Goal: Task Accomplishment & Management: Complete application form

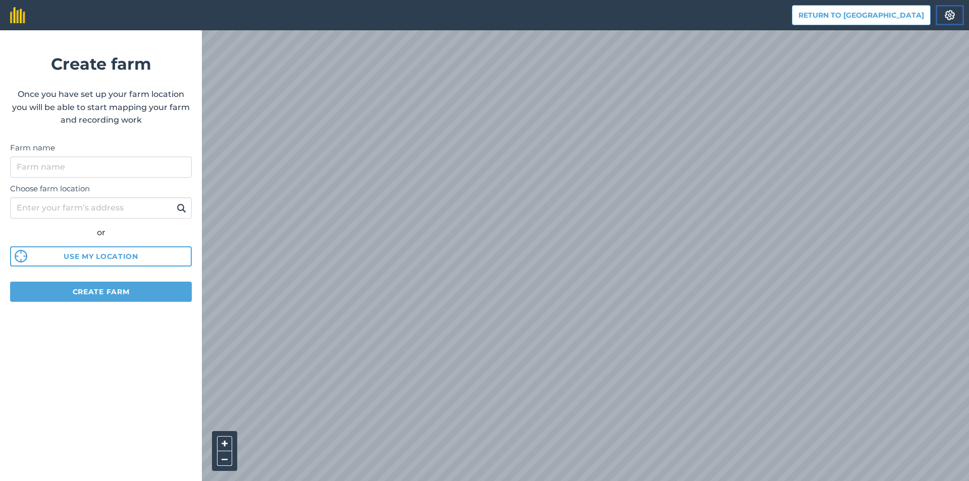
click at [947, 15] on img at bounding box center [949, 15] width 12 height 10
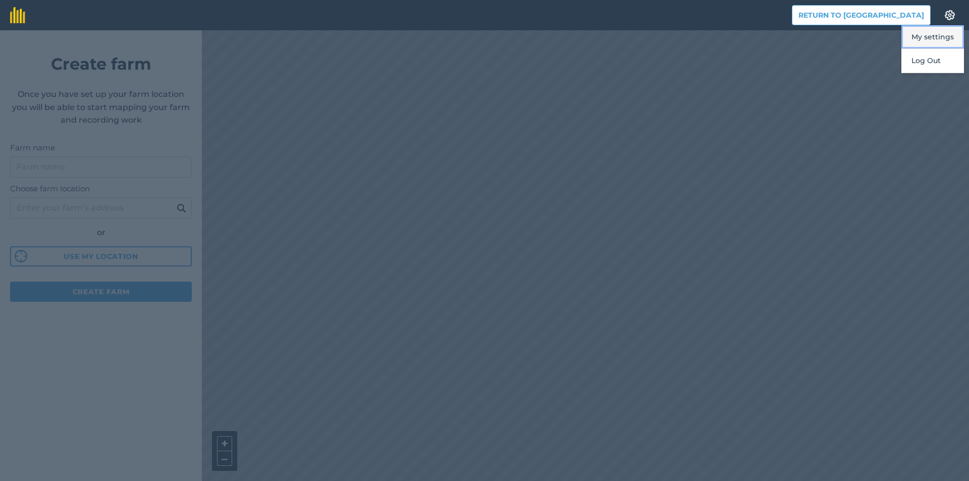
click at [935, 42] on button "My settings" at bounding box center [932, 37] width 63 height 24
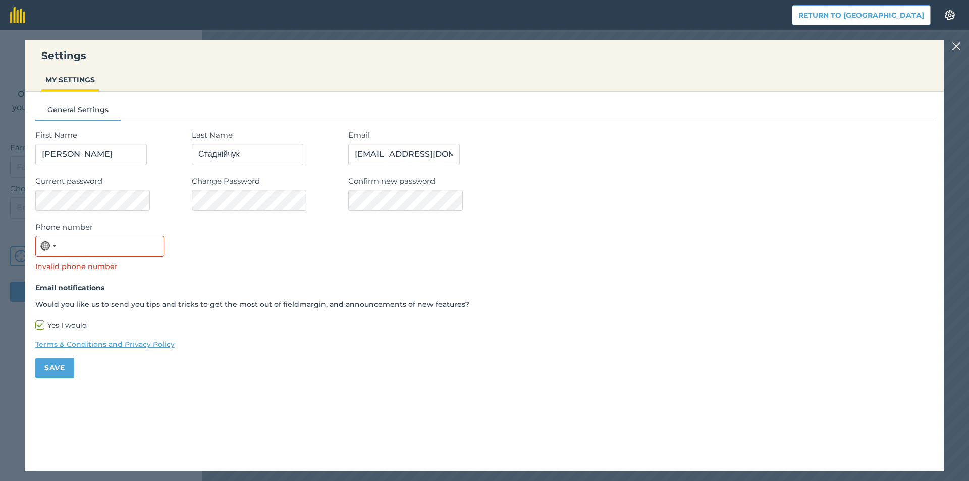
click at [948, 47] on div "Settings MY SETTINGS General Settings First Name Віктор Last Name Стаднійчук Em…" at bounding box center [484, 255] width 969 height 451
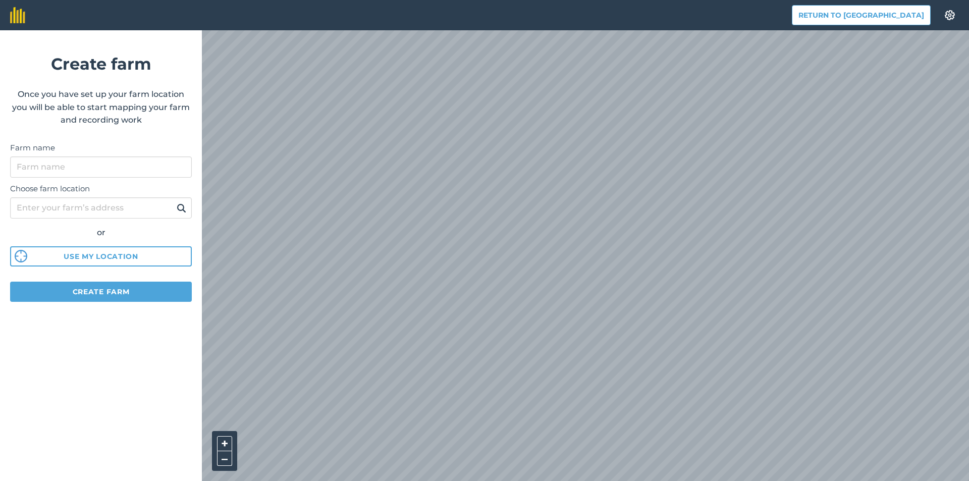
click at [935, 23] on div "Return to Agreena Settings" at bounding box center [878, 15] width 172 height 20
click at [944, 18] on img at bounding box center [949, 15] width 12 height 10
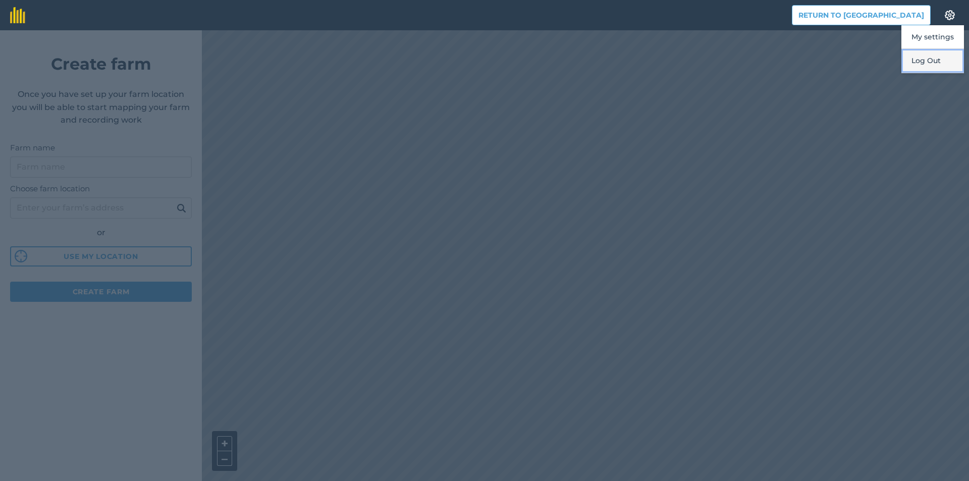
click at [917, 61] on button "Log Out" at bounding box center [932, 61] width 63 height 24
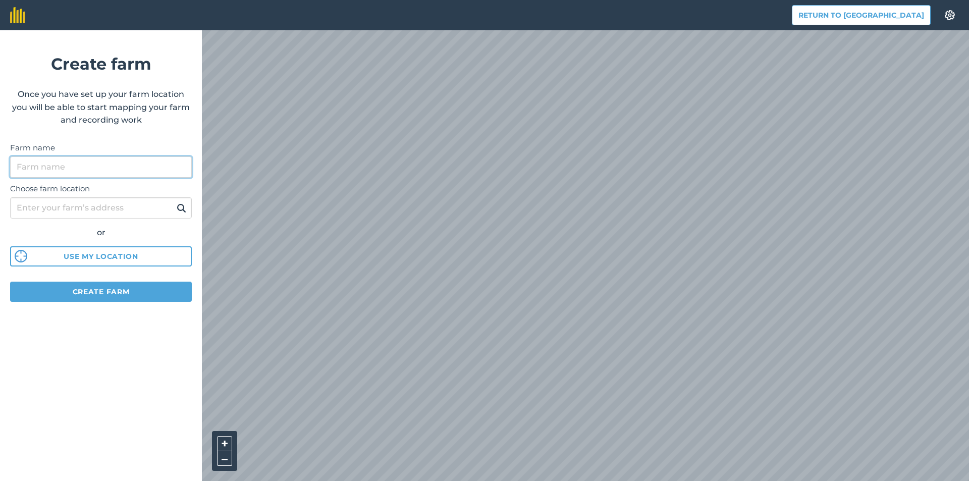
click at [106, 162] on input "Farm name" at bounding box center [101, 166] width 182 height 21
type input "і"
type input "ы"
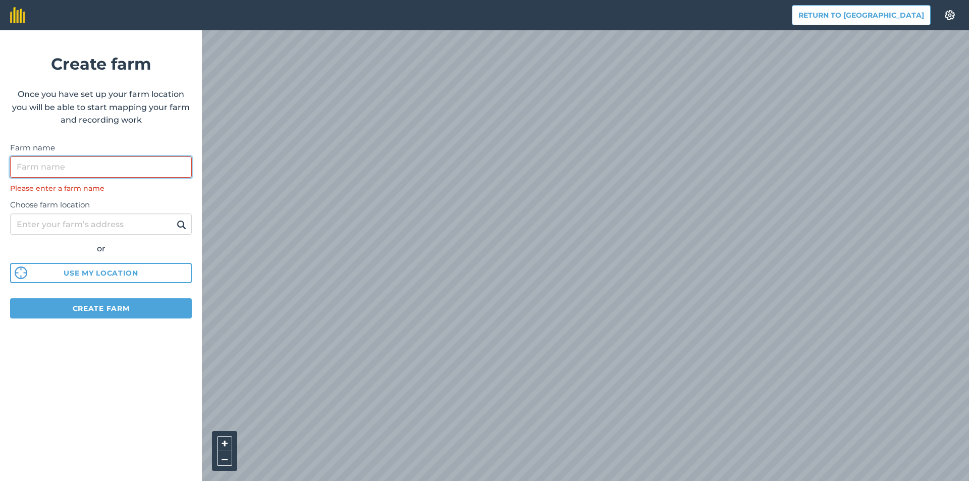
type input "с"
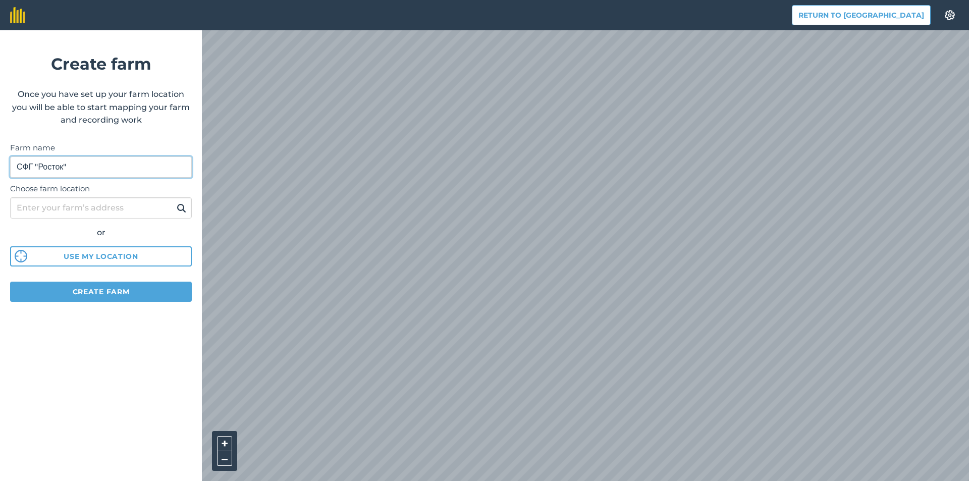
type input "СФГ "Росток""
click at [85, 213] on input "Choose farm location" at bounding box center [101, 207] width 182 height 21
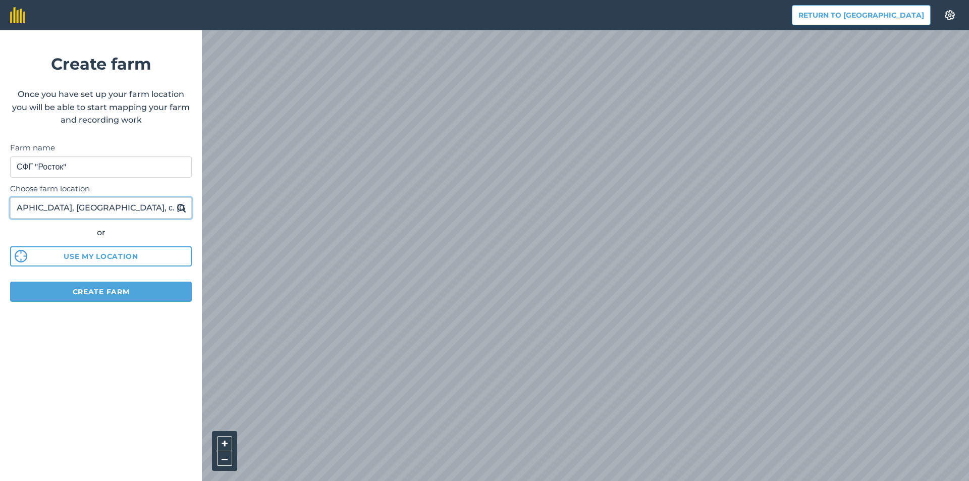
scroll to position [0, 38]
type input "Одеська область, Одеський район, с. Шаманівка"
click at [174, 201] on button at bounding box center [182, 207] width 16 height 13
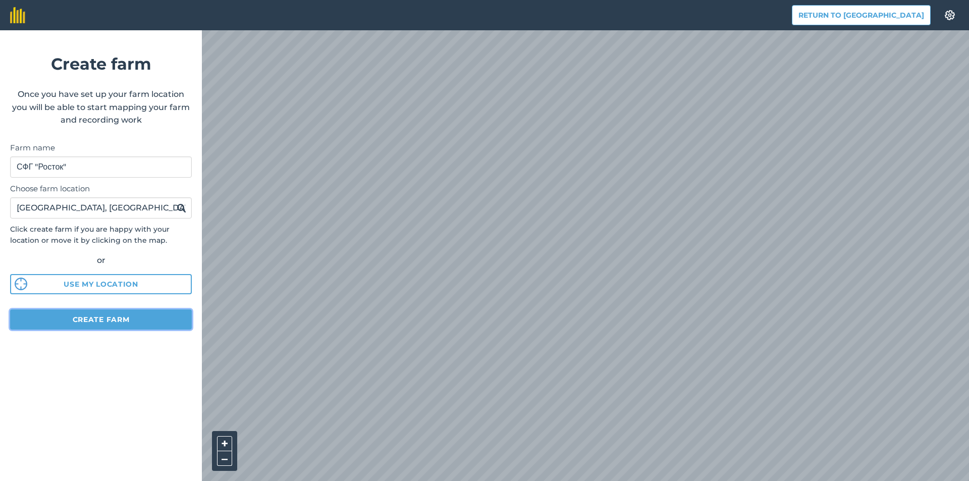
click at [129, 325] on button "Create farm" at bounding box center [101, 319] width 182 height 20
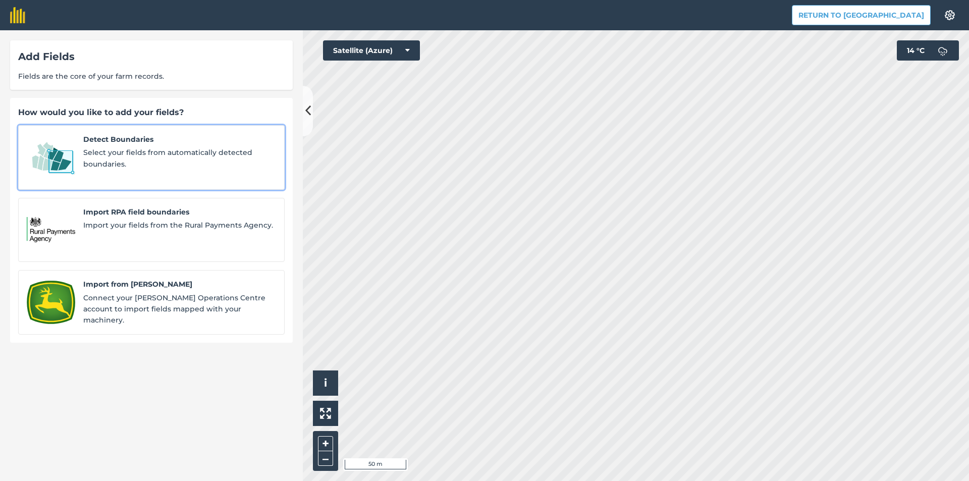
click at [187, 149] on span "Select your fields from automatically detected boundaries." at bounding box center [179, 158] width 193 height 23
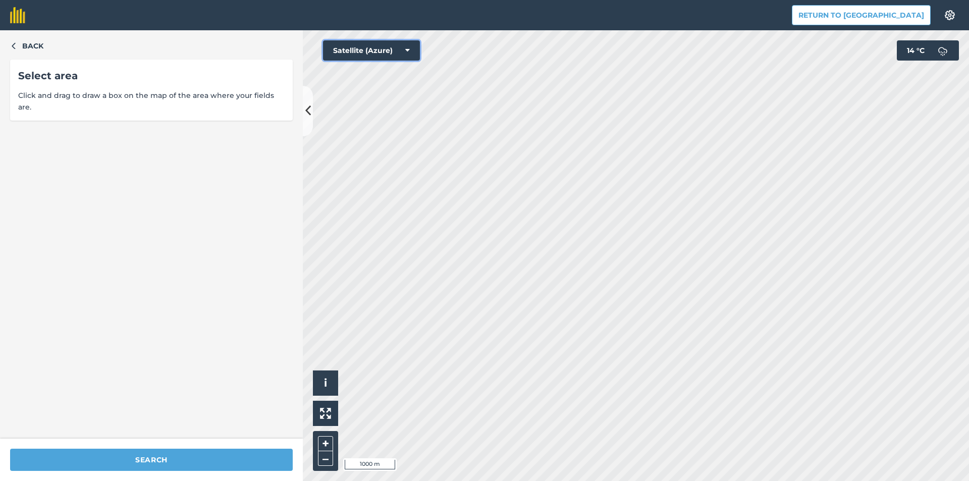
drag, startPoint x: 596, startPoint y: 27, endPoint x: 405, endPoint y: 46, distance: 191.7
click at [405, 46] on icon at bounding box center [407, 50] width 5 height 10
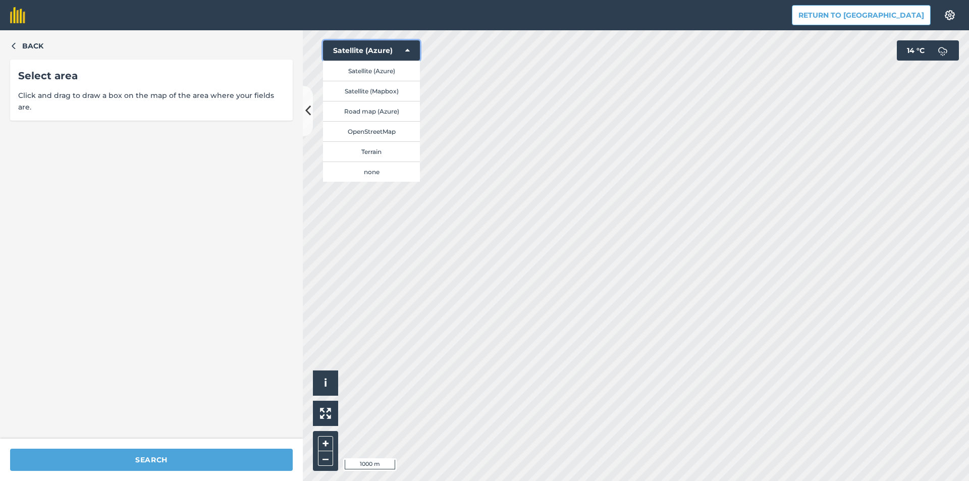
click at [405, 46] on icon at bounding box center [407, 50] width 5 height 10
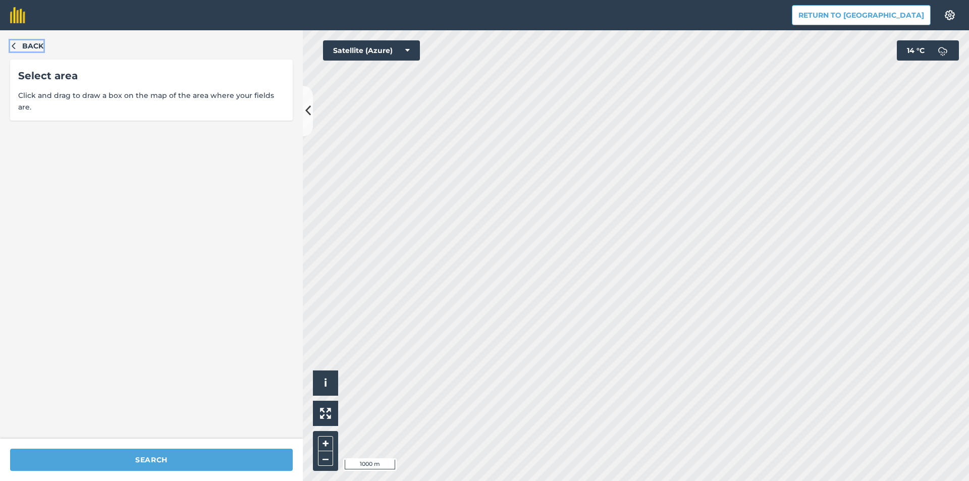
click at [36, 48] on span "Back" at bounding box center [32, 45] width 21 height 11
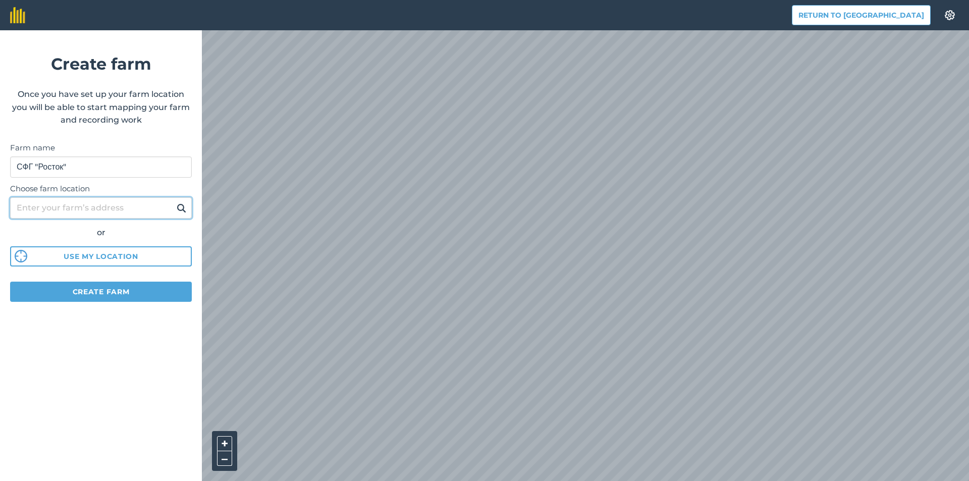
click at [145, 209] on input "Choose farm location" at bounding box center [101, 207] width 182 height 21
type input "Одеська область, Одеський район, с. Шаманівка"
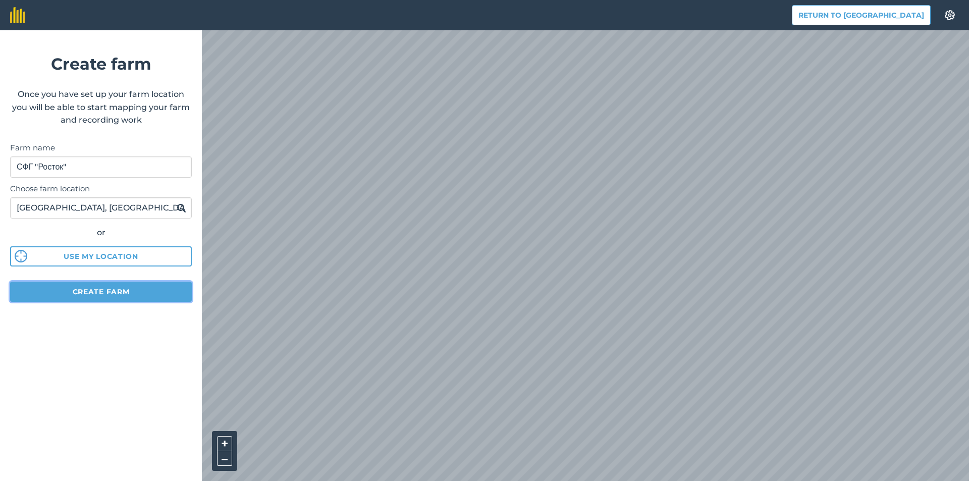
click at [126, 291] on button "Create farm" at bounding box center [101, 292] width 182 height 20
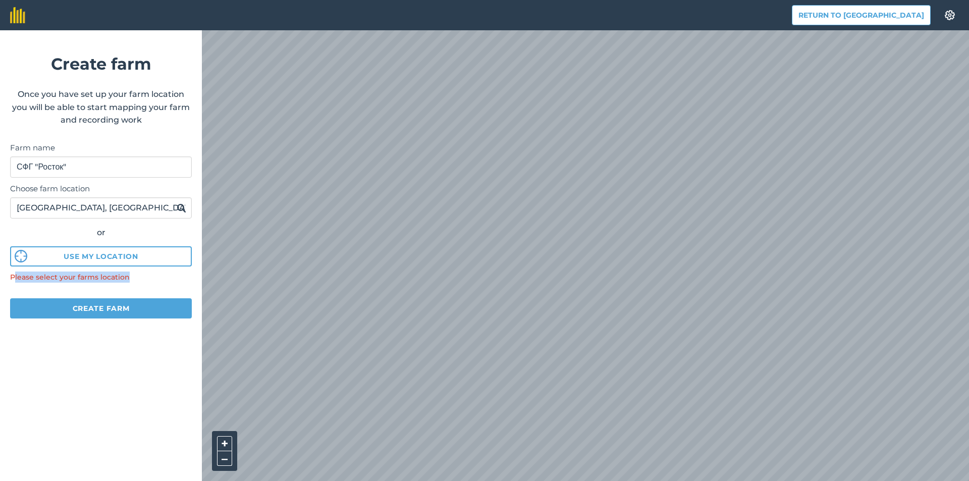
drag, startPoint x: 127, startPoint y: 279, endPoint x: 14, endPoint y: 276, distance: 112.5
click at [14, 276] on div "Please select your farms location" at bounding box center [101, 276] width 182 height 11
copy div "lease select your farms location"
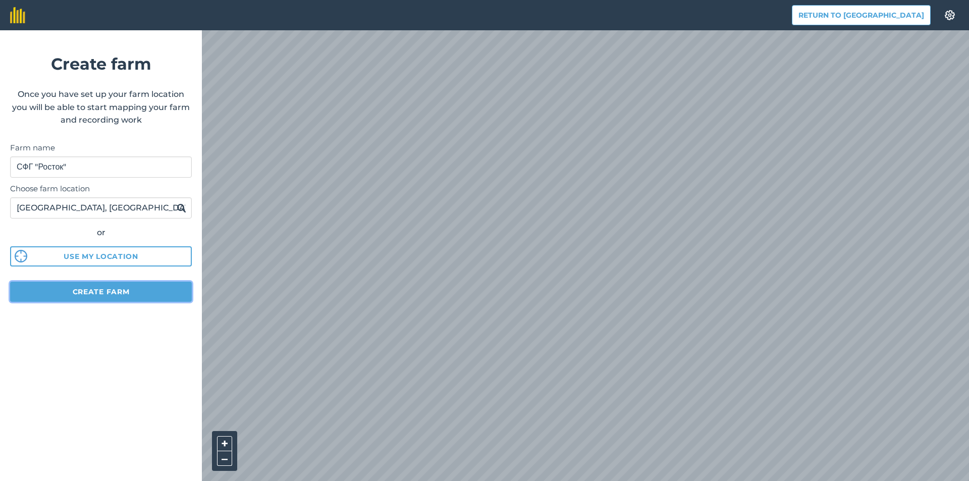
click at [148, 285] on button "Create farm" at bounding box center [101, 292] width 182 height 20
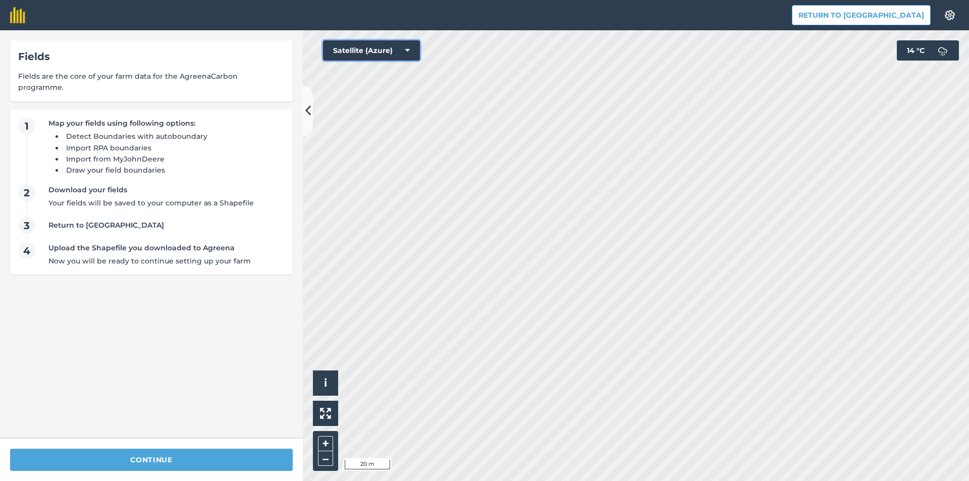
click at [404, 43] on button "Satellite (Azure)" at bounding box center [371, 50] width 97 height 20
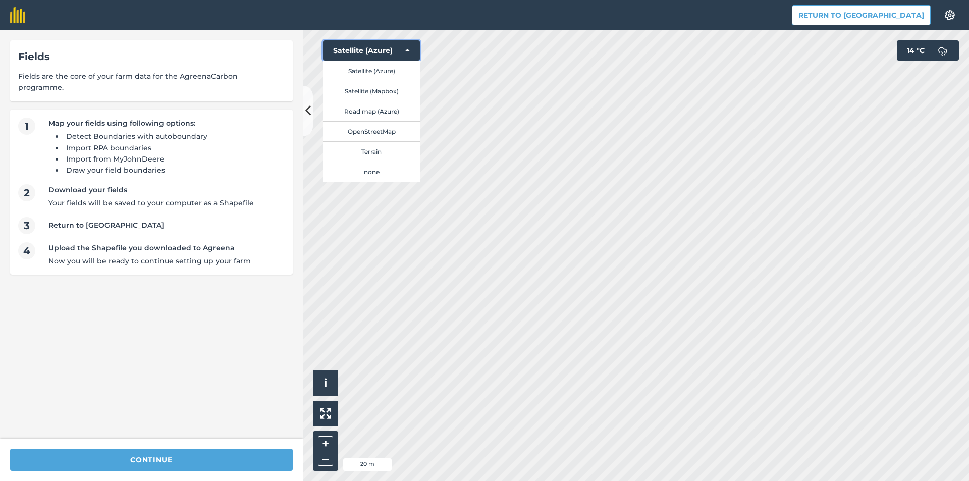
click at [401, 48] on button "Satellite (Azure)" at bounding box center [371, 50] width 97 height 20
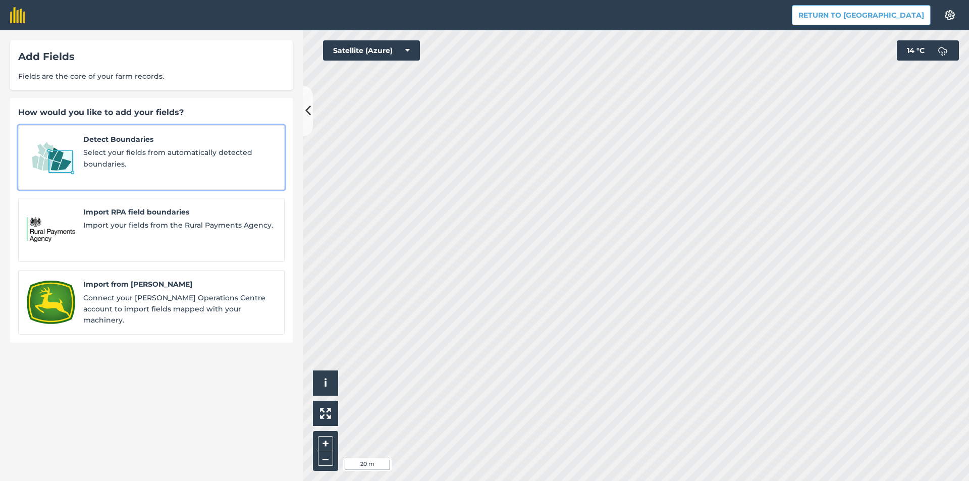
click at [197, 161] on span "Select your fields from automatically detected boundaries." at bounding box center [179, 158] width 193 height 23
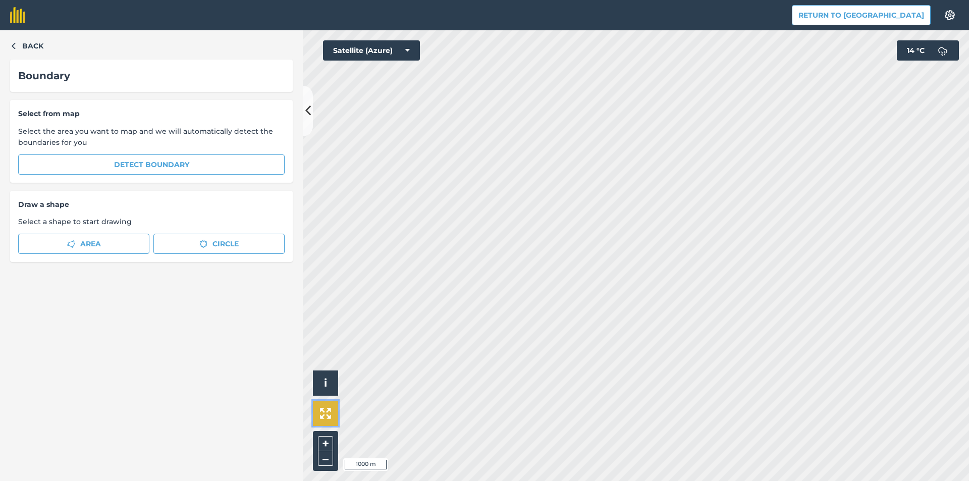
click at [324, 406] on button at bounding box center [325, 413] width 25 height 25
click at [333, 415] on button at bounding box center [325, 413] width 25 height 25
click at [323, 416] on img at bounding box center [325, 413] width 11 height 11
click at [219, 152] on div "Select from map Select the area you want to map and we will automatically detec…" at bounding box center [151, 141] width 283 height 83
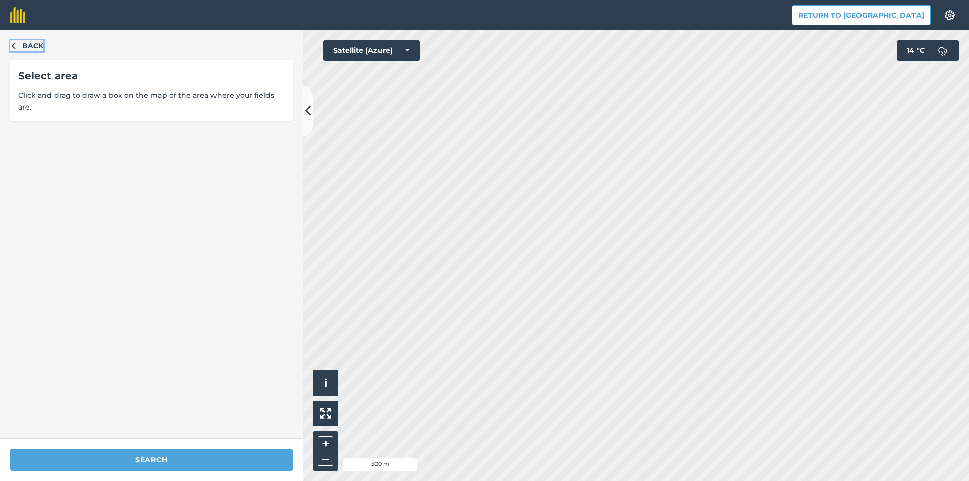
click at [15, 46] on icon "button" at bounding box center [13, 45] width 7 height 7
click at [18, 44] on button "Back" at bounding box center [26, 45] width 33 height 11
click at [6, 47] on div "Back Select area Click and drag to draw a box on the map of the area where your…" at bounding box center [151, 234] width 303 height 408
click at [17, 44] on button "Back" at bounding box center [26, 45] width 33 height 11
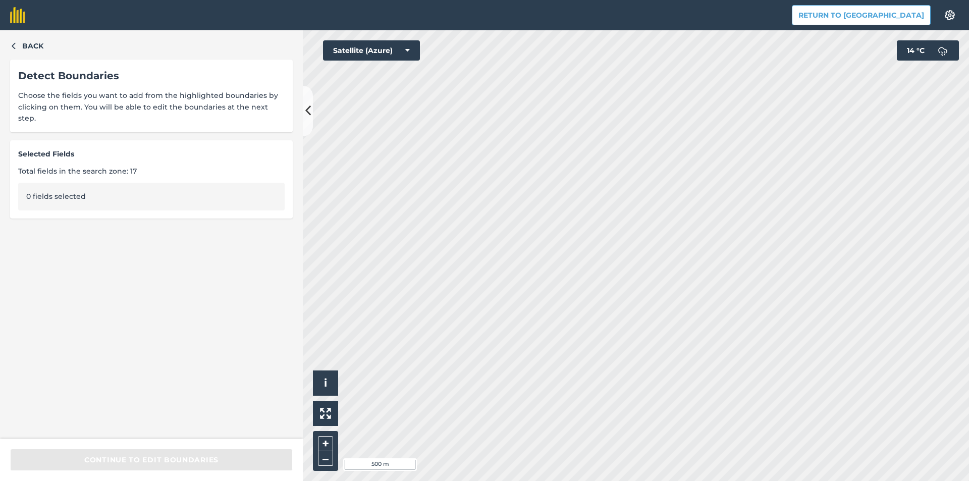
click at [10, 40] on div "Back Detect Boundaries Choose the fields you want to add from the highlighted b…" at bounding box center [151, 234] width 303 height 408
click at [12, 41] on button "Back" at bounding box center [26, 45] width 33 height 11
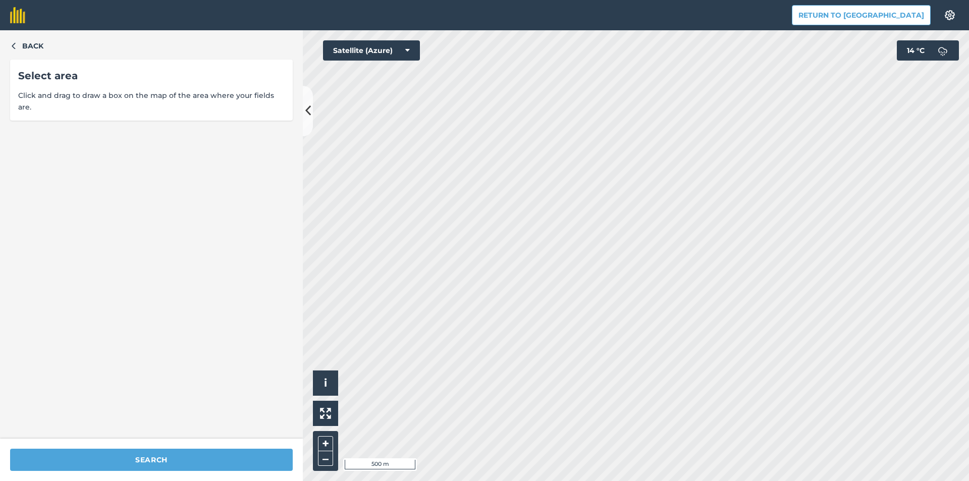
click at [13, 38] on div "Back Select area Click and drag to draw a box on the map of the area where your…" at bounding box center [151, 234] width 303 height 408
click at [12, 43] on icon "button" at bounding box center [13, 45] width 7 height 7
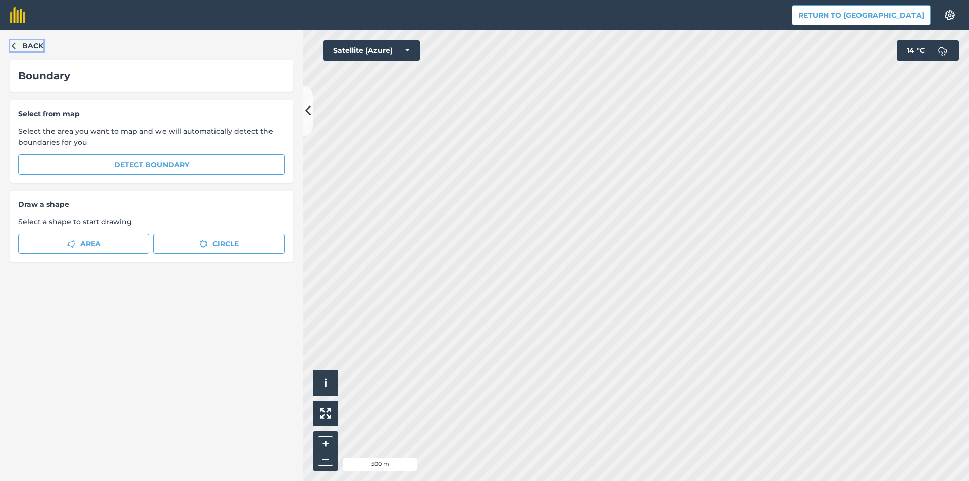
click at [12, 48] on icon "button" at bounding box center [13, 45] width 7 height 7
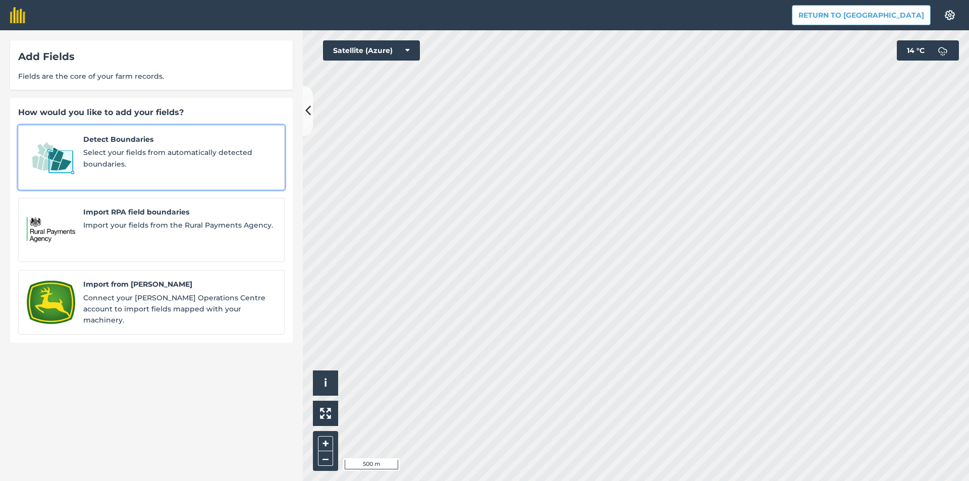
click at [165, 153] on span "Select your fields from automatically detected boundaries." at bounding box center [179, 158] width 193 height 23
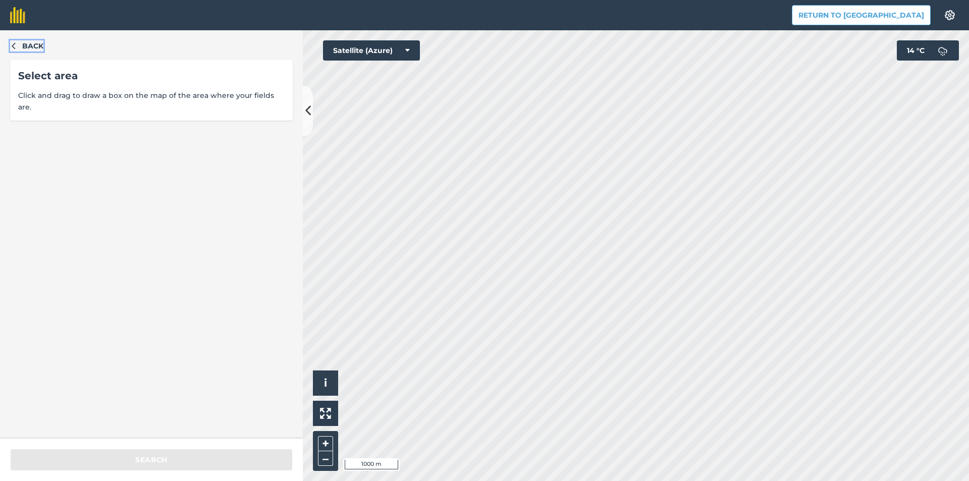
click at [12, 42] on icon "button" at bounding box center [13, 45] width 7 height 7
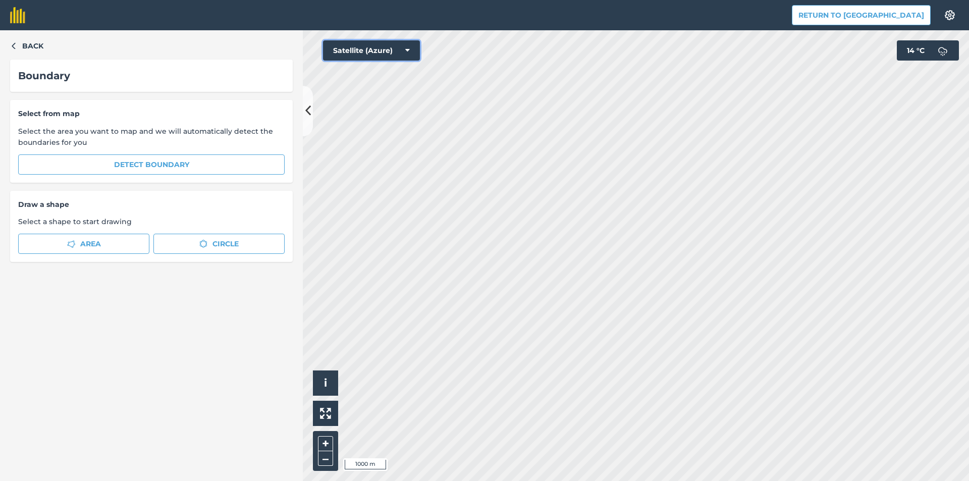
click at [384, 50] on button "Satellite (Azure)" at bounding box center [371, 50] width 97 height 20
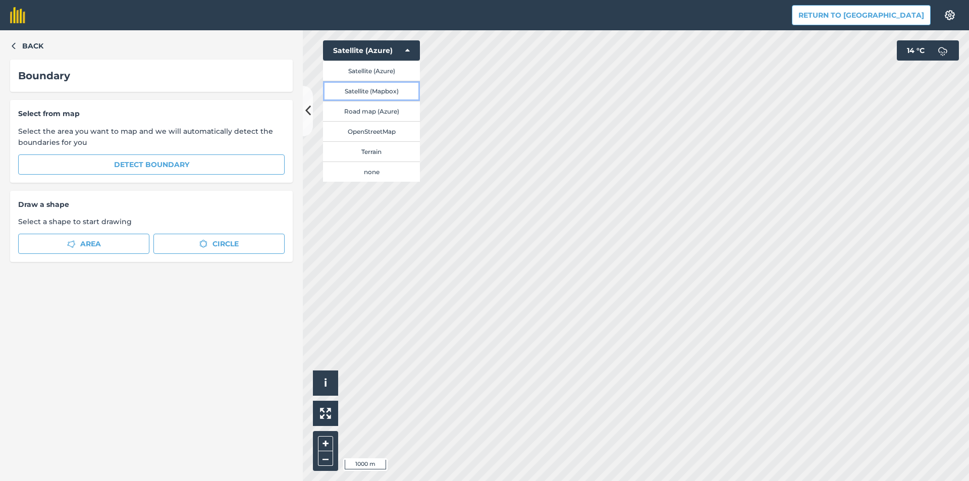
click at [377, 88] on button "Satellite (Mapbox)" at bounding box center [371, 91] width 97 height 20
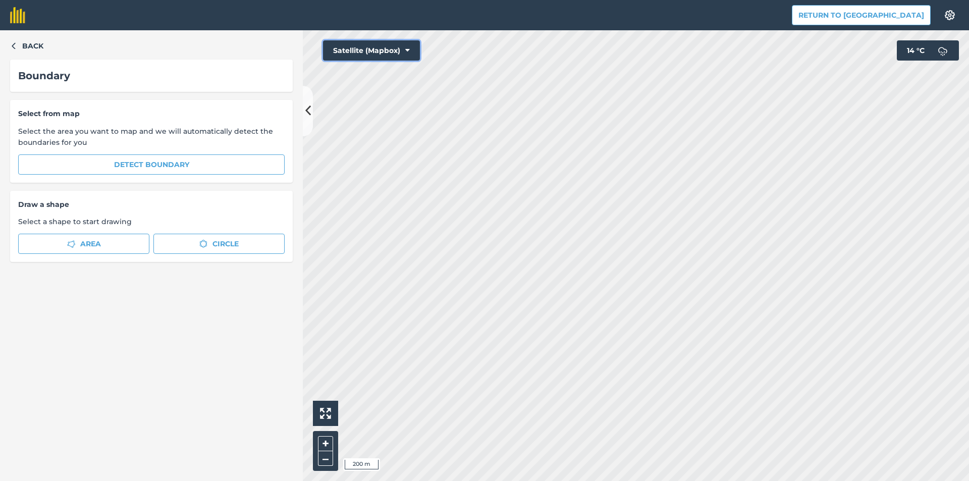
click at [385, 57] on button "Satellite (Mapbox)" at bounding box center [371, 50] width 97 height 20
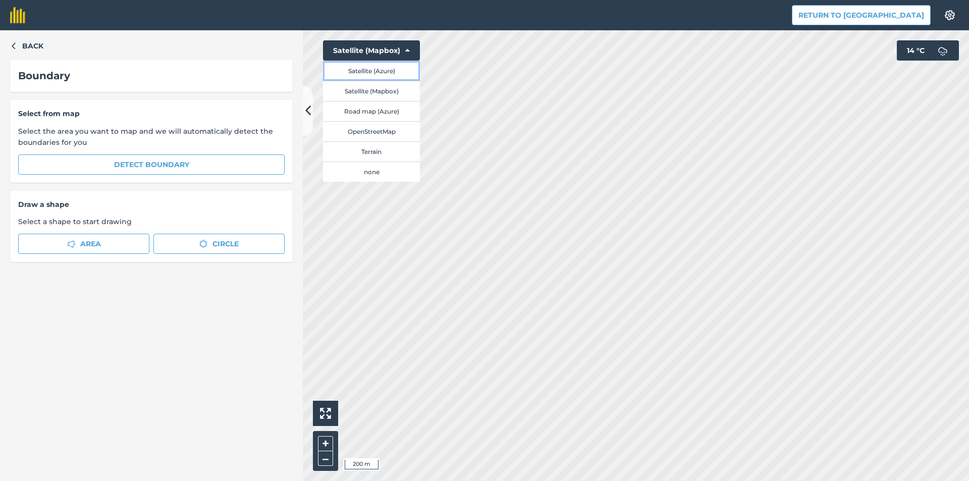
click at [386, 74] on button "Satellite (Azure)" at bounding box center [371, 71] width 97 height 20
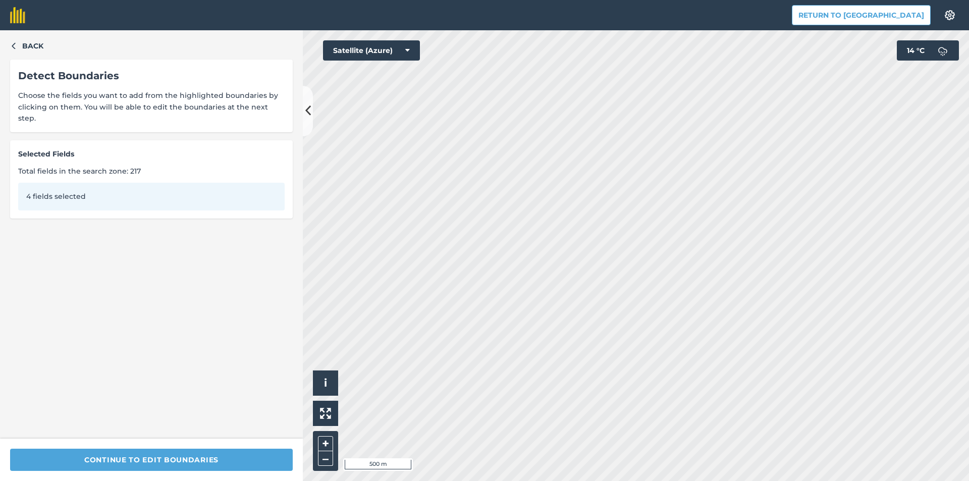
click at [231, 185] on div "4 fields selected" at bounding box center [151, 196] width 266 height 27
click at [307, 96] on button at bounding box center [308, 111] width 10 height 50
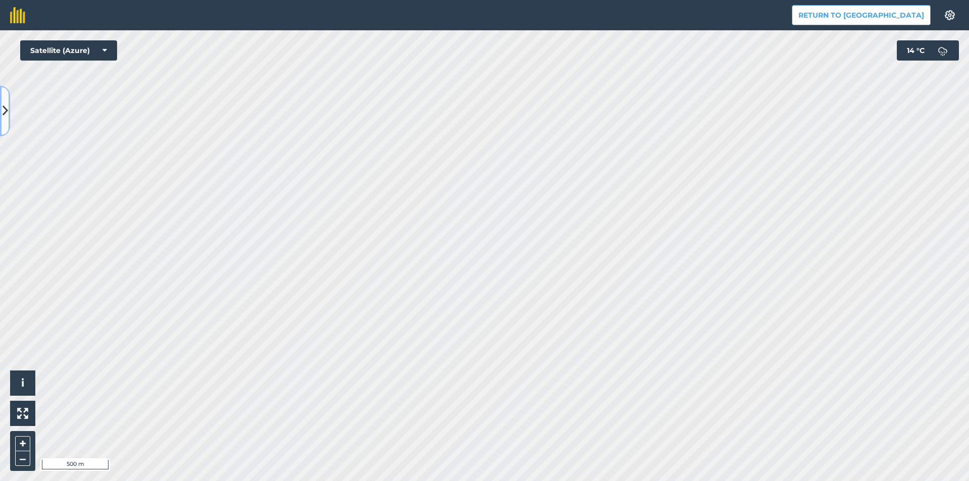
click at [8, 117] on icon at bounding box center [6, 111] width 6 height 18
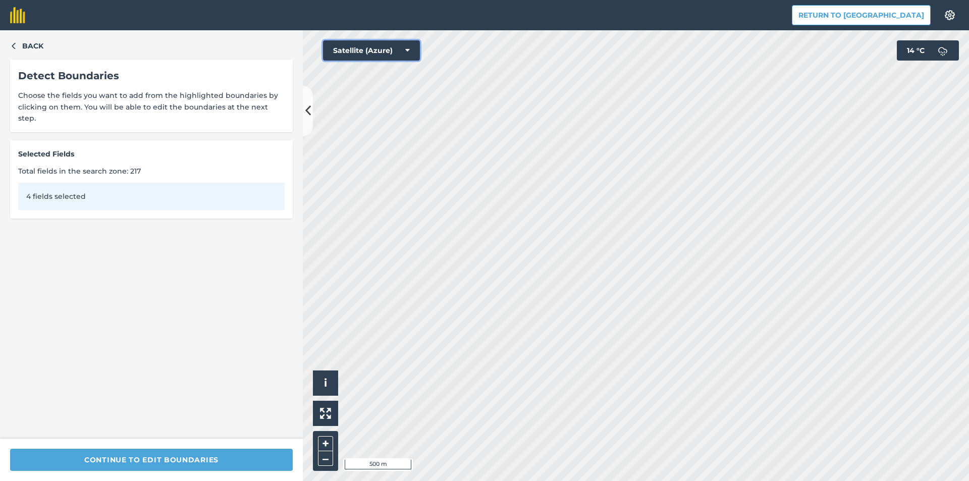
click at [394, 47] on button "Satellite (Azure)" at bounding box center [371, 50] width 97 height 20
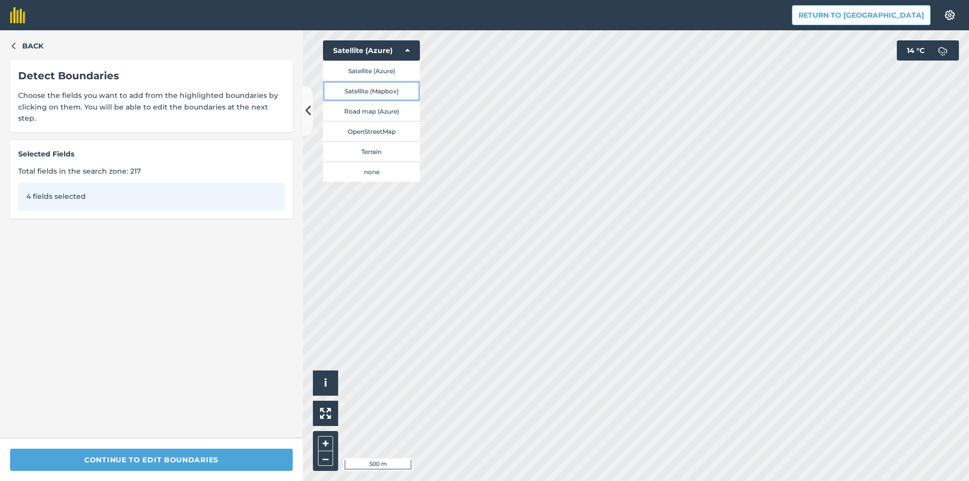
click at [375, 86] on button "Satellite (Mapbox)" at bounding box center [371, 91] width 97 height 20
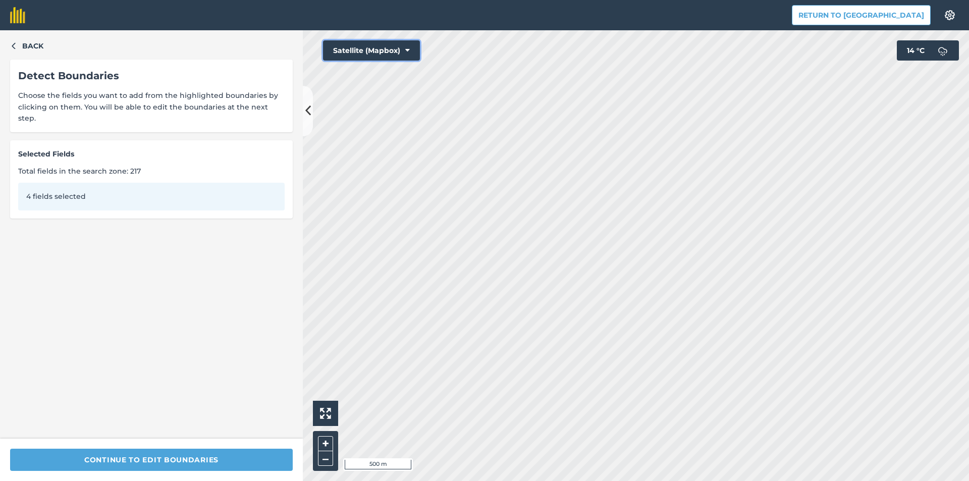
click at [369, 53] on button "Satellite (Mapbox)" at bounding box center [371, 50] width 97 height 20
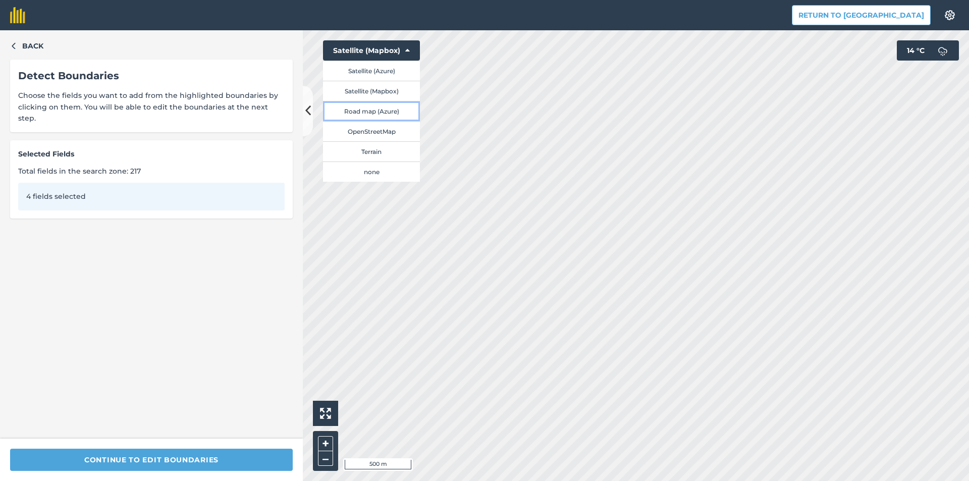
click at [370, 110] on button "Road map (Azure)" at bounding box center [371, 111] width 97 height 20
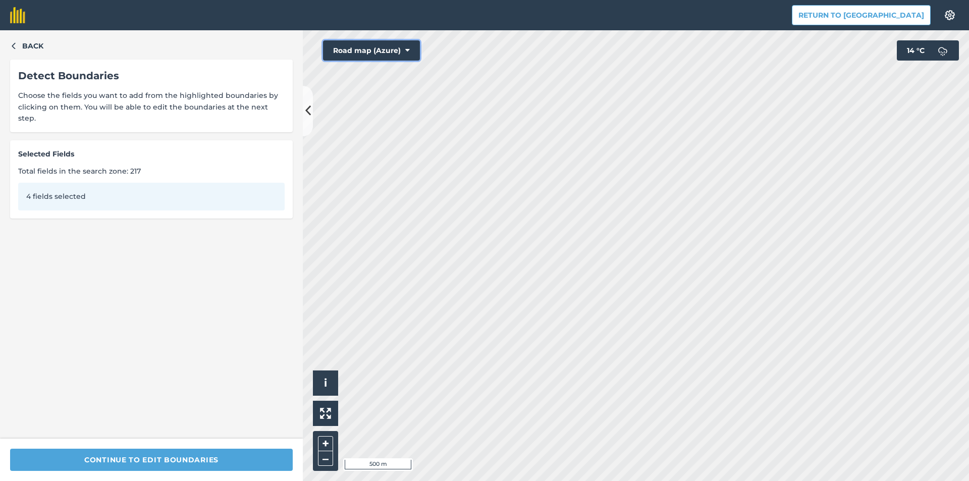
click at [370, 53] on button "Road map (Azure)" at bounding box center [371, 50] width 97 height 20
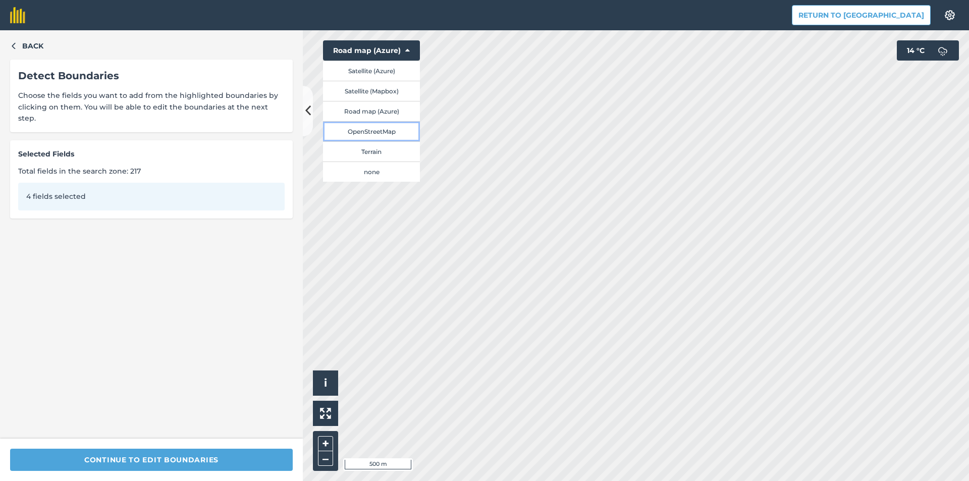
click at [374, 128] on button "OpenStreetMap" at bounding box center [371, 131] width 97 height 20
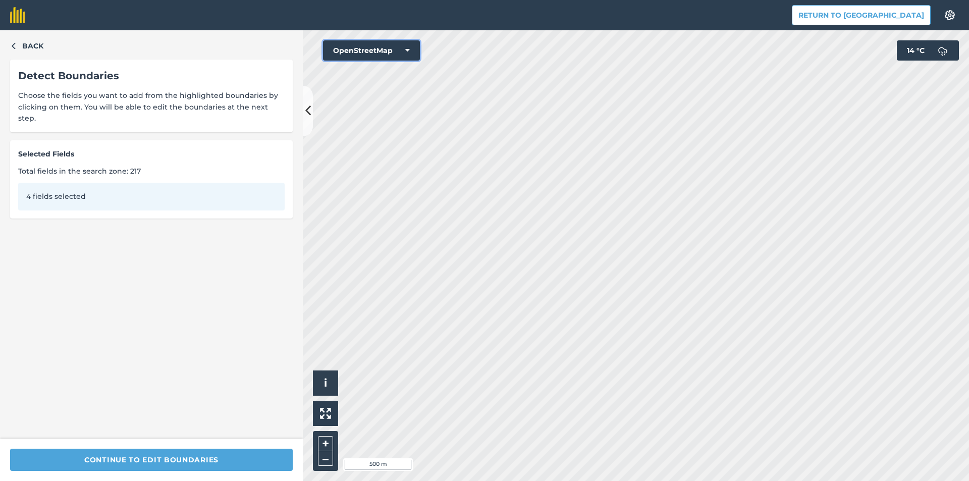
click at [357, 46] on button "OpenStreetMap" at bounding box center [371, 50] width 97 height 20
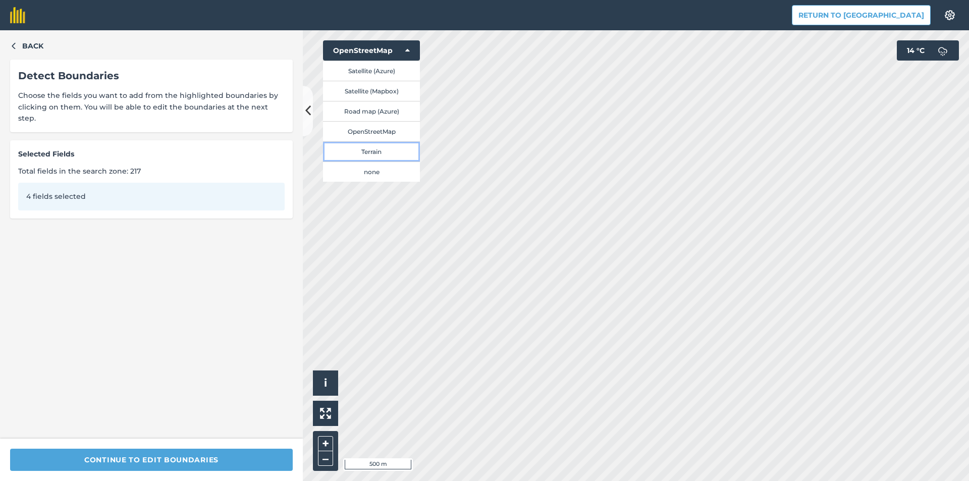
click at [377, 146] on button "Terrain" at bounding box center [371, 151] width 97 height 20
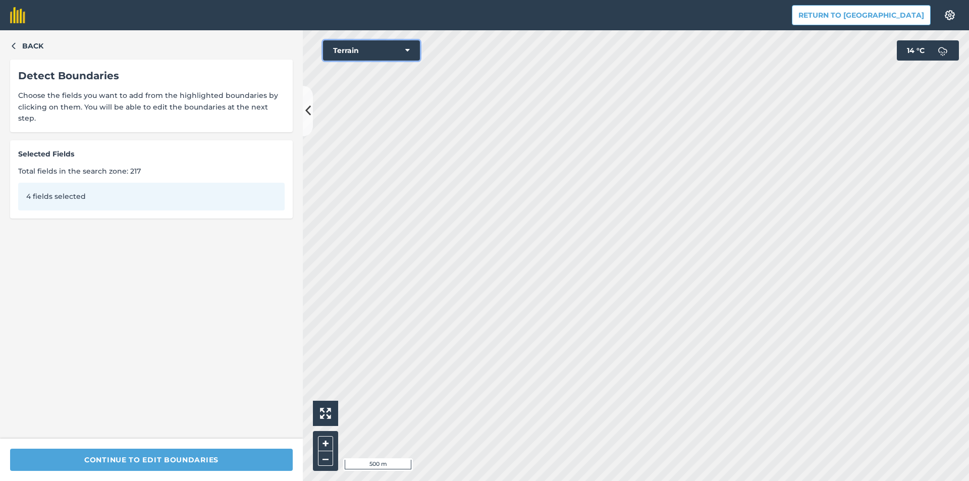
click at [367, 55] on button "Terrain" at bounding box center [371, 50] width 97 height 20
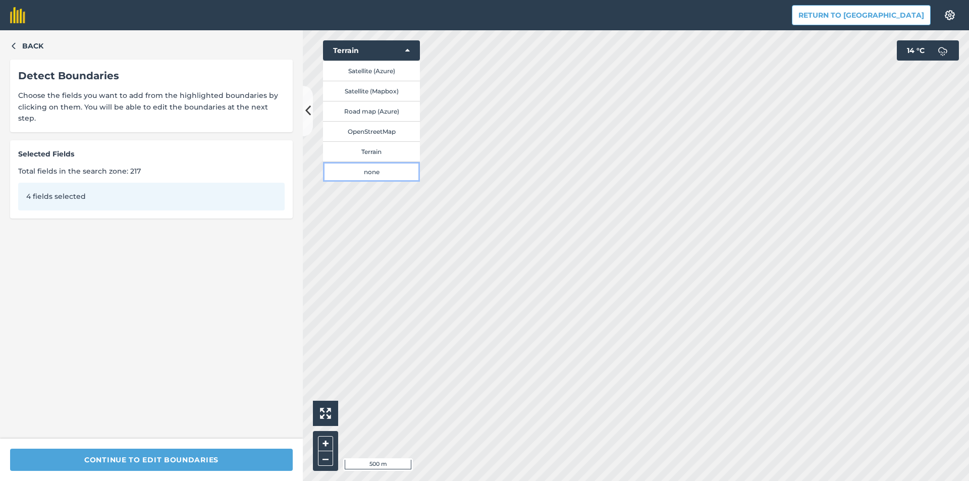
click at [373, 171] on button "none" at bounding box center [371, 171] width 97 height 20
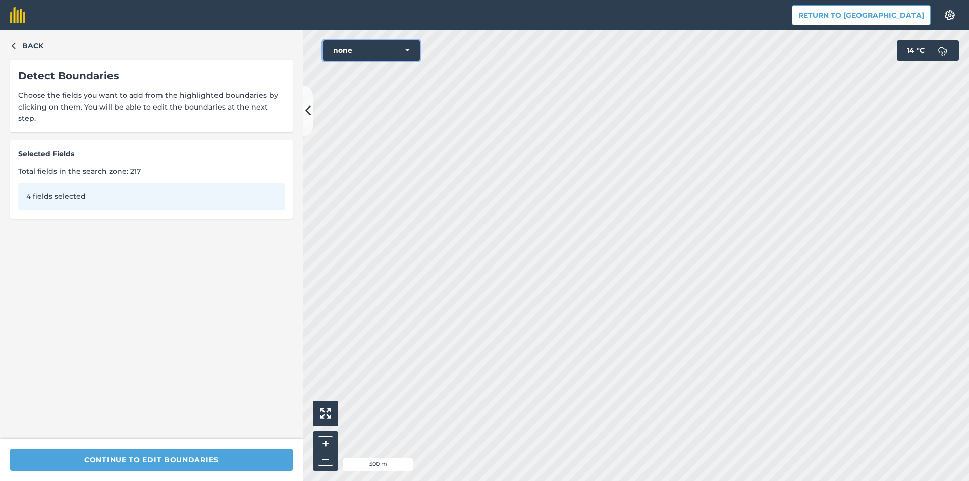
click at [377, 53] on button "none" at bounding box center [371, 50] width 97 height 20
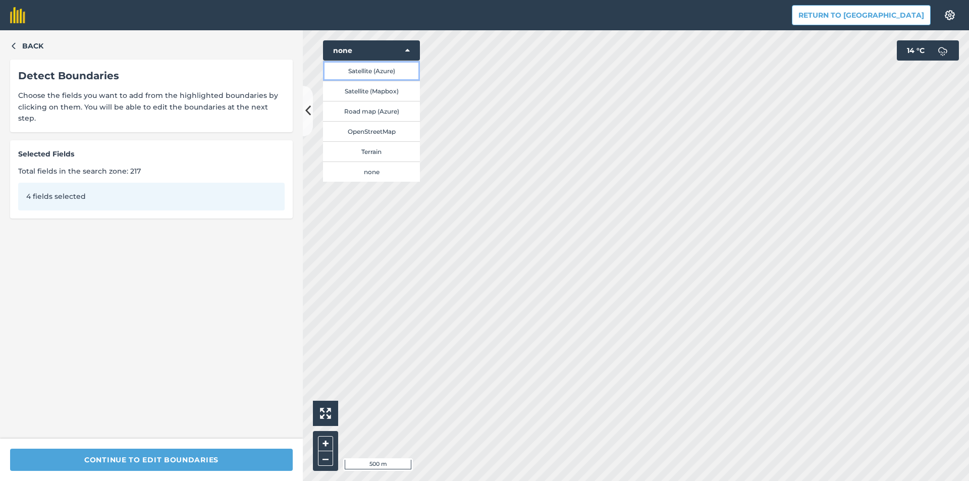
click at [374, 73] on button "Satellite (Azure)" at bounding box center [371, 71] width 97 height 20
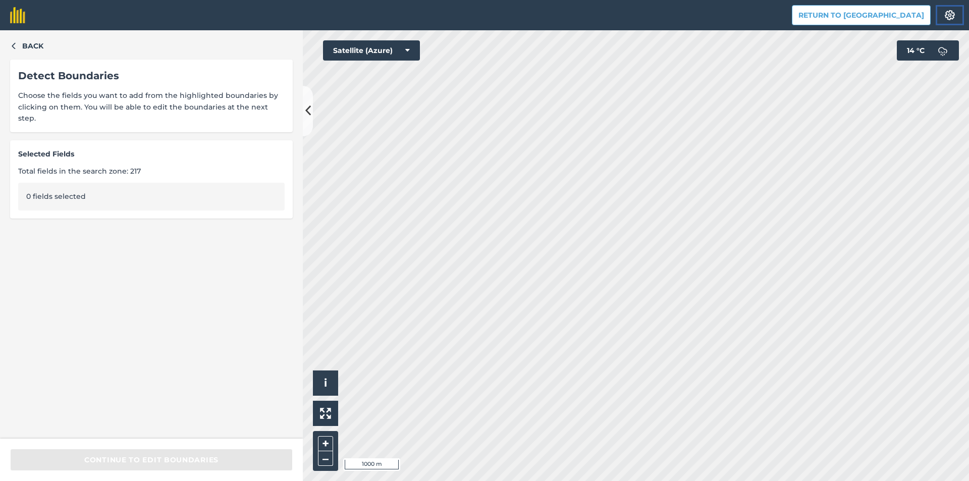
click at [941, 14] on button "Settings" at bounding box center [949, 15] width 28 height 20
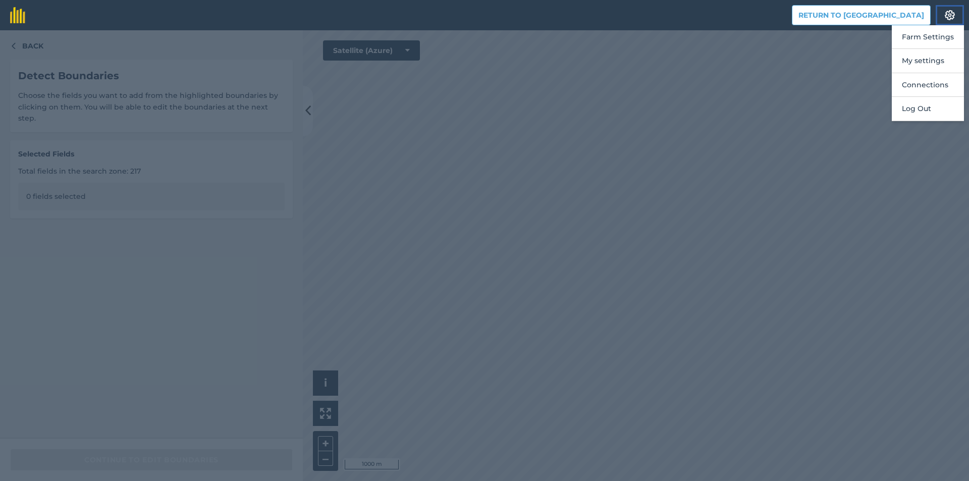
click at [945, 14] on img at bounding box center [949, 15] width 12 height 10
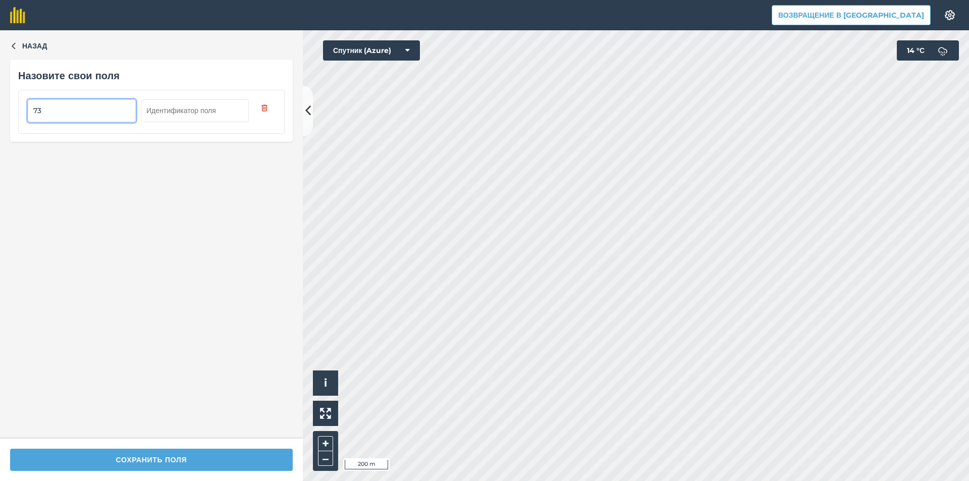
type input "73"
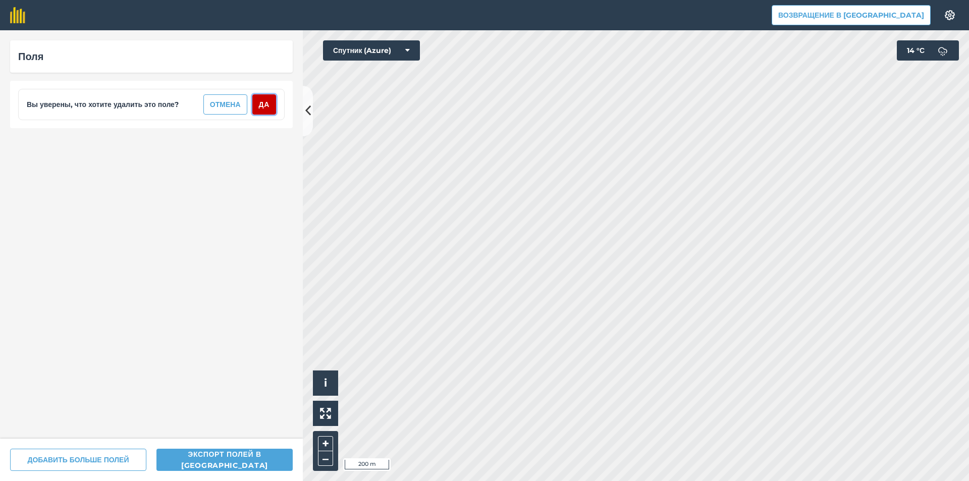
click at [259, 107] on font "Да" at bounding box center [264, 104] width 11 height 9
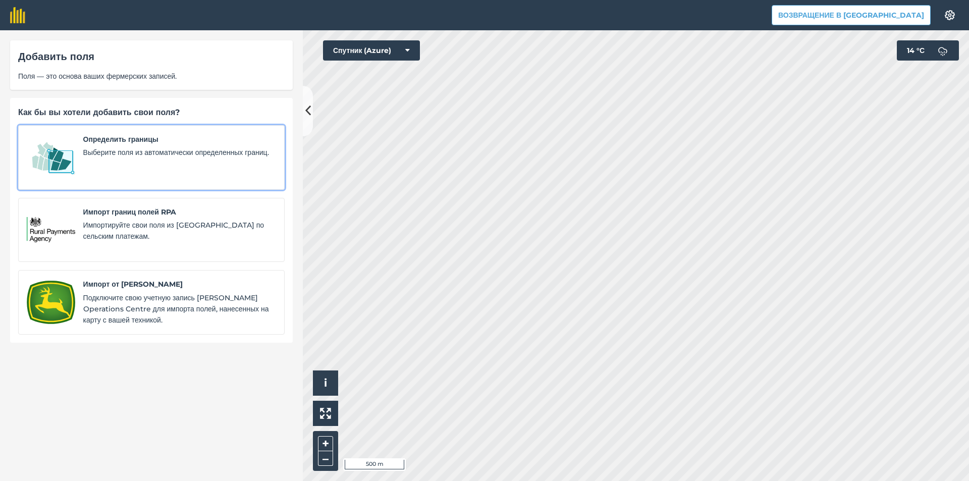
click at [221, 173] on div "Определить границы Выберите поля из автоматически определенных границ." at bounding box center [179, 157] width 193 height 47
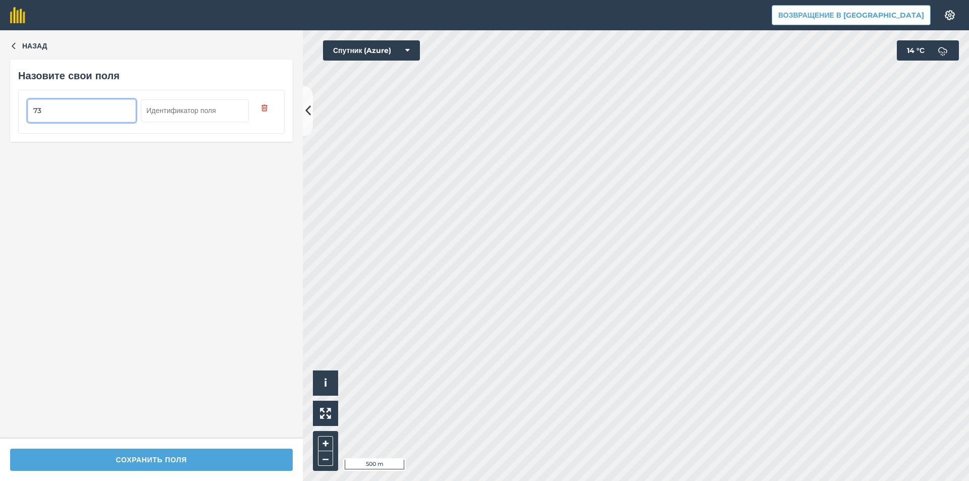
type input "73"
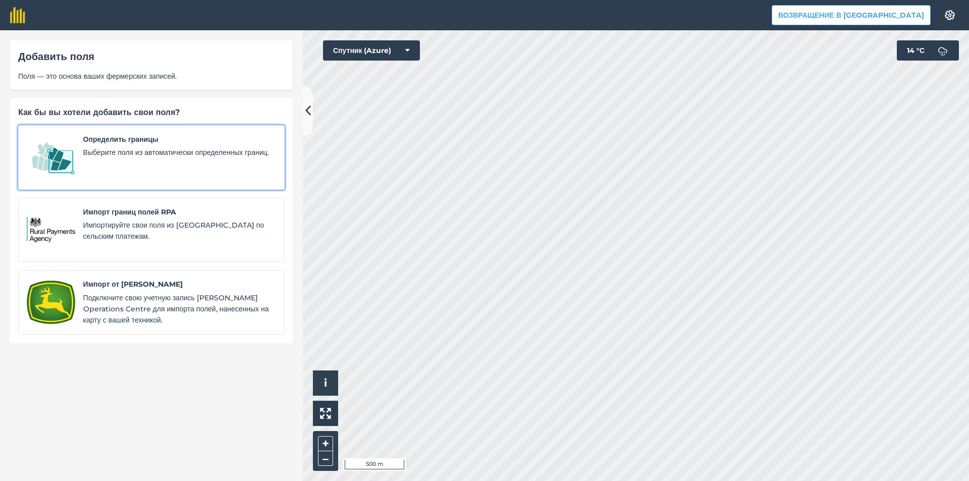
click at [234, 152] on font "Выберите поля из автоматически определенных границ." at bounding box center [176, 152] width 186 height 9
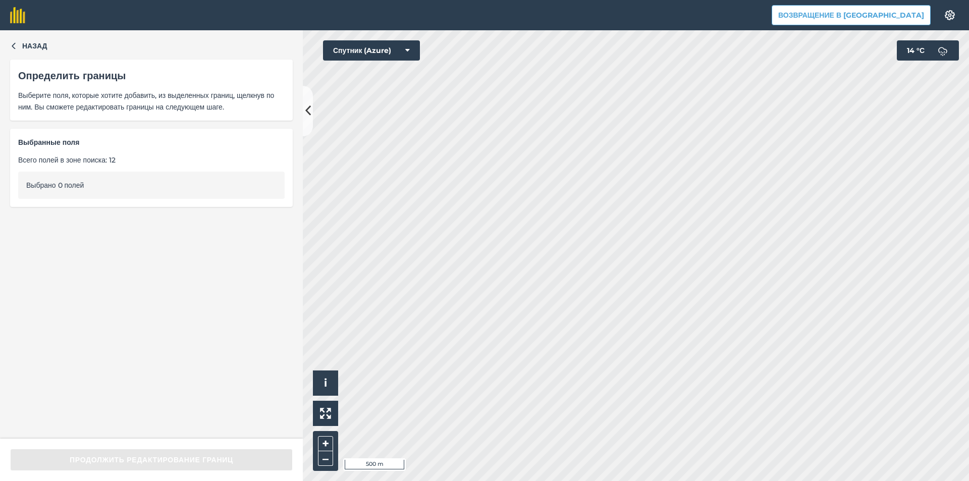
click at [167, 199] on div "Выбрано 0 полей" at bounding box center [151, 185] width 266 height 27
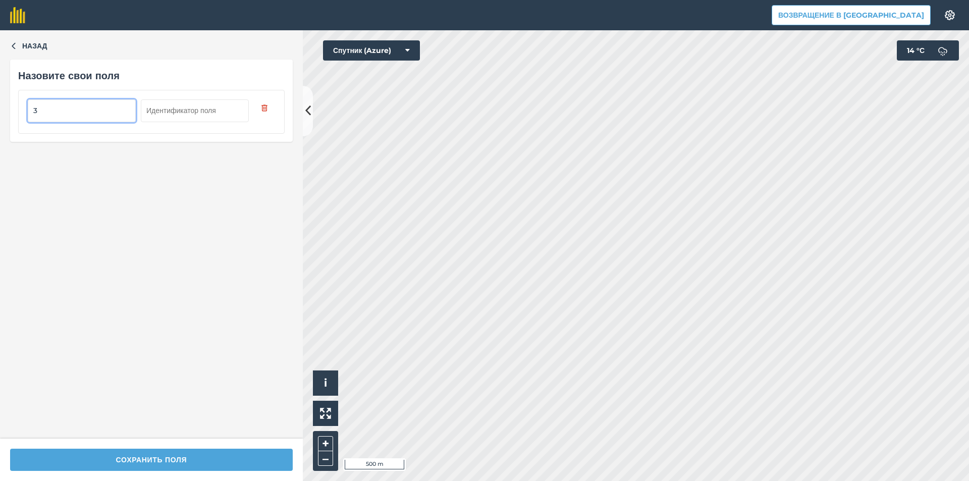
type input "3"
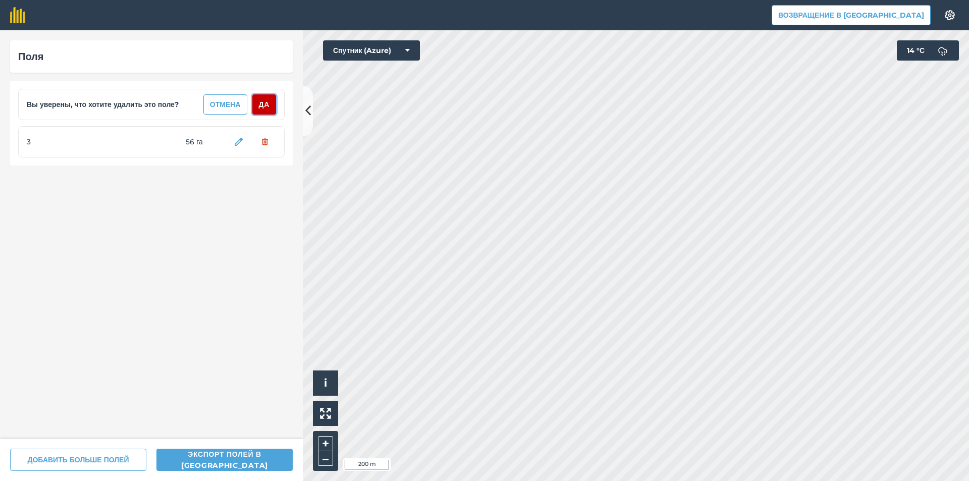
click at [256, 96] on button "Да" at bounding box center [264, 104] width 24 height 20
click at [270, 102] on button "Да" at bounding box center [264, 104] width 24 height 20
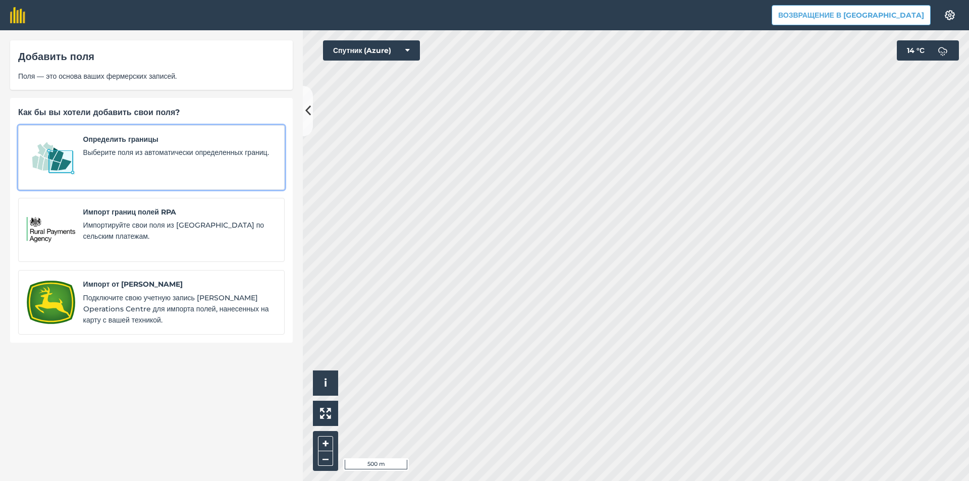
click at [169, 170] on div "Определить границы Выберите поля из автоматически определенных границ." at bounding box center [179, 157] width 193 height 47
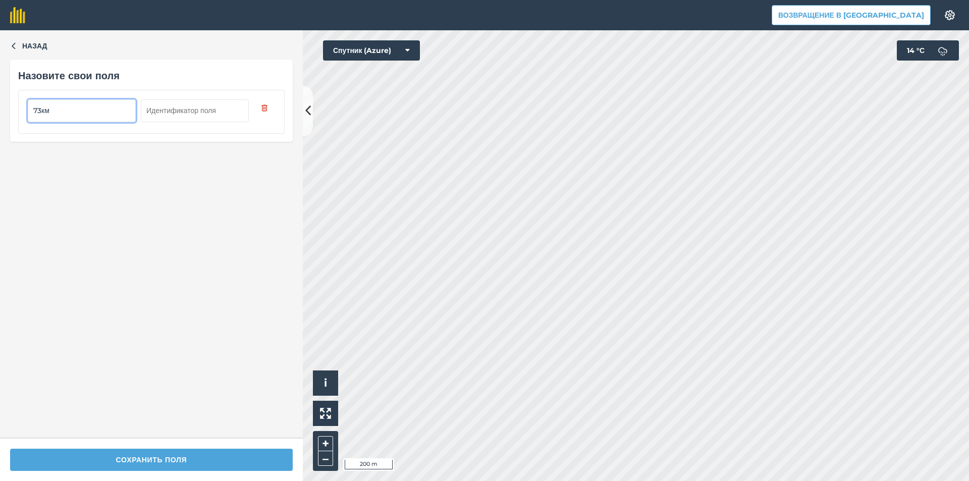
type input "73км"
click at [193, 111] on input "text" at bounding box center [195, 110] width 108 height 22
type input "1"
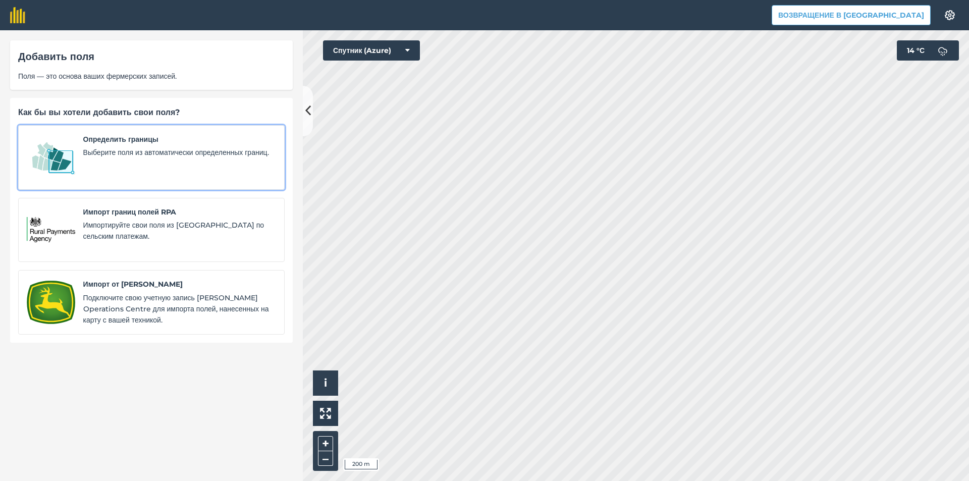
click at [226, 139] on span "Определить границы" at bounding box center [179, 139] width 193 height 11
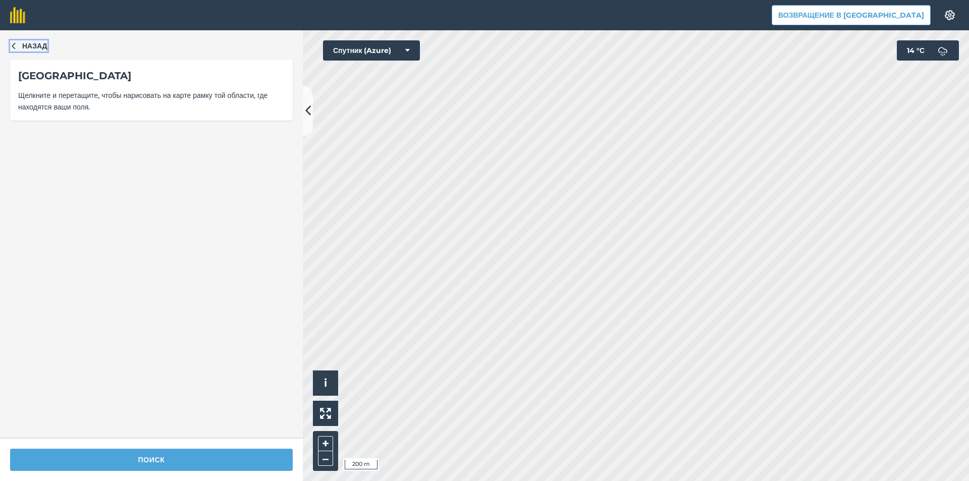
click at [34, 47] on font "Назад" at bounding box center [34, 45] width 25 height 9
click at [9, 43] on div "Назад Выберите область Щелкните и перетащите, чтобы нарисовать на карте рамку т…" at bounding box center [151, 234] width 303 height 408
click at [13, 43] on icon "button" at bounding box center [13, 45] width 7 height 7
click at [4, 40] on div "Назад Выберите область Щелкните и перетащите, чтобы нарисовать на карте рамку т…" at bounding box center [151, 234] width 303 height 408
click at [13, 43] on icon "button" at bounding box center [13, 45] width 7 height 7
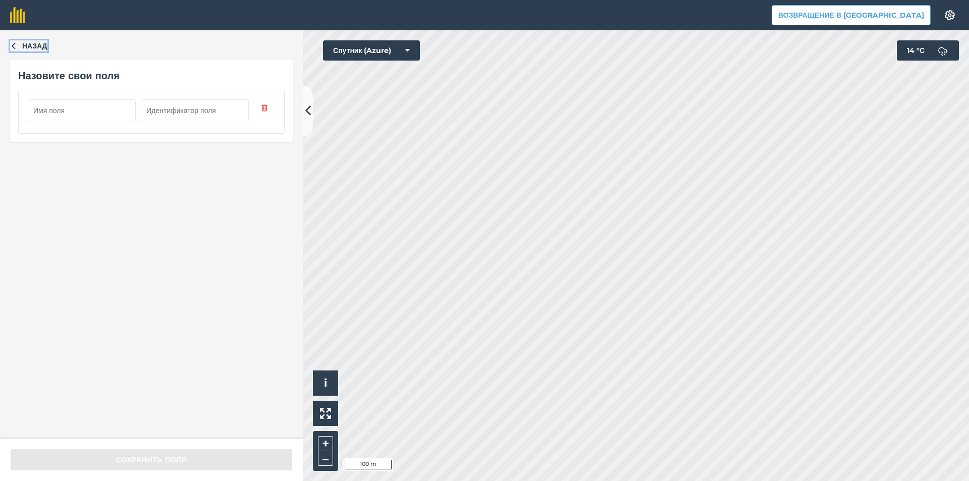
click at [11, 51] on button "Назад" at bounding box center [28, 45] width 37 height 11
click at [32, 50] on font "Назад" at bounding box center [34, 45] width 25 height 9
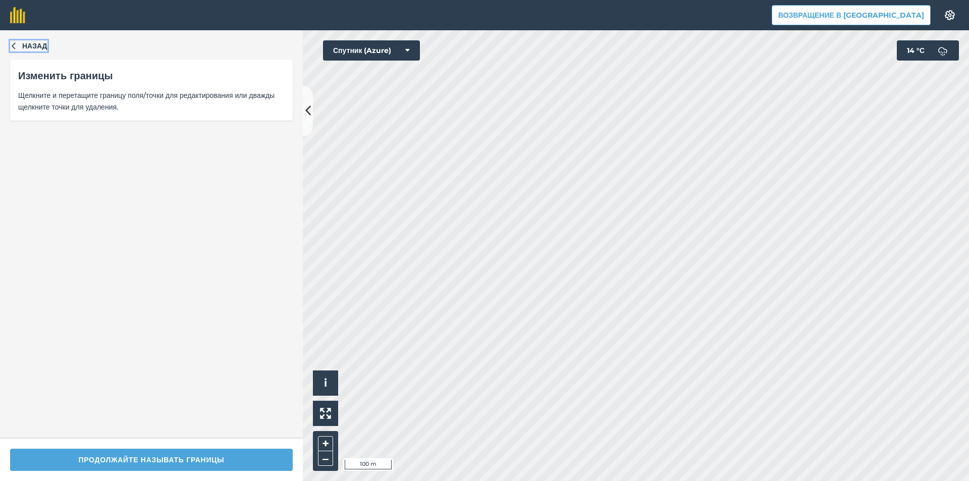
click at [28, 43] on font "Назад" at bounding box center [34, 45] width 25 height 9
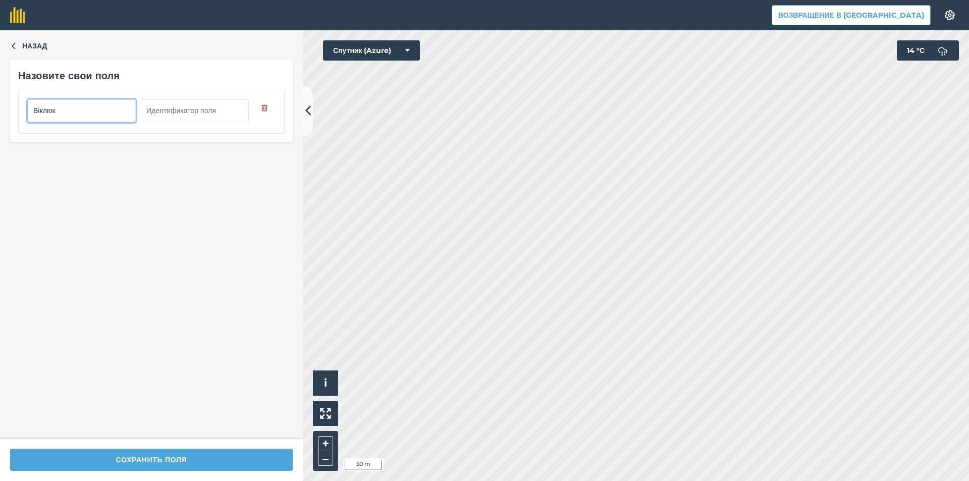
type input "Віклюк"
click at [193, 120] on input "text" at bounding box center [195, 110] width 108 height 22
type input "2"
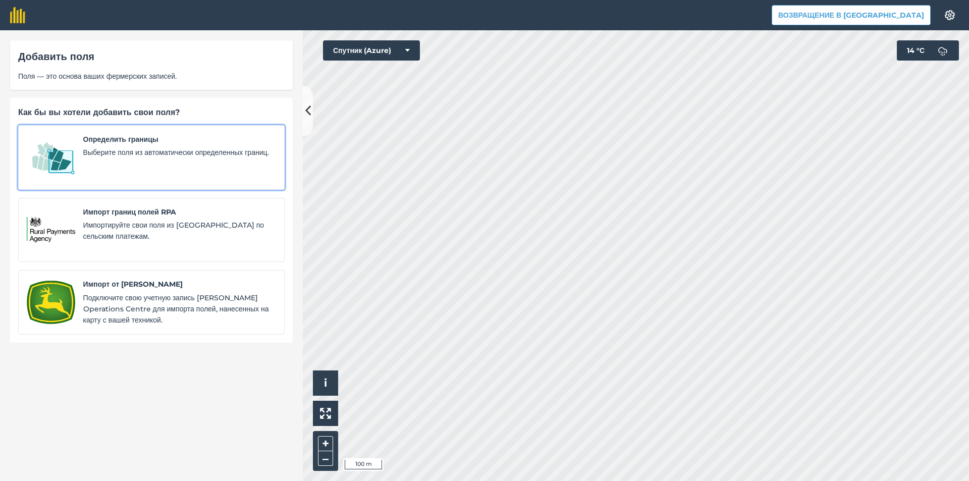
click at [158, 158] on span "Выберите поля из автоматически определенных границ." at bounding box center [179, 152] width 193 height 11
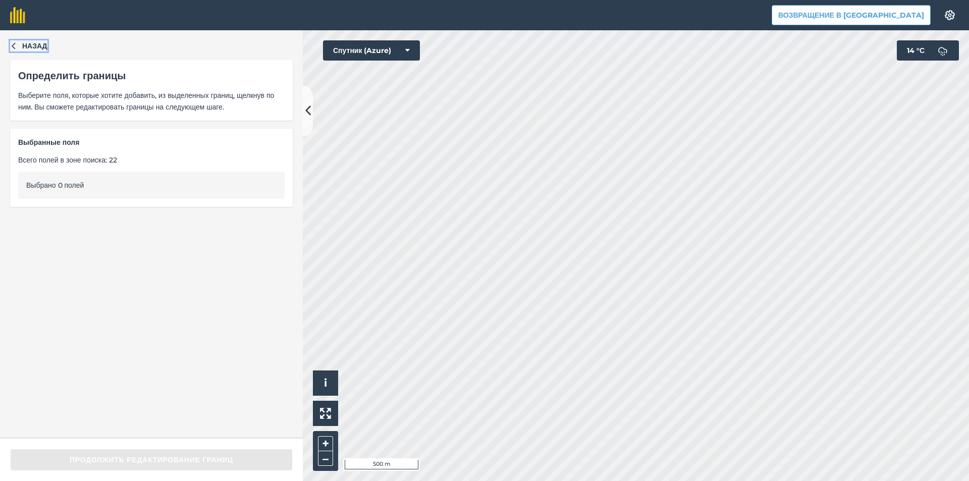
click at [12, 44] on icon "button" at bounding box center [13, 45] width 7 height 7
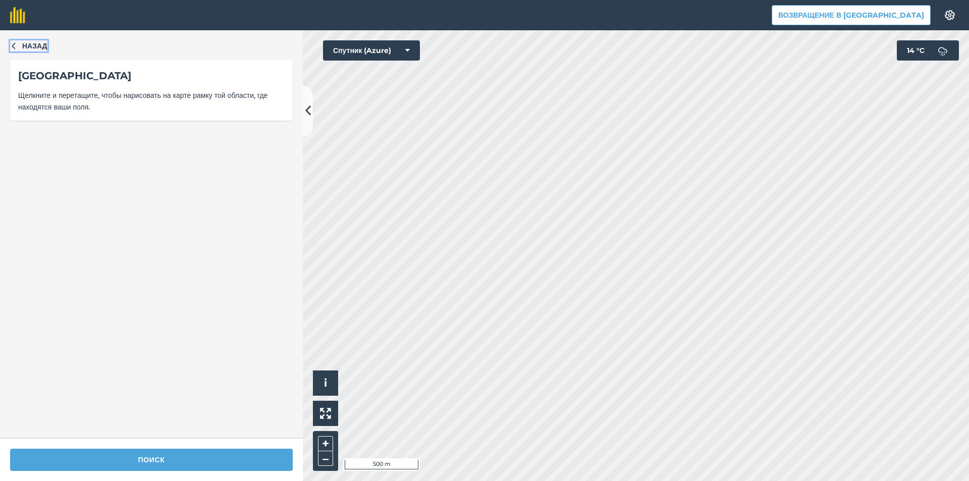
click at [24, 45] on font "Назад" at bounding box center [34, 45] width 25 height 9
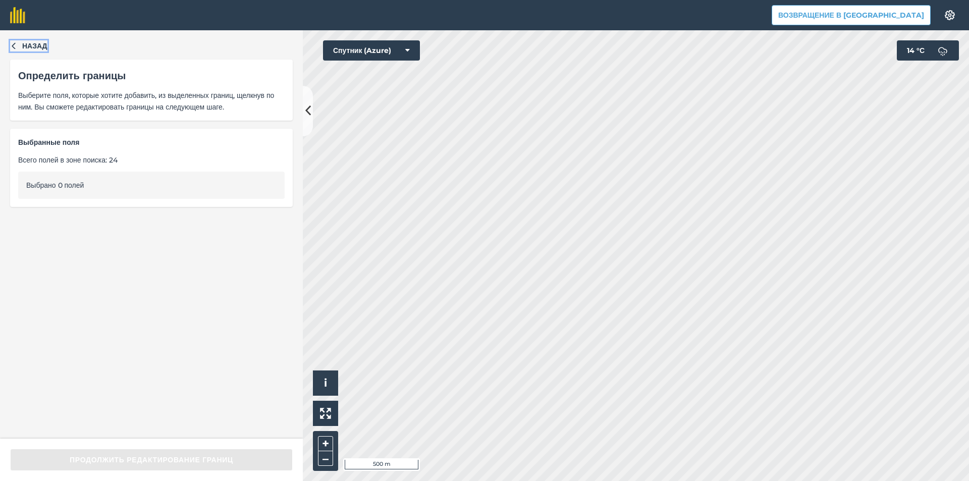
click at [27, 51] on span "Назад" at bounding box center [34, 45] width 25 height 11
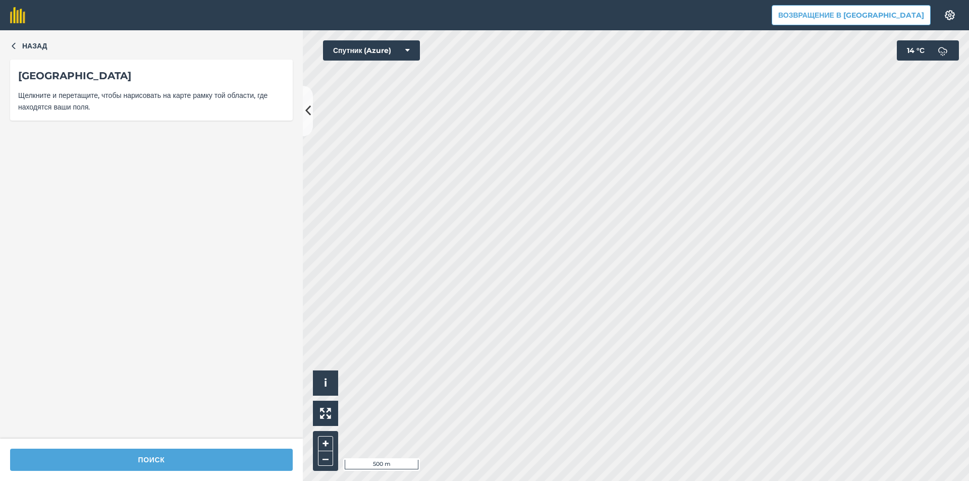
click at [9, 41] on div "Назад Выберите область Щелкните и перетащите, чтобы нарисовать на карте рамку т…" at bounding box center [151, 234] width 303 height 408
click at [16, 42] on icon "button" at bounding box center [13, 45] width 7 height 7
click at [245, 472] on div "Поиск" at bounding box center [151, 459] width 303 height 42
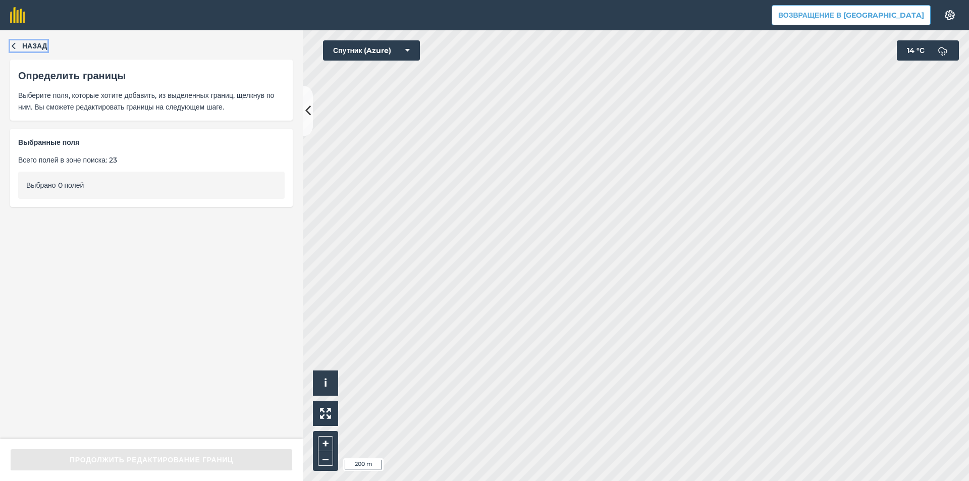
click at [43, 45] on font "Назад" at bounding box center [34, 45] width 25 height 9
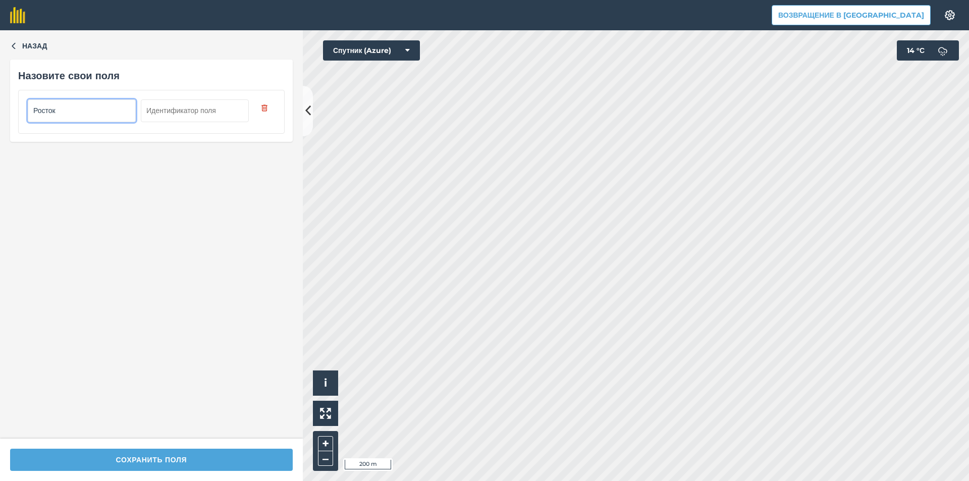
type input "Росток"
click at [181, 108] on input "text" at bounding box center [195, 110] width 108 height 22
type input "3"
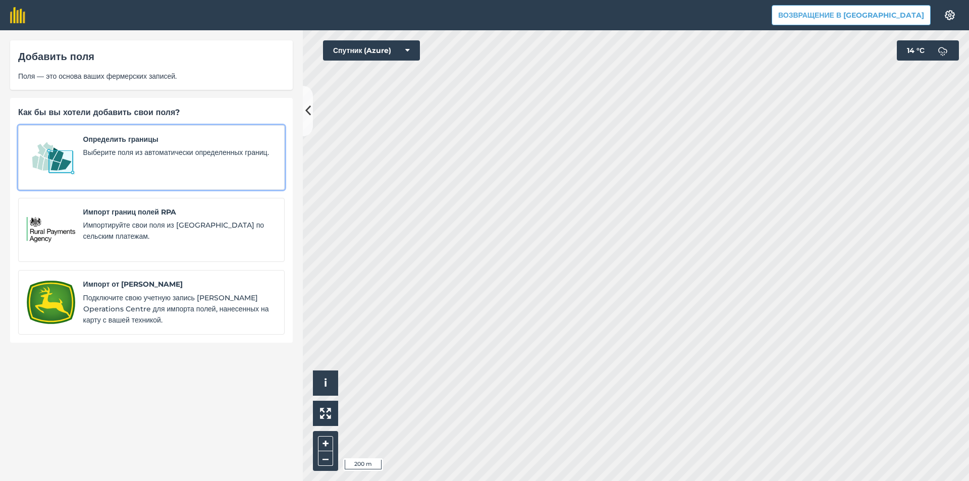
click at [132, 147] on span "Выберите поля из автоматически определенных границ." at bounding box center [179, 152] width 193 height 11
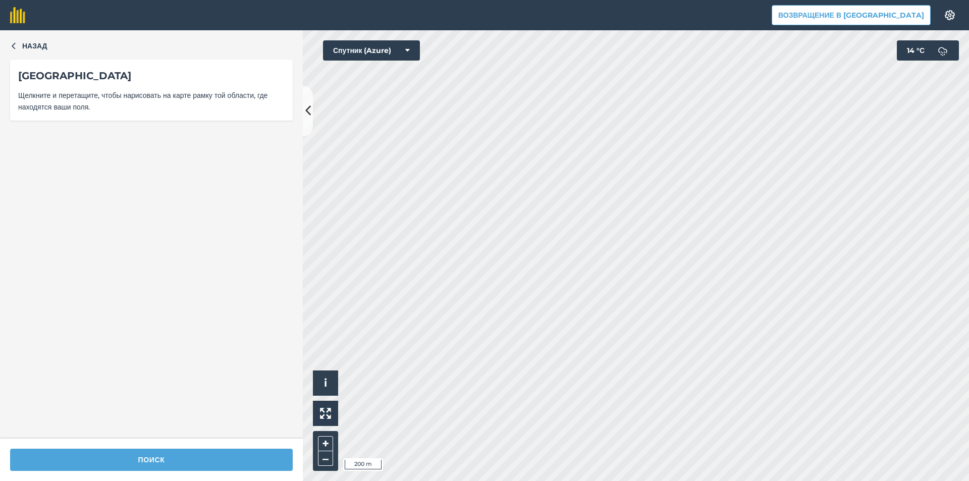
click at [185, 473] on div "Поиск" at bounding box center [151, 459] width 303 height 42
type input "Поліна"
click at [200, 104] on input "text" at bounding box center [195, 110] width 108 height 22
type input "4"
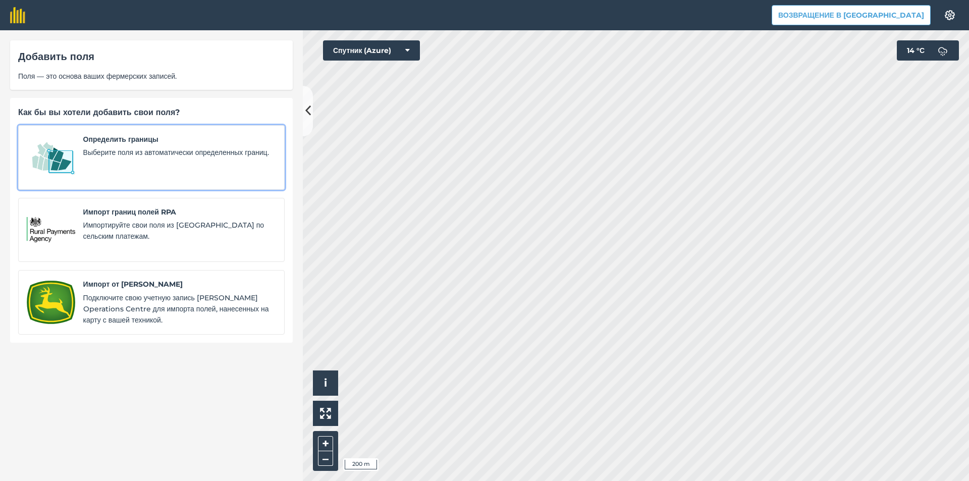
click at [142, 177] on div "Определить границы Выберите поля из автоматически определенных границ." at bounding box center [179, 157] width 193 height 47
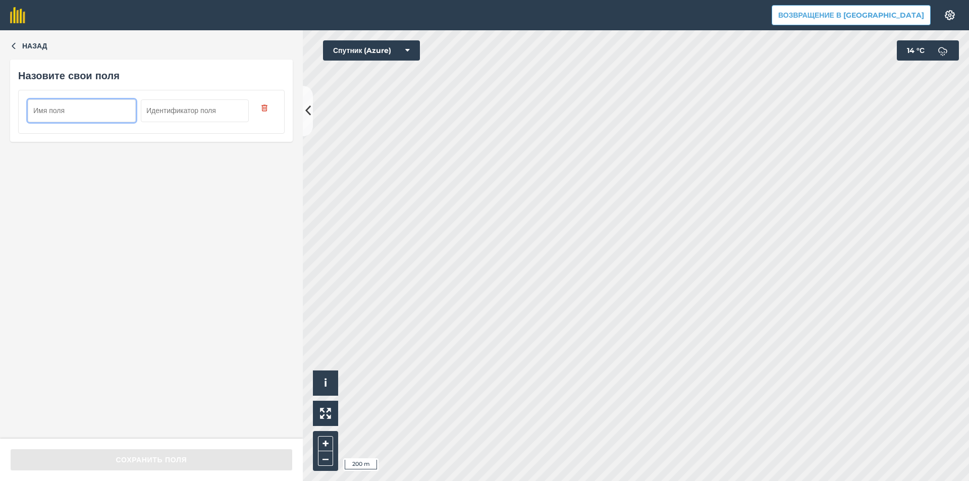
click at [40, 52] on div "Назад Назовите свои поля" at bounding box center [151, 234] width 303 height 408
click at [27, 45] on font "Назад" at bounding box center [34, 45] width 25 height 9
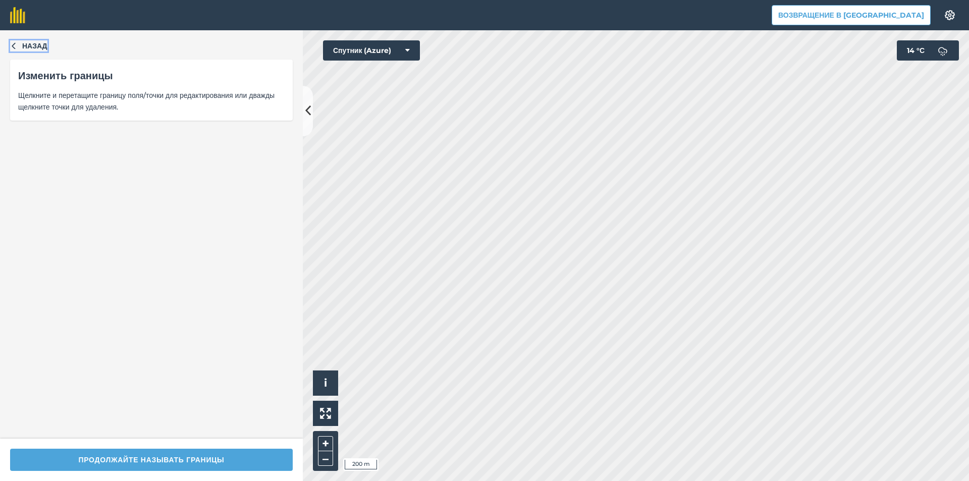
click at [37, 49] on font "Назад" at bounding box center [34, 45] width 25 height 9
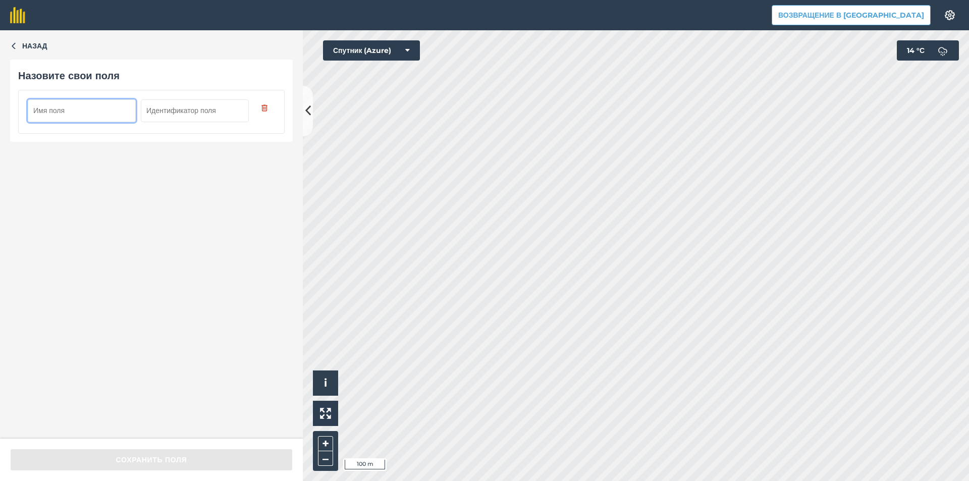
click at [195, 104] on input "text" at bounding box center [195, 110] width 108 height 22
type input "5"
click at [100, 119] on input "text" at bounding box center [82, 110] width 108 height 22
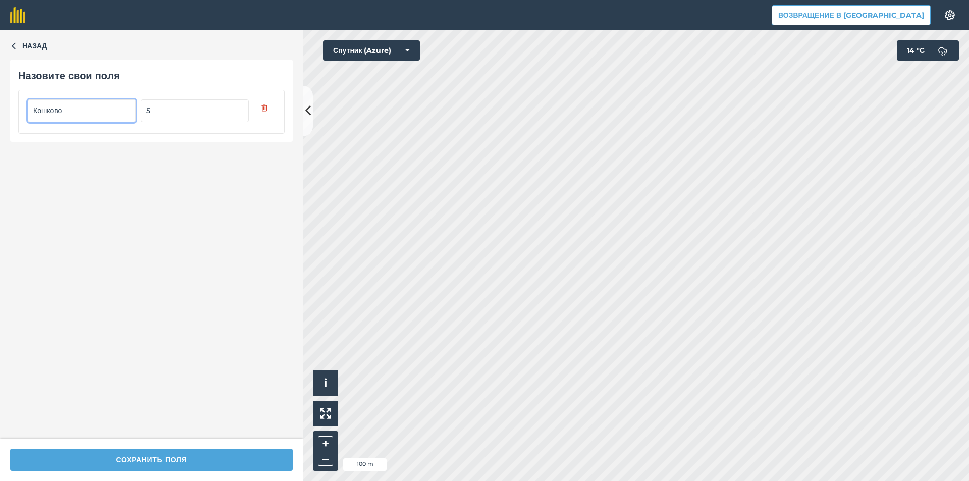
type input "Кошково"
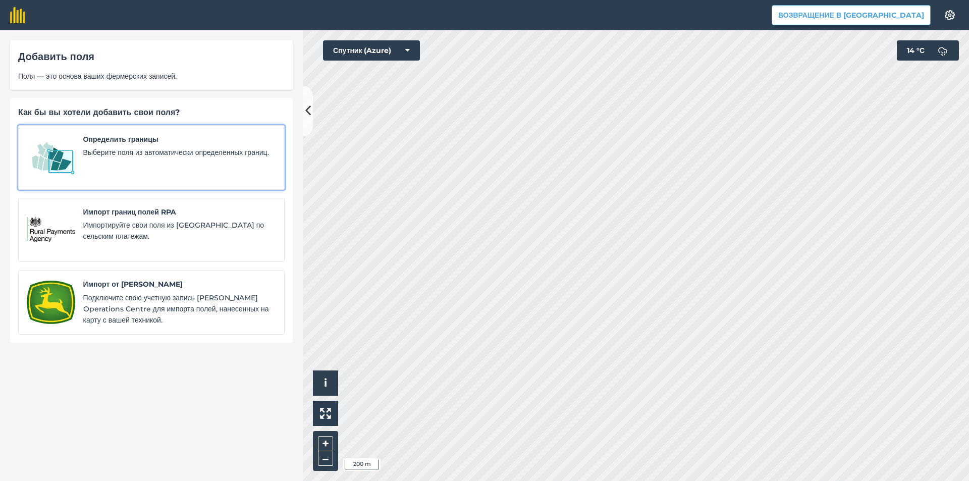
click at [145, 158] on span "Выберите поля из автоматически определенных границ." at bounding box center [179, 152] width 193 height 11
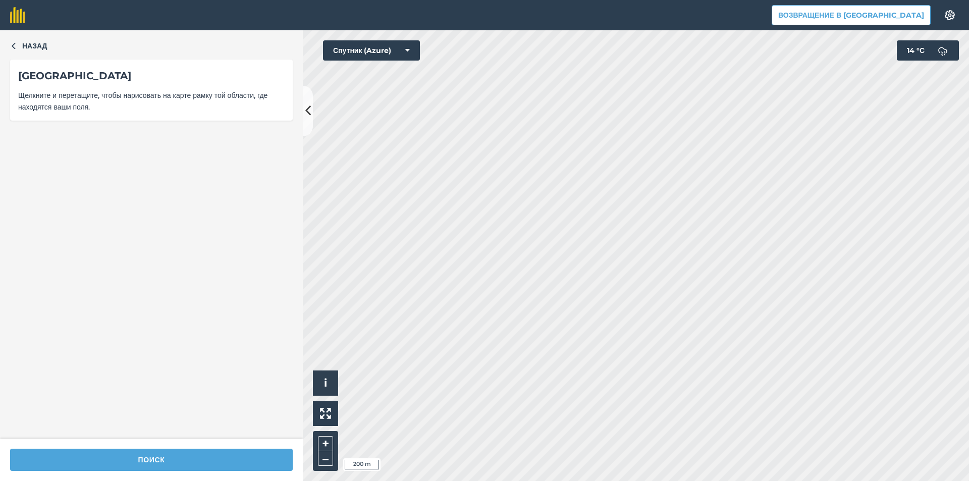
click at [211, 471] on div "Поиск" at bounding box center [151, 459] width 303 height 42
click at [311, 113] on button at bounding box center [308, 111] width 10 height 50
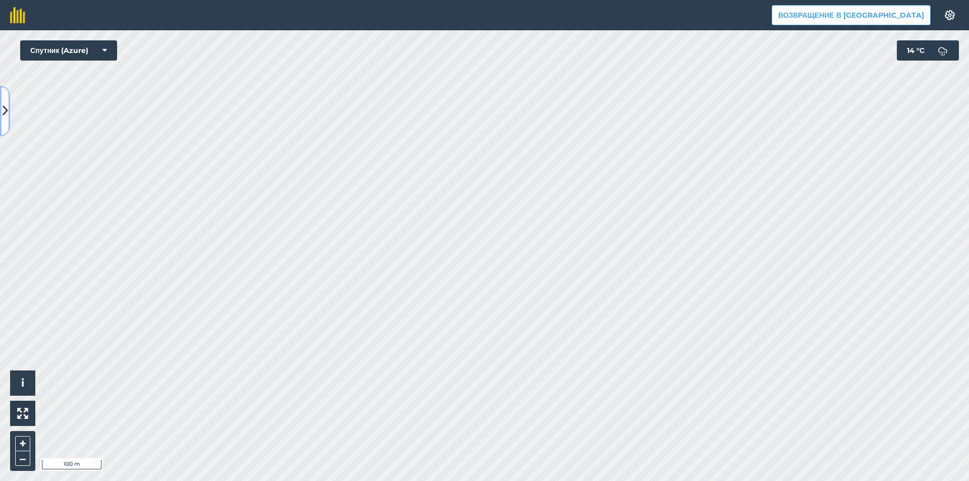
click at [4, 113] on icon at bounding box center [6, 111] width 6 height 18
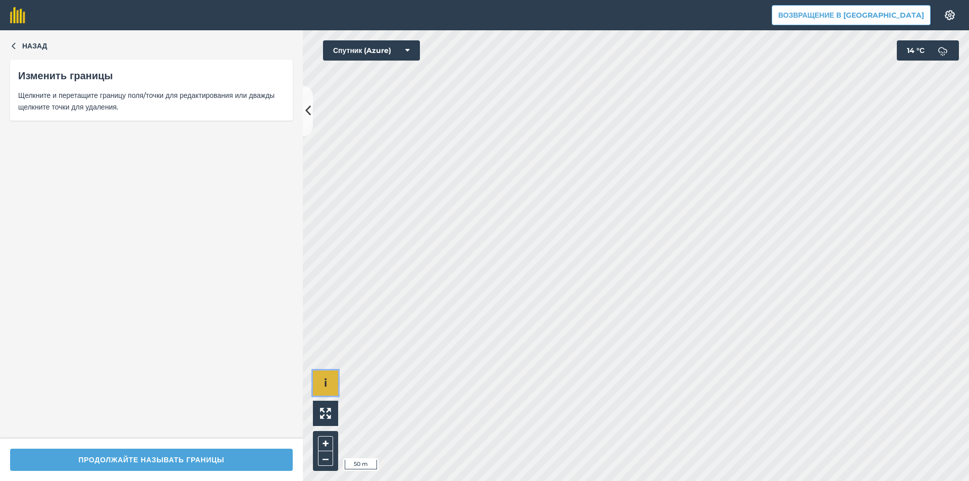
click at [329, 386] on button "i" at bounding box center [325, 382] width 25 height 25
click at [329, 386] on button "›" at bounding box center [325, 382] width 25 height 25
click at [20, 47] on button "Назад" at bounding box center [28, 45] width 37 height 11
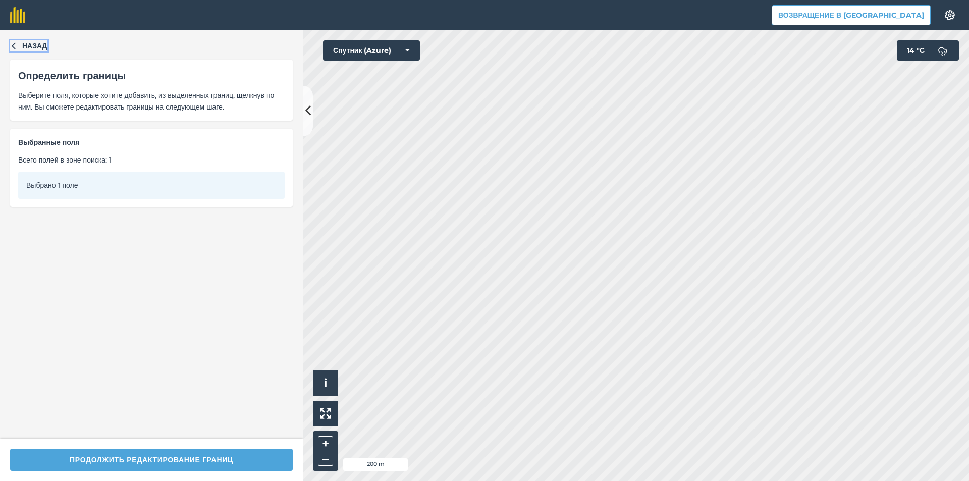
click at [17, 48] on icon "button" at bounding box center [13, 45] width 7 height 7
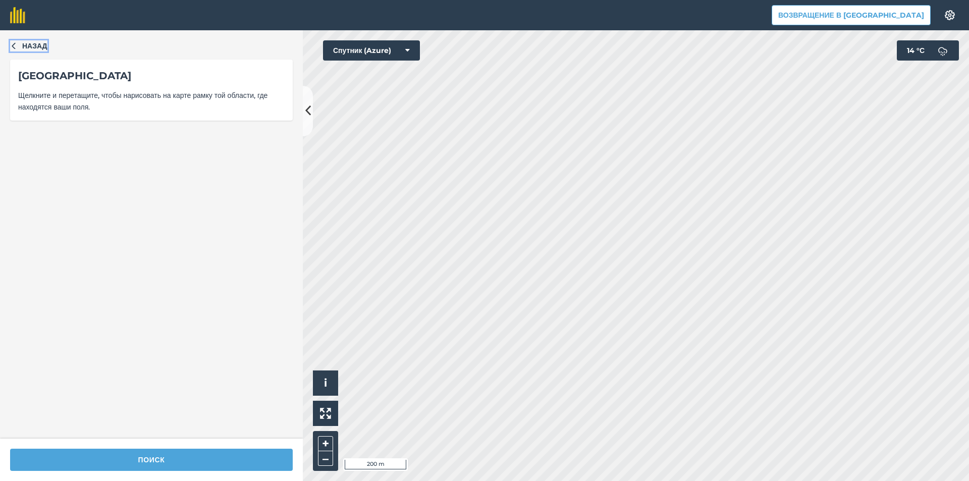
click at [27, 48] on font "Назад" at bounding box center [34, 45] width 25 height 9
click at [39, 43] on font "Назад" at bounding box center [34, 45] width 25 height 9
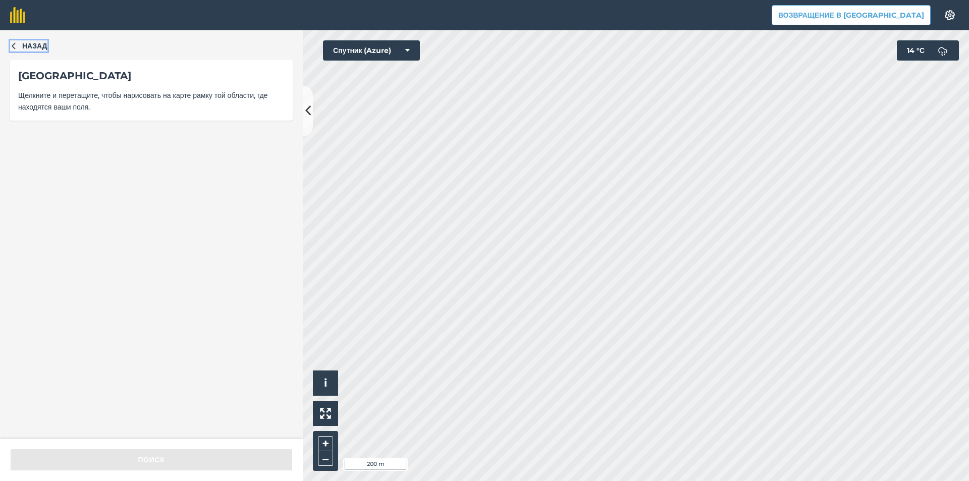
click at [32, 49] on font "Назад" at bounding box center [34, 45] width 25 height 9
click at [27, 46] on font "Назад" at bounding box center [34, 45] width 25 height 9
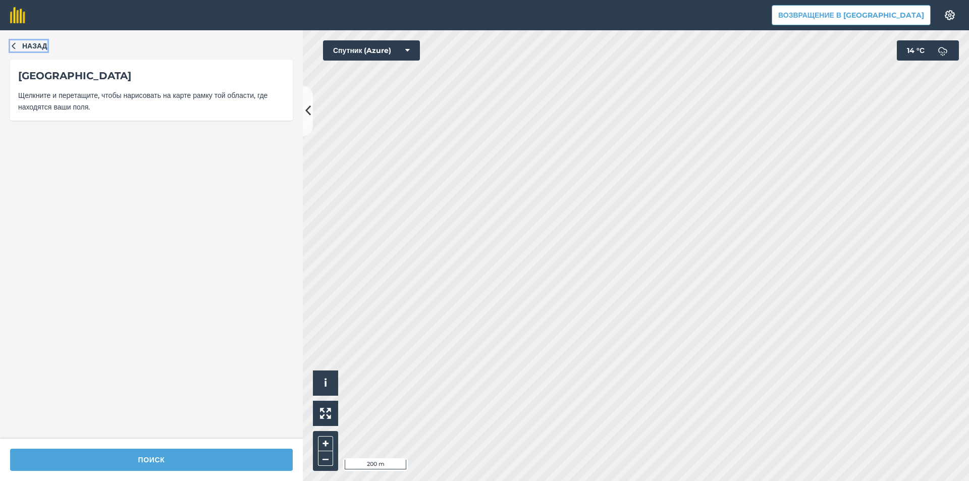
click at [29, 44] on font "Назад" at bounding box center [34, 45] width 25 height 9
click at [26, 43] on font "Назад" at bounding box center [34, 45] width 25 height 9
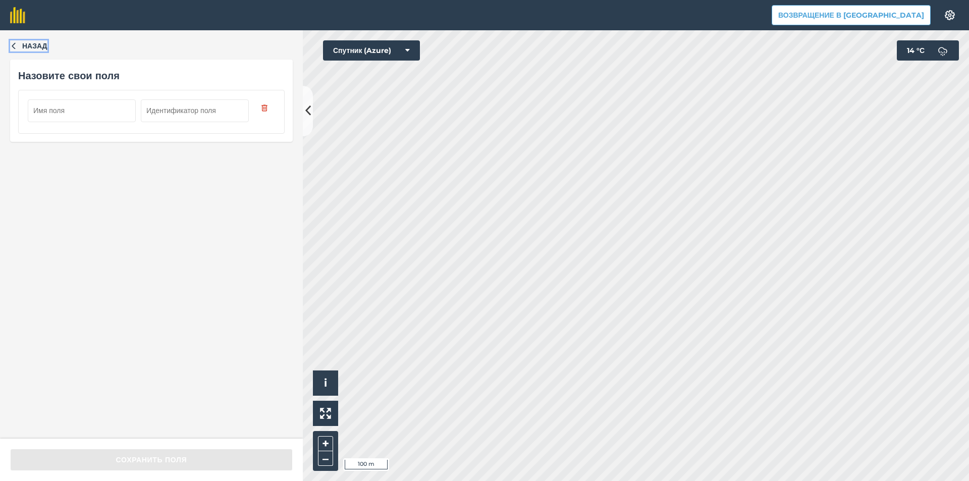
click at [27, 43] on font "Назад" at bounding box center [34, 45] width 25 height 9
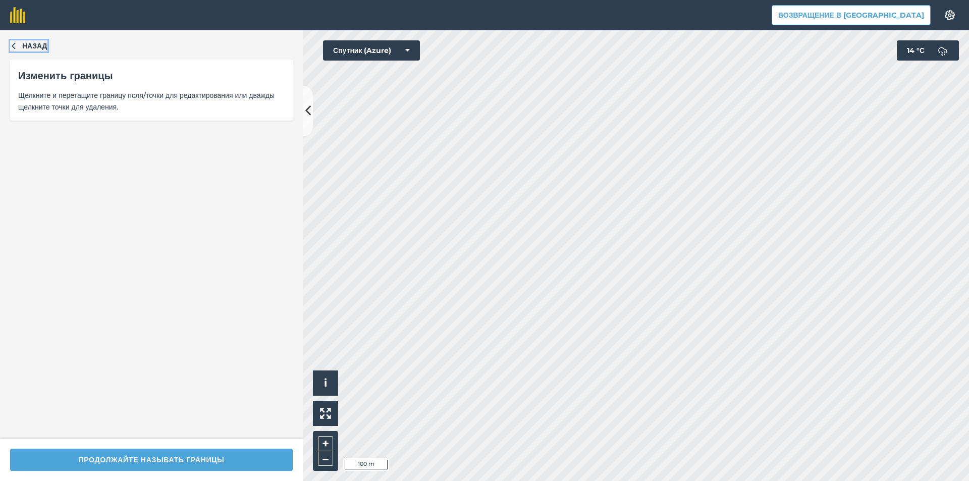
click at [27, 43] on font "Назад" at bounding box center [34, 45] width 25 height 9
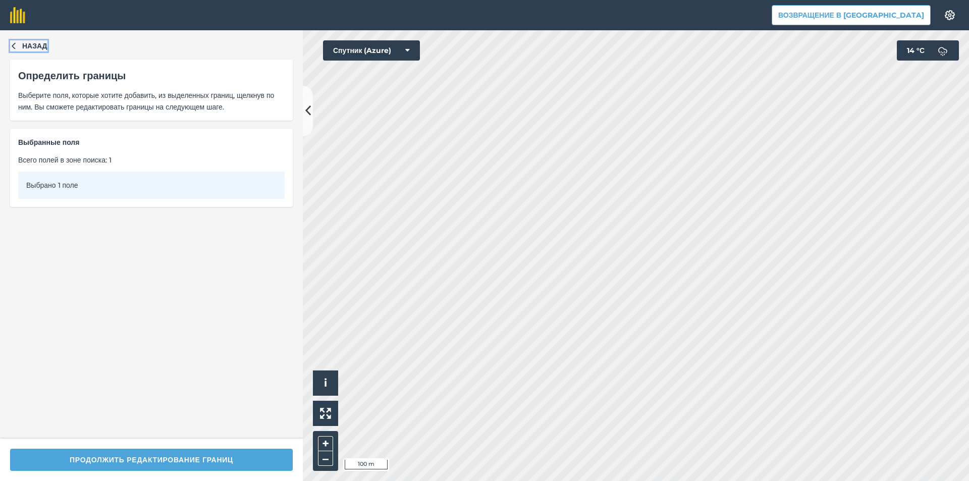
click at [21, 42] on button "Назад" at bounding box center [28, 45] width 37 height 11
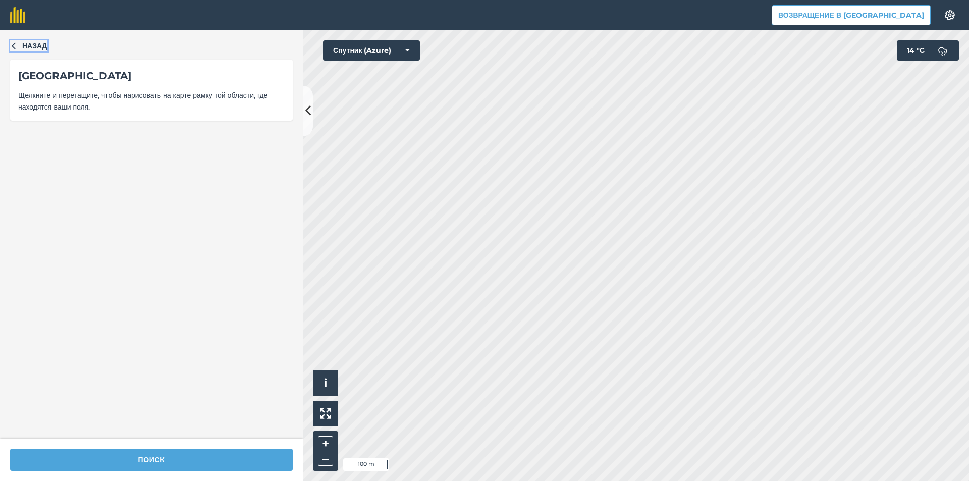
click at [29, 43] on font "Назад" at bounding box center [34, 45] width 25 height 9
click at [336, 375] on button "i" at bounding box center [325, 382] width 25 height 25
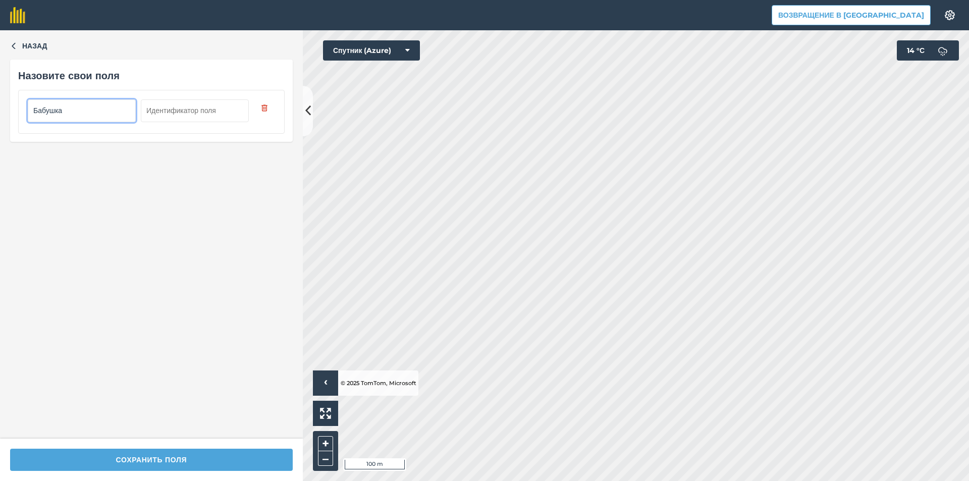
type input "Бабушка"
click at [185, 107] on input "text" at bounding box center [195, 110] width 108 height 22
click at [197, 105] on input "text" at bounding box center [195, 110] width 108 height 22
type input "5"
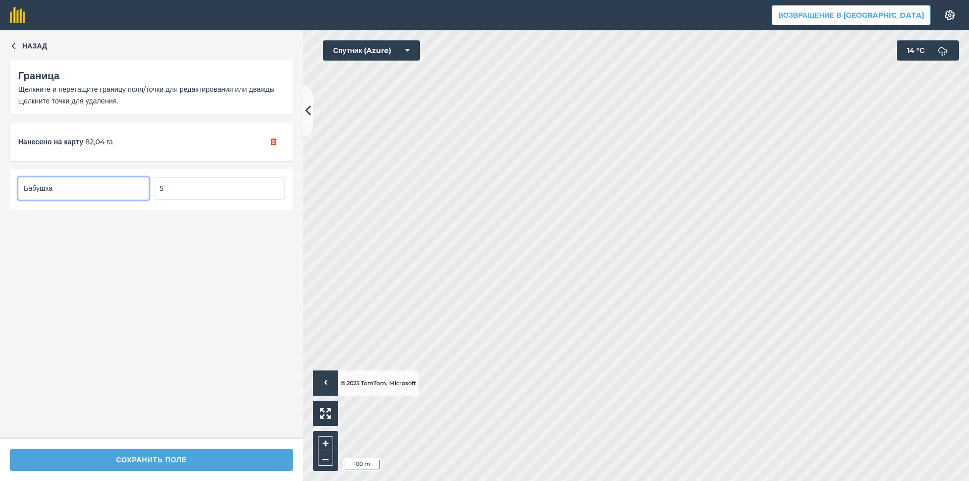
click at [181, 187] on input "5" at bounding box center [219, 188] width 131 height 22
type input "6"
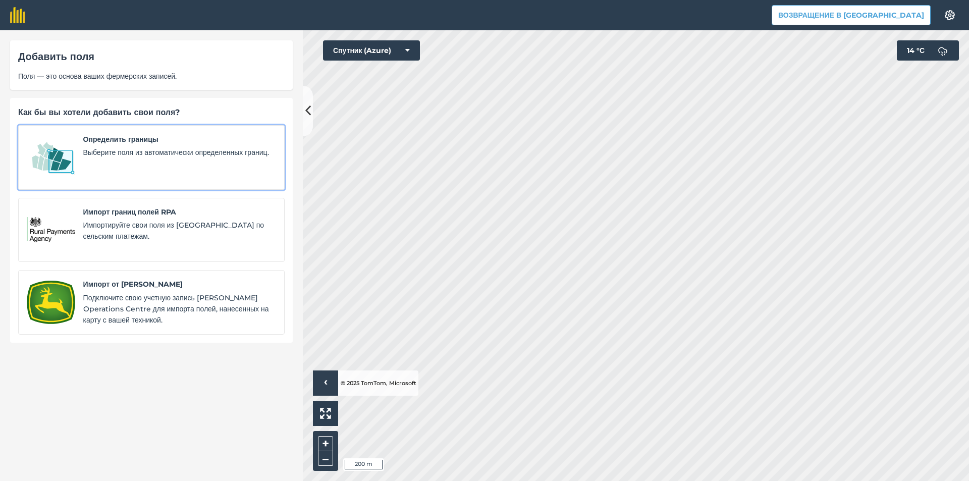
click at [191, 158] on span "Выберите поля из автоматически определенных границ." at bounding box center [179, 152] width 193 height 11
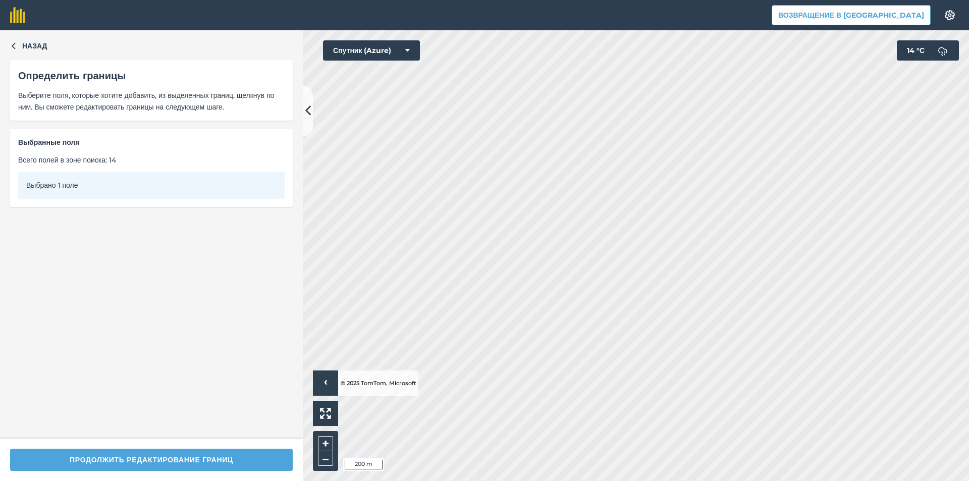
click at [217, 448] on div "Продолжить редактирование границ" at bounding box center [151, 459] width 303 height 42
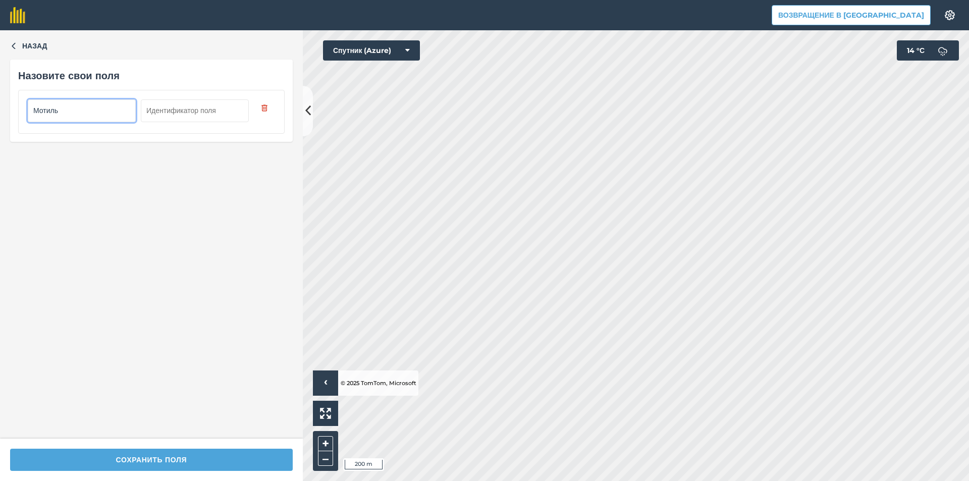
type input "Мотиль"
click at [150, 104] on input "text" at bounding box center [195, 110] width 108 height 22
type input "7"
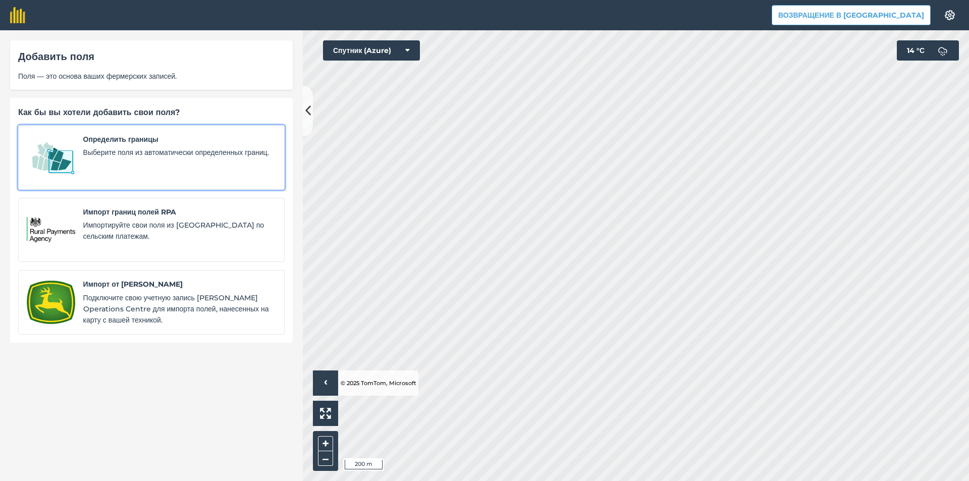
click at [158, 139] on font "Определить границы" at bounding box center [120, 139] width 75 height 9
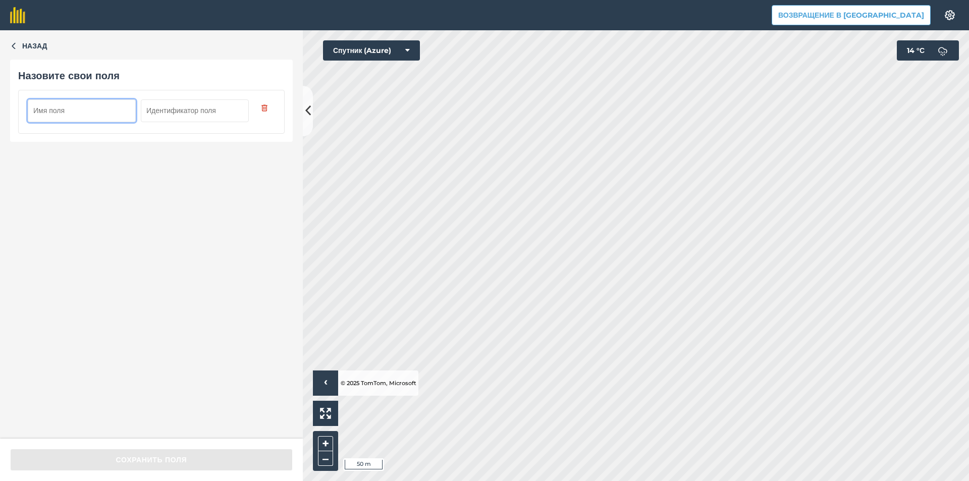
click at [188, 115] on input "text" at bounding box center [195, 110] width 108 height 22
type input "8"
click at [101, 114] on input "text" at bounding box center [82, 110] width 108 height 22
type input "А"
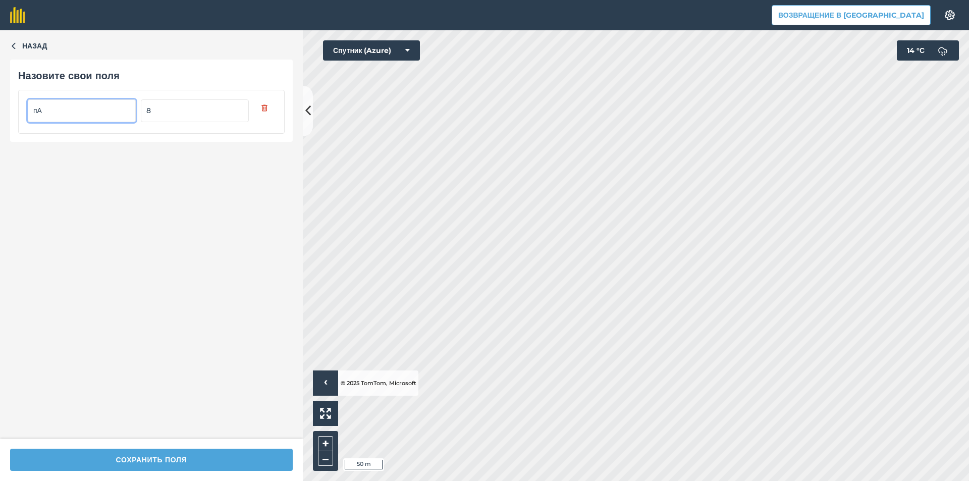
type input "п"
type input "Павловська"
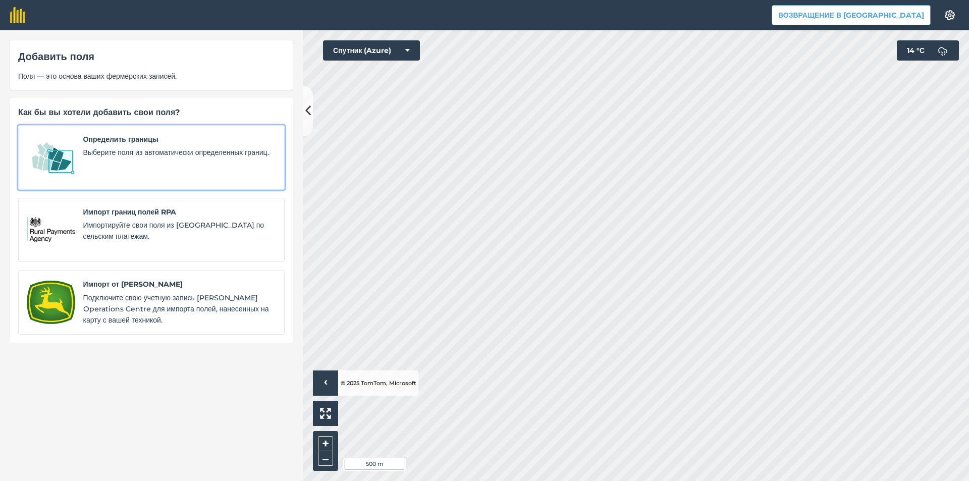
click at [218, 150] on font "Выберите поля из автоматически определенных границ." at bounding box center [176, 152] width 186 height 9
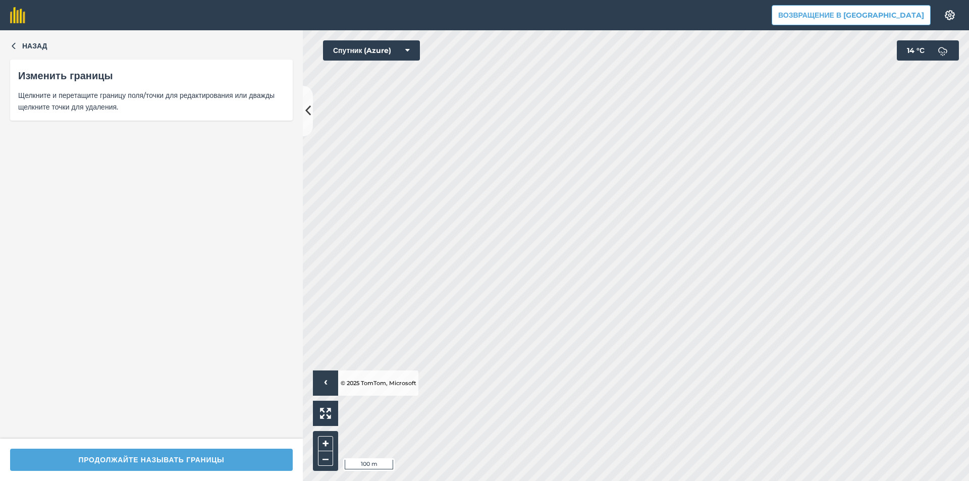
click at [100, 473] on div "Продолжайте называть границы" at bounding box center [151, 459] width 303 height 42
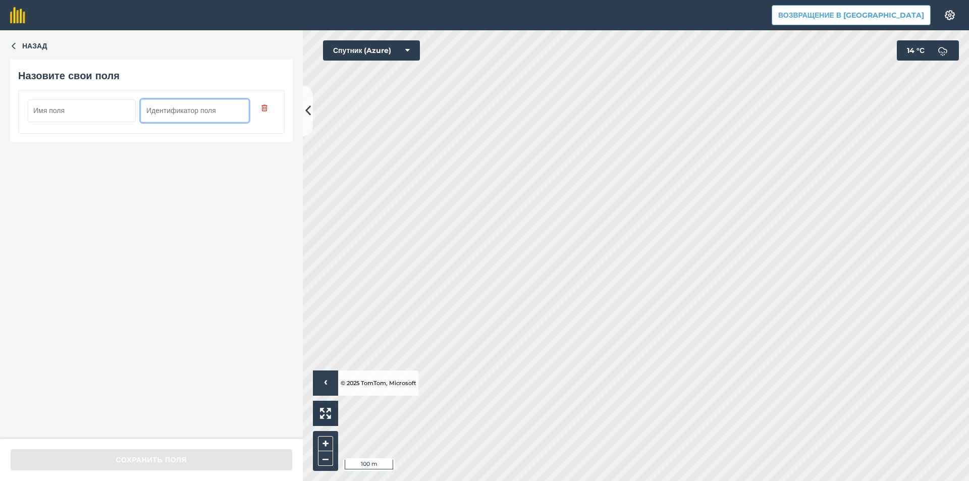
click at [171, 109] on input "text" at bounding box center [195, 110] width 108 height 22
type input "9"
click at [95, 114] on input "text" at bounding box center [82, 110] width 108 height 22
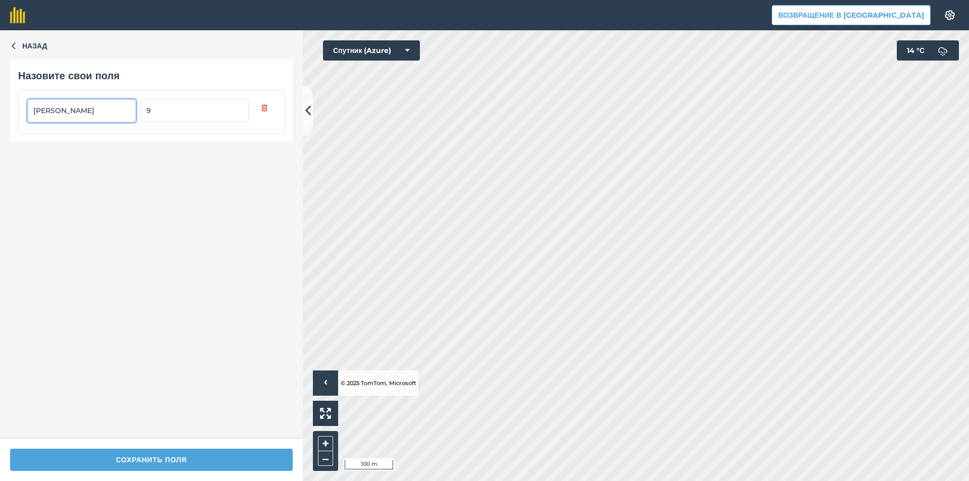
type input "Жирнов"
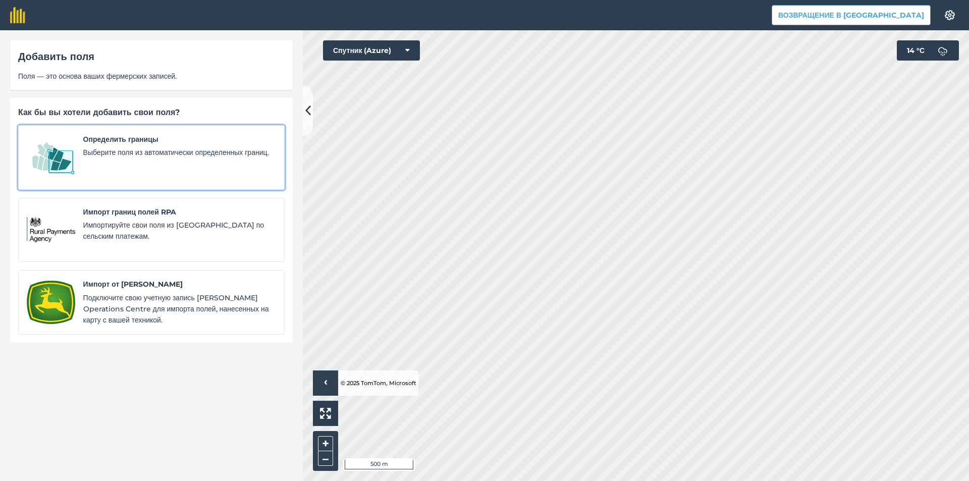
click at [223, 158] on span "Выберите поля из автоматически определенных границ." at bounding box center [179, 152] width 193 height 11
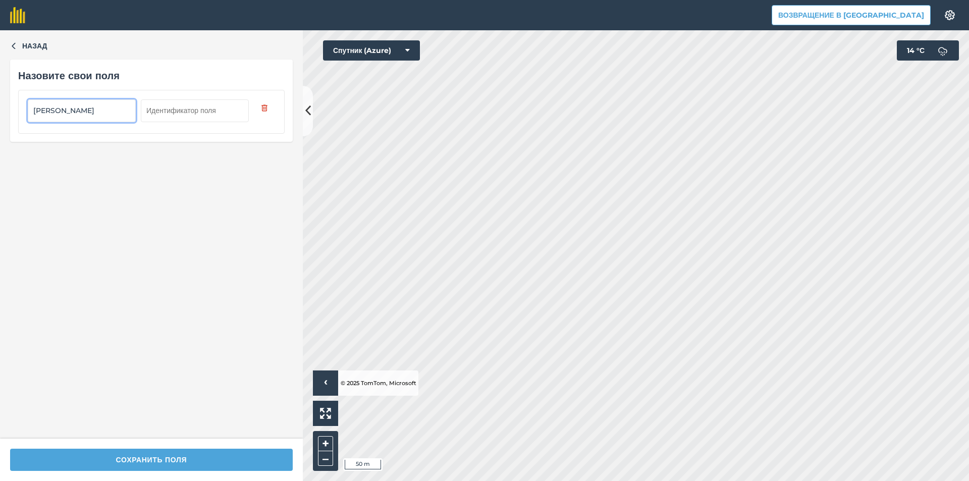
type input "Гавриш"
click at [212, 118] on input "text" at bounding box center [195, 110] width 108 height 22
type input "10"
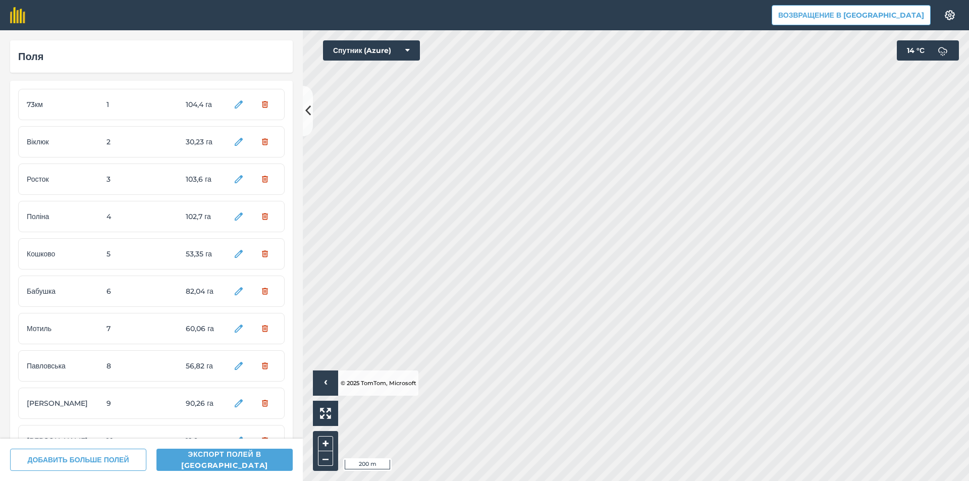
scroll to position [36, 0]
click at [259, 407] on font "Да" at bounding box center [264, 404] width 11 height 9
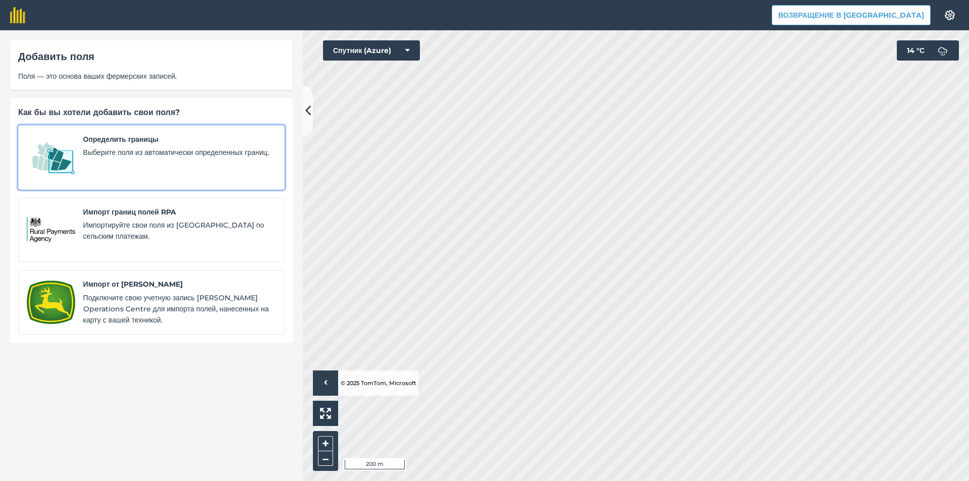
click at [180, 144] on span "Определить границы" at bounding box center [179, 139] width 193 height 11
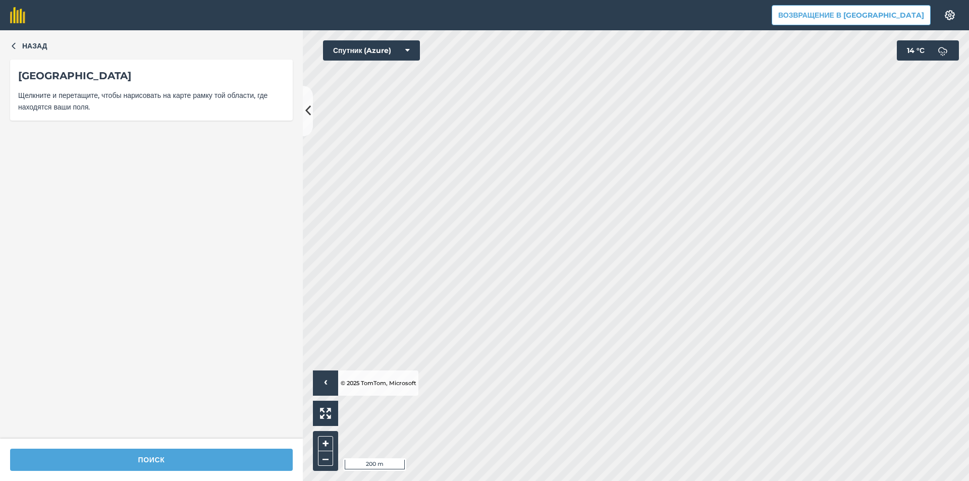
click at [248, 446] on div "Поиск" at bounding box center [151, 459] width 303 height 42
type input "Гавриш"
click at [231, 101] on input "text" at bounding box center [195, 110] width 108 height 22
type input "10"
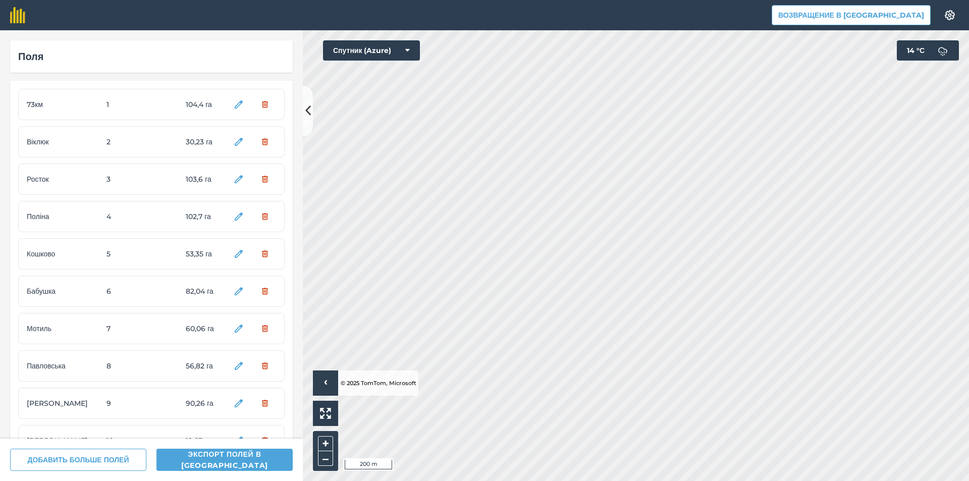
click at [62, 471] on div "ДОБАВИТЬ БОЛЬШЕ ПОЛЕЙ Экспорт полей в Agreena" at bounding box center [151, 459] width 303 height 42
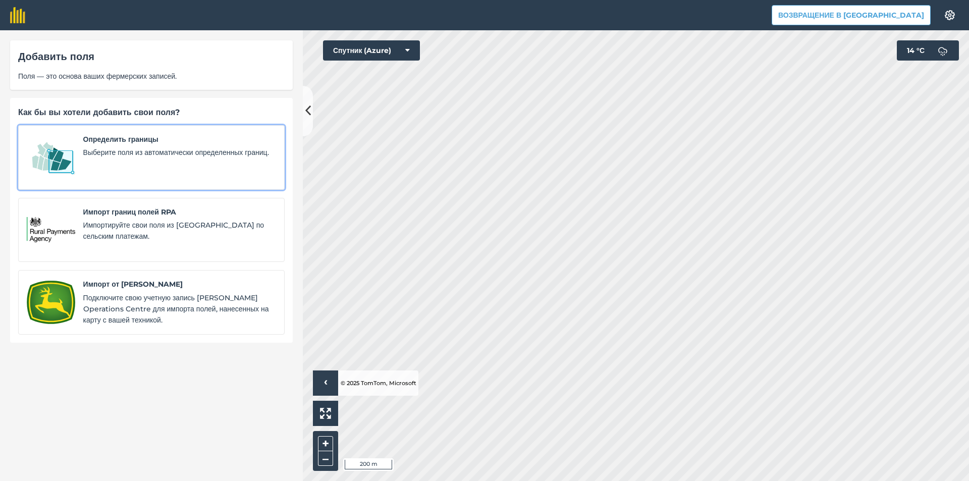
click at [262, 144] on span "Определить границы" at bounding box center [179, 139] width 193 height 11
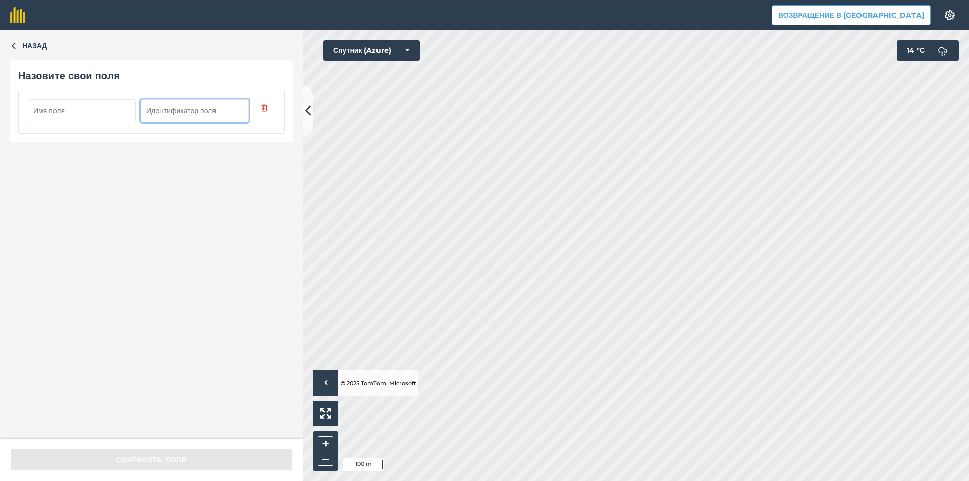
click at [151, 113] on input "text" at bounding box center [195, 110] width 108 height 22
type input "11"
click at [99, 119] on input "text" at bounding box center [82, 110] width 108 height 22
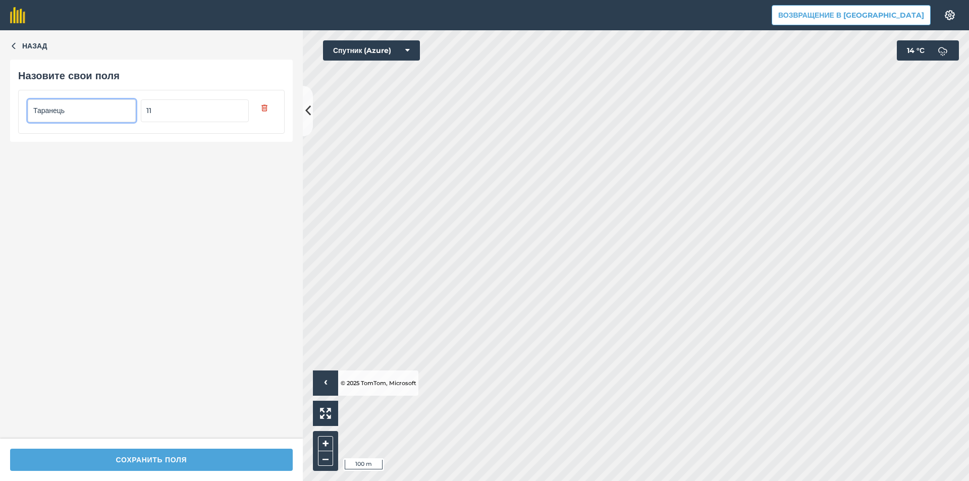
type input "Таранець"
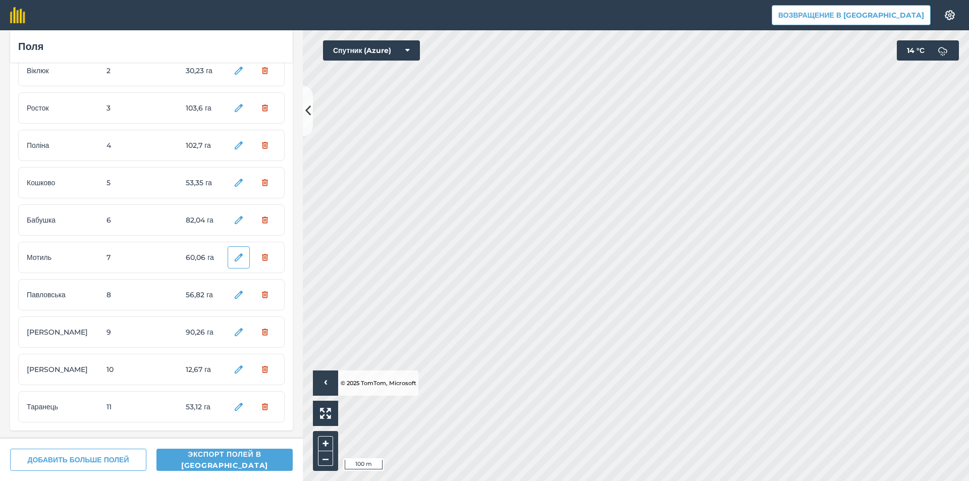
scroll to position [73, 0]
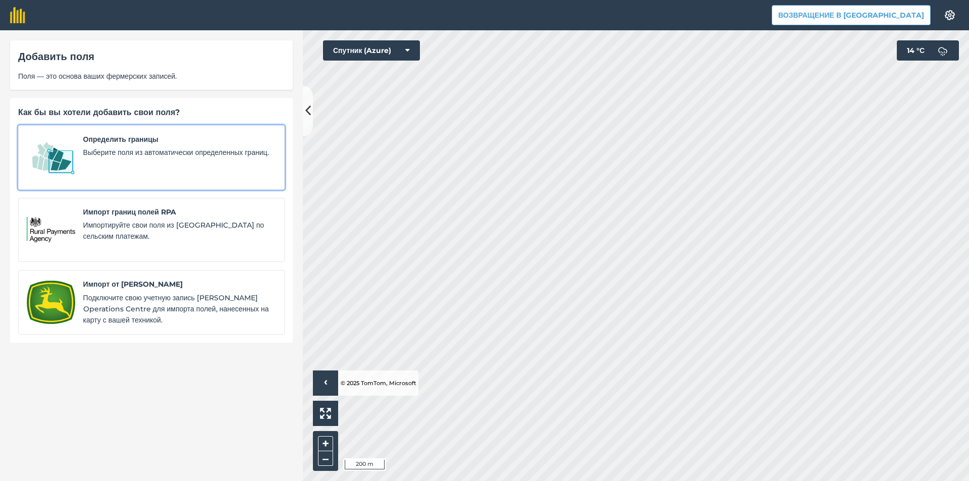
click at [179, 149] on font "Выберите поля из автоматически определенных границ." at bounding box center [176, 152] width 186 height 9
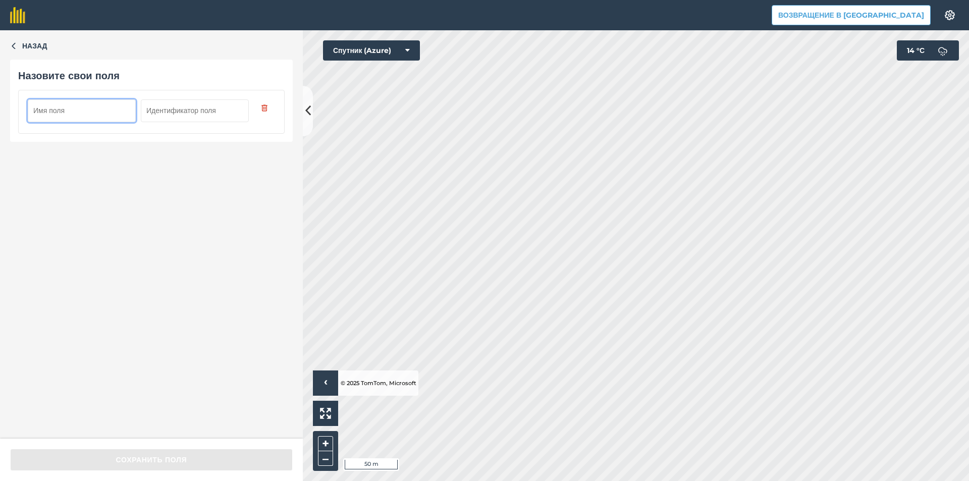
click at [197, 114] on input "text" at bounding box center [195, 110] width 108 height 22
type input "12"
click at [90, 109] on input "text" at bounding box center [82, 110] width 108 height 22
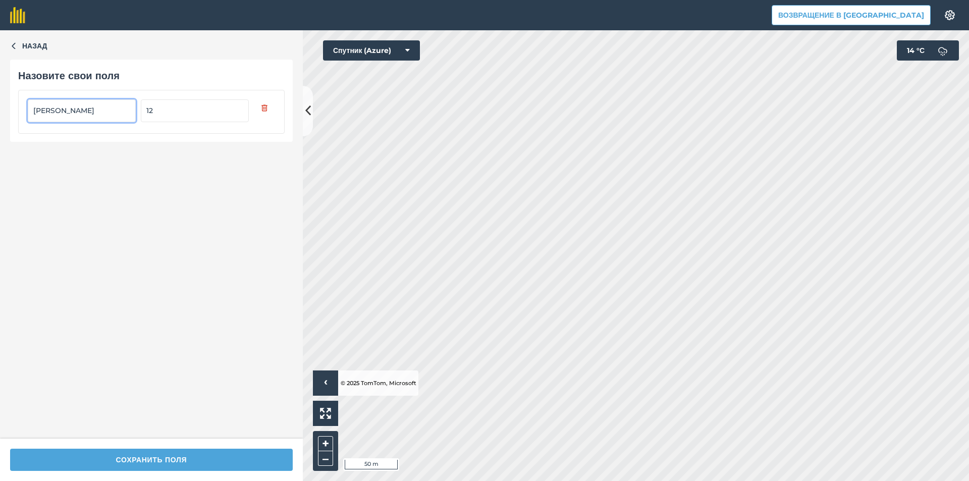
type input "Нікітіна"
click at [224, 448] on div "Сохранить поля" at bounding box center [151, 459] width 303 height 42
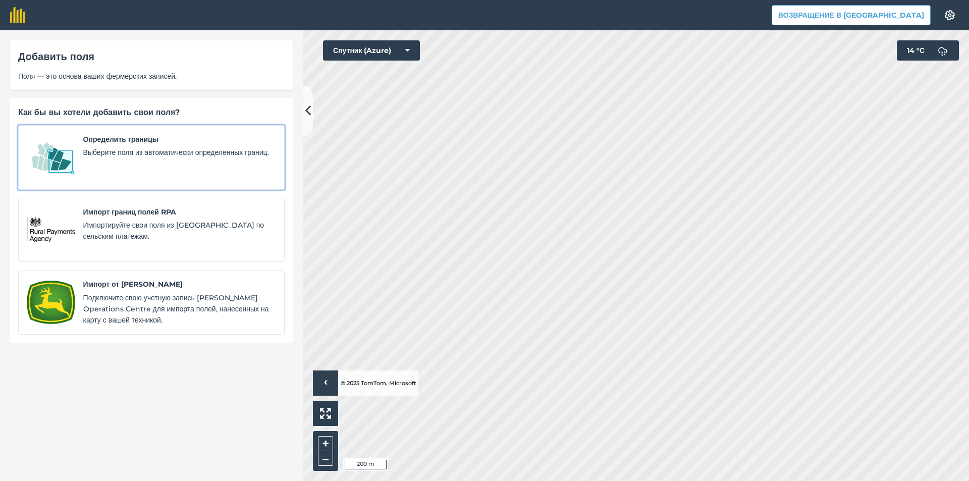
click at [202, 153] on font "Выберите поля из автоматически определенных границ." at bounding box center [176, 152] width 186 height 9
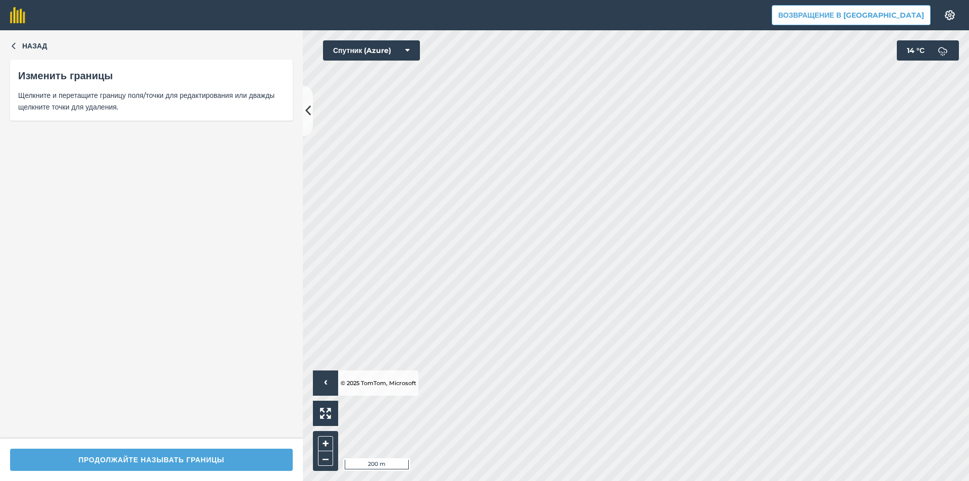
click at [160, 472] on div "Продолжайте называть границы" at bounding box center [151, 459] width 303 height 42
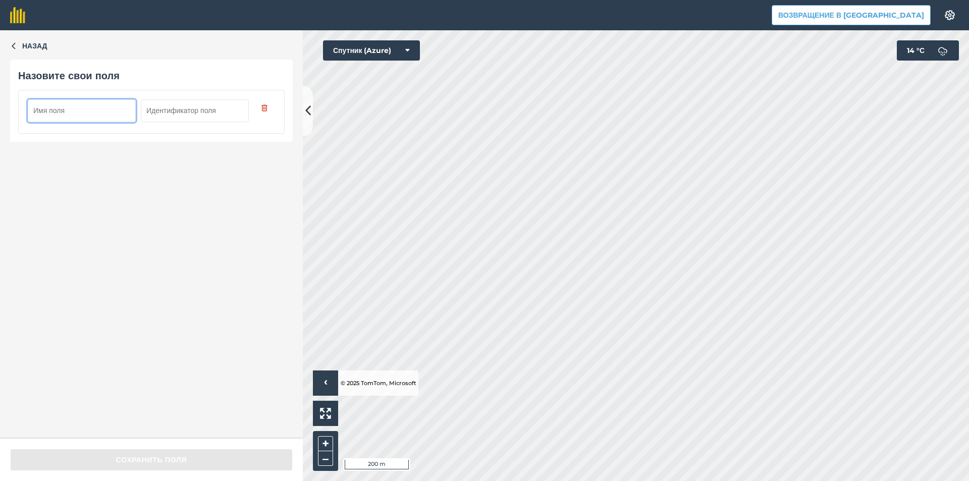
click at [193, 118] on input "text" at bounding box center [195, 110] width 108 height 22
type input "13"
click at [86, 113] on input "text" at bounding box center [82, 110] width 108 height 22
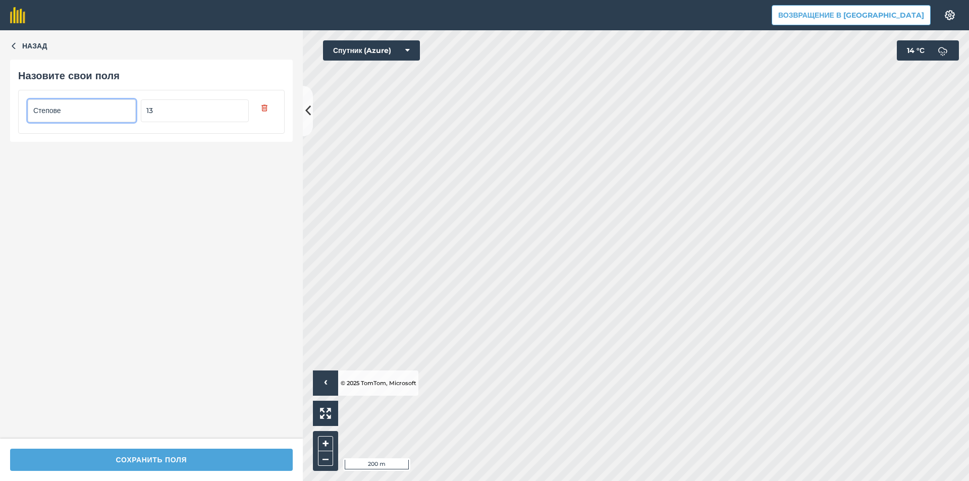
type input "Степове"
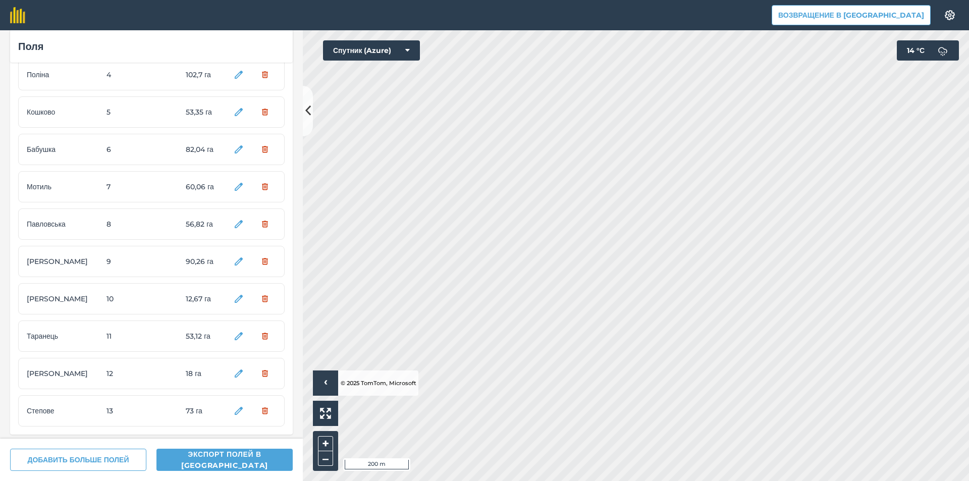
scroll to position [148, 0]
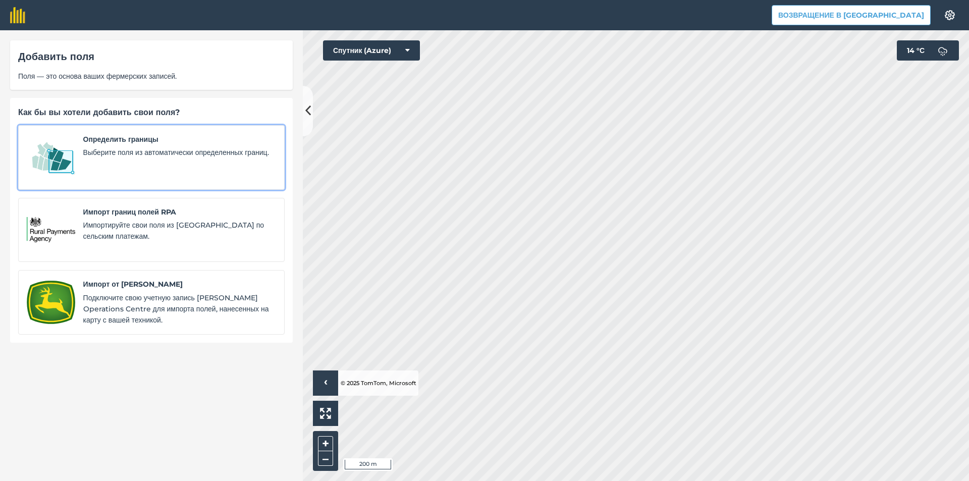
click at [115, 158] on span "Выберите поля из автоматически определенных границ." at bounding box center [179, 152] width 193 height 11
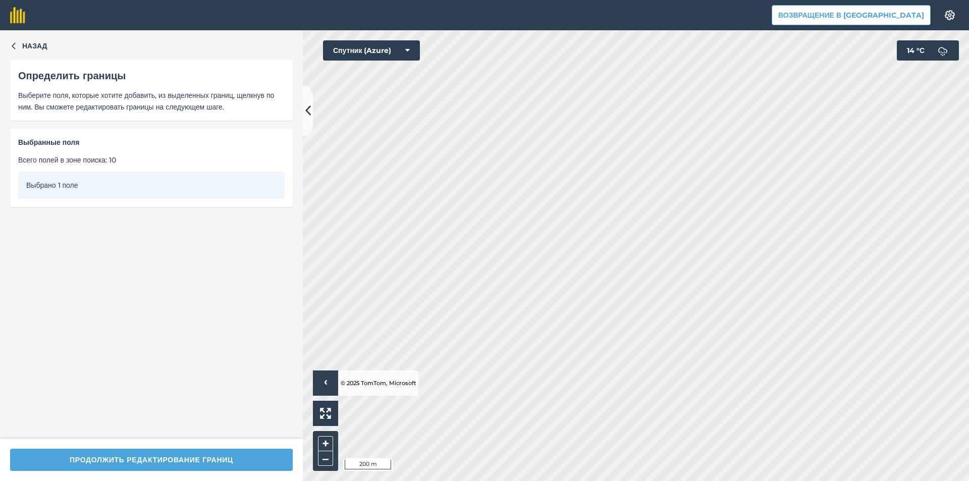
click at [210, 446] on div "Продолжить редактирование границ" at bounding box center [151, 459] width 303 height 42
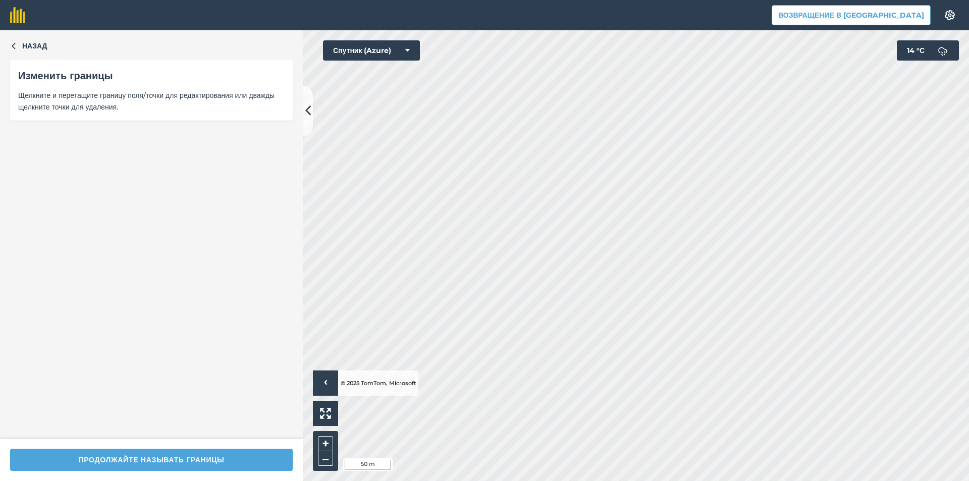
click at [546, 480] on html "Возвращение в Агрину Настройки Печать карт недоступна в нашем бесплатном плане.…" at bounding box center [484, 240] width 969 height 481
click at [378, 58] on div "Click to start drawing › © 2025 TomTom, Microsoft 50 m + – Спутник (Azure) 14 °…" at bounding box center [636, 255] width 666 height 451
click at [344, 59] on div "Click to start drawing › © 2025 TomTom, Microsoft 50 m + – Спутник (Azure) 14 °…" at bounding box center [636, 255] width 666 height 451
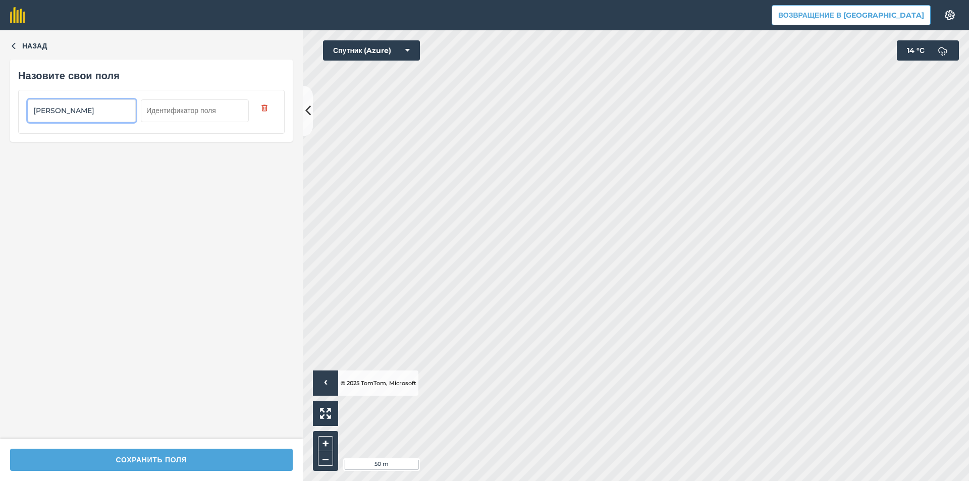
type input "Скляренко"
click at [177, 111] on input "text" at bounding box center [195, 110] width 108 height 22
type input "14"
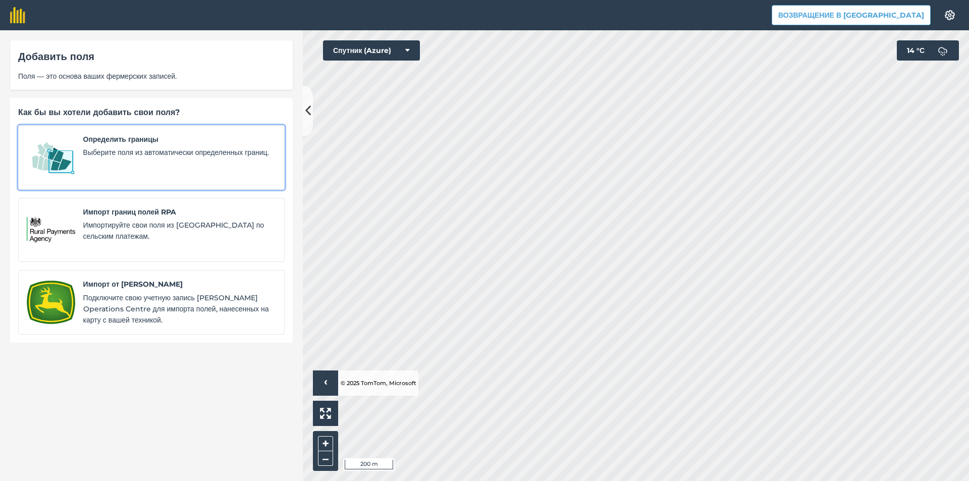
click at [176, 158] on span "Выберите поля из автоматически определенных границ." at bounding box center [179, 152] width 193 height 11
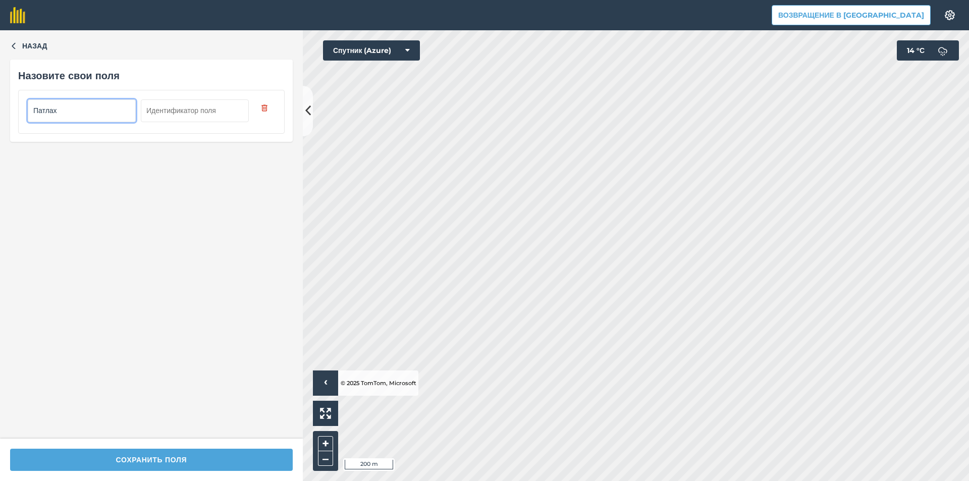
type input "Патлах"
click at [208, 109] on input "text" at bounding box center [195, 110] width 108 height 22
type input "15"
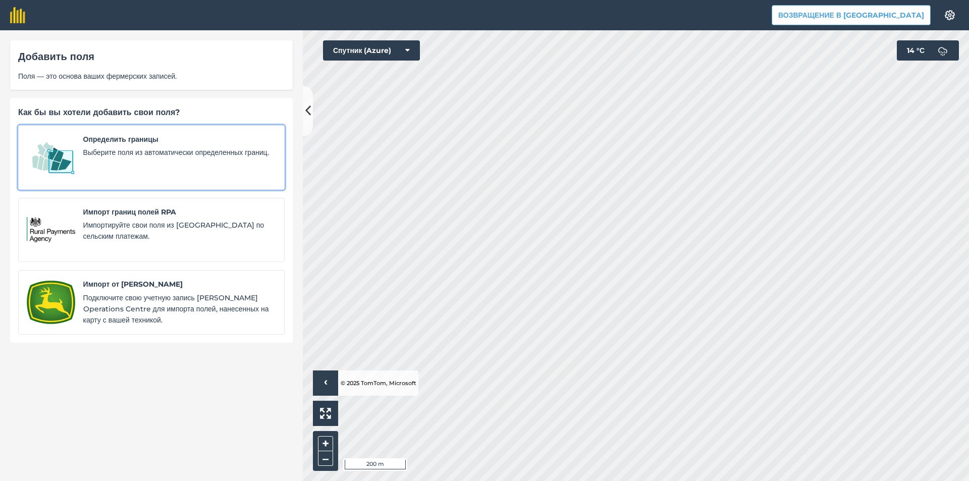
click at [121, 158] on span "Выберите поля из автоматически определенных границ." at bounding box center [179, 152] width 193 height 11
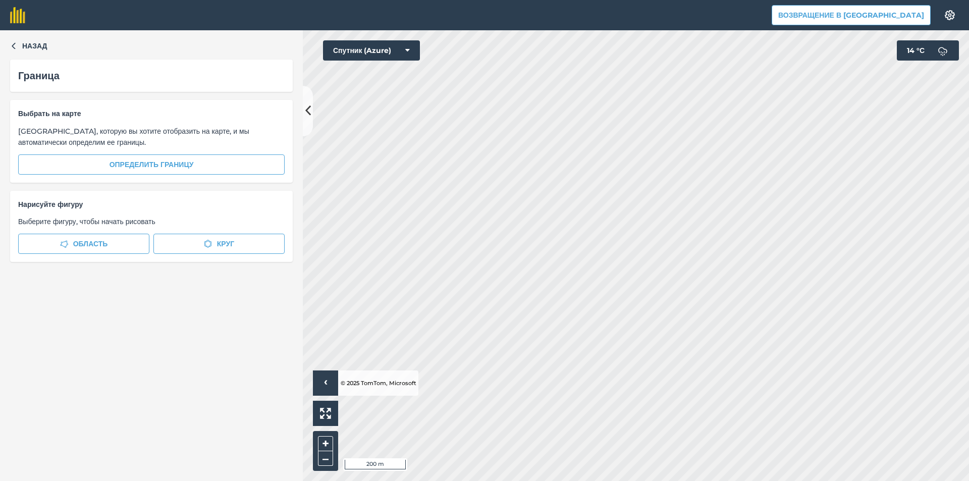
click at [217, 148] on span "Выберите область, которую вы хотите отобразить на карте, и мы автоматически опр…" at bounding box center [151, 137] width 266 height 23
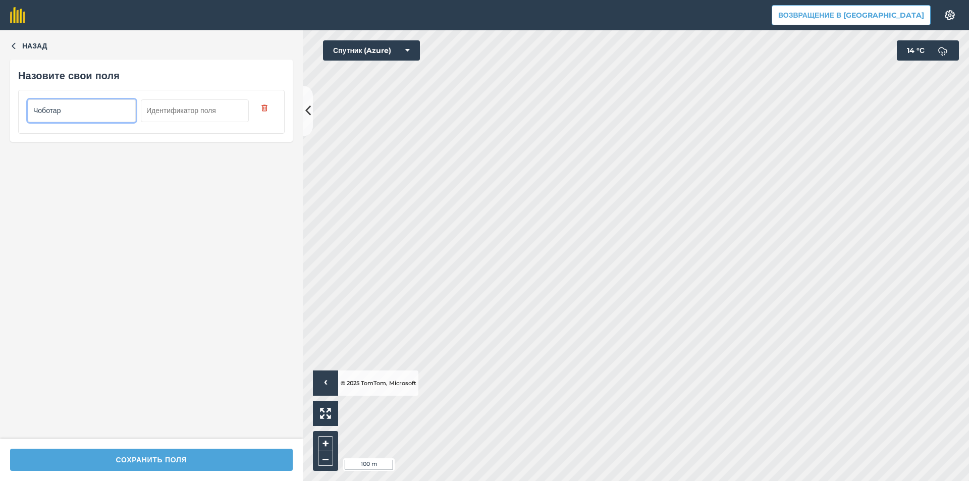
type input "Чоботар"
click at [192, 105] on input "text" at bounding box center [195, 110] width 108 height 22
type input "16"
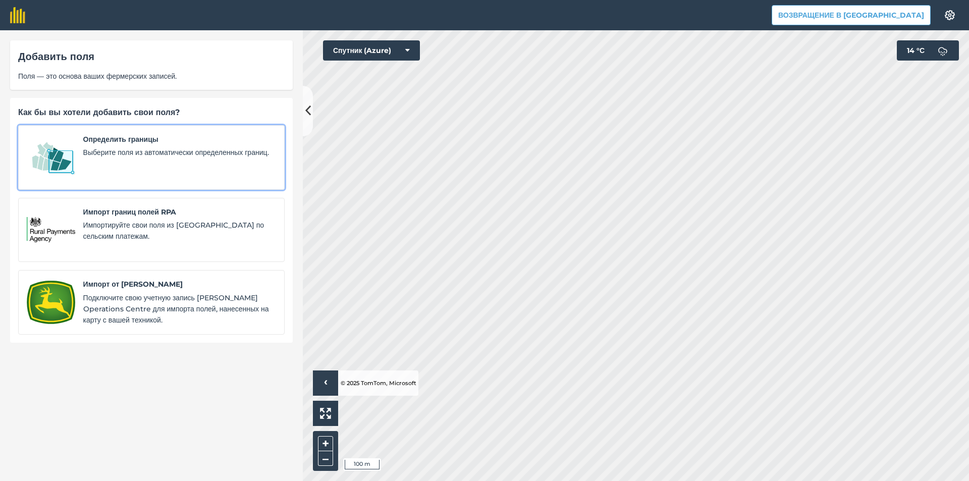
click at [129, 178] on div "Определить границы Выберите поля из автоматически определенных границ." at bounding box center [179, 157] width 193 height 47
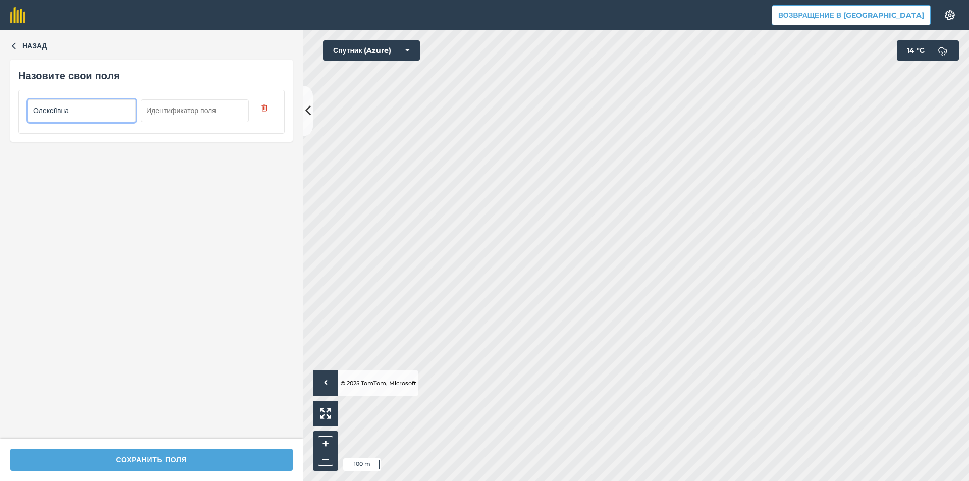
type input "Олексіївна"
click at [174, 118] on input "text" at bounding box center [195, 110] width 108 height 22
type input "16"
drag, startPoint x: 87, startPoint y: 106, endPoint x: 1, endPoint y: 114, distance: 87.2
click at [0, 114] on div "Назад Назовите свои поля Олексіївна 16" at bounding box center [151, 234] width 303 height 408
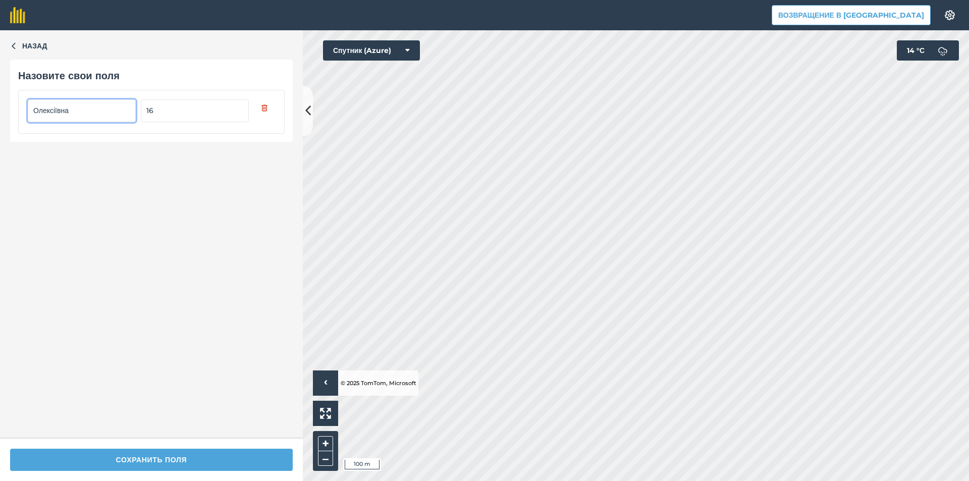
type input "в"
type input "Вовчук"
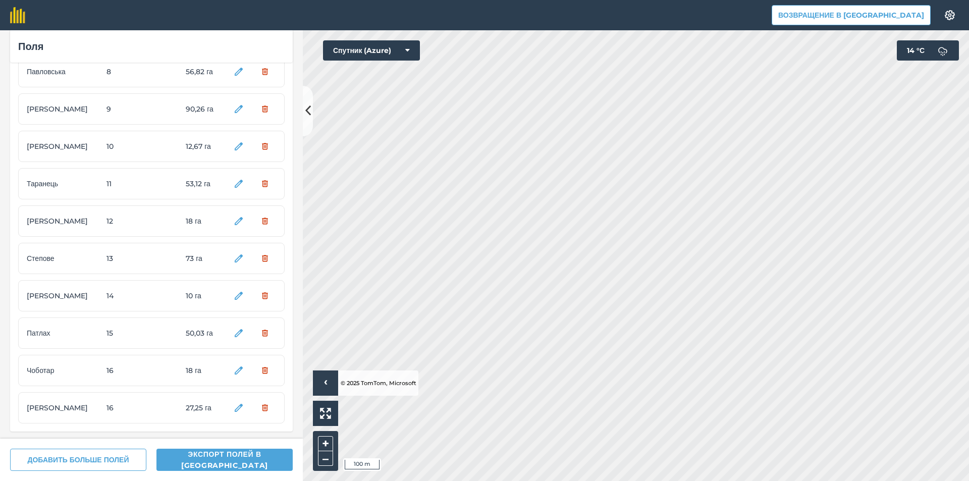
scroll to position [297, 0]
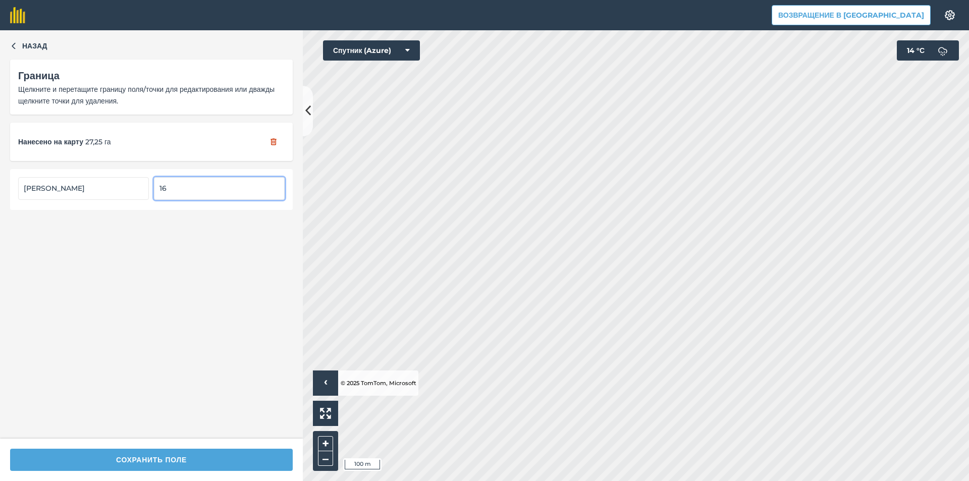
click at [171, 184] on input "16" at bounding box center [219, 188] width 131 height 22
type input "17"
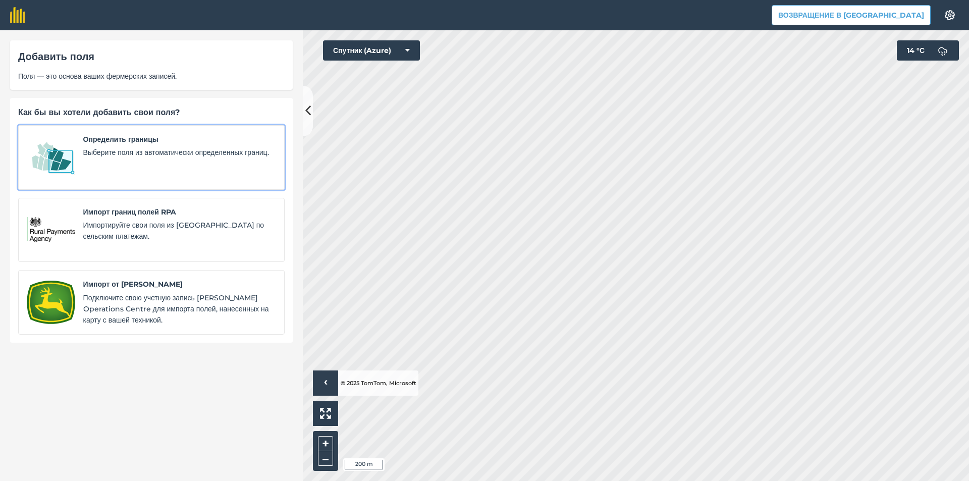
click at [159, 157] on span "Выберите поля из автоматически определенных границ." at bounding box center [179, 152] width 193 height 11
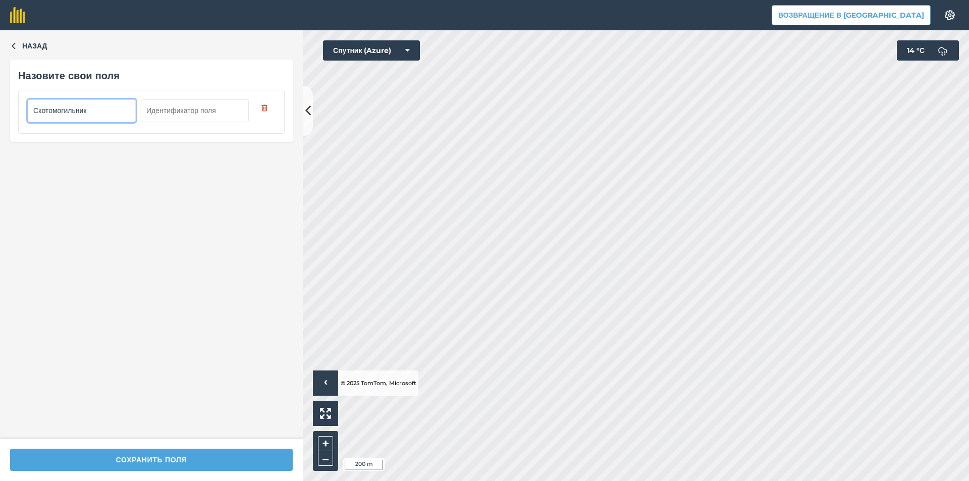
type input "Скотомогильник"
click at [174, 111] on input "text" at bounding box center [195, 110] width 108 height 22
type input "18"
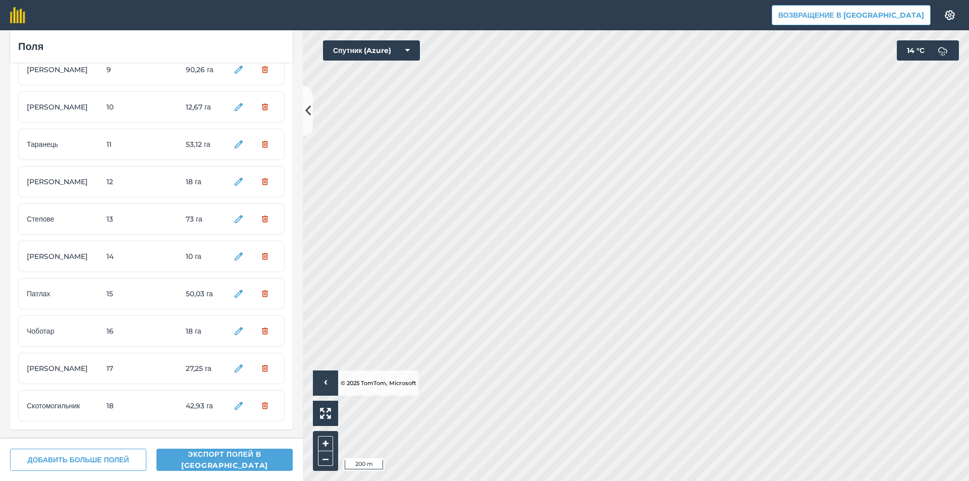
scroll to position [334, 0]
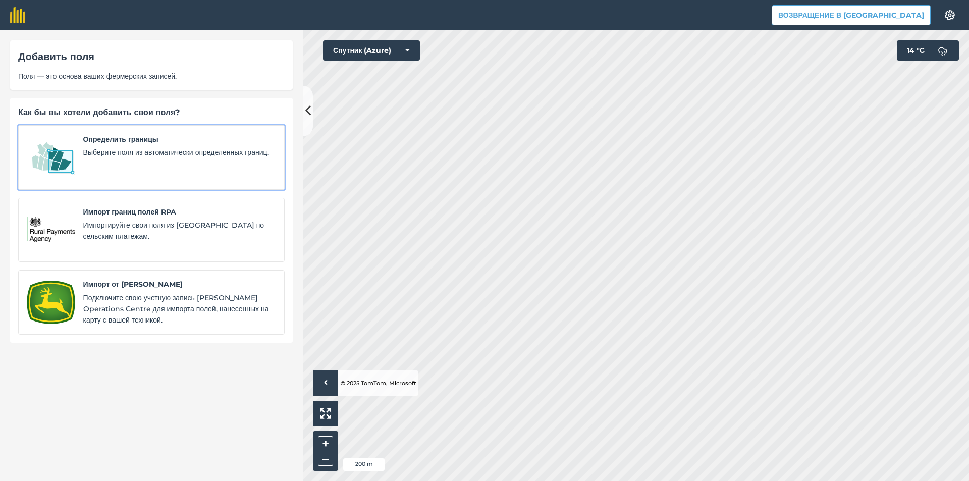
click at [152, 156] on font "Выберите поля из автоматически определенных границ." at bounding box center [176, 152] width 186 height 9
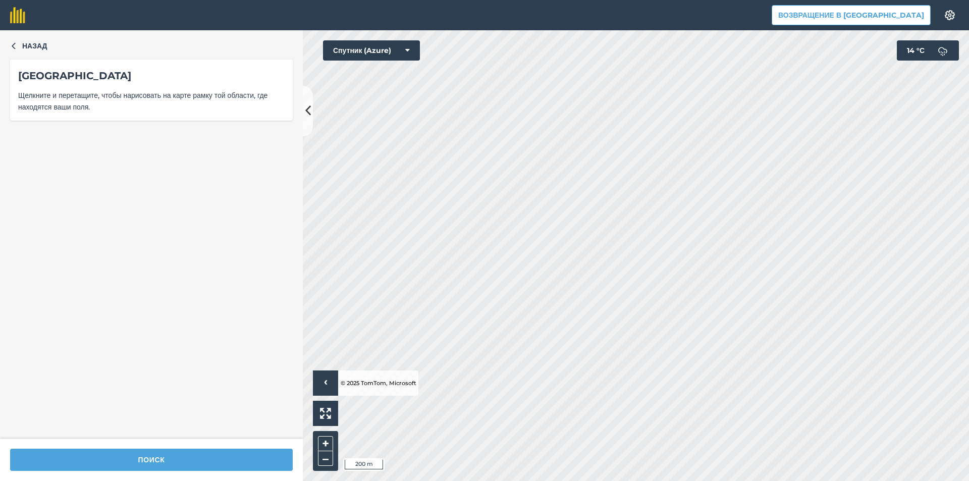
click at [195, 473] on div "Поиск" at bounding box center [151, 459] width 303 height 42
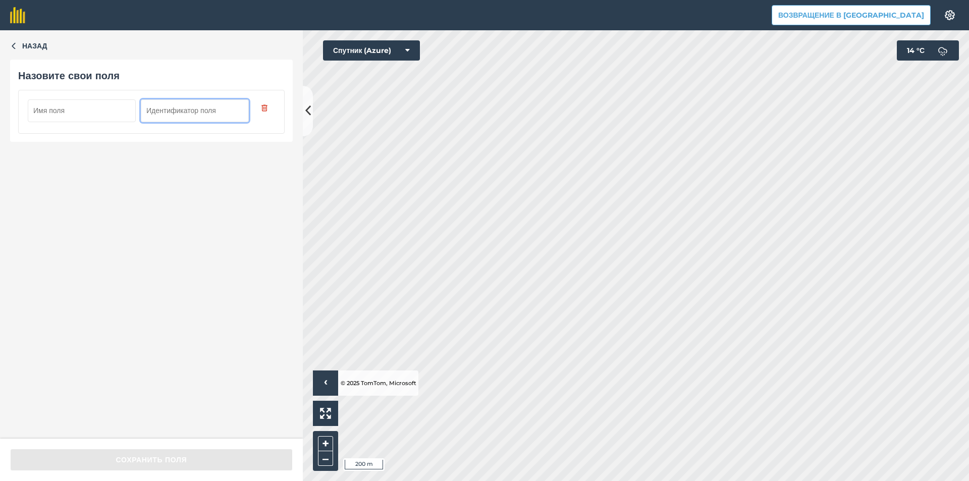
click at [206, 112] on input "text" at bounding box center [195, 110] width 108 height 22
type input "19"
click at [79, 111] on input "text" at bounding box center [82, 110] width 108 height 22
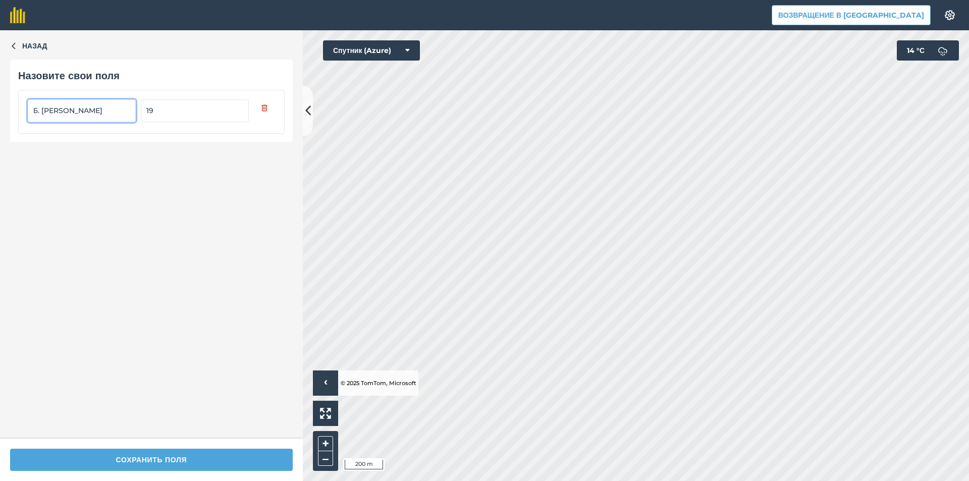
type input "Б. Юля"
click at [203, 474] on div "Сохранить поля" at bounding box center [151, 459] width 303 height 42
click at [203, 472] on div "Сохранить поля" at bounding box center [151, 459] width 303 height 42
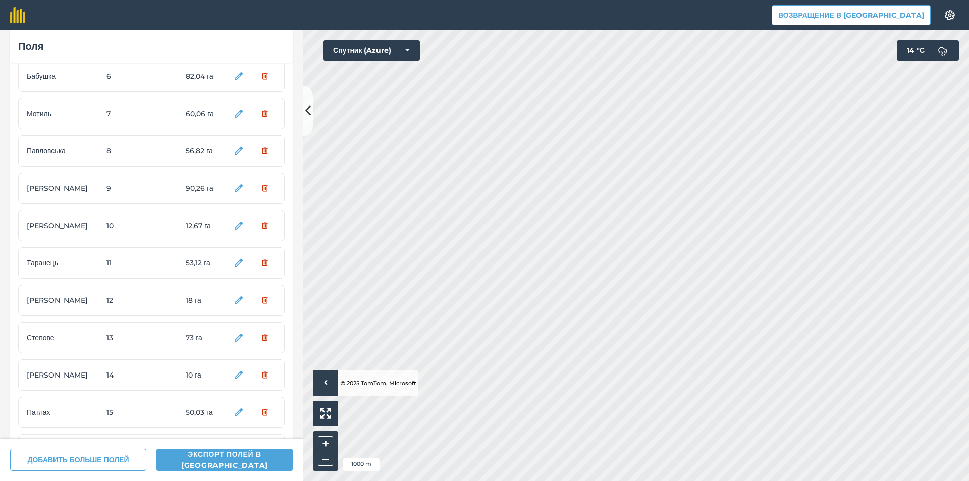
scroll to position [372, 0]
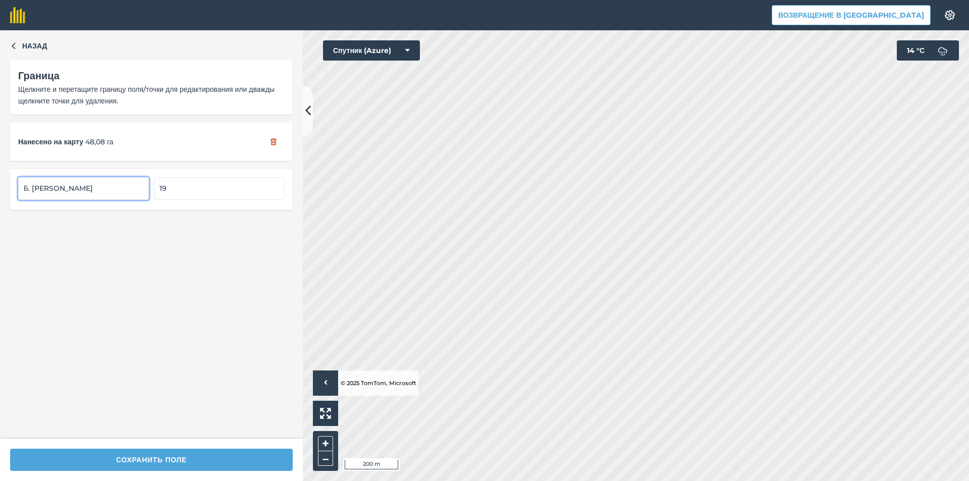
drag, startPoint x: 73, startPoint y: 190, endPoint x: 14, endPoint y: 187, distance: 58.6
click at [14, 187] on div "Б. Юля 19" at bounding box center [151, 189] width 283 height 40
type input "Скорик"
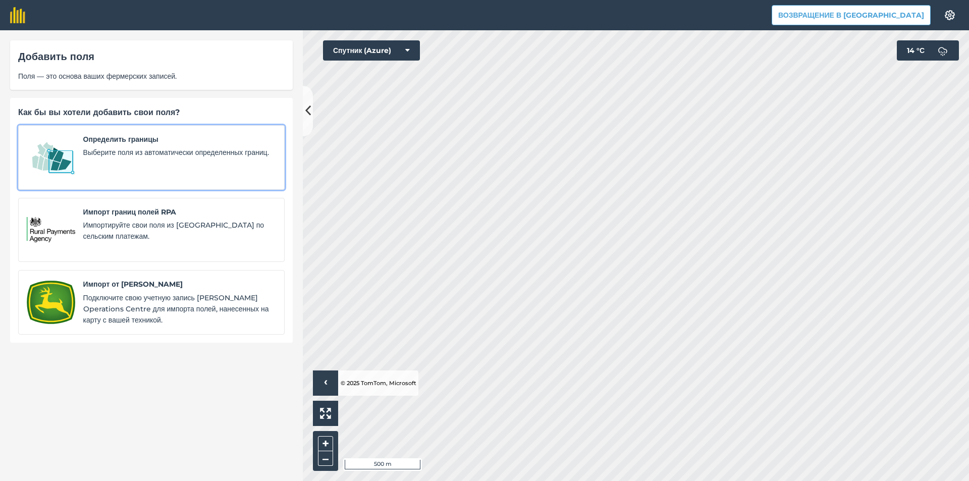
click at [212, 138] on span "Определить границы" at bounding box center [179, 139] width 193 height 11
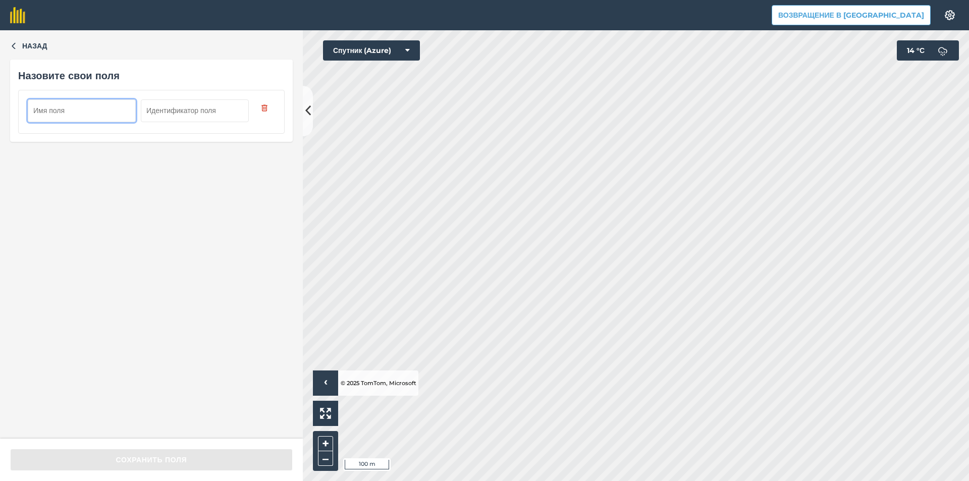
click at [105, 117] on input "text" at bounding box center [82, 110] width 108 height 22
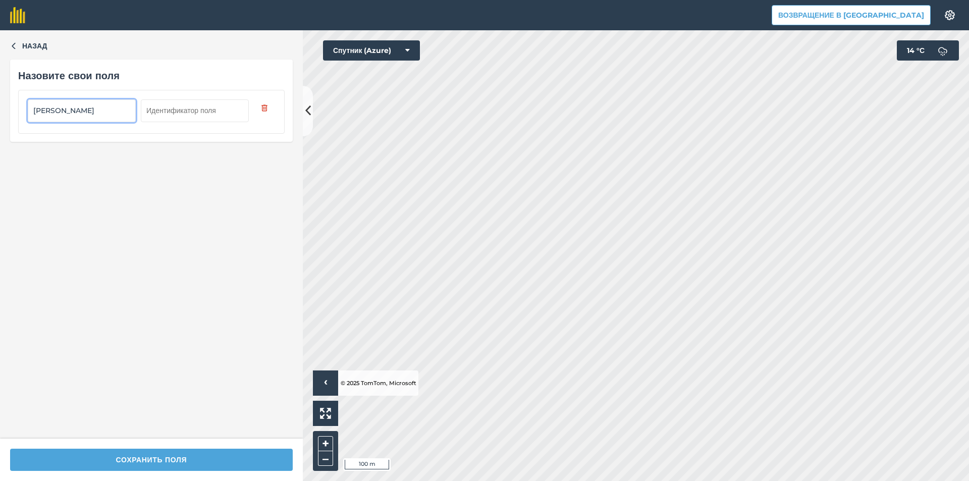
type input "Фрейнак"
click at [149, 111] on input "text" at bounding box center [195, 110] width 108 height 22
type input "19"
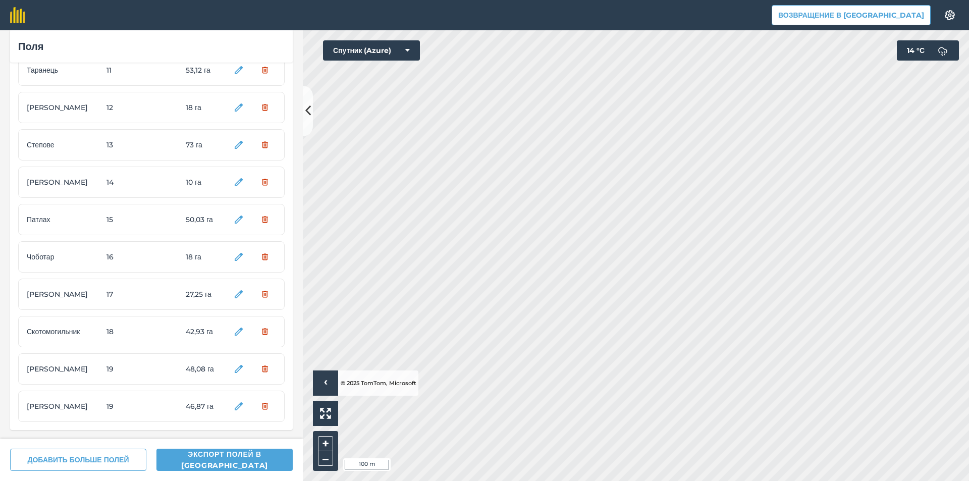
scroll to position [409, 0]
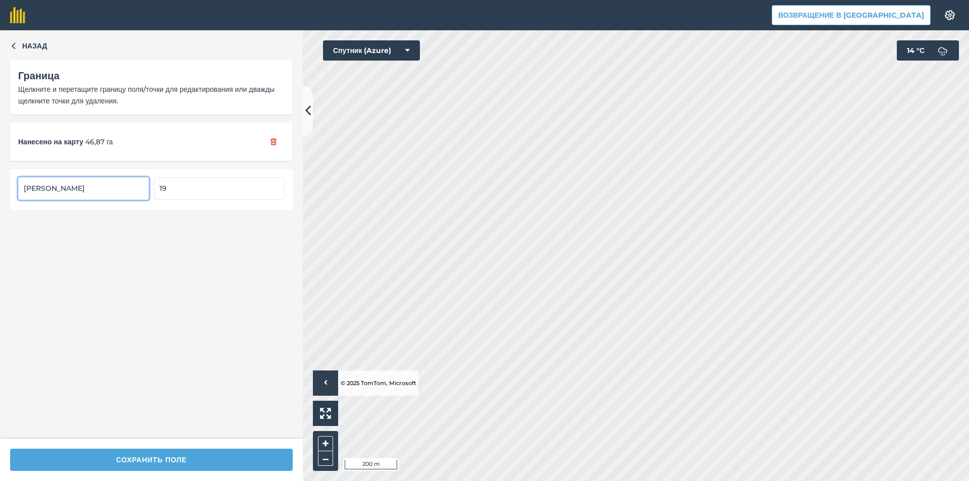
click at [201, 188] on input "19" at bounding box center [219, 188] width 131 height 22
type input "1"
type input "20"
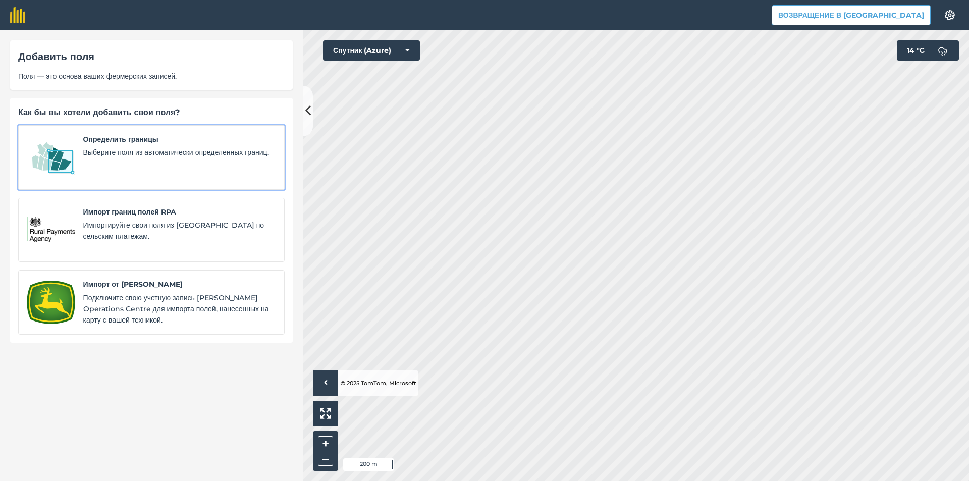
click at [146, 151] on font "Выберите поля из автоматически определенных границ." at bounding box center [176, 152] width 186 height 9
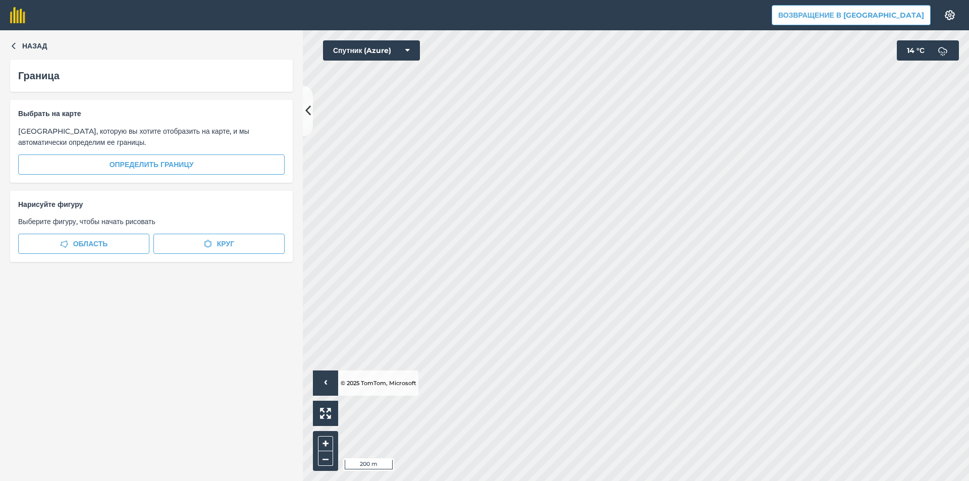
click at [166, 177] on div "Выбрать на карте Выберите область, которую вы хотите отобразить на карте, и мы …" at bounding box center [151, 141] width 283 height 83
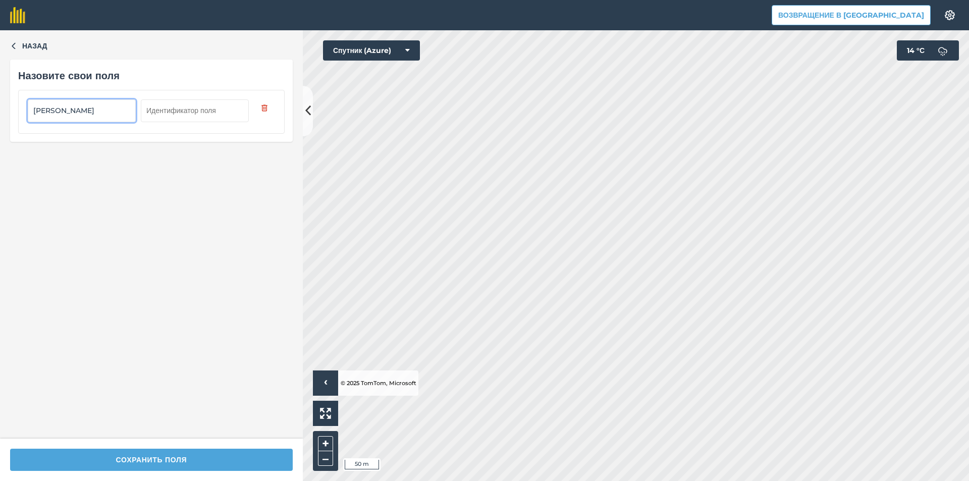
type input "Маркаков"
click at [180, 108] on input "text" at bounding box center [195, 110] width 108 height 22
type input "21"
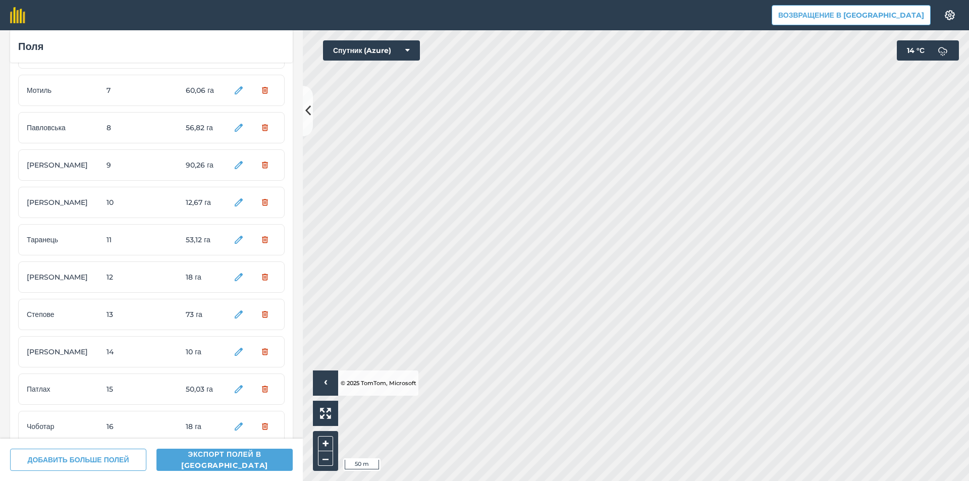
scroll to position [446, 0]
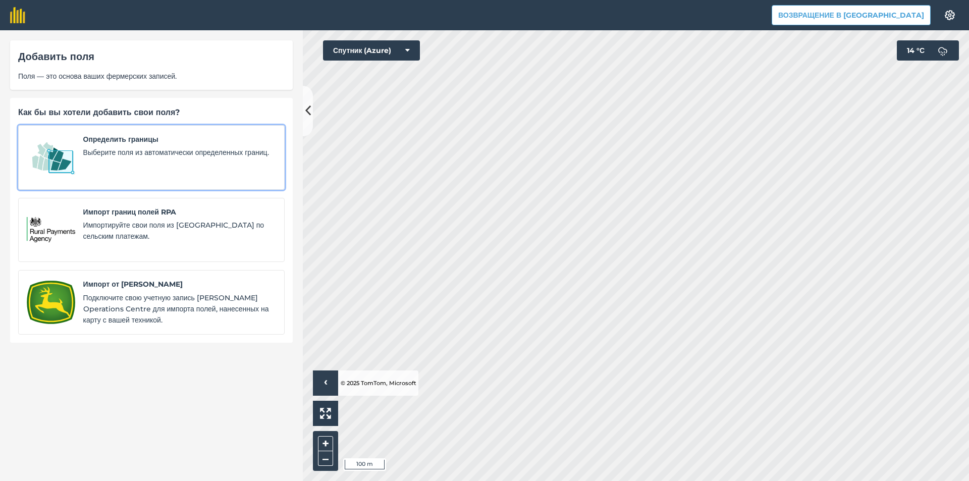
click at [147, 156] on font "Выберите поля из автоматически определенных границ." at bounding box center [176, 152] width 186 height 9
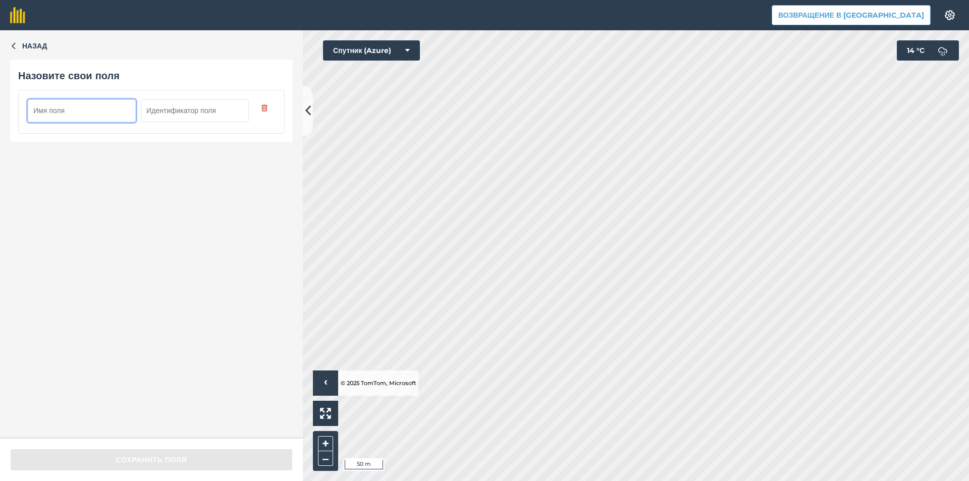
click at [172, 104] on input "text" at bounding box center [195, 110] width 108 height 22
type input "22"
click at [95, 119] on input "text" at bounding box center [82, 110] width 108 height 22
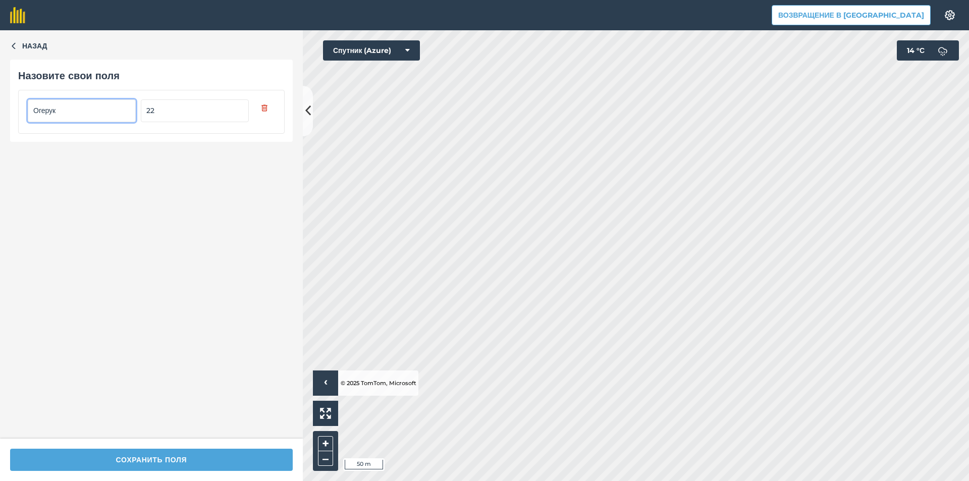
type input "Огерук"
click at [182, 445] on div "Сохранить поля" at bounding box center [151, 459] width 303 height 42
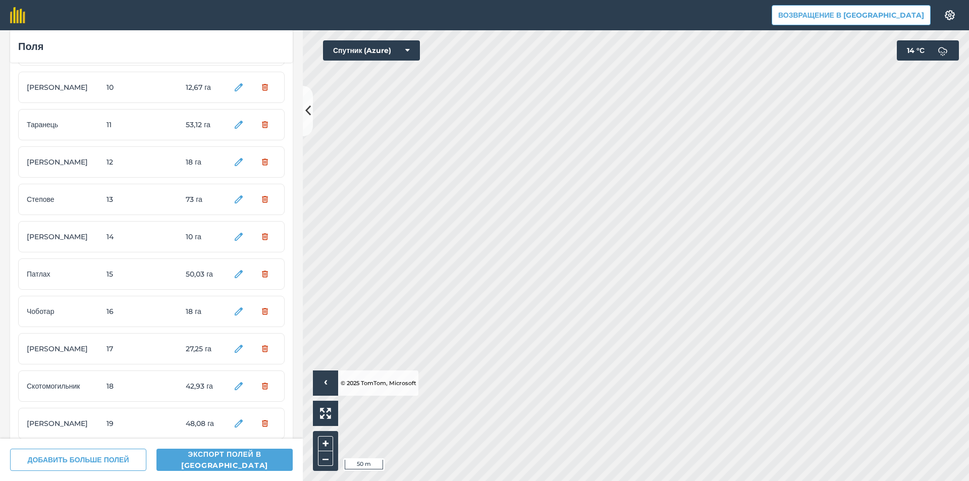
scroll to position [484, 0]
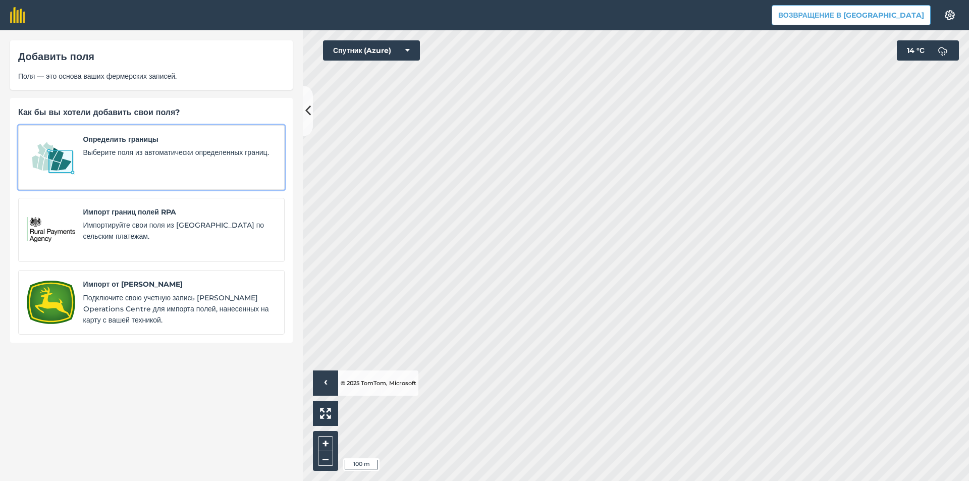
click at [85, 155] on font "Выберите поля из автоматически определенных границ." at bounding box center [176, 152] width 186 height 9
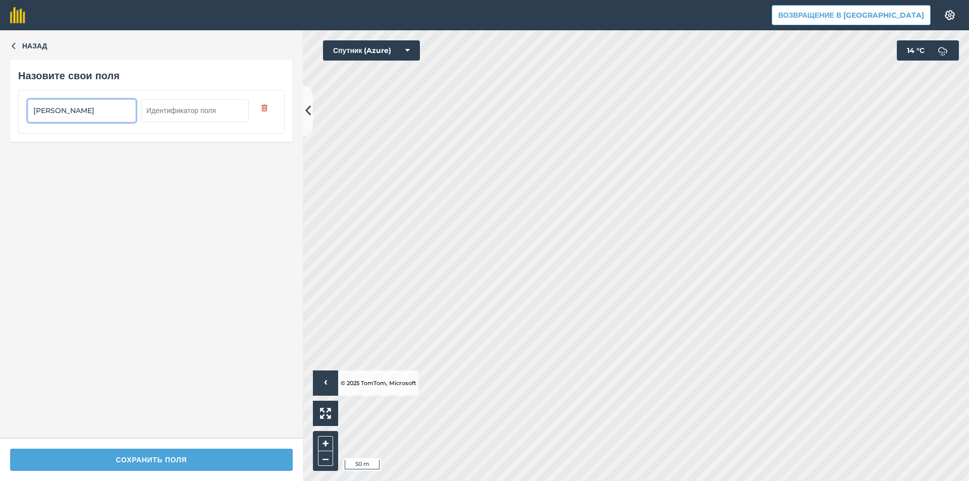
type input "Войченко"
click at [174, 104] on input "text" at bounding box center [195, 110] width 108 height 22
type input "23"
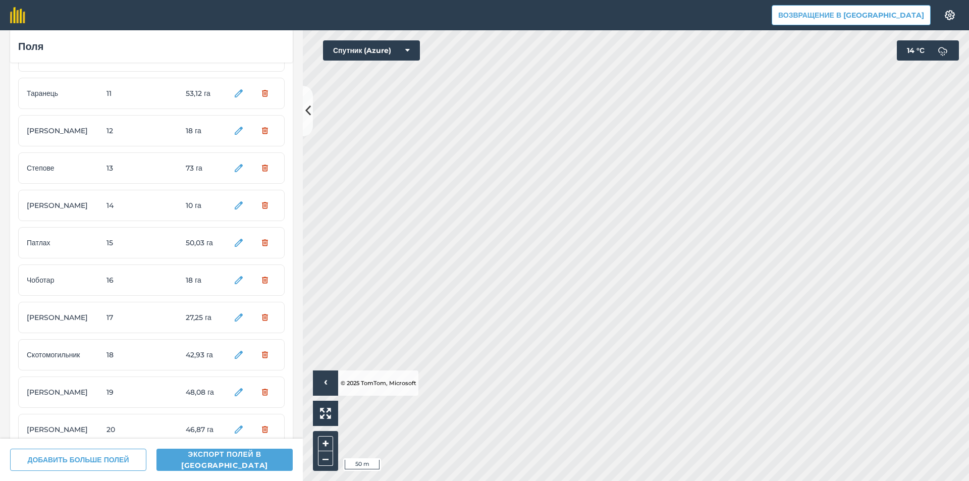
scroll to position [521, 0]
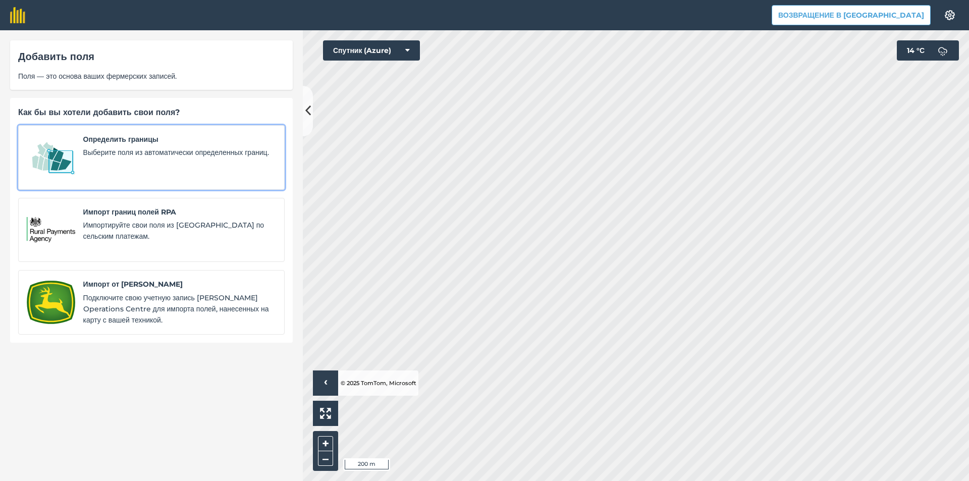
click at [114, 157] on span "Выберите поля из автоматически определенных границ." at bounding box center [179, 152] width 193 height 11
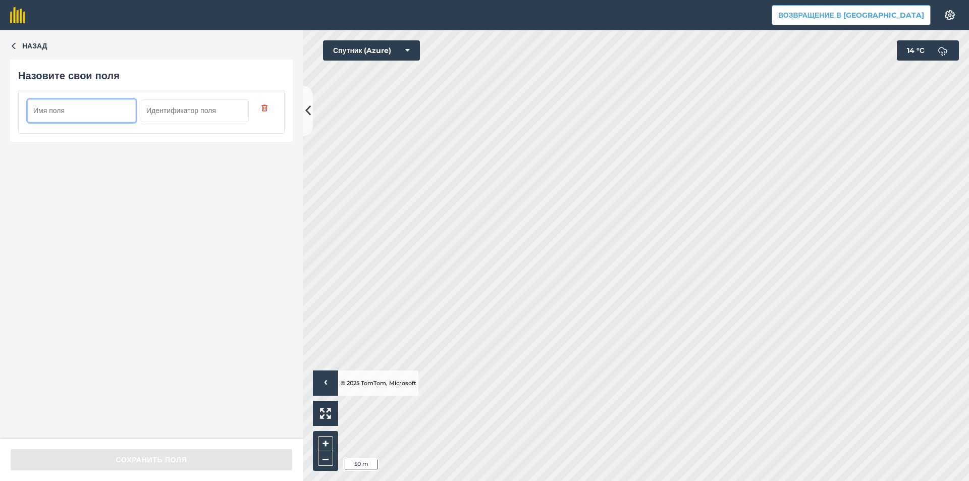
click at [166, 118] on input "text" at bounding box center [195, 110] width 108 height 22
type input "24"
click at [99, 114] on input "text" at bounding box center [82, 110] width 108 height 22
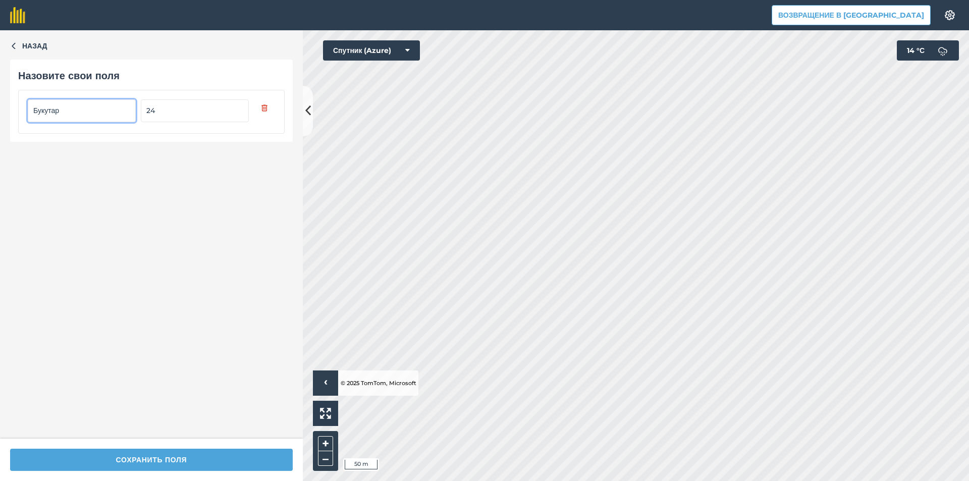
type input "Букутар"
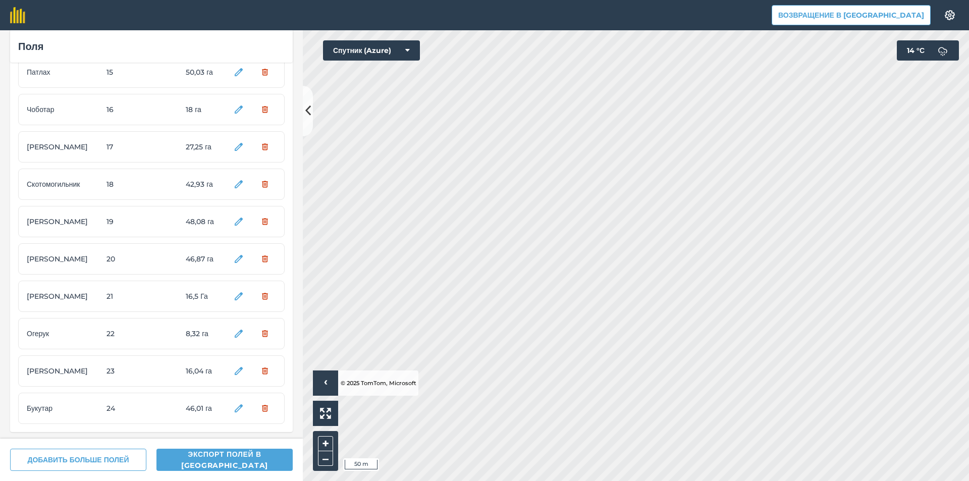
scroll to position [558, 0]
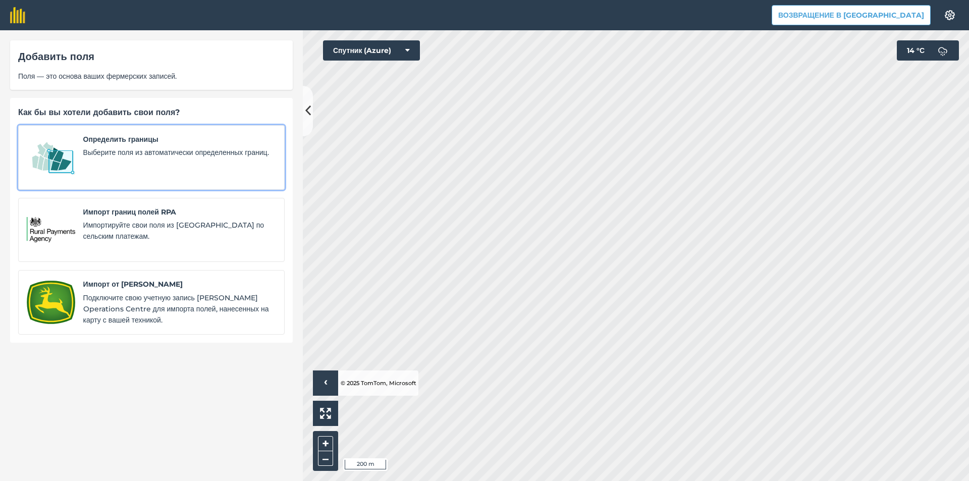
click at [151, 158] on span "Выберите поля из автоматически определенных границ." at bounding box center [179, 152] width 193 height 11
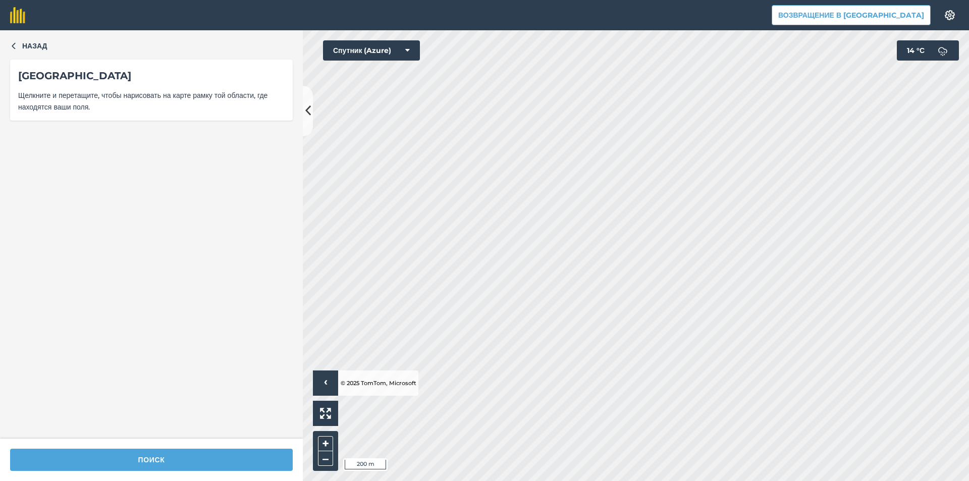
click at [231, 472] on div "Поиск" at bounding box center [151, 459] width 303 height 42
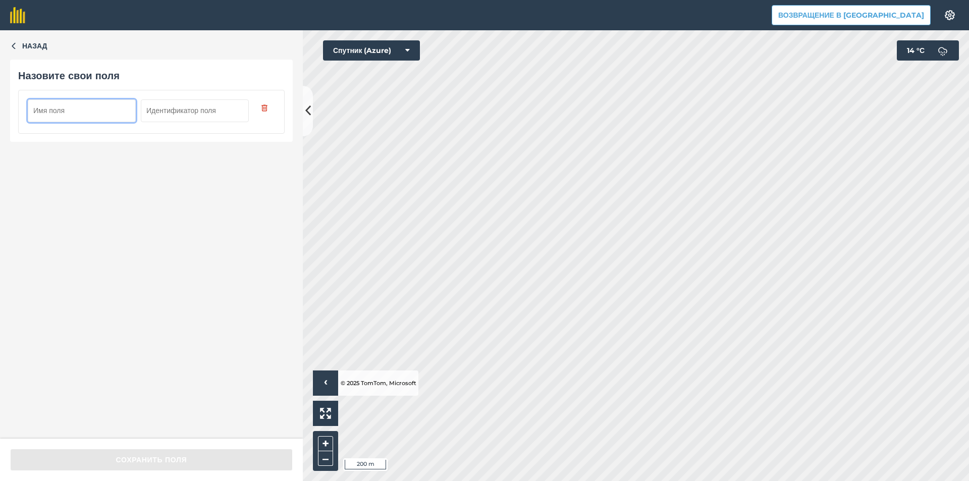
click at [206, 115] on input "text" at bounding box center [195, 110] width 108 height 22
click at [37, 47] on font "Назад" at bounding box center [34, 45] width 25 height 9
click at [33, 46] on font "Назад" at bounding box center [34, 45] width 25 height 9
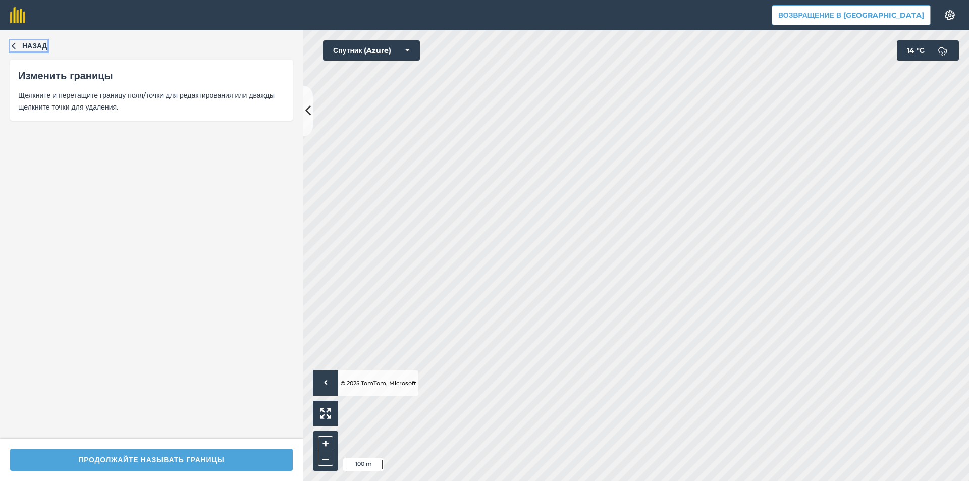
click at [22, 50] on button "Назад" at bounding box center [28, 45] width 37 height 11
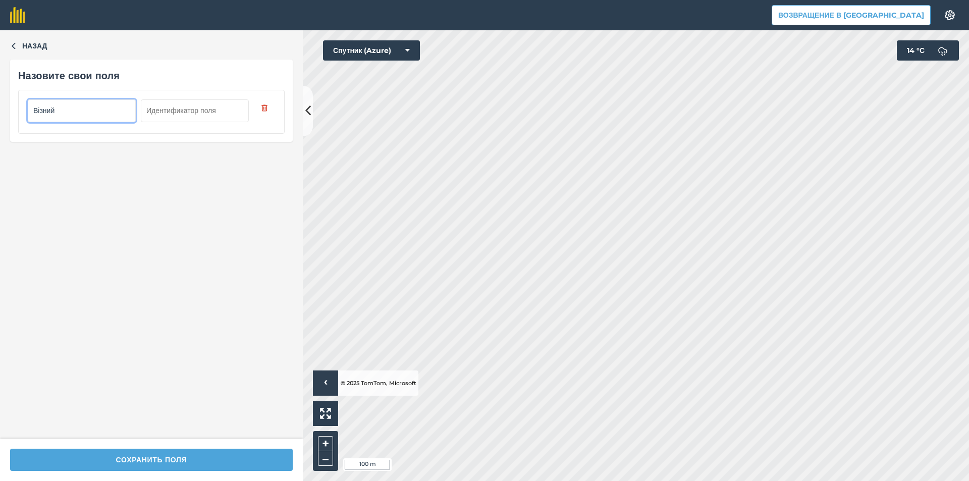
type input "Візний"
click at [192, 100] on input "text" at bounding box center [195, 110] width 108 height 22
type input "25"
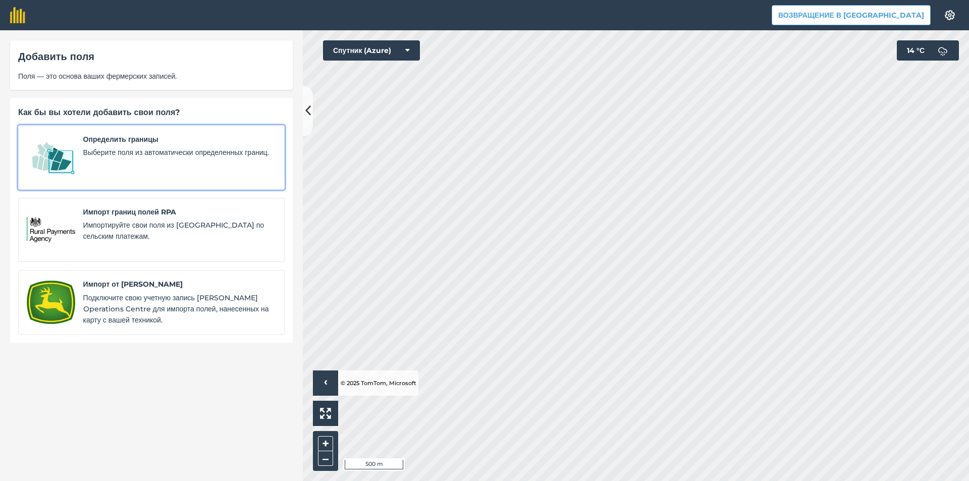
click at [175, 143] on span "Определить границы" at bounding box center [179, 139] width 193 height 11
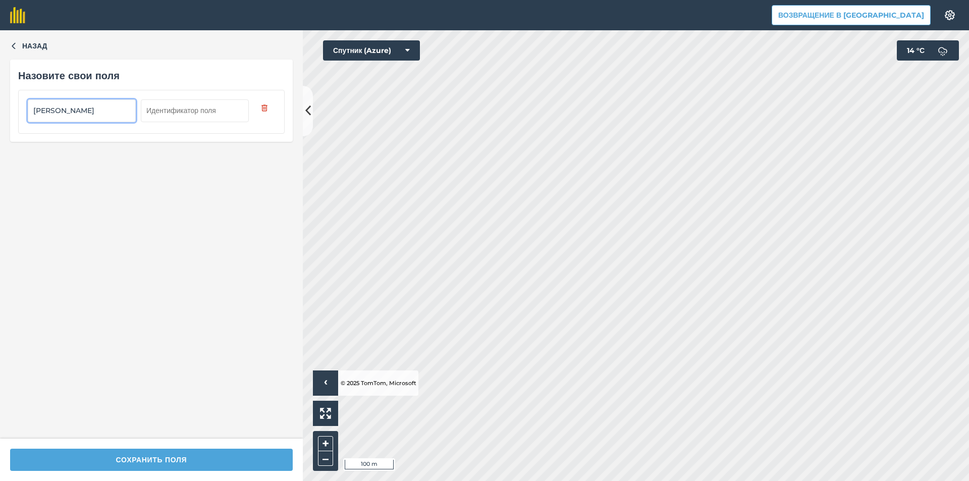
type input "Шандов"
click at [226, 117] on input "text" at bounding box center [195, 110] width 108 height 22
type input "26"
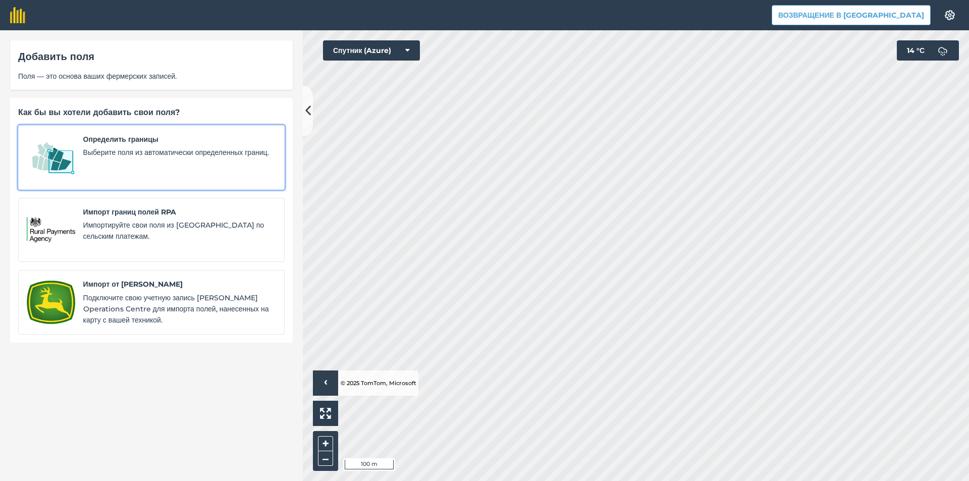
click at [115, 158] on span "Выберите поля из автоматически определенных границ." at bounding box center [179, 152] width 193 height 11
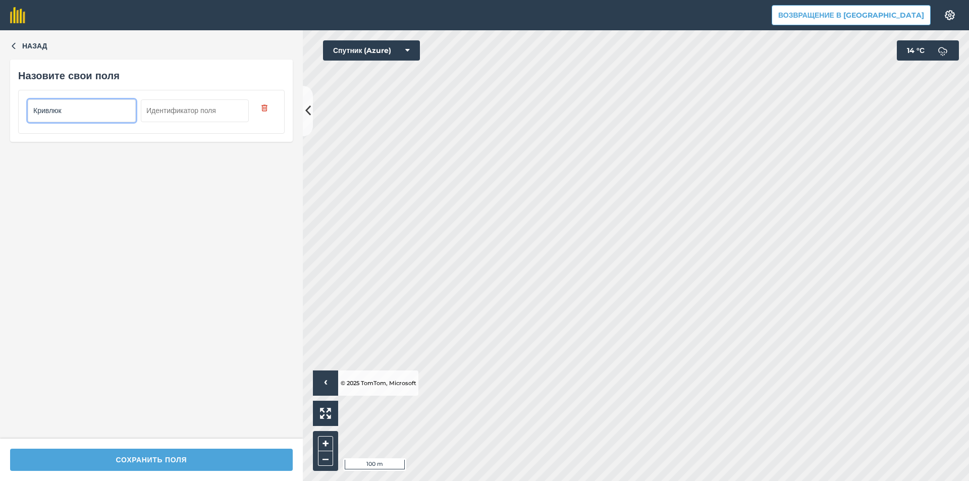
type input "Кривлюк"
click at [188, 107] on input "text" at bounding box center [195, 110] width 108 height 22
type input "27"
click at [198, 473] on div "Сохранить поля" at bounding box center [151, 459] width 303 height 42
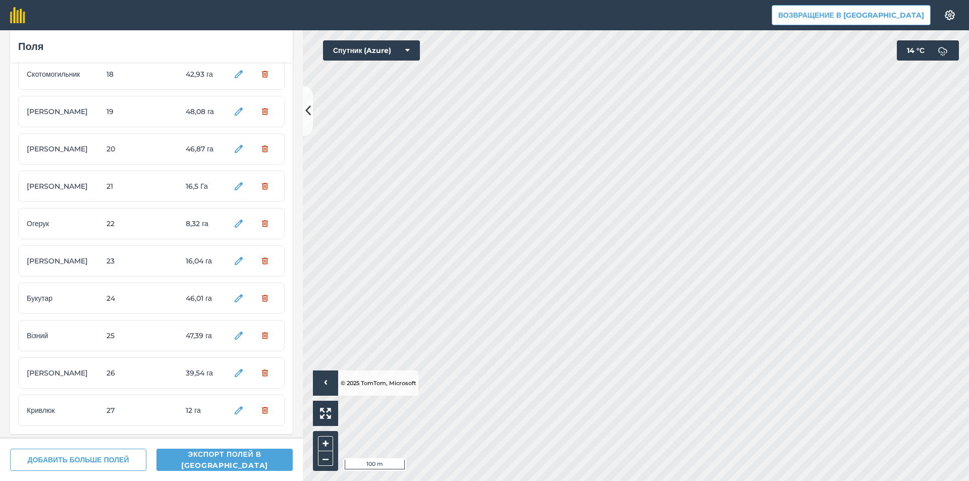
scroll to position [670, 0]
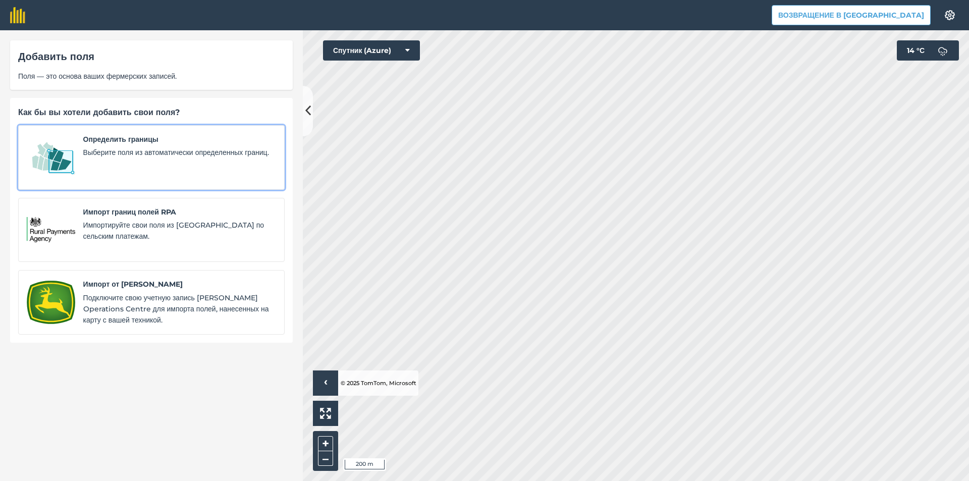
click at [143, 147] on span "Выберите поля из автоматически определенных границ." at bounding box center [179, 152] width 193 height 11
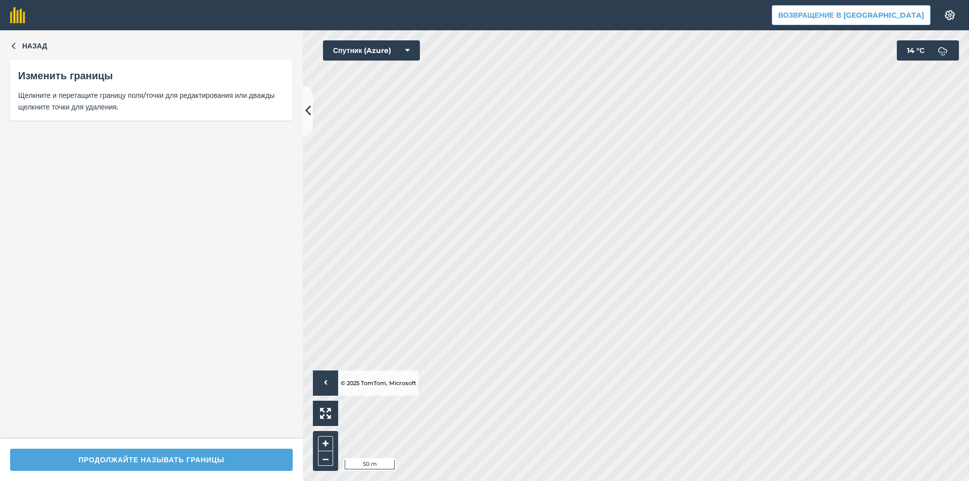
click at [406, 375] on div "Click to start drawing › © 2025 TomTom, Microsoft 50 m + –" at bounding box center [636, 255] width 666 height 451
type input "Сила Миша"
click at [197, 111] on input "text" at bounding box center [195, 110] width 108 height 22
type input "28"
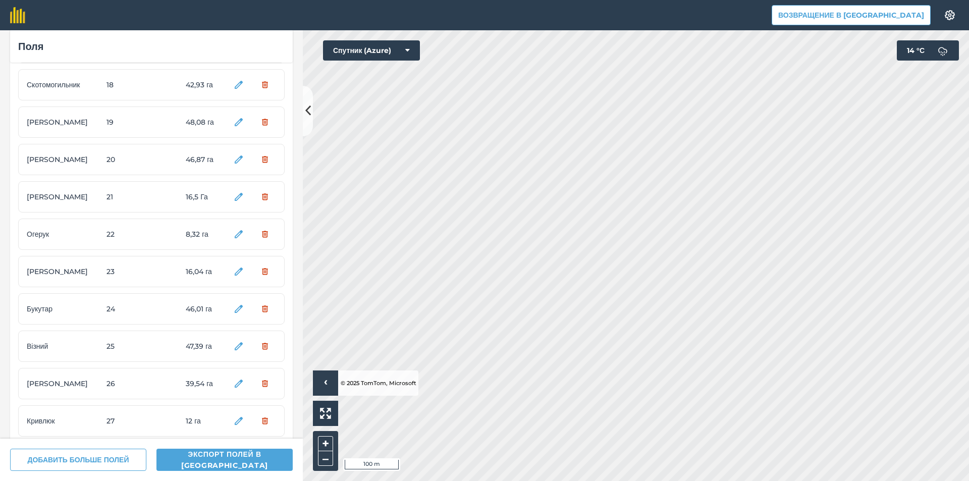
scroll to position [708, 0]
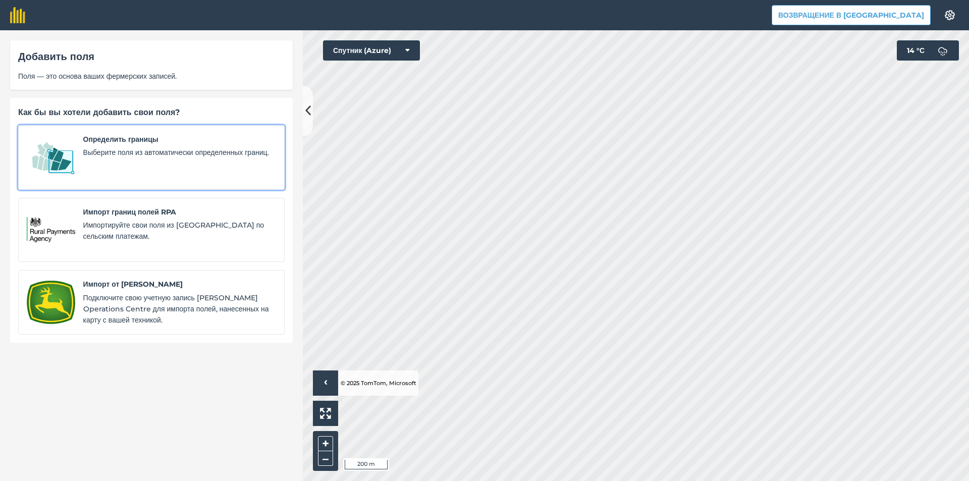
click at [107, 157] on span "Выберите поля из автоматически определенных границ." at bounding box center [179, 152] width 193 height 11
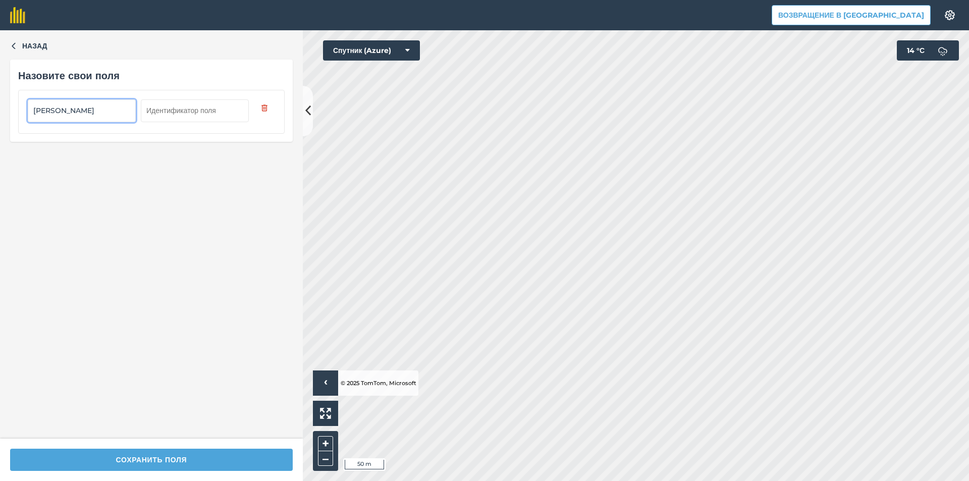
type input "Сида Надя"
click at [156, 111] on input "text" at bounding box center [195, 110] width 108 height 22
type input "29"
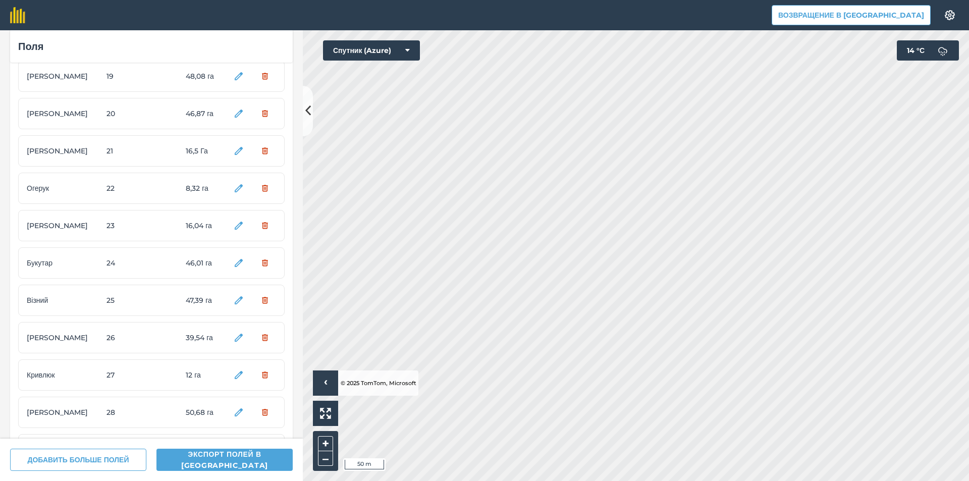
scroll to position [745, 0]
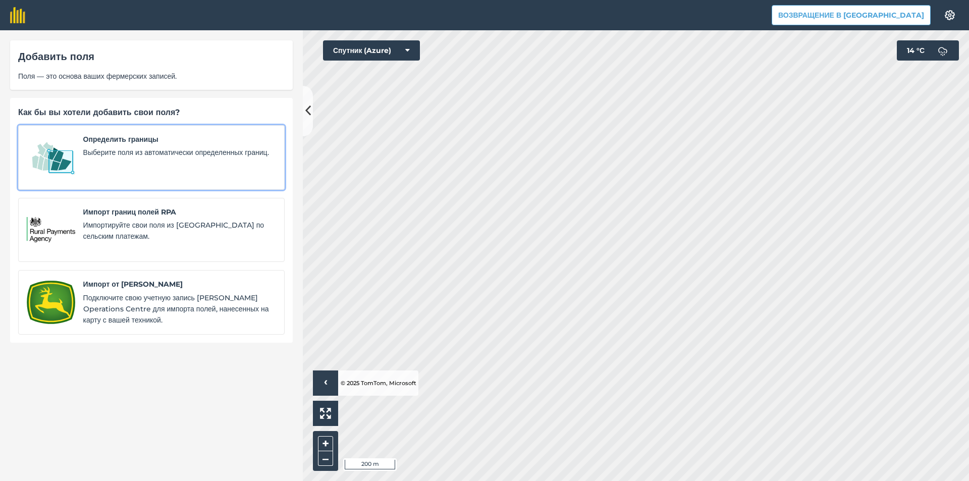
click at [153, 147] on span "Выберите поля из автоматически определенных границ." at bounding box center [179, 152] width 193 height 11
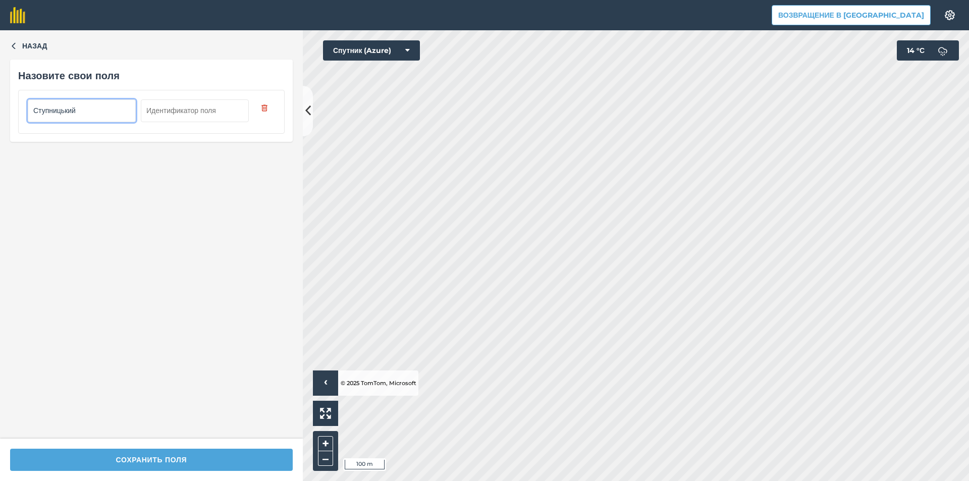
type input "Ступницький"
click at [227, 107] on input "text" at bounding box center [195, 110] width 108 height 22
type input "30"
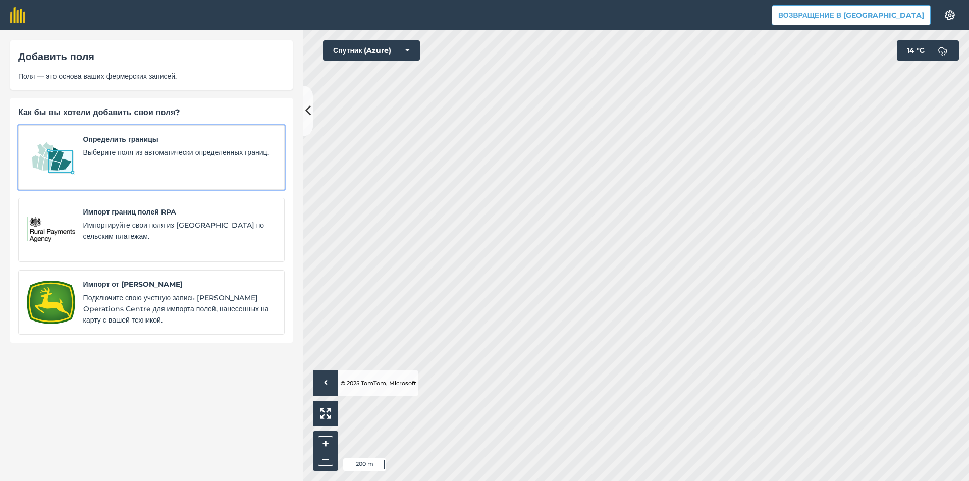
click at [144, 148] on font "Выберите поля из автоматически определенных границ." at bounding box center [176, 152] width 186 height 9
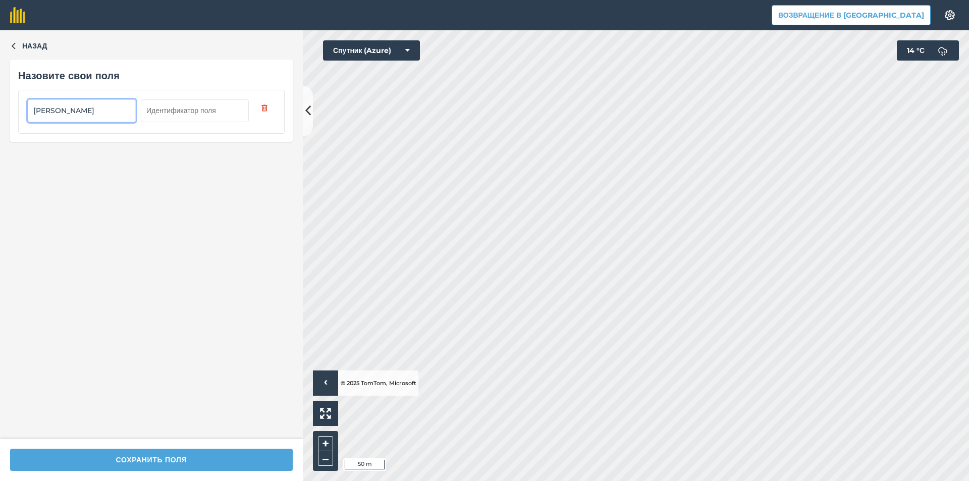
type input "Александрова"
click at [200, 114] on input "text" at bounding box center [195, 110] width 108 height 22
type input "31"
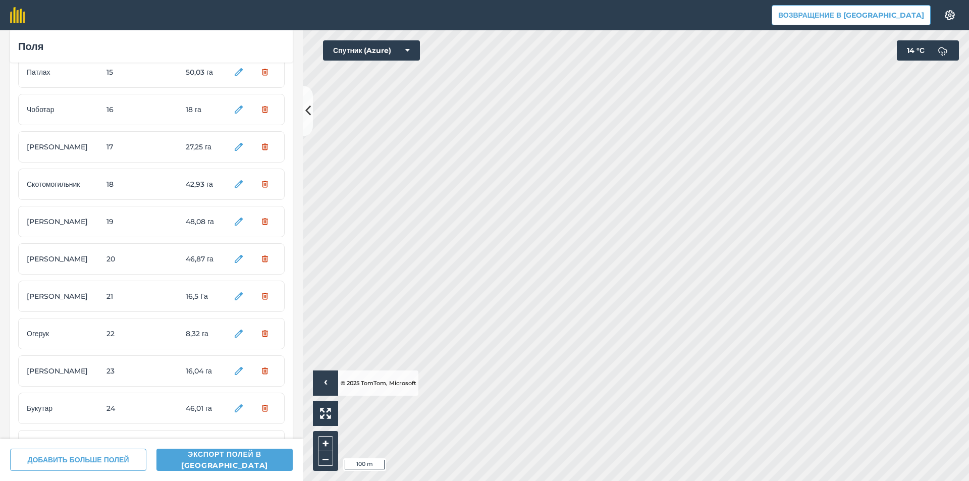
scroll to position [820, 0]
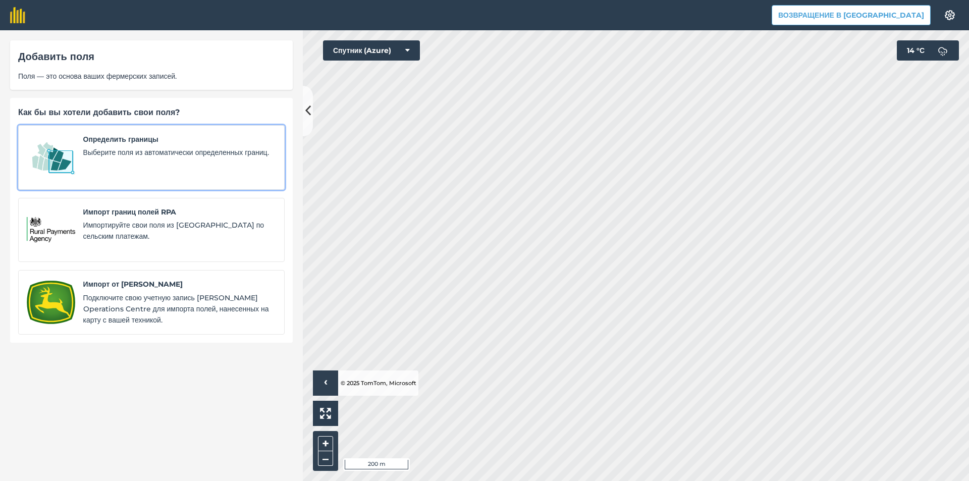
click at [157, 148] on font "Выберите поля из автоматически определенных границ." at bounding box center [176, 152] width 186 height 9
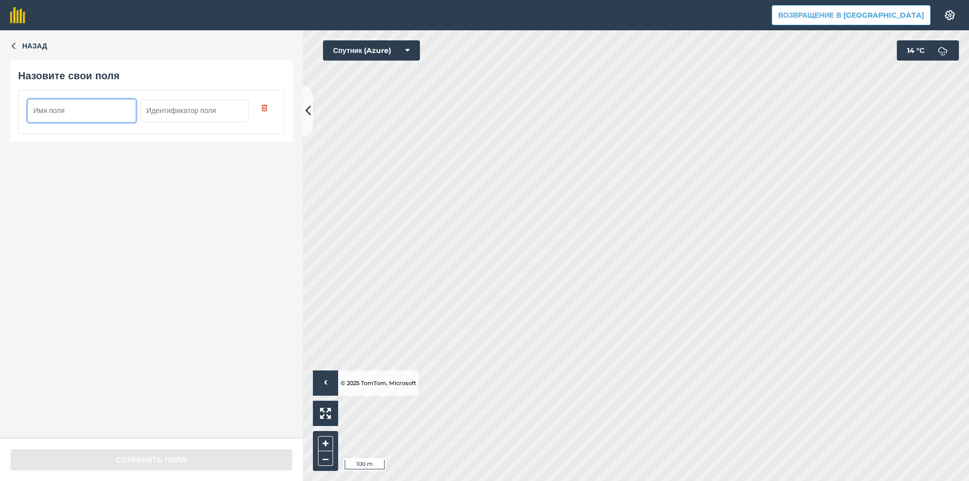
click at [160, 117] on input "text" at bounding box center [195, 110] width 108 height 22
type input "32"
click at [60, 116] on input "text" at bounding box center [82, 110] width 108 height 22
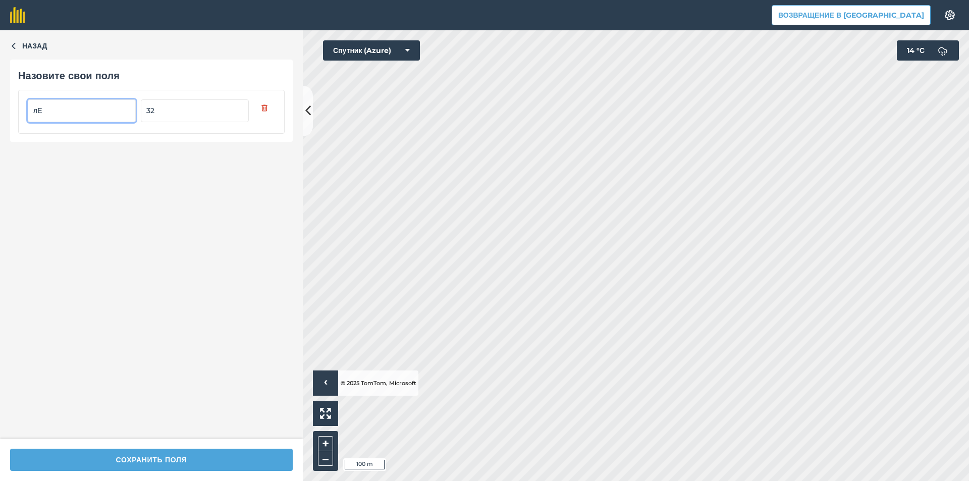
type input "л"
type input "Лецик"
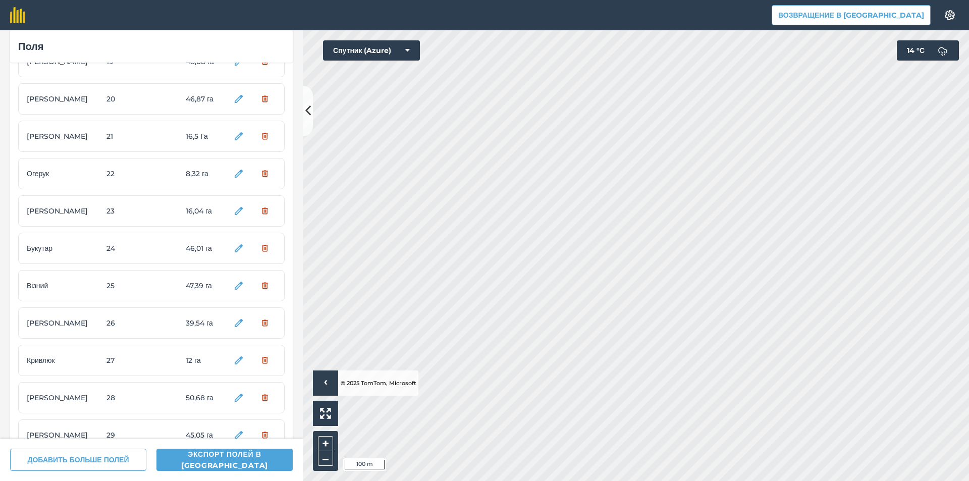
scroll to position [857, 0]
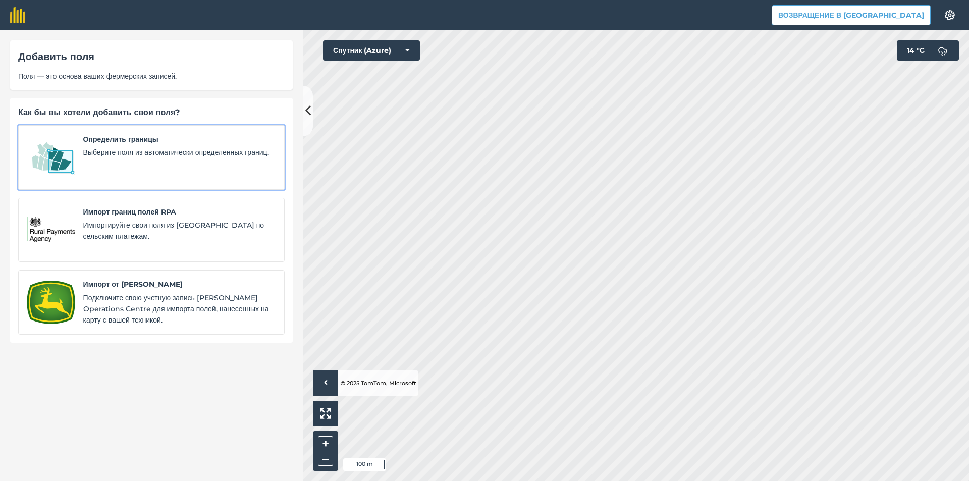
click at [151, 158] on span "Выберите поля из автоматически определенных границ." at bounding box center [179, 152] width 193 height 11
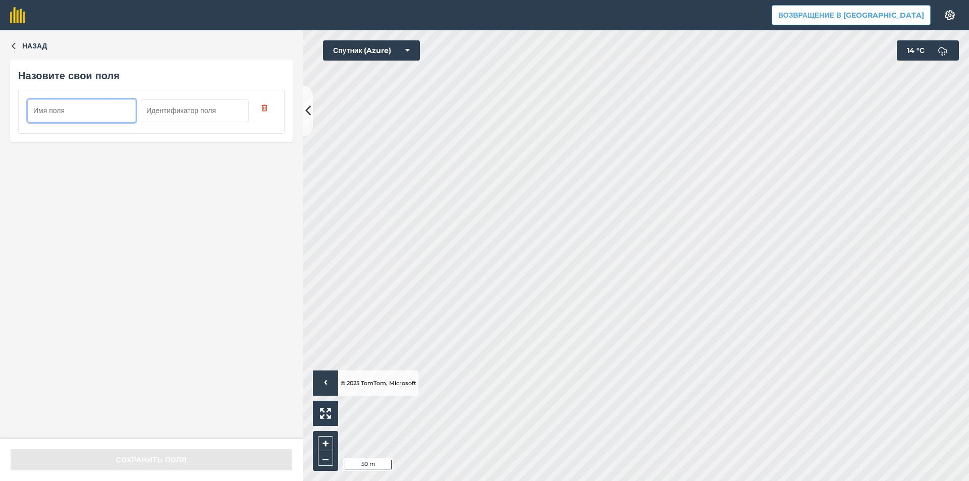
click at [97, 121] on input "text" at bounding box center [82, 110] width 108 height 22
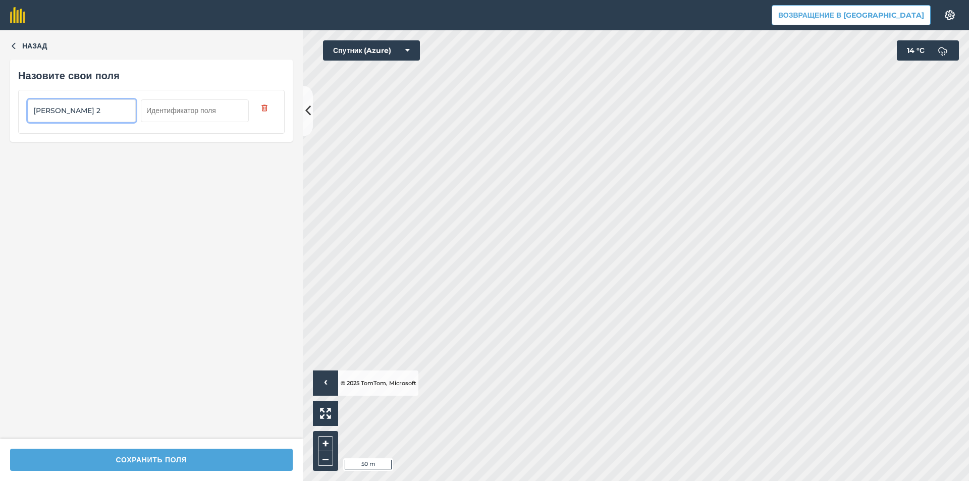
type input "Войченко 2"
click at [162, 116] on input "text" at bounding box center [195, 110] width 108 height 22
type input "33"
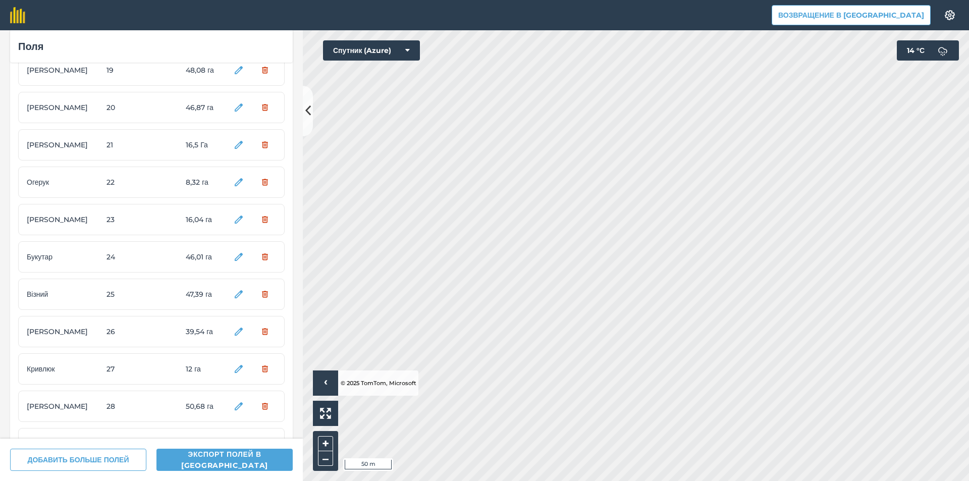
scroll to position [895, 0]
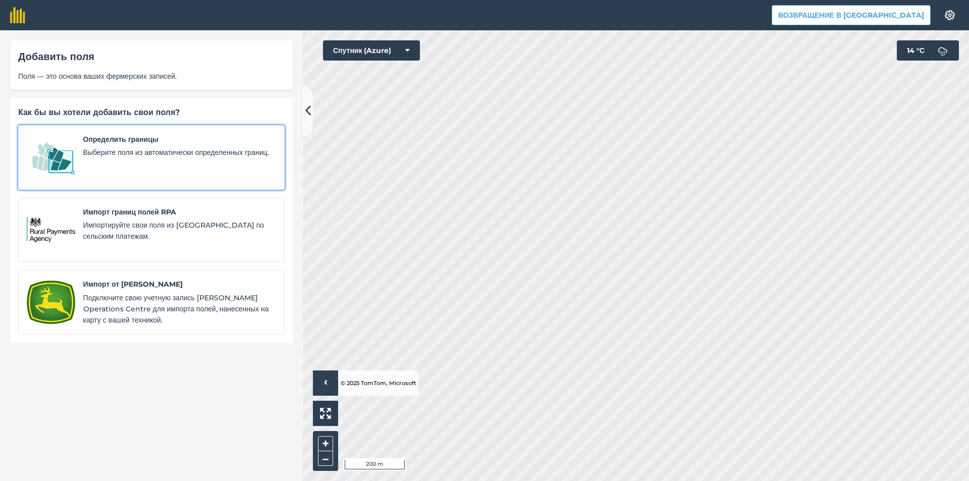
click at [106, 157] on span "Выберите поля из автоматически определенных границ." at bounding box center [179, 152] width 193 height 11
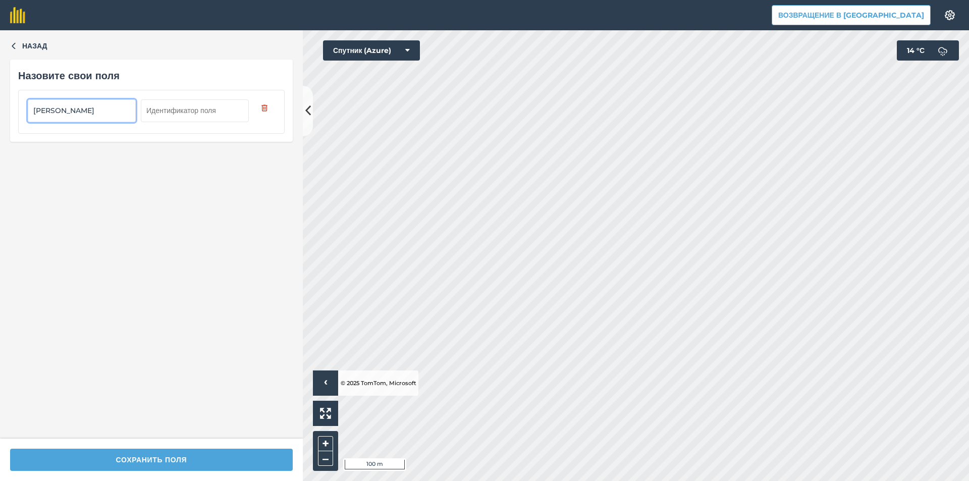
type input "Ромащенко"
click at [179, 121] on input "text" at bounding box center [195, 110] width 108 height 22
type input "34"
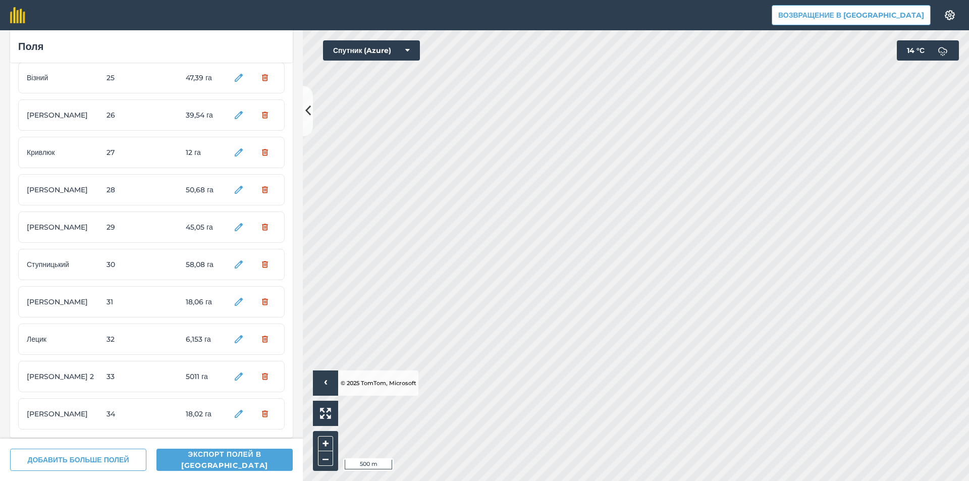
scroll to position [932, 0]
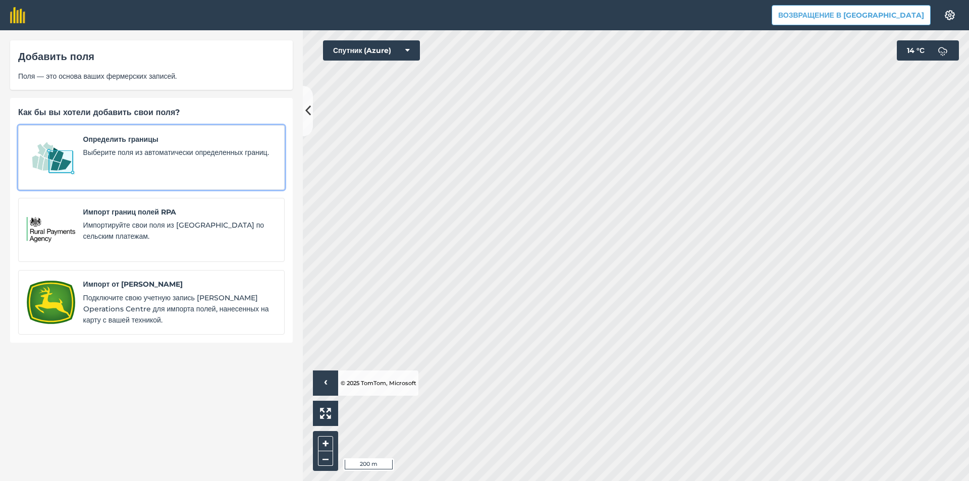
click at [97, 138] on font "Определить границы" at bounding box center [120, 139] width 75 height 9
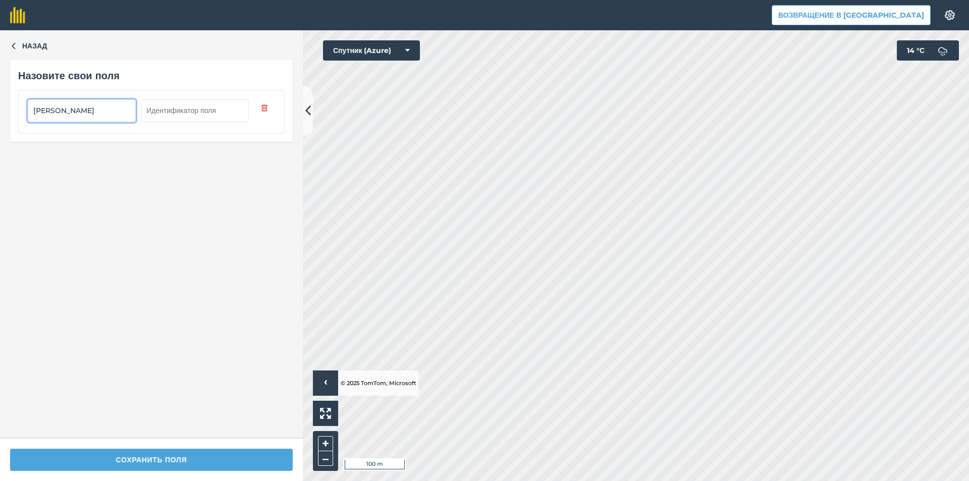
type input "Кондрашов"
click at [164, 114] on input "text" at bounding box center [195, 110] width 108 height 22
type input "35"
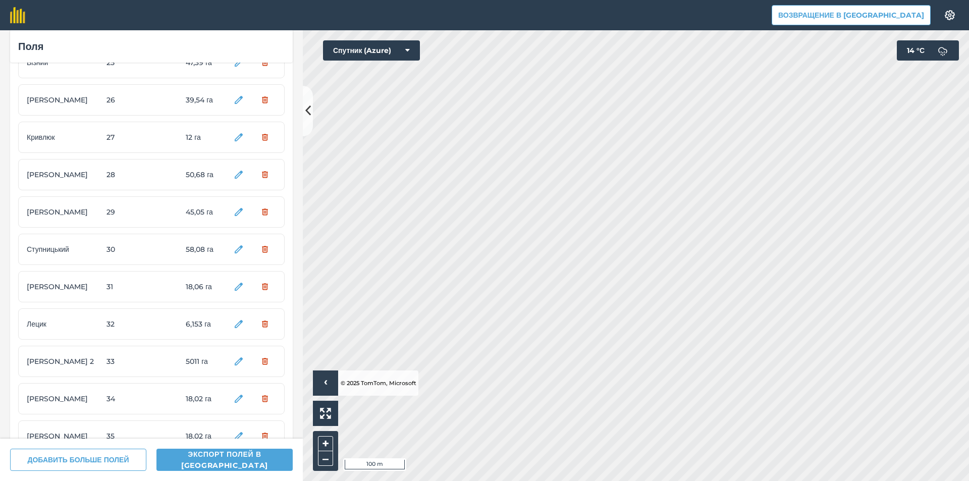
scroll to position [969, 0]
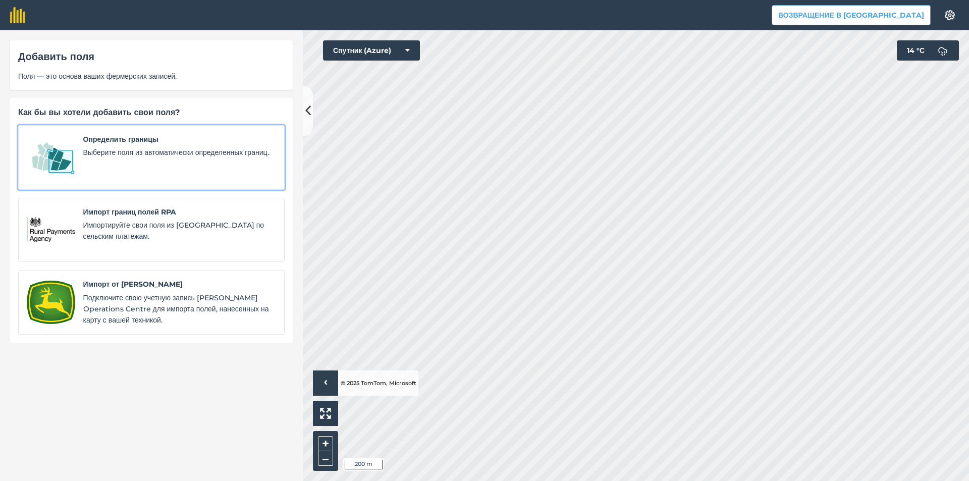
click at [117, 150] on font "Выберите поля из автоматически определенных границ." at bounding box center [176, 152] width 186 height 9
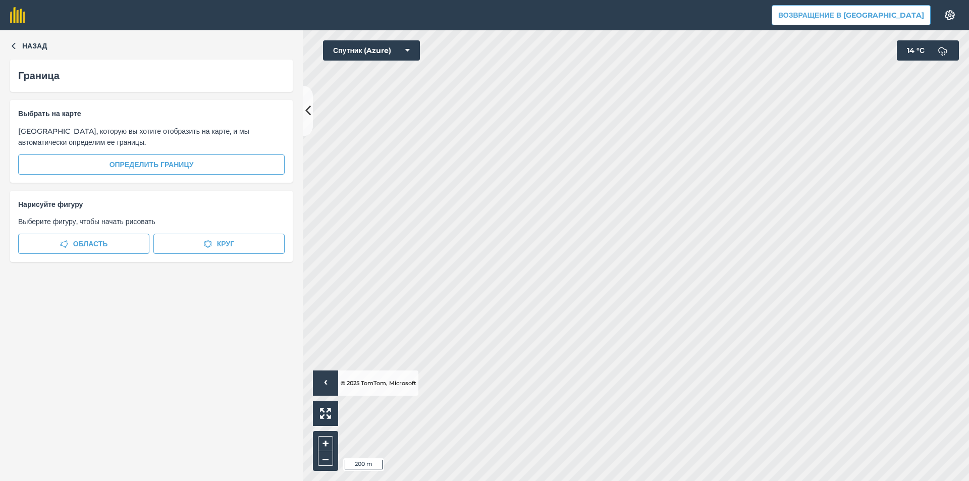
click at [192, 147] on span "Выберите область, которую вы хотите отобразить на карте, и мы автоматически опр…" at bounding box center [151, 137] width 266 height 23
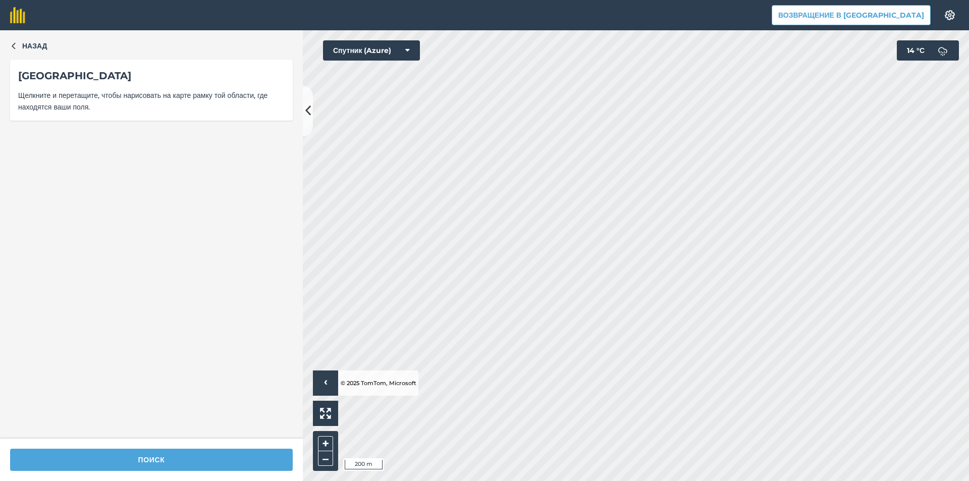
click at [248, 446] on div "Поиск" at bounding box center [151, 459] width 303 height 42
type input "Грицюк"
click at [169, 119] on input "text" at bounding box center [195, 110] width 108 height 22
type input "36"
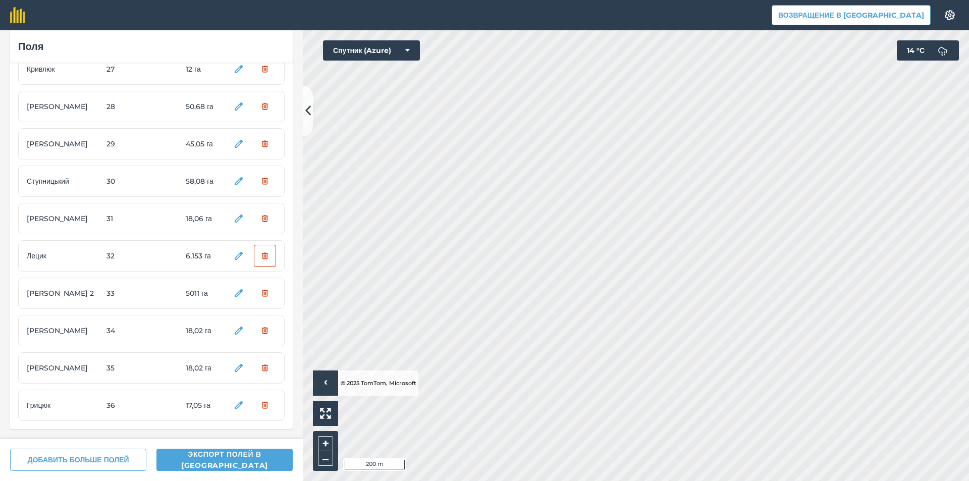
scroll to position [1007, 0]
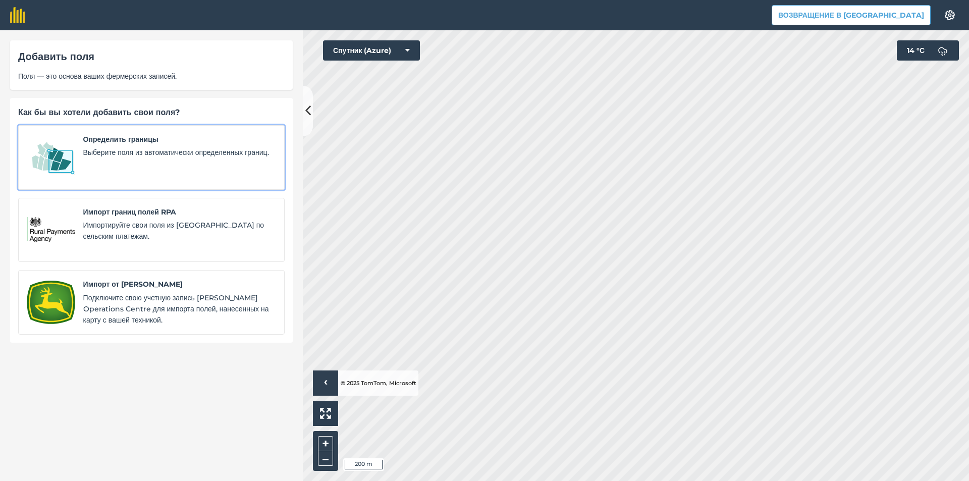
click at [134, 158] on span "Выберите поля из автоматически определенных границ." at bounding box center [179, 152] width 193 height 11
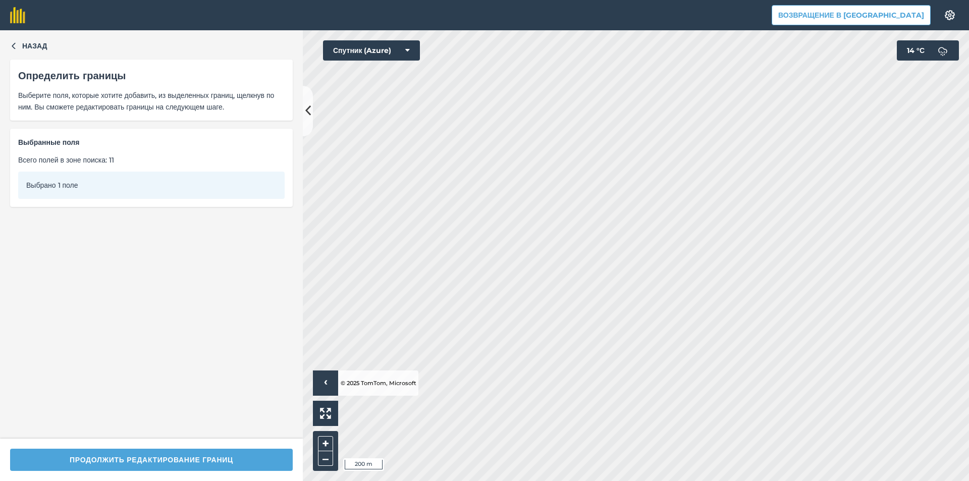
click at [252, 471] on div "Продолжить редактирование границ" at bounding box center [151, 459] width 303 height 42
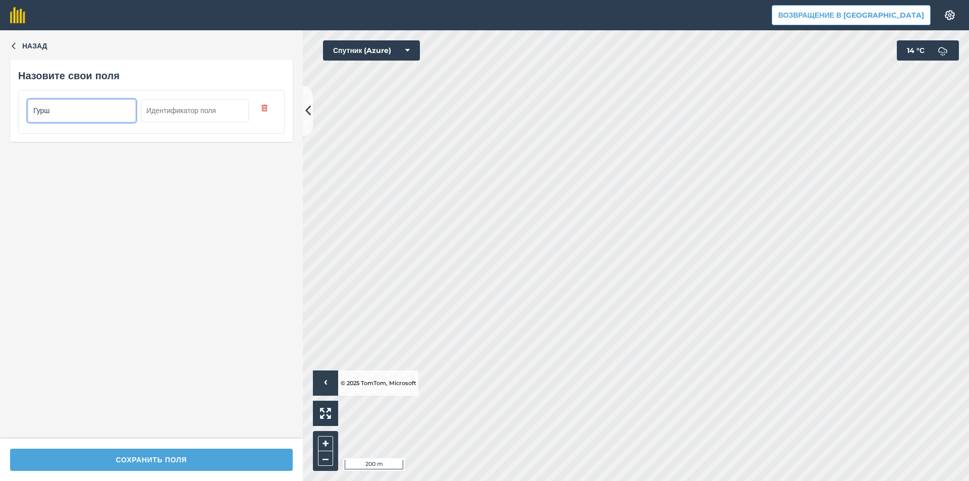
type input "Гурш"
click at [179, 109] on input "text" at bounding box center [195, 110] width 108 height 22
type input "37"
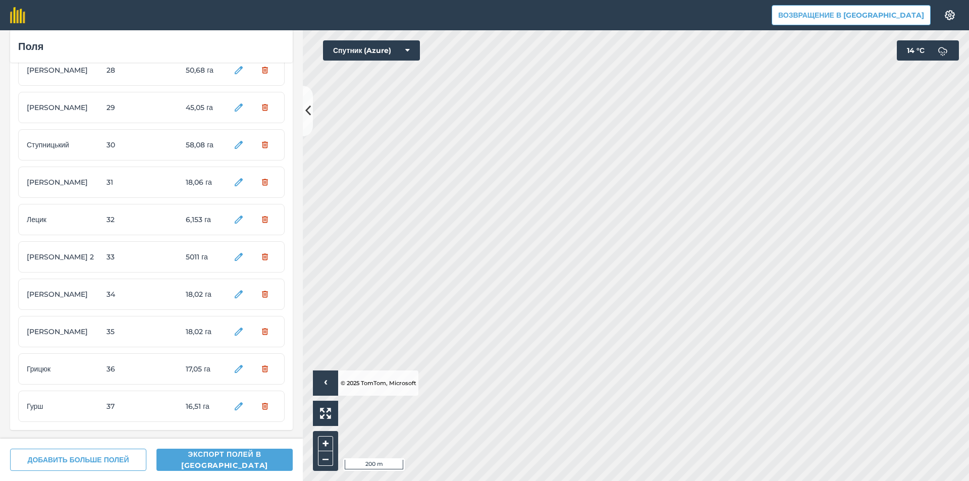
scroll to position [1044, 0]
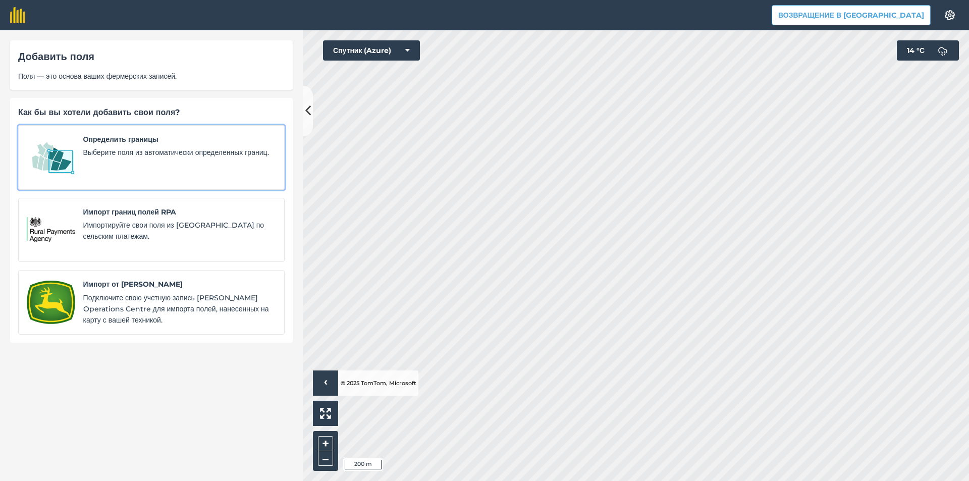
click at [138, 145] on div "Определить границы Выберите поля из автоматически определенных границ." at bounding box center [179, 157] width 193 height 47
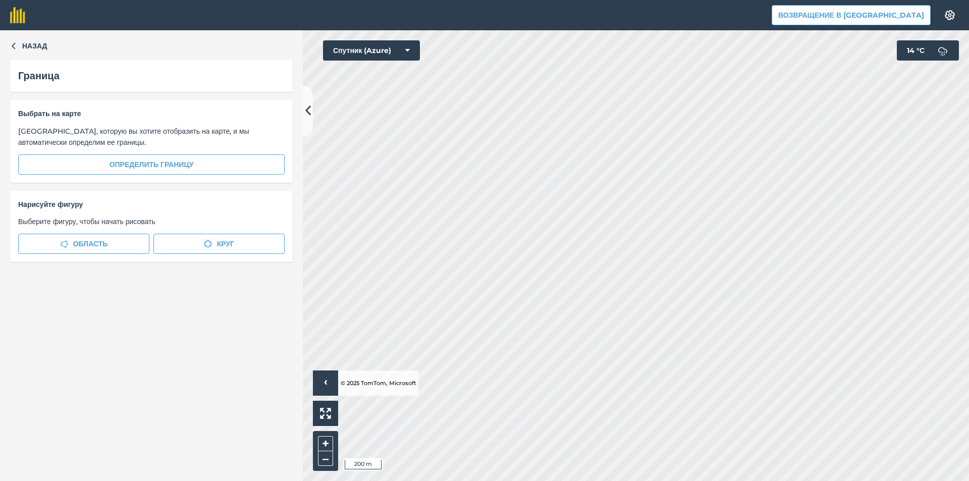
click at [187, 177] on div "Выбрать на карте Выберите область, которую вы хотите отобразить на карте, и мы …" at bounding box center [151, 141] width 283 height 83
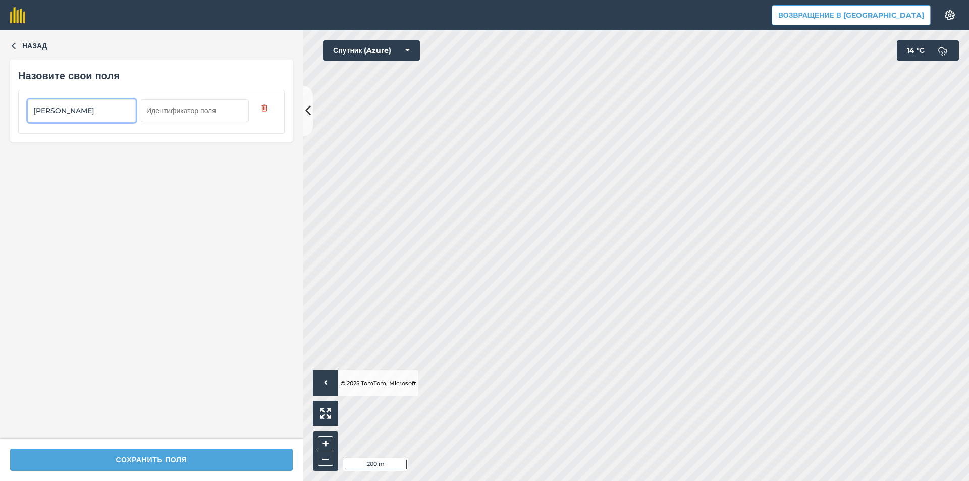
type input "Кулик"
click at [210, 107] on input "text" at bounding box center [195, 110] width 108 height 22
type input "38"
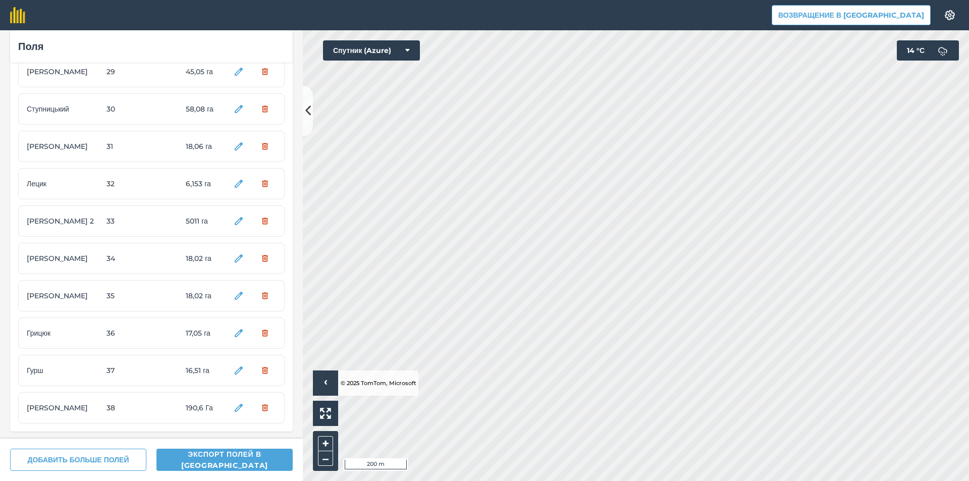
scroll to position [1081, 0]
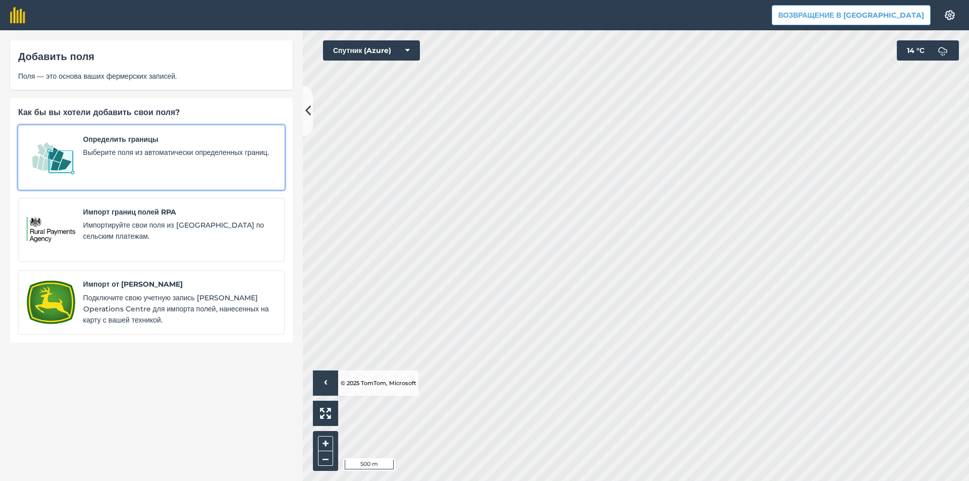
click at [129, 158] on span "Выберите поля из автоматически определенных границ." at bounding box center [179, 152] width 193 height 11
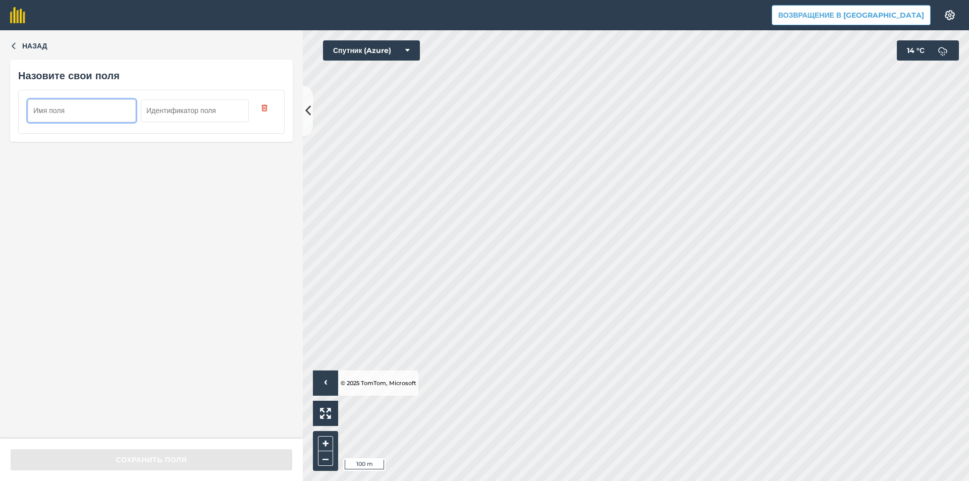
type input "к"
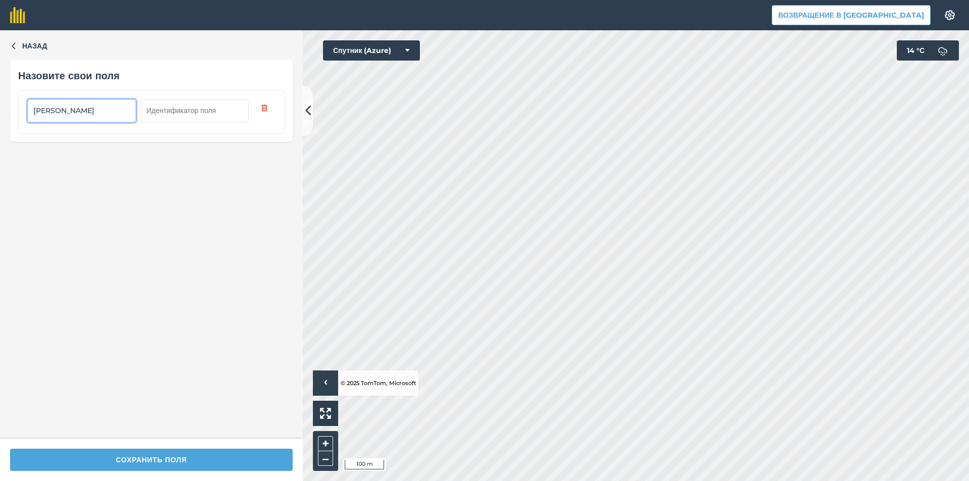
type input "[PERSON_NAME]"
click at [171, 110] on input "text" at bounding box center [195, 110] width 108 height 22
type input "39"
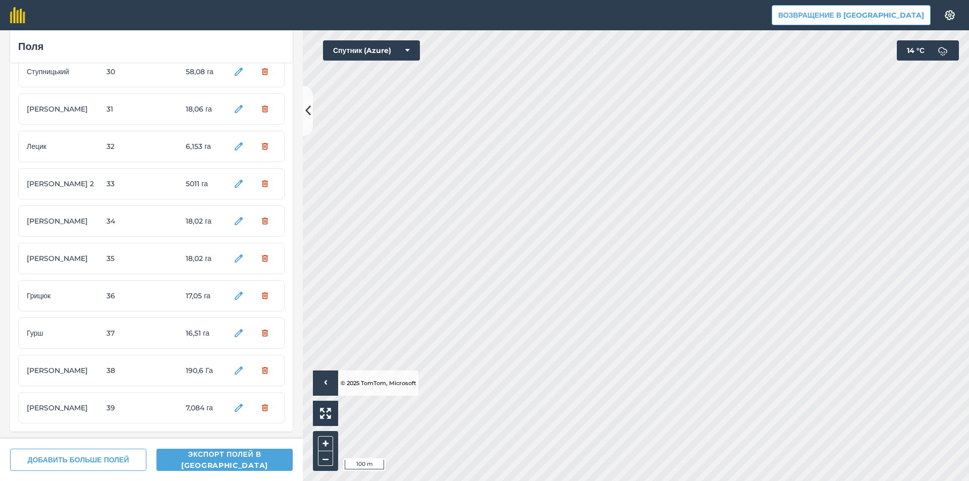
scroll to position [1119, 0]
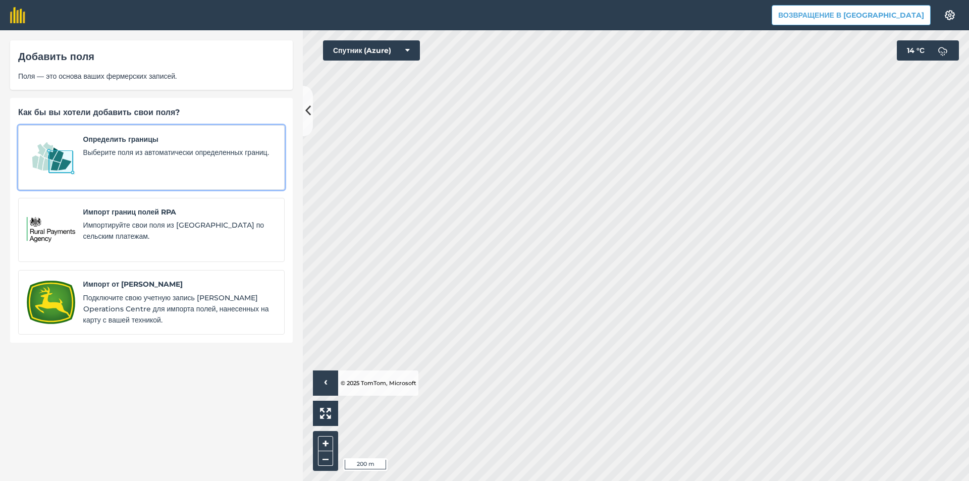
click at [149, 152] on font "Выберите поля из автоматически определенных границ." at bounding box center [176, 152] width 186 height 9
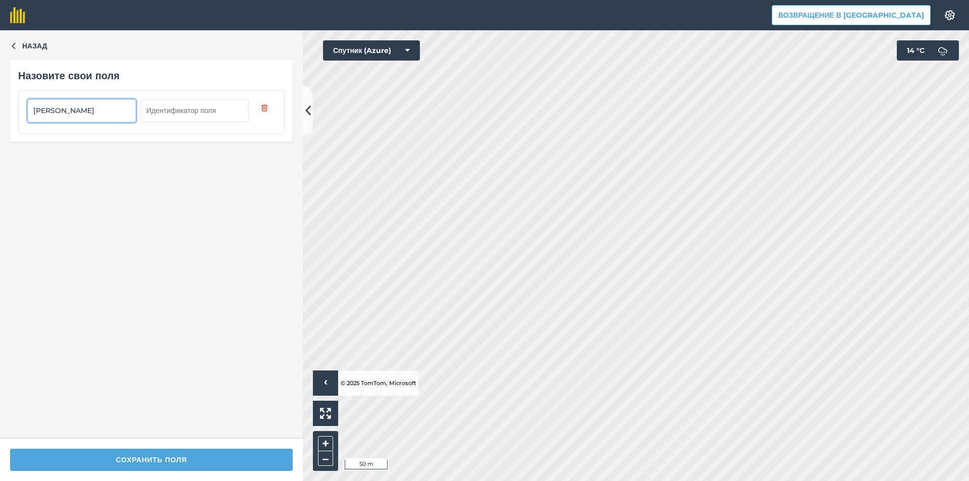
type input "[PERSON_NAME]"
click at [22, 46] on button "Назад" at bounding box center [28, 45] width 37 height 11
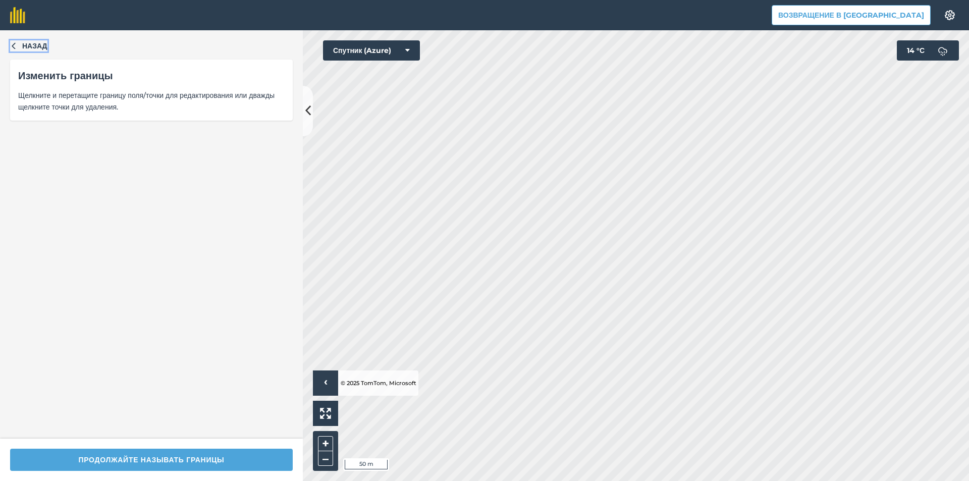
click at [22, 46] on button "Назад" at bounding box center [28, 45] width 37 height 11
click at [857, 480] on html "Возвращение в Агрину Настройки Печать карт недоступна в нашем бесплатном плане.…" at bounding box center [484, 240] width 969 height 481
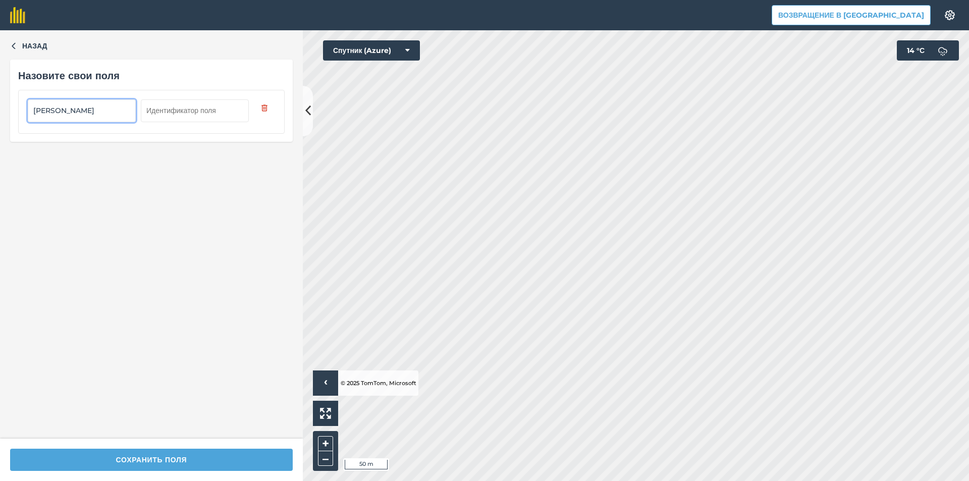
type input "[PERSON_NAME]"
click at [191, 110] on input "text" at bounding box center [195, 110] width 108 height 22
type input "40"
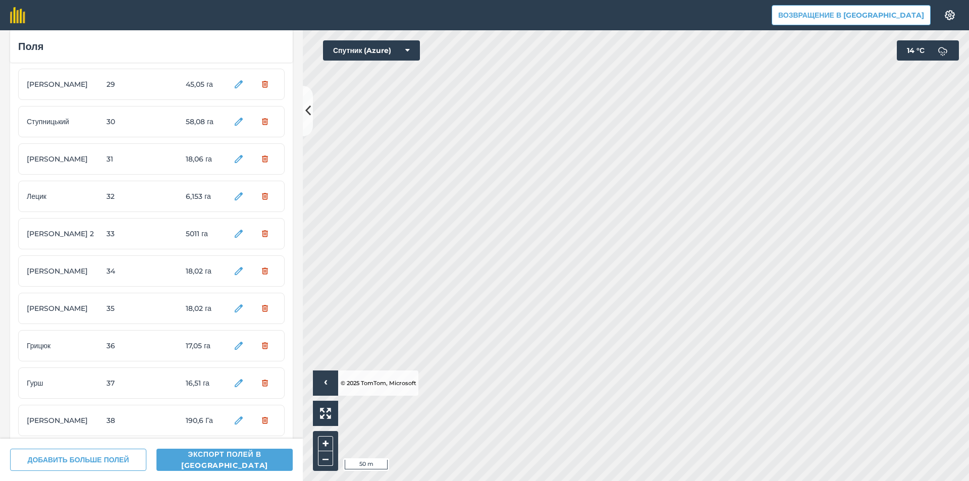
scroll to position [1156, 0]
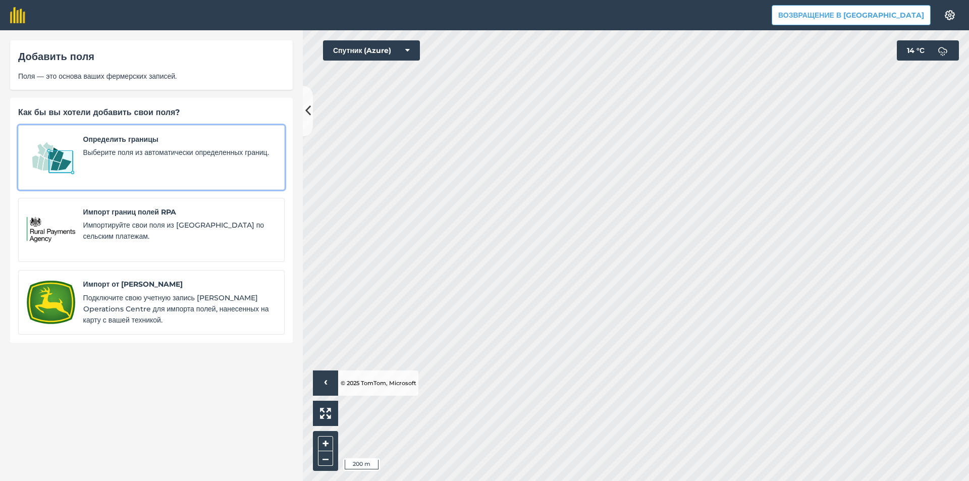
click at [107, 157] on font "Выберите поля из автоматически определенных границ." at bounding box center [176, 152] width 186 height 9
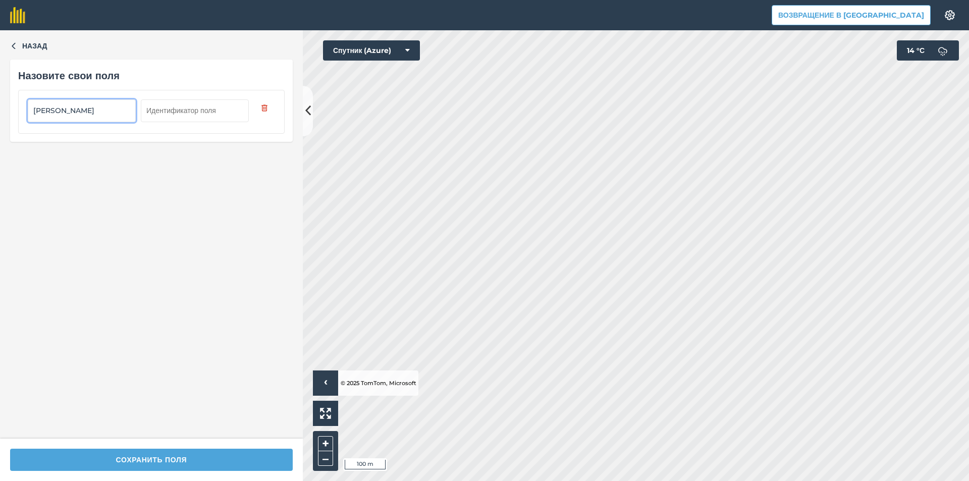
type input "[PERSON_NAME]"
click at [181, 109] on input "text" at bounding box center [195, 110] width 108 height 22
type input "41"
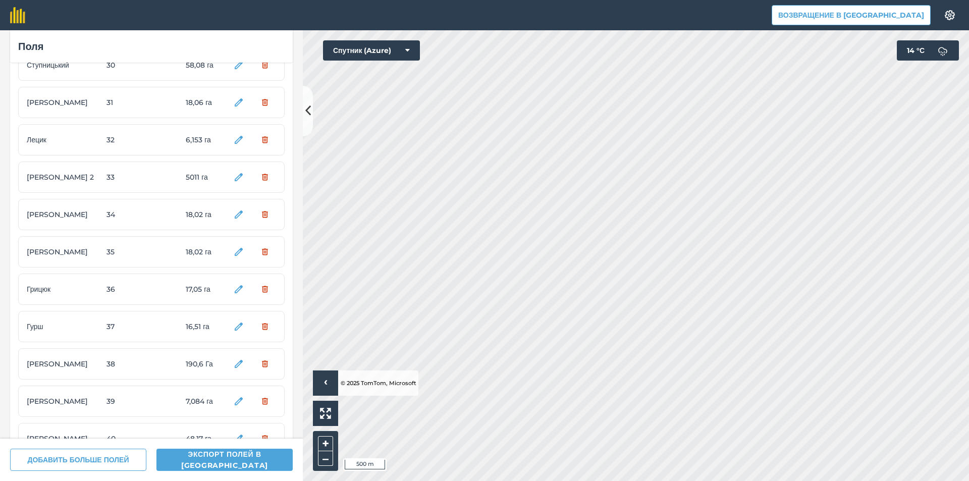
scroll to position [1193, 0]
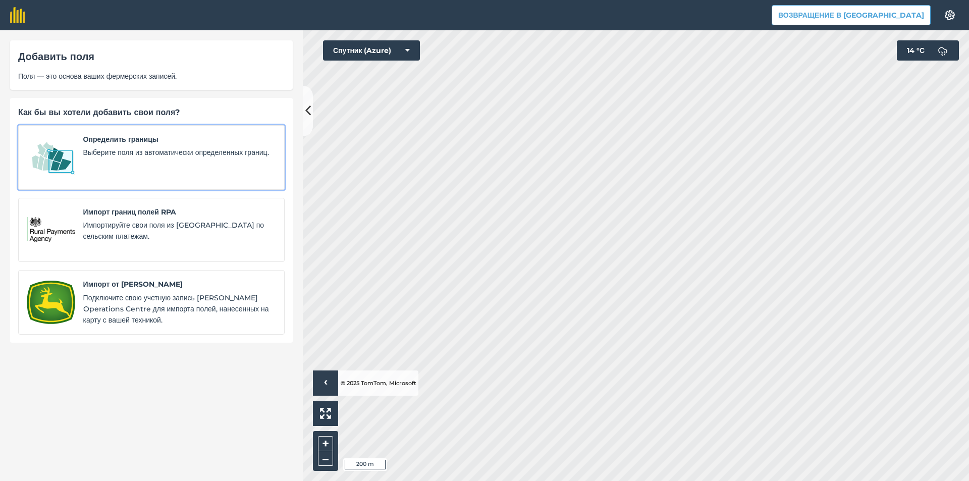
click at [139, 158] on span "Выберите поля из автоматически определенных границ." at bounding box center [179, 152] width 193 height 11
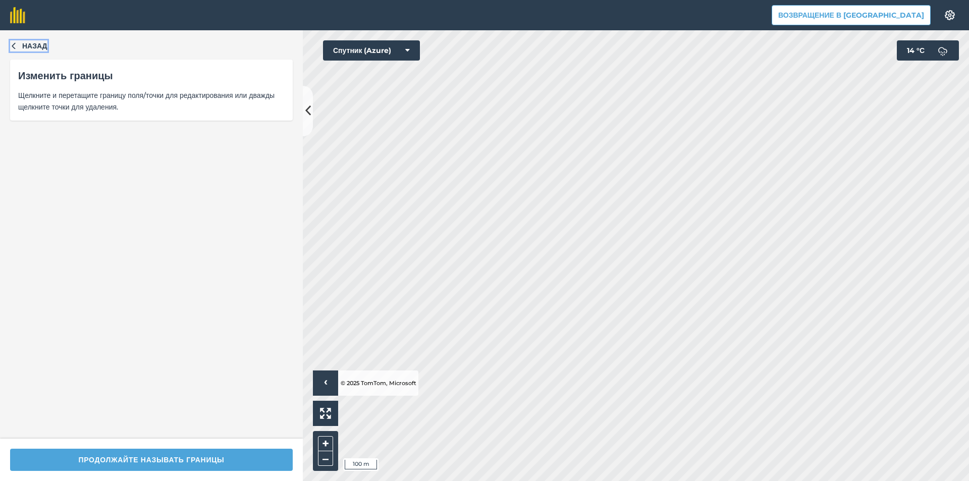
click at [18, 42] on button "Назад" at bounding box center [28, 45] width 37 height 11
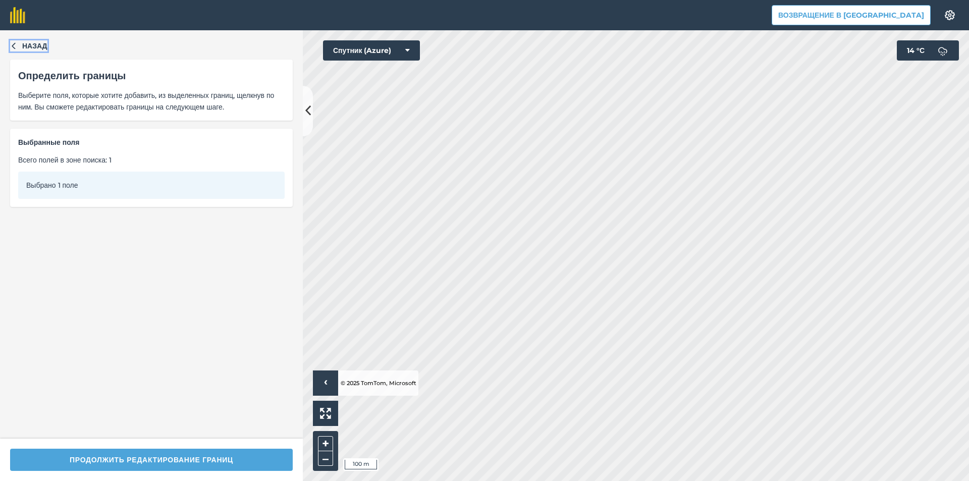
click at [23, 43] on font "Назад" at bounding box center [34, 45] width 25 height 9
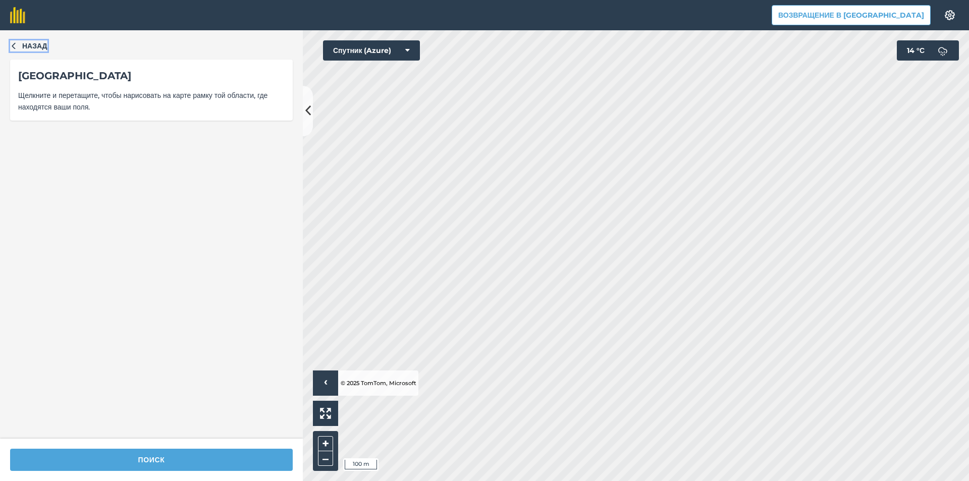
click at [26, 45] on font "Назад" at bounding box center [34, 45] width 25 height 9
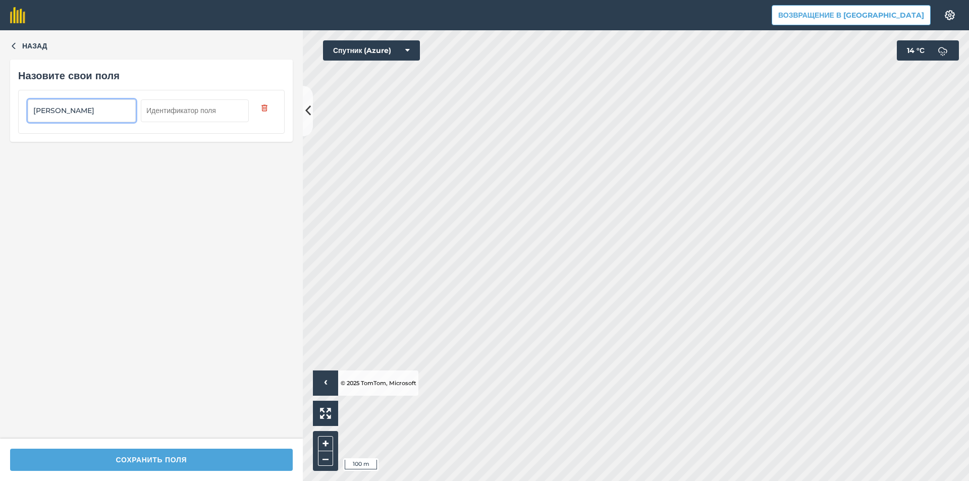
type input "Горохов"
click at [191, 119] on input "text" at bounding box center [195, 110] width 108 height 22
type input "42"
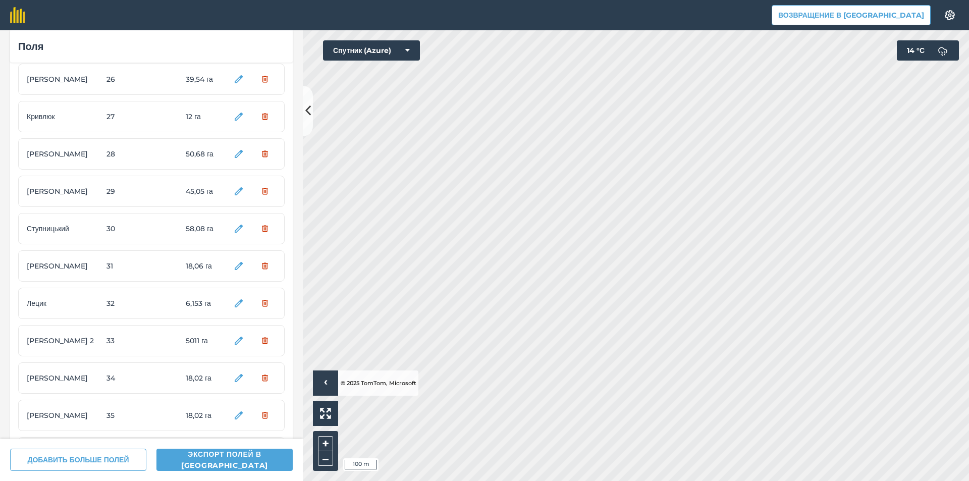
scroll to position [1231, 0]
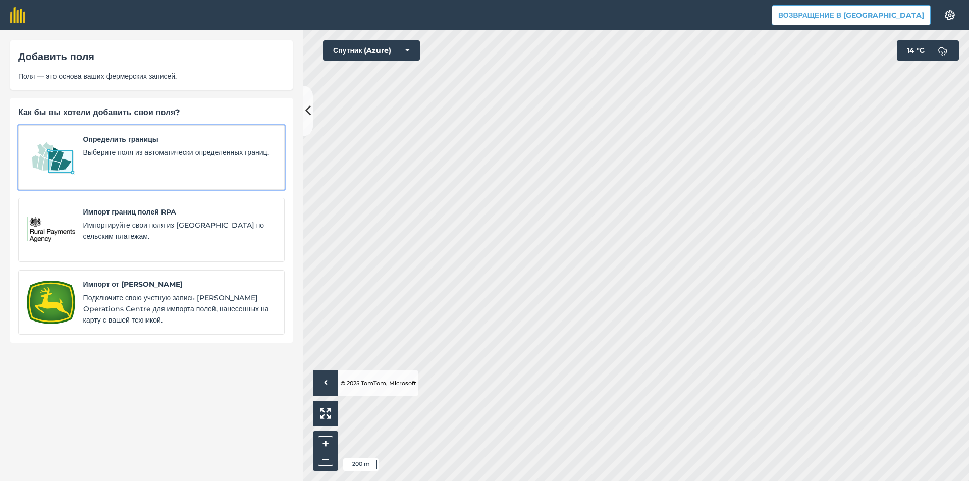
click at [133, 158] on span "Выберите поля из автоматически определенных границ." at bounding box center [179, 152] width 193 height 11
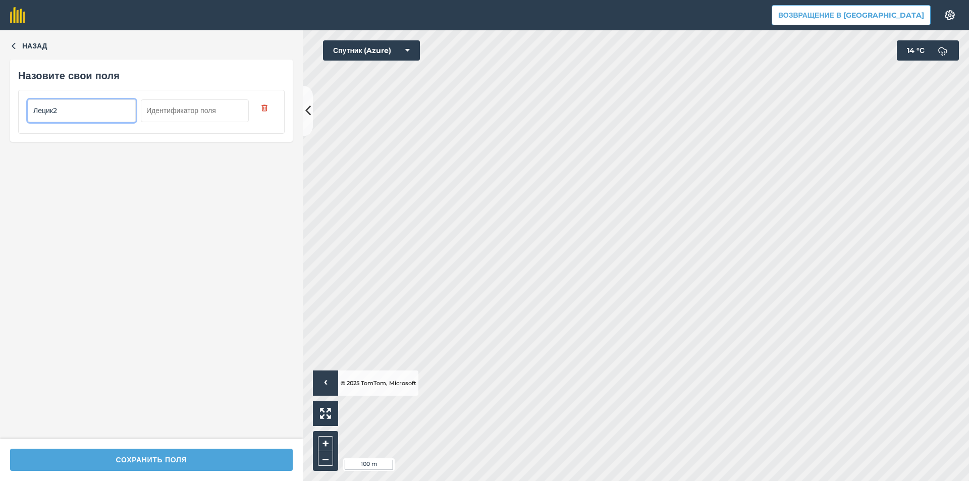
click at [58, 113] on input "Лецик2" at bounding box center [82, 110] width 108 height 22
type input "Лецик 2"
click at [171, 114] on input "text" at bounding box center [195, 110] width 108 height 22
type input "43"
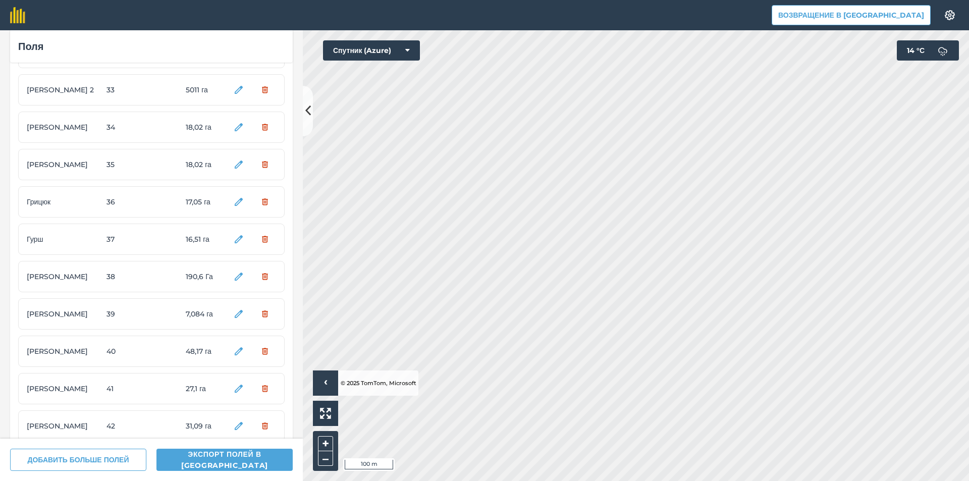
scroll to position [1268, 0]
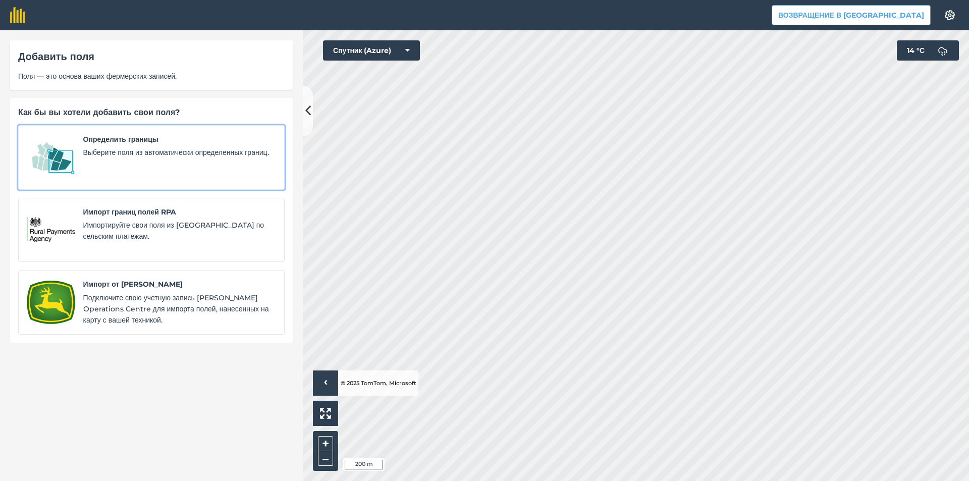
click at [127, 158] on span "Выберите поля из автоматически определенных границ." at bounding box center [179, 152] width 193 height 11
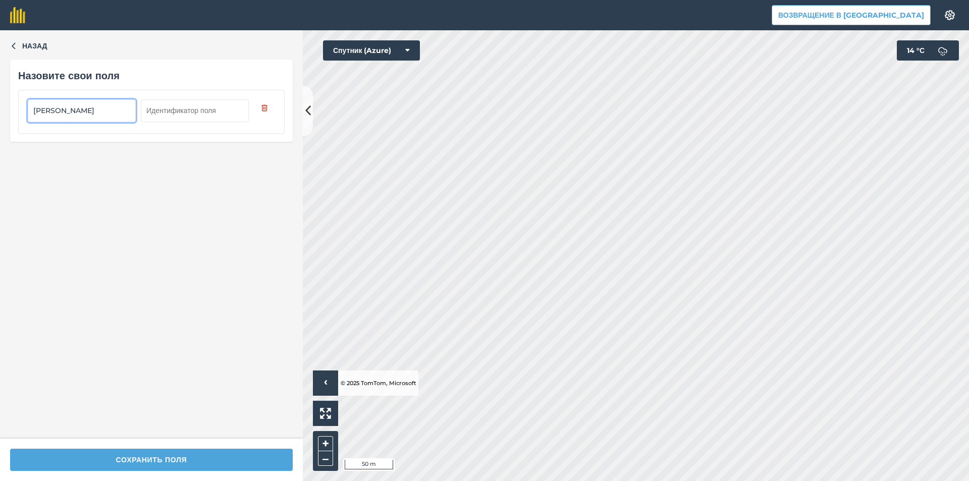
type input "Надя"
click at [190, 106] on input "text" at bounding box center [195, 110] width 108 height 22
type input "44"
click at [216, 471] on div "Сохранить поля" at bounding box center [151, 459] width 303 height 42
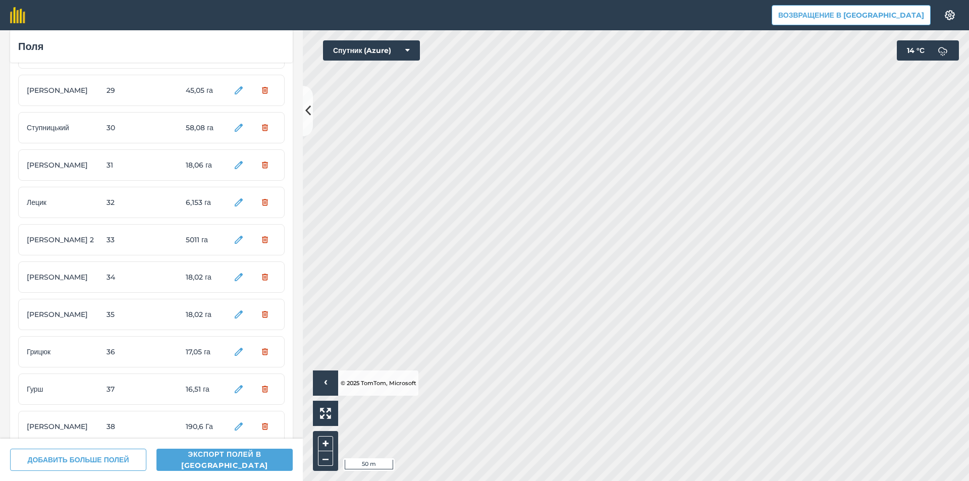
scroll to position [1305, 0]
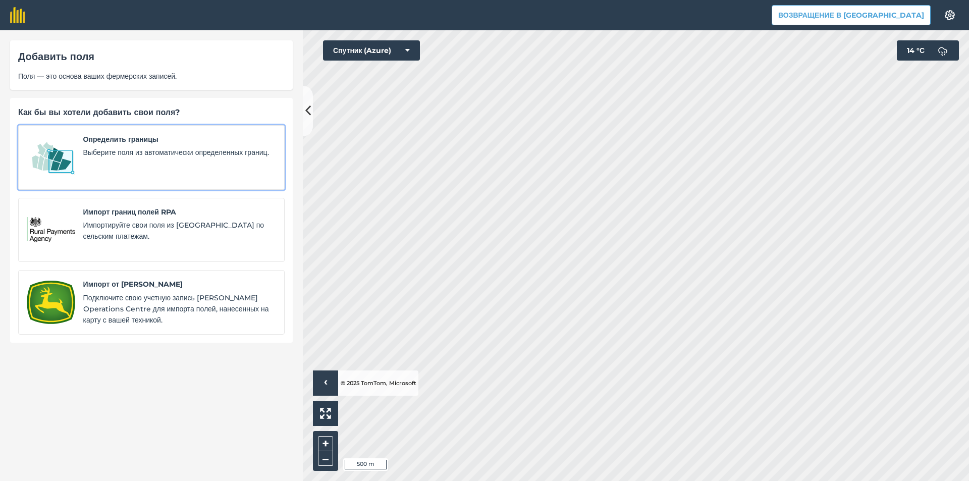
click at [110, 158] on span "Выберите поля из автоматически определенных границ." at bounding box center [179, 152] width 193 height 11
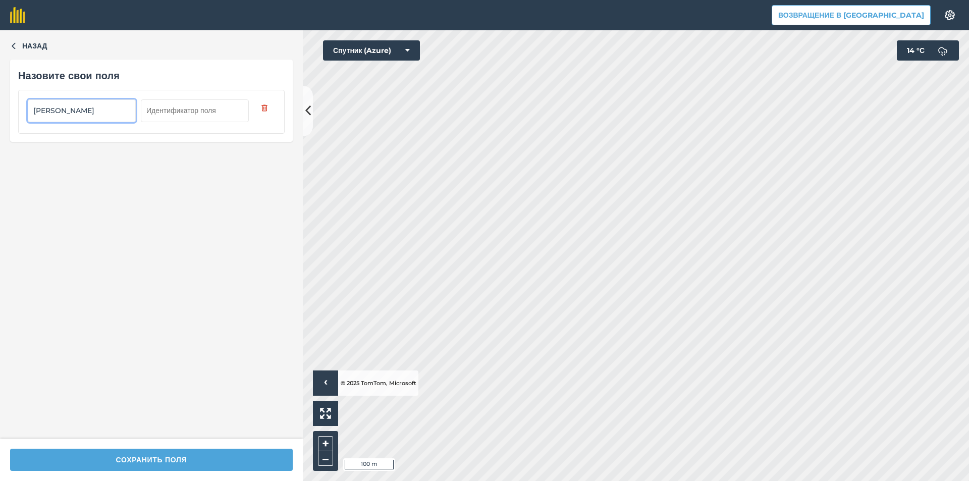
type input "Агуца"
click at [197, 113] on input "text" at bounding box center [195, 110] width 108 height 22
type input "45"
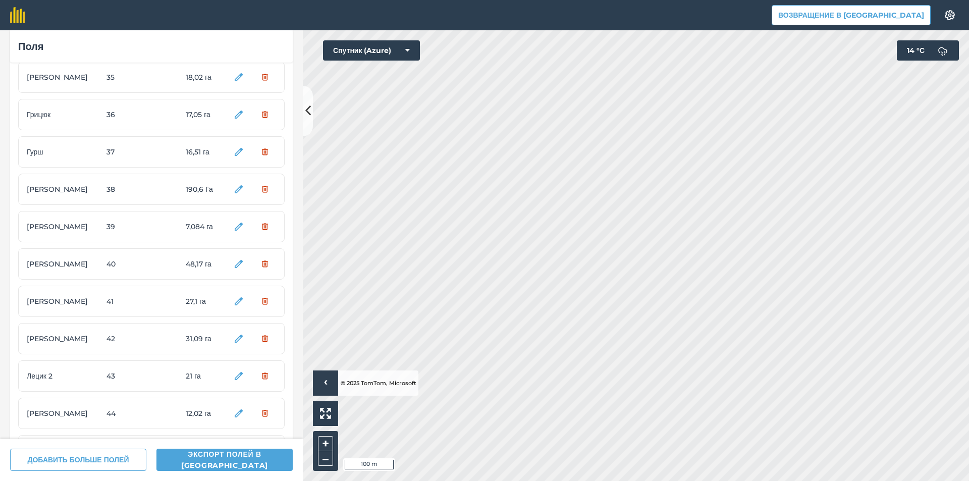
scroll to position [1343, 0]
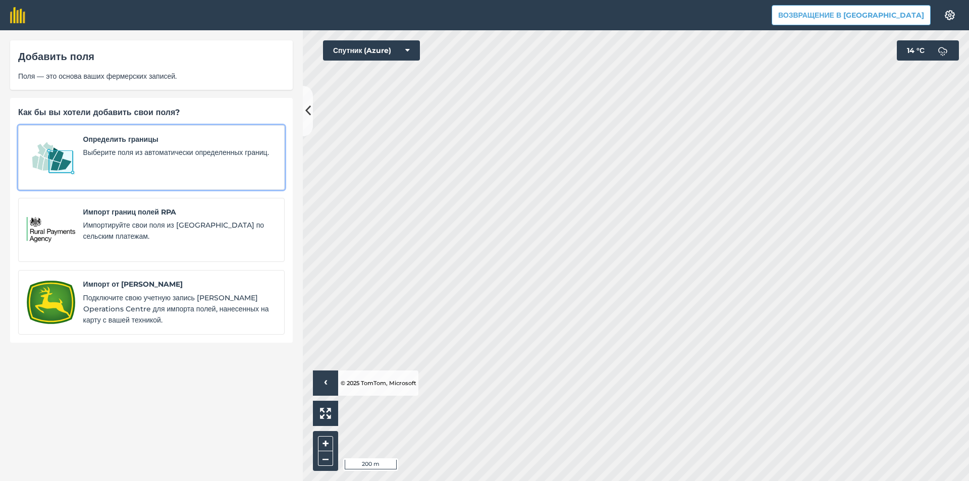
click at [124, 146] on div "Определить границы Выберите поля из автоматически определенных границ." at bounding box center [179, 157] width 193 height 47
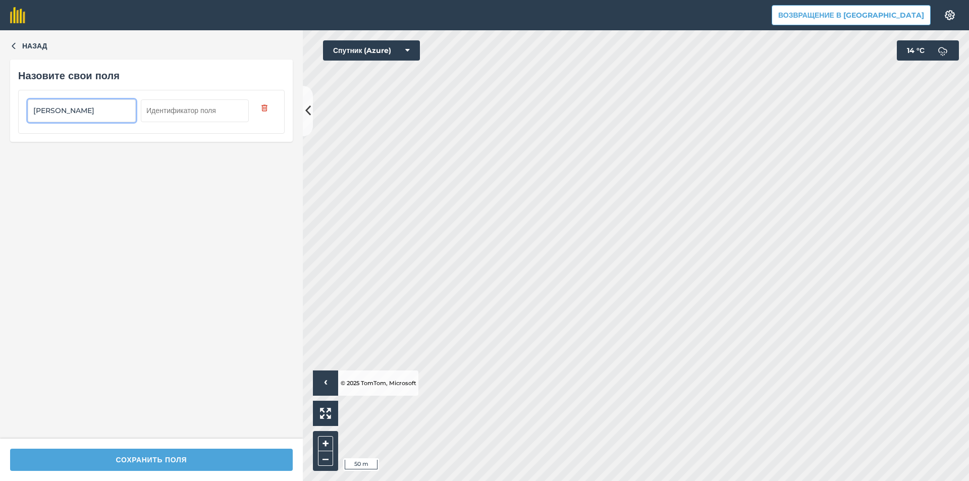
type input "[PERSON_NAME]"
click at [198, 115] on input "text" at bounding box center [195, 110] width 108 height 22
type input "46"
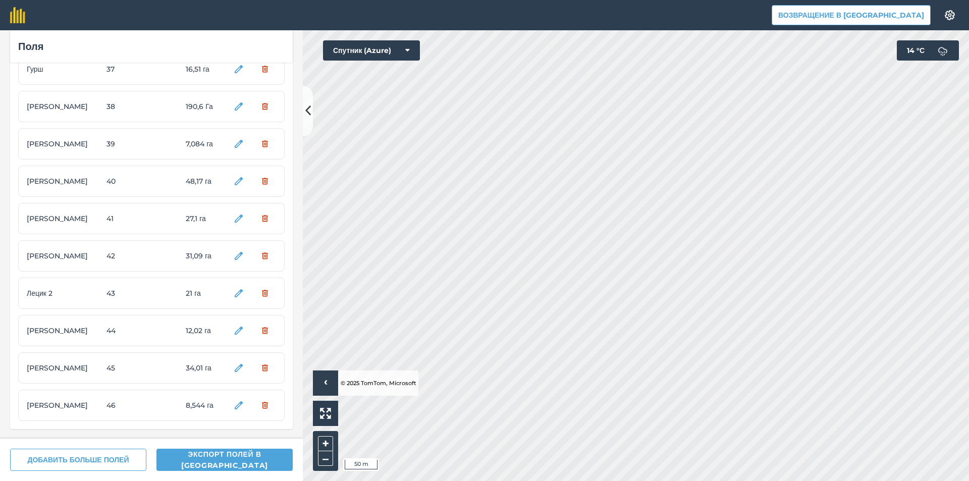
scroll to position [1380, 0]
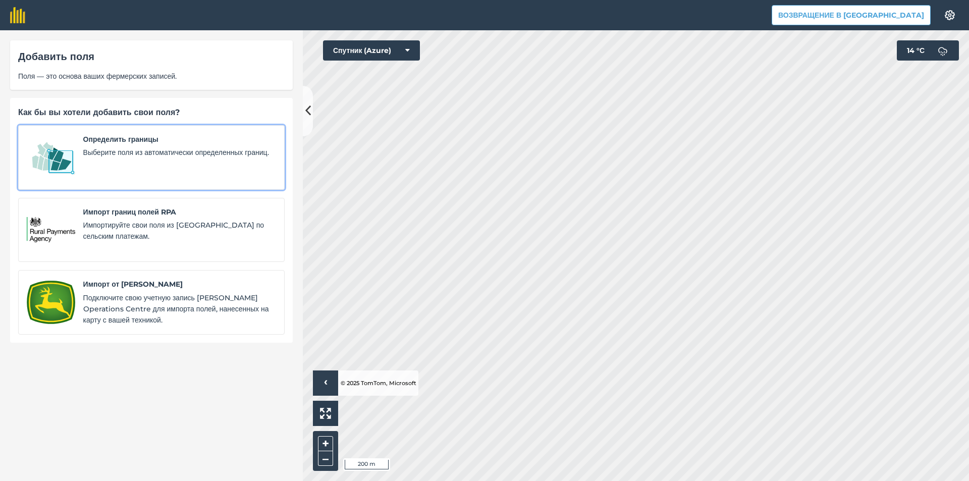
click at [139, 158] on span "Выберите поля из автоматически определенных границ." at bounding box center [179, 152] width 193 height 11
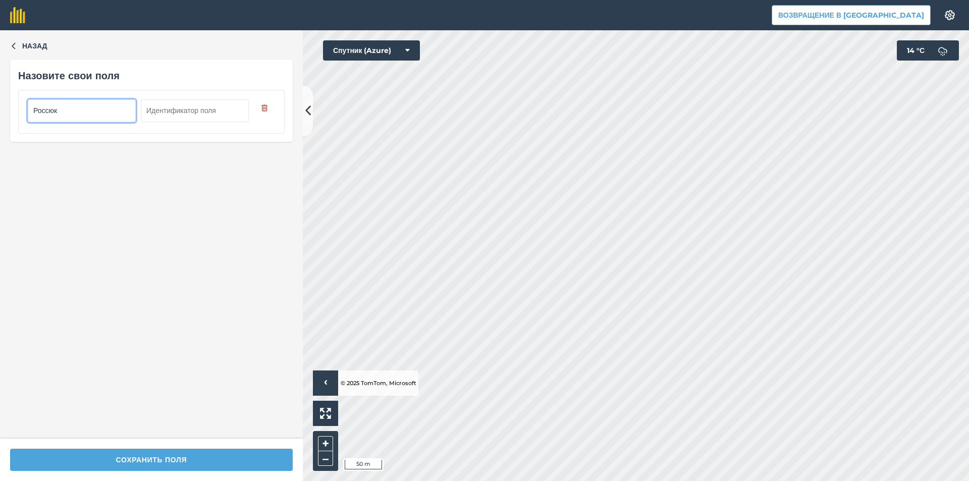
type input "Россюк"
click at [187, 116] on input "text" at bounding box center [195, 110] width 108 height 22
type input "46"
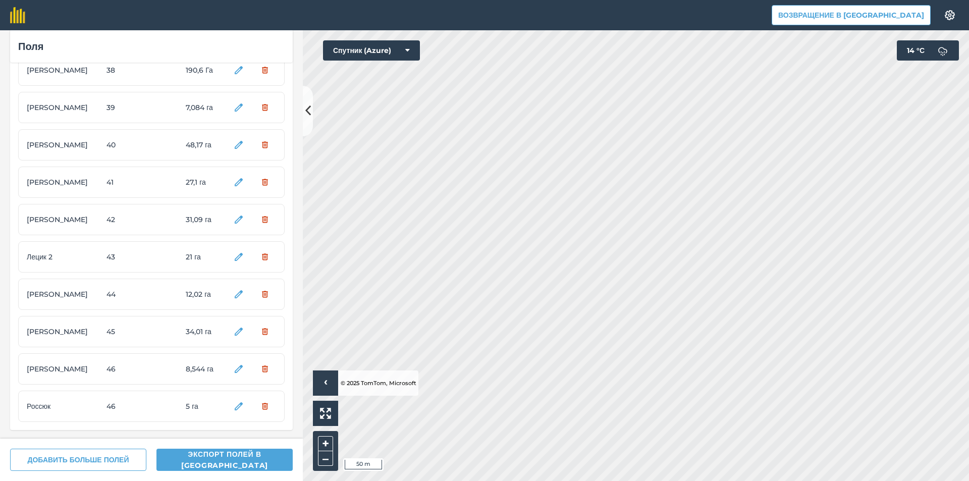
scroll to position [1417, 0]
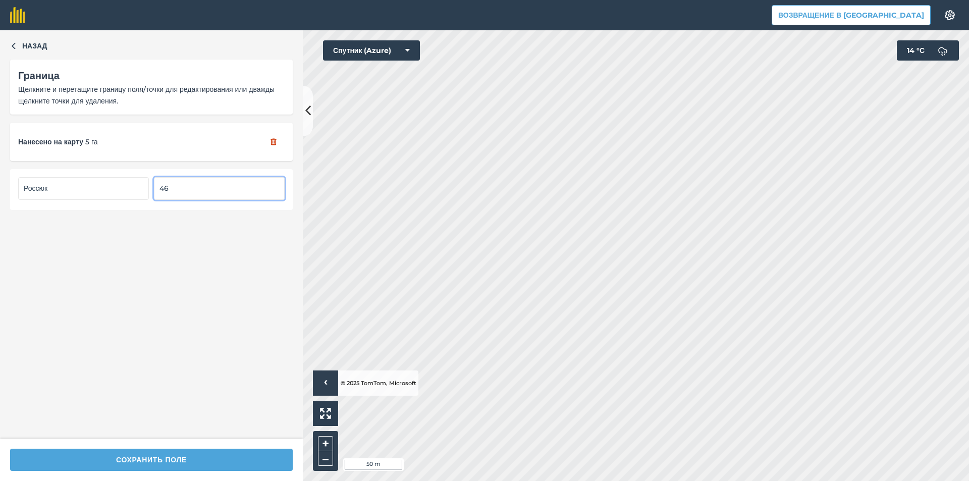
click at [187, 196] on input "46" at bounding box center [219, 188] width 131 height 22
type input "47"
drag, startPoint x: 99, startPoint y: 190, endPoint x: 10, endPoint y: 196, distance: 89.0
click at [10, 196] on div "73км 1" at bounding box center [151, 189] width 283 height 40
type input "А"
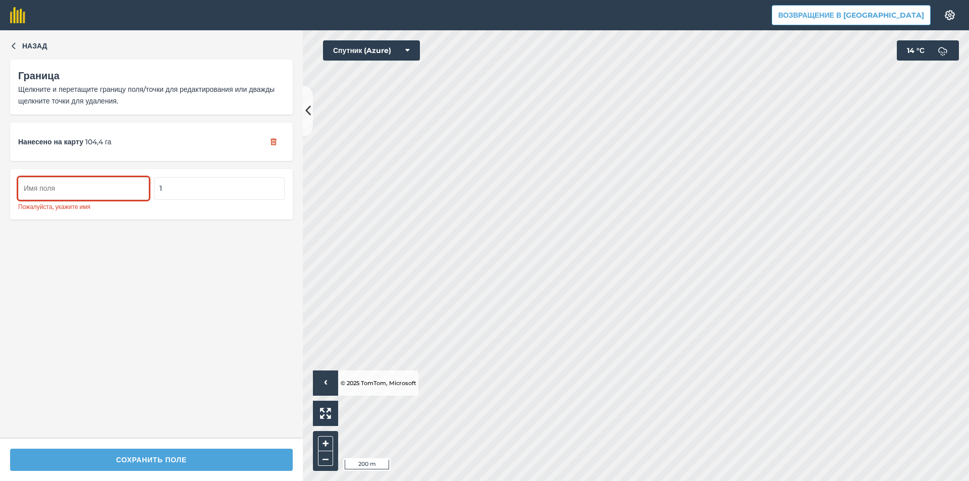
type input "к"
type input "r"
drag, startPoint x: 62, startPoint y: 192, endPoint x: 8, endPoint y: 191, distance: 53.5
click at [8, 191] on div "Назад Граница Щелкните и перетащите границу поля/точки для редактирования или д…" at bounding box center [151, 234] width 303 height 408
type input "Field 1"
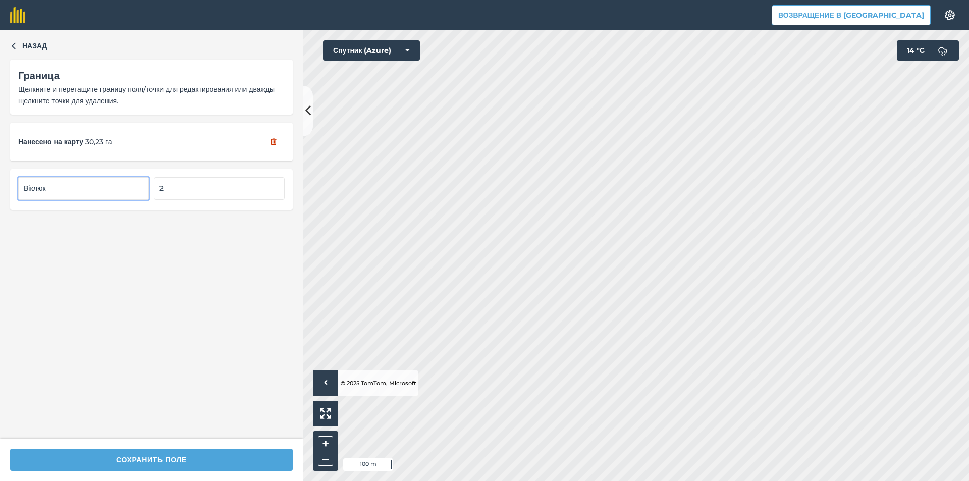
drag, startPoint x: 84, startPoint y: 199, endPoint x: 0, endPoint y: 201, distance: 84.3
click at [0, 201] on div "Назад Граница Щелкните и перетащите границу поля/точки для редактирования или д…" at bounding box center [151, 234] width 303 height 408
type input "Field 2"
drag, startPoint x: 76, startPoint y: 191, endPoint x: 6, endPoint y: 186, distance: 70.3
click at [6, 186] on div "Назад Граница Щелкните и перетащите границу поля/точки для редактирования или д…" at bounding box center [151, 234] width 303 height 408
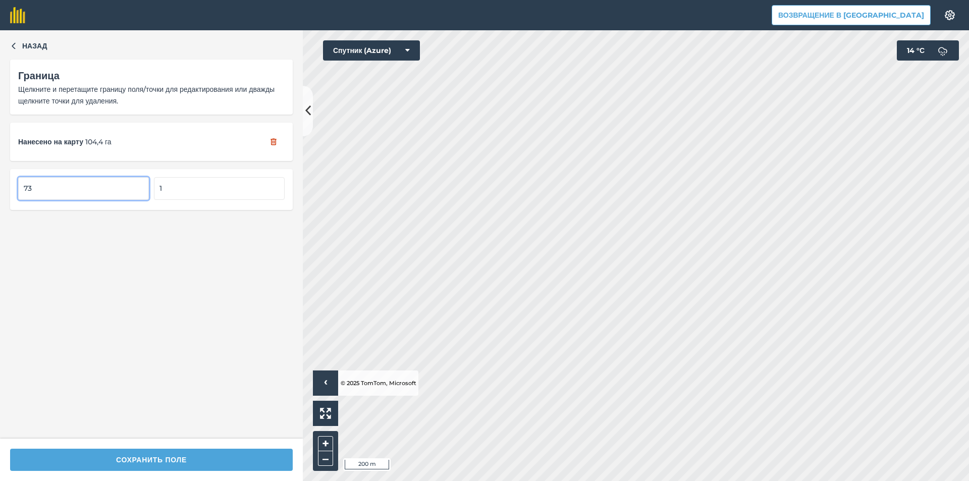
type input "73"
drag, startPoint x: 34, startPoint y: 195, endPoint x: 0, endPoint y: 196, distance: 34.3
click at [0, 197] on div "Назад Граница Щелкните и перетащите границу поля/точки для редактирования или д…" at bounding box center [151, 234] width 303 height 408
type input "d"
type input "Віклюк"
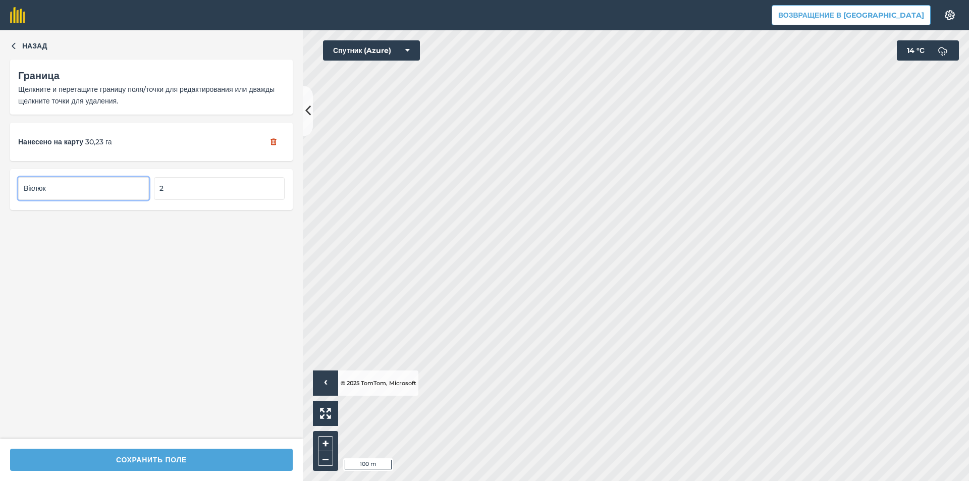
click at [208, 471] on div "СОХРАНИТЬ ПОЛЕ" at bounding box center [151, 459] width 303 height 42
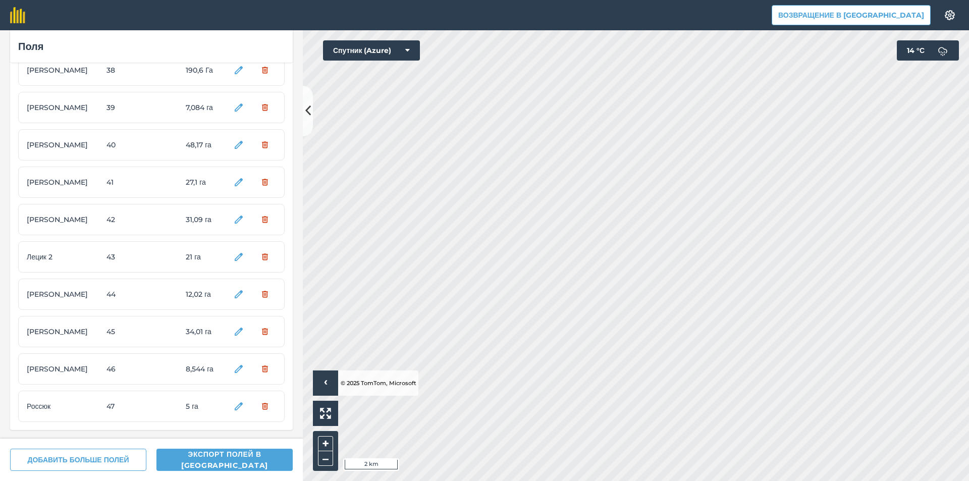
scroll to position [1417, 0]
click at [334, 8] on header "Возвращение в Агрину Настройки" at bounding box center [484, 15] width 969 height 30
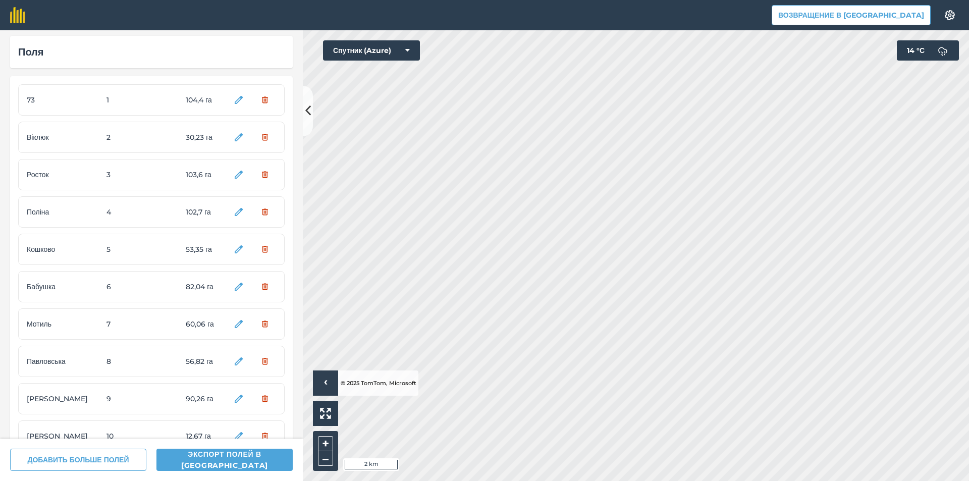
scroll to position [0, 0]
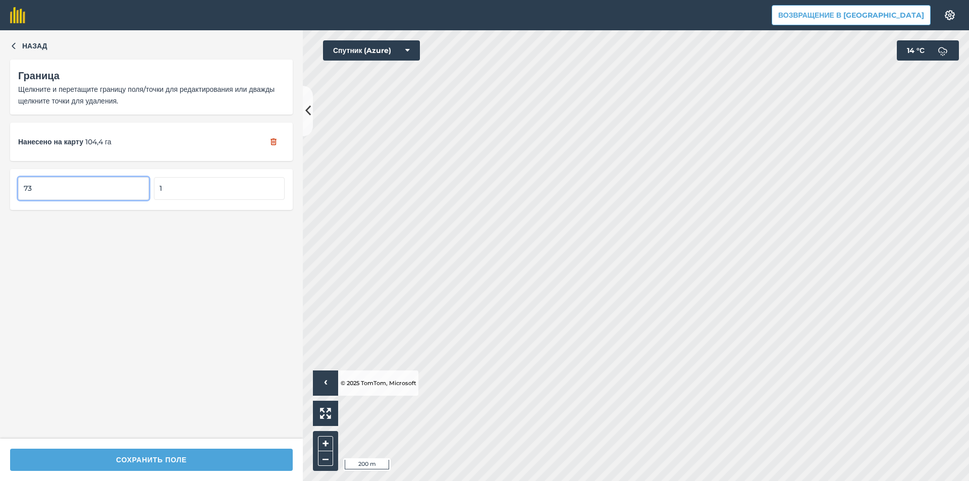
drag, startPoint x: 84, startPoint y: 194, endPoint x: 3, endPoint y: 198, distance: 80.8
click at [0, 198] on div "Назад Граница Щелкните и перетащите границу поля/точки для редактирования или д…" at bounding box center [151, 234] width 303 height 408
type input "А"
type input "а"
type input "А"
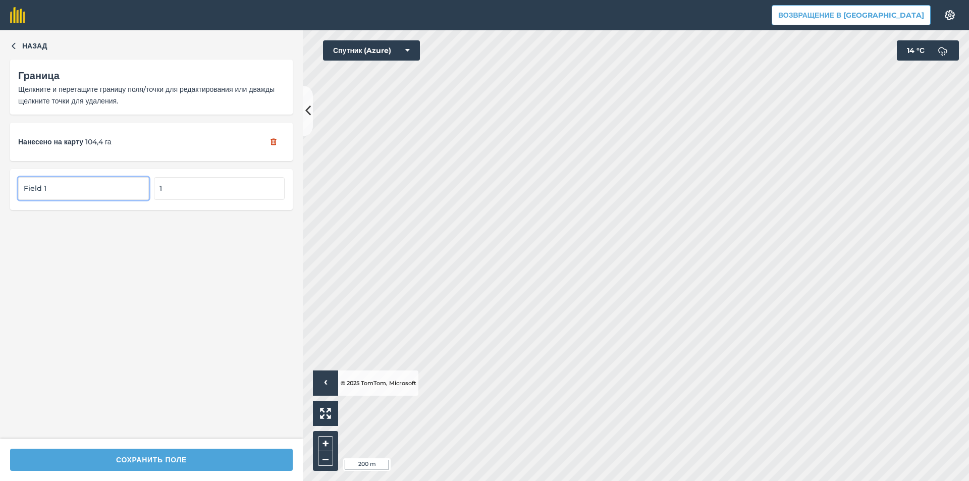
drag, startPoint x: 58, startPoint y: 188, endPoint x: 0, endPoint y: 190, distance: 57.6
click at [0, 190] on div "Назад Граница Щелкните и перетащите границу поля/точки для редактирования или д…" at bounding box center [151, 234] width 303 height 408
type input "Field 1"
drag, startPoint x: 85, startPoint y: 188, endPoint x: 0, endPoint y: 198, distance: 85.9
click at [0, 197] on div "Назад Граница Щелкните и перетащите границу поля/точки для редактирования или д…" at bounding box center [151, 234] width 303 height 408
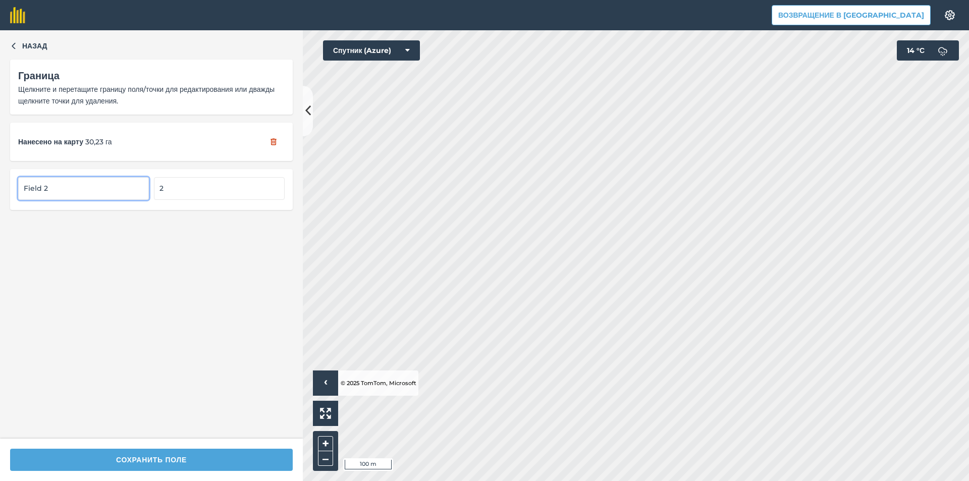
type input "Field 2"
drag, startPoint x: 70, startPoint y: 182, endPoint x: 0, endPoint y: 194, distance: 71.2
click at [0, 194] on div "Назад Граница Щелкните и перетащите границу поля/точки для редактирования или д…" at bounding box center [151, 234] width 303 height 408
type input "Field 3"
drag, startPoint x: 84, startPoint y: 185, endPoint x: 0, endPoint y: 192, distance: 84.0
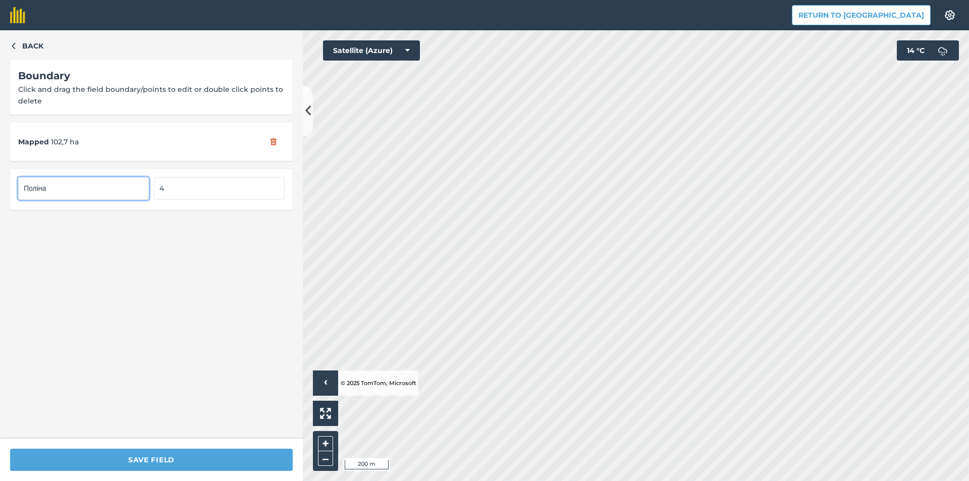
click at [0, 190] on div "Back Boundary Click and drag the field boundary/points to edit or double click …" at bounding box center [151, 234] width 303 height 408
type input "Field 4"
drag, startPoint x: 77, startPoint y: 193, endPoint x: 0, endPoint y: 202, distance: 77.2
click at [0, 202] on div "Back Boundary Click and drag the field boundary/points to edit or double click …" at bounding box center [151, 234] width 303 height 408
type input "Field 5"
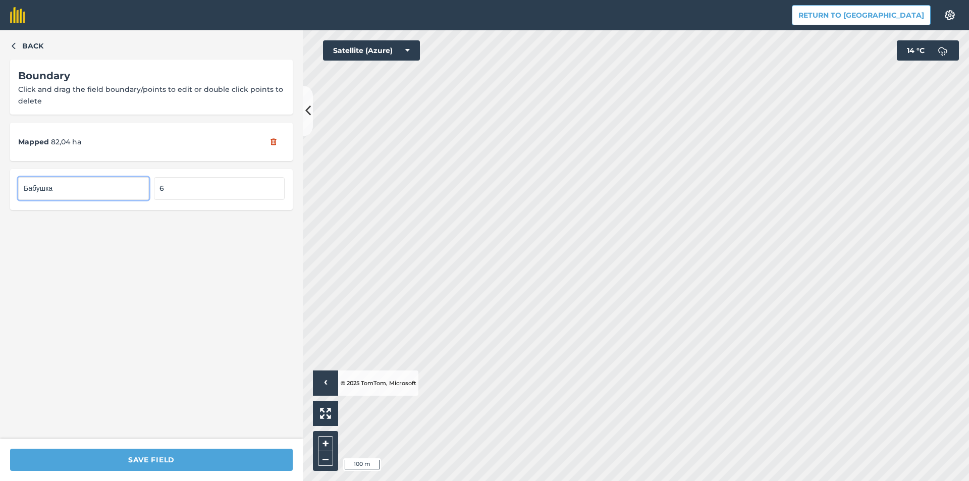
drag, startPoint x: 98, startPoint y: 196, endPoint x: 0, endPoint y: 197, distance: 97.9
click at [0, 197] on div "Back Boundary Click and drag the field boundary/points to edit or double click …" at bounding box center [151, 234] width 303 height 408
type input "Field 6"
drag, startPoint x: 84, startPoint y: 188, endPoint x: 0, endPoint y: 197, distance: 84.2
click at [0, 197] on div "Back Boundary Click and drag the field boundary/points to edit or double click …" at bounding box center [151, 234] width 303 height 408
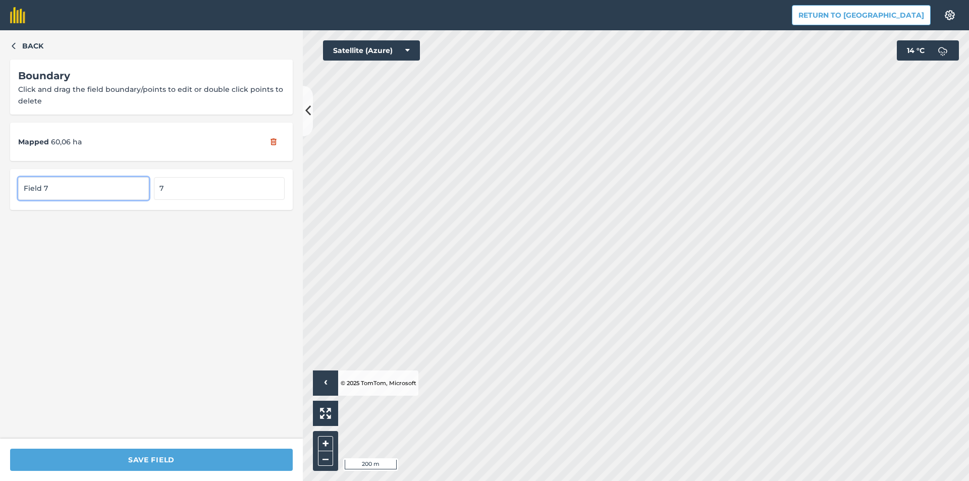
type input "Field 7"
drag, startPoint x: 72, startPoint y: 188, endPoint x: 0, endPoint y: 196, distance: 72.1
click at [0, 196] on div "Back Boundary Click and drag the field boundary/points to edit or double click …" at bounding box center [151, 234] width 303 height 408
type input "Field 8"
drag, startPoint x: 90, startPoint y: 190, endPoint x: 0, endPoint y: 193, distance: 89.9
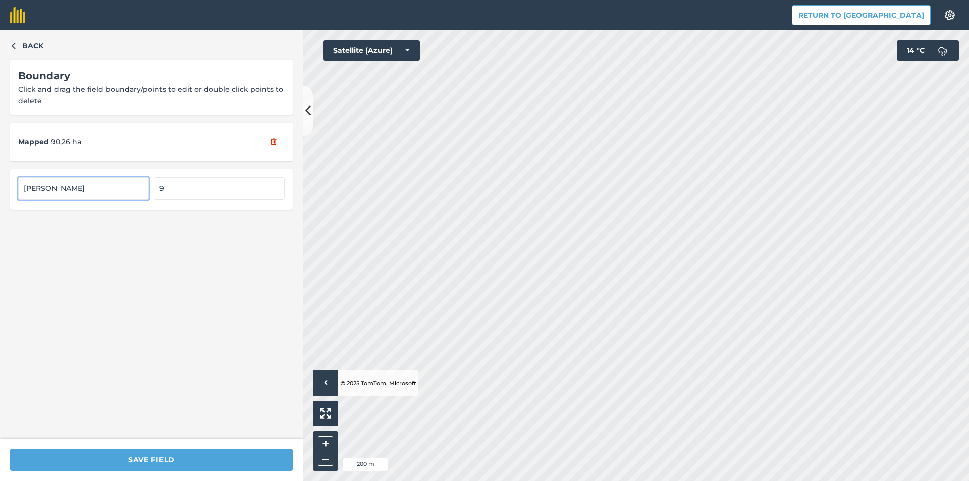
click at [0, 193] on div "Back Boundary Click and drag the field boundary/points to edit or double click …" at bounding box center [151, 234] width 303 height 408
type input "Field 9"
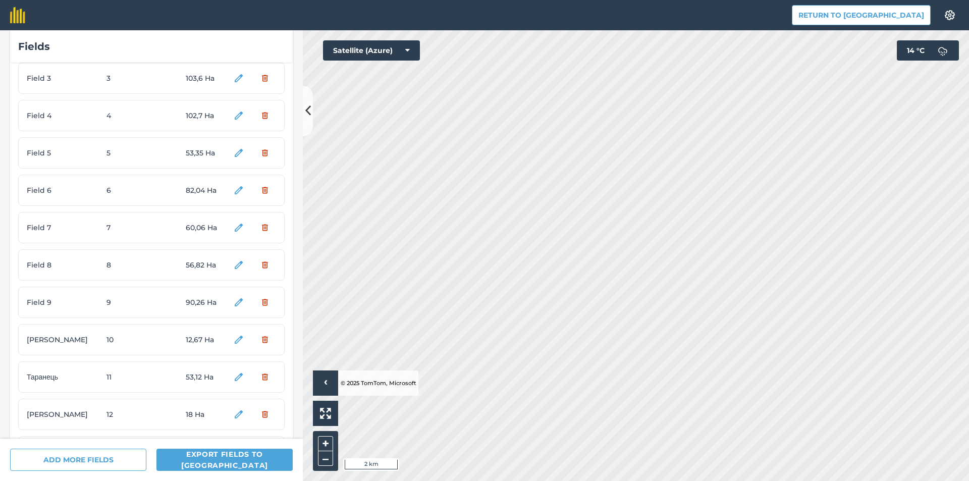
scroll to position [151, 0]
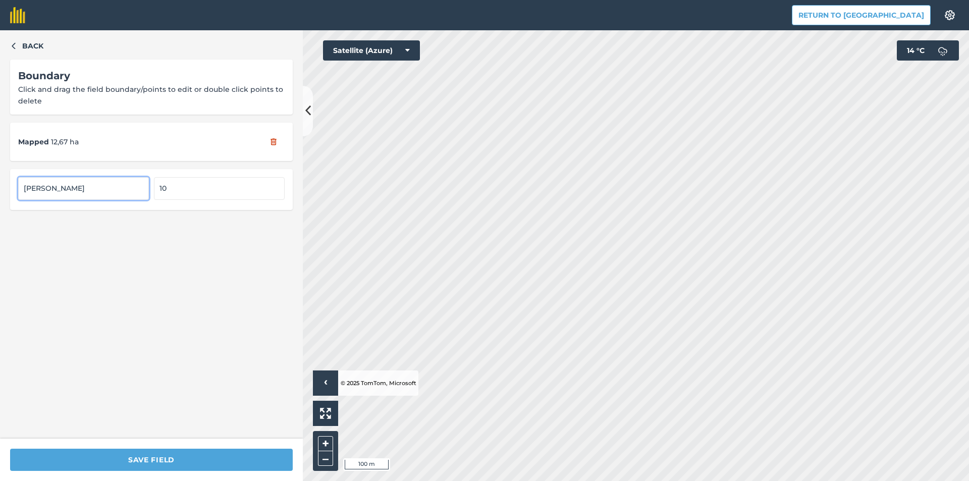
drag, startPoint x: 47, startPoint y: 186, endPoint x: 0, endPoint y: 191, distance: 47.7
click at [0, 191] on div "Back Boundary Click and drag the field boundary/points to edit or double click …" at bounding box center [151, 234] width 303 height 408
type input "Field 10"
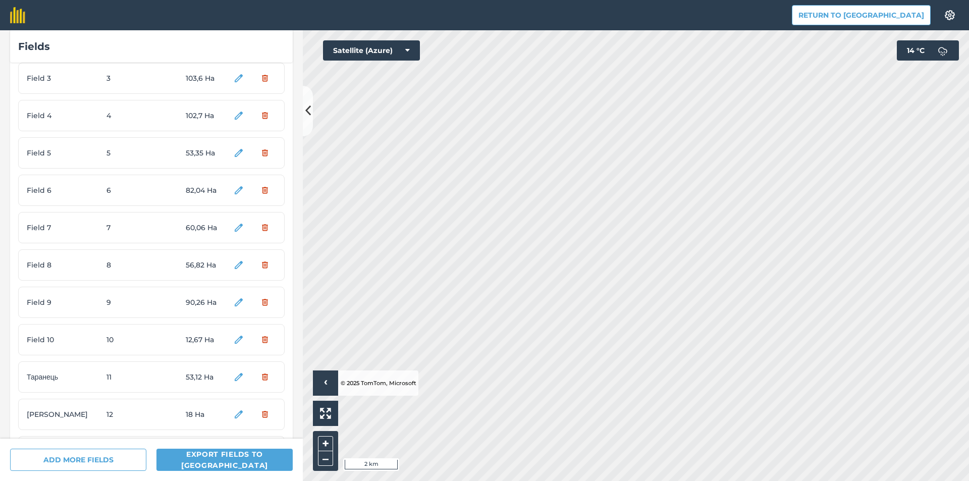
scroll to position [151, 0]
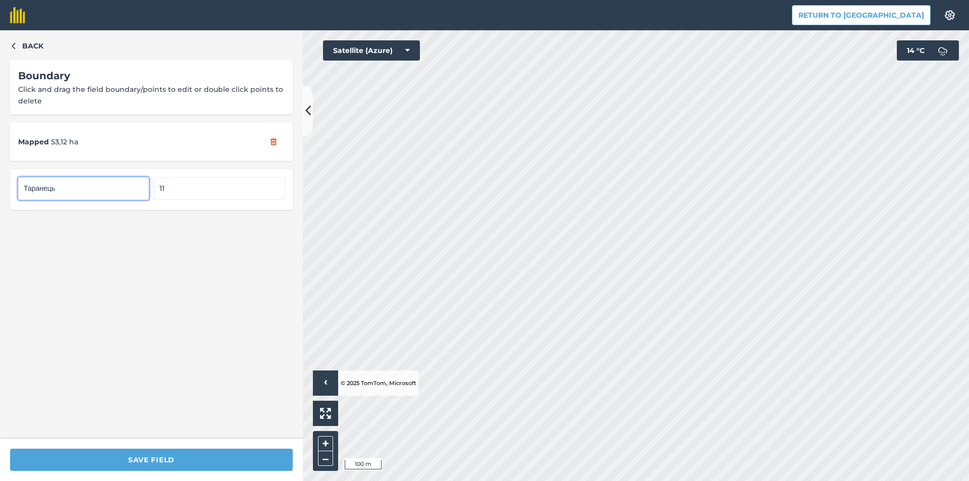
drag, startPoint x: 88, startPoint y: 190, endPoint x: 0, endPoint y: 191, distance: 88.3
click at [0, 191] on div "Back Boundary Click and drag the field boundary/points to edit or double click …" at bounding box center [151, 234] width 303 height 408
type input "Field 11"
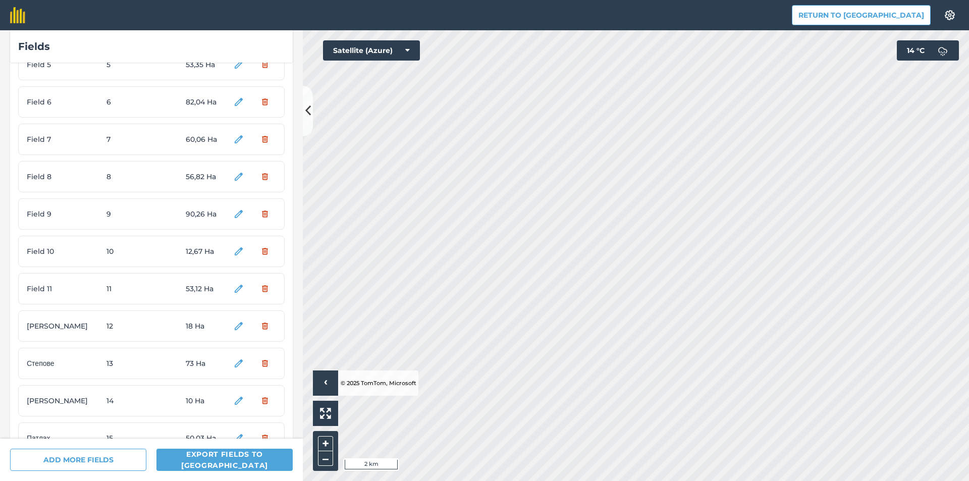
scroll to position [202, 0]
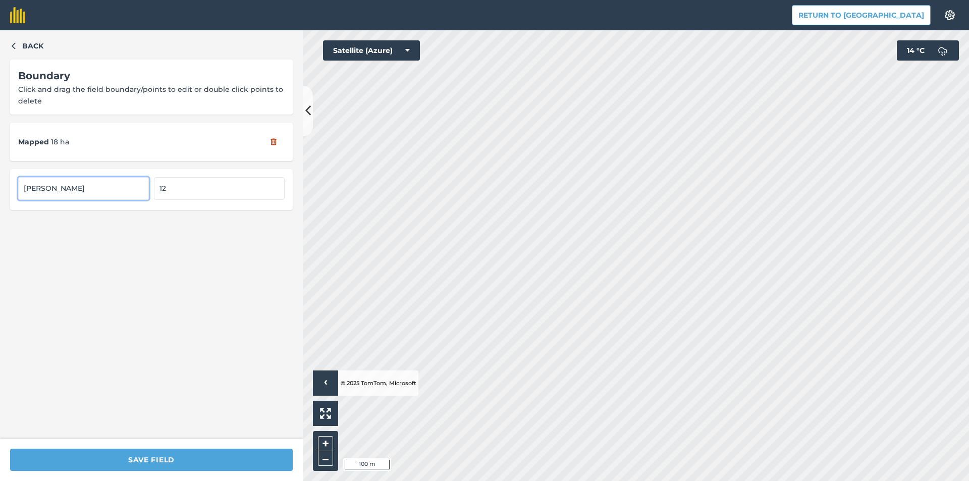
drag, startPoint x: 46, startPoint y: 187, endPoint x: 0, endPoint y: 186, distance: 45.9
click at [0, 186] on div "Back Boundary Click and drag the field boundary/points to edit or double click …" at bounding box center [151, 234] width 303 height 408
type input "Field 12"
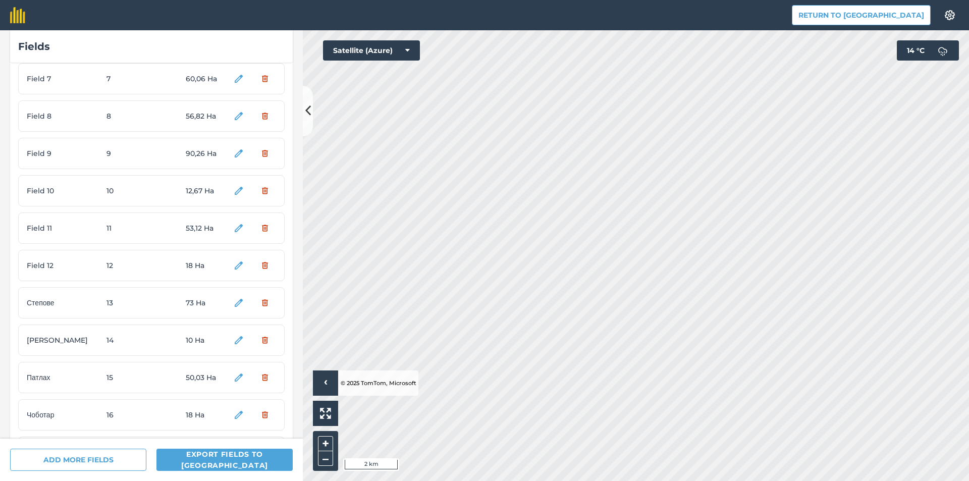
scroll to position [252, 0]
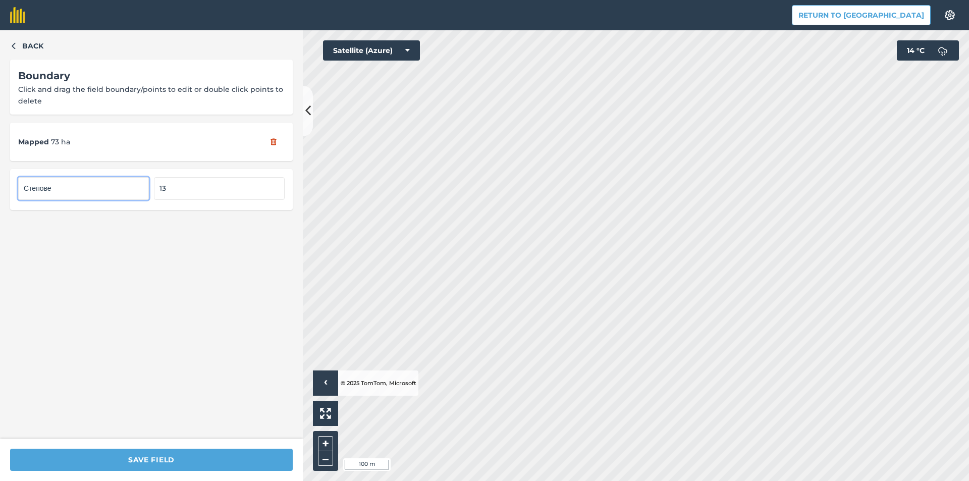
drag, startPoint x: 73, startPoint y: 190, endPoint x: 0, endPoint y: 191, distance: 72.7
click at [0, 191] on div "Back Boundary Click and drag the field boundary/points to edit or double click …" at bounding box center [151, 234] width 303 height 408
type input "Field 13"
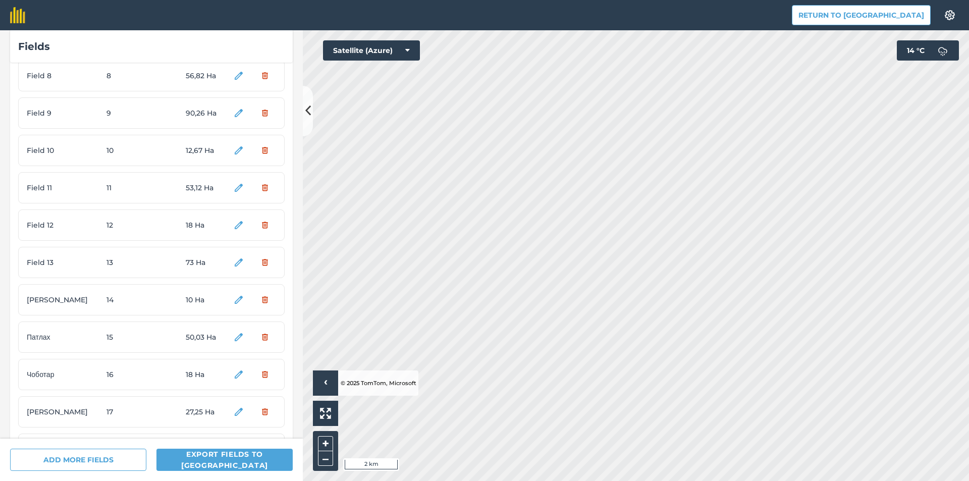
scroll to position [303, 0]
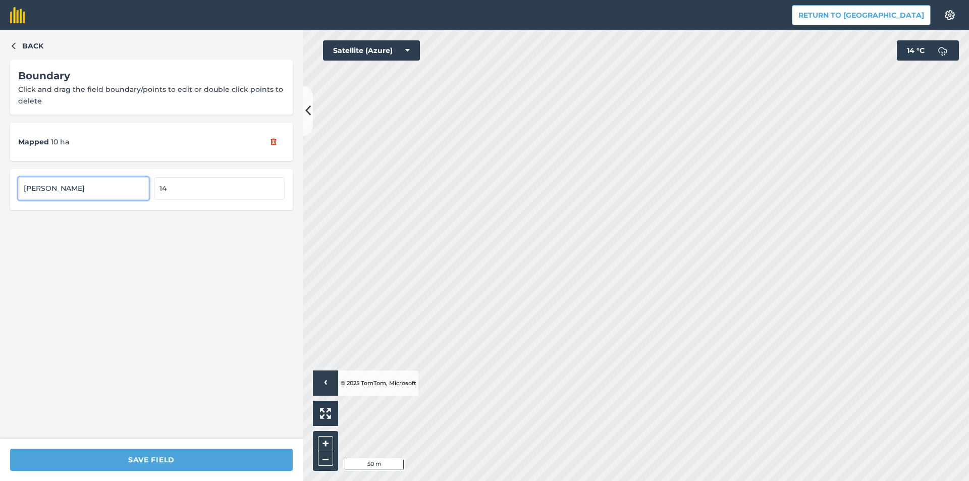
drag, startPoint x: 90, startPoint y: 194, endPoint x: 0, endPoint y: 187, distance: 90.0
click at [0, 187] on div "Back Boundary Click and drag the field boundary/points to edit or double click …" at bounding box center [151, 234] width 303 height 408
type input "Field 14"
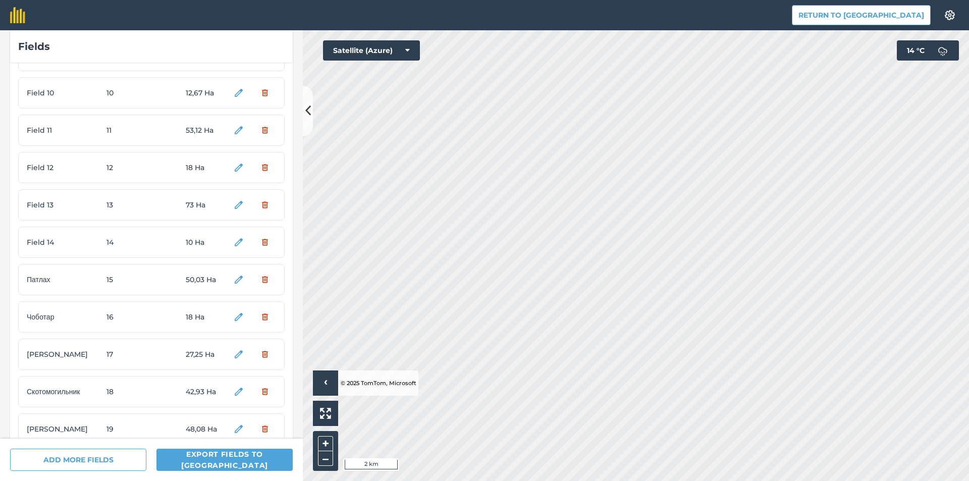
scroll to position [353, 0]
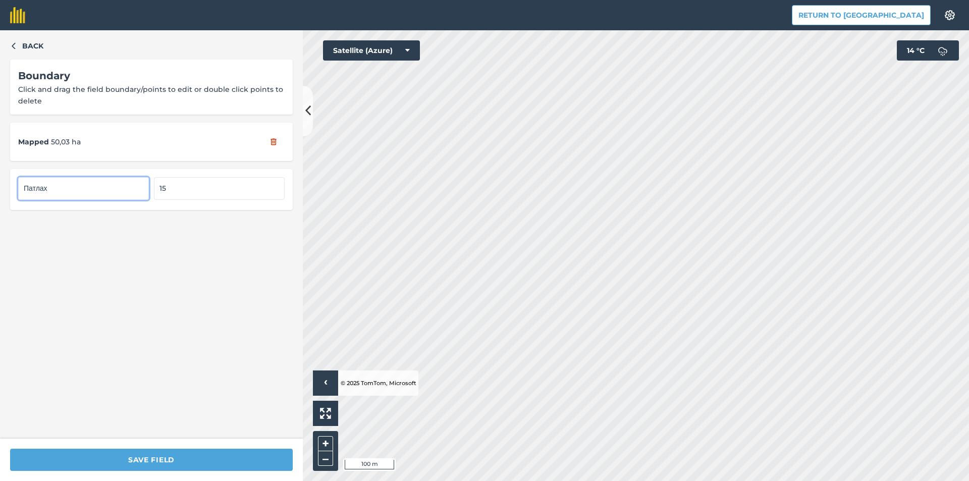
drag, startPoint x: 40, startPoint y: 189, endPoint x: 0, endPoint y: 183, distance: 40.8
click at [0, 183] on div "Back Boundary Click and drag the field boundary/points to edit or double click …" at bounding box center [151, 234] width 303 height 408
type input "Field 15"
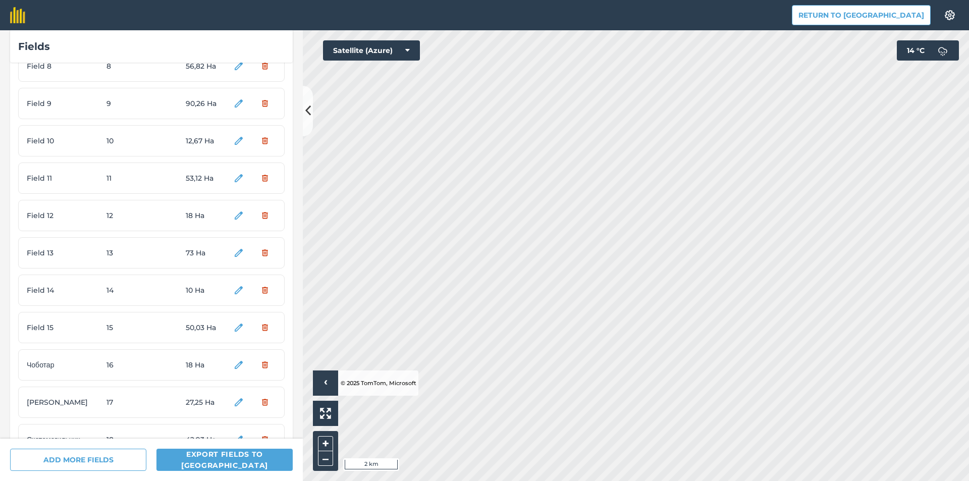
scroll to position [303, 0]
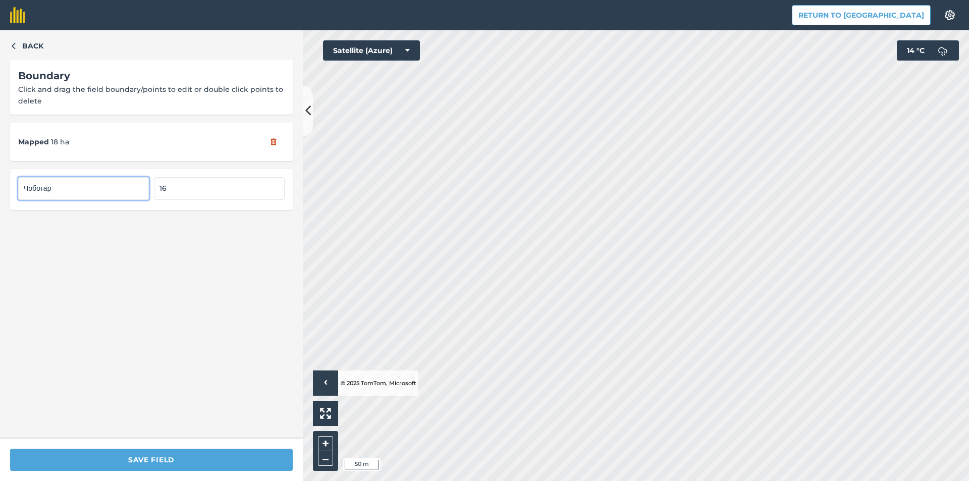
drag, startPoint x: 68, startPoint y: 191, endPoint x: 11, endPoint y: 188, distance: 57.6
click at [11, 188] on div "Чоботар 16" at bounding box center [151, 189] width 283 height 40
type input "Field 16"
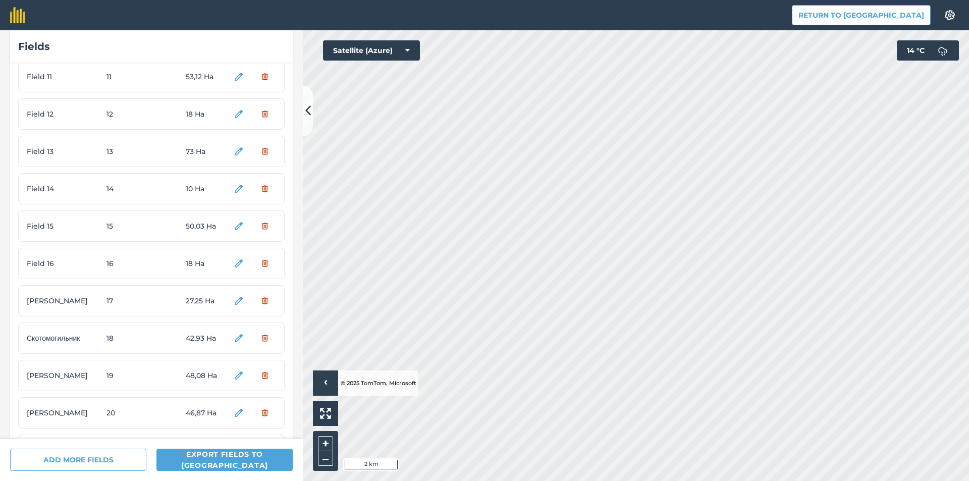
scroll to position [404, 0]
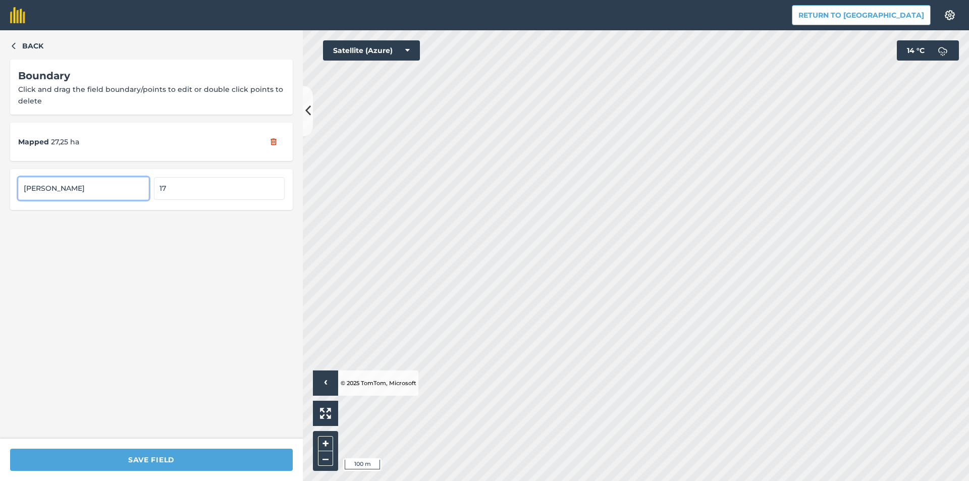
drag, startPoint x: 23, startPoint y: 187, endPoint x: 0, endPoint y: 187, distance: 22.7
click at [0, 187] on div "Back Boundary Click and drag the field boundary/points to edit or double click …" at bounding box center [151, 234] width 303 height 408
type input "Field 17"
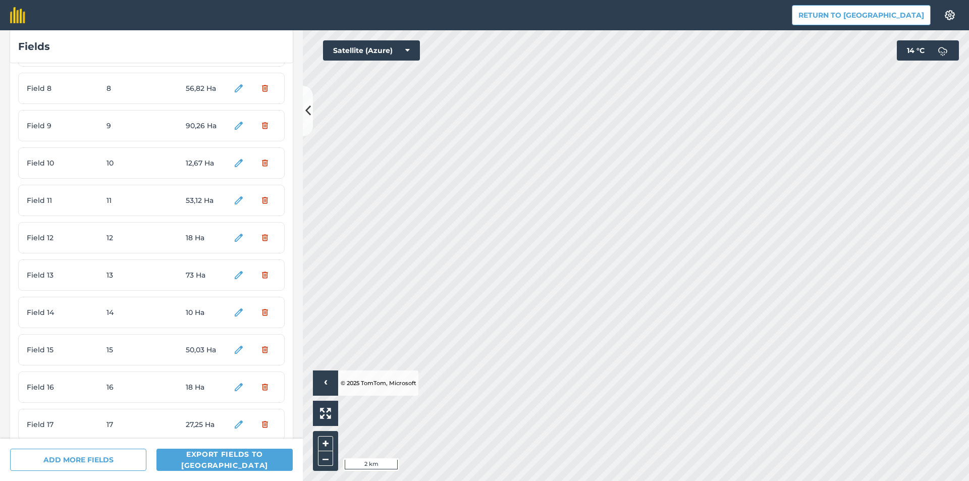
scroll to position [404, 0]
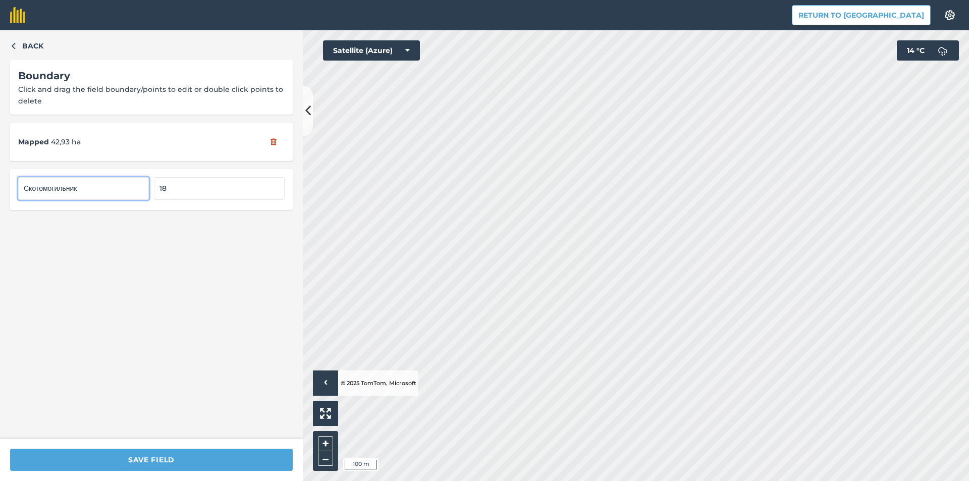
drag, startPoint x: 98, startPoint y: 188, endPoint x: 0, endPoint y: 185, distance: 97.9
click at [0, 185] on div "Back Boundary Click and drag the field boundary/points to edit or double click …" at bounding box center [151, 234] width 303 height 408
type input "Field 18"
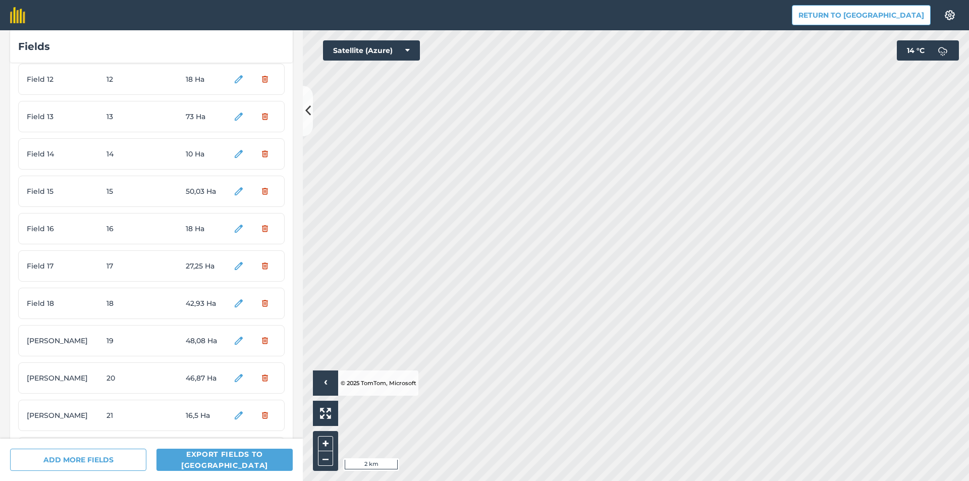
scroll to position [454, 0]
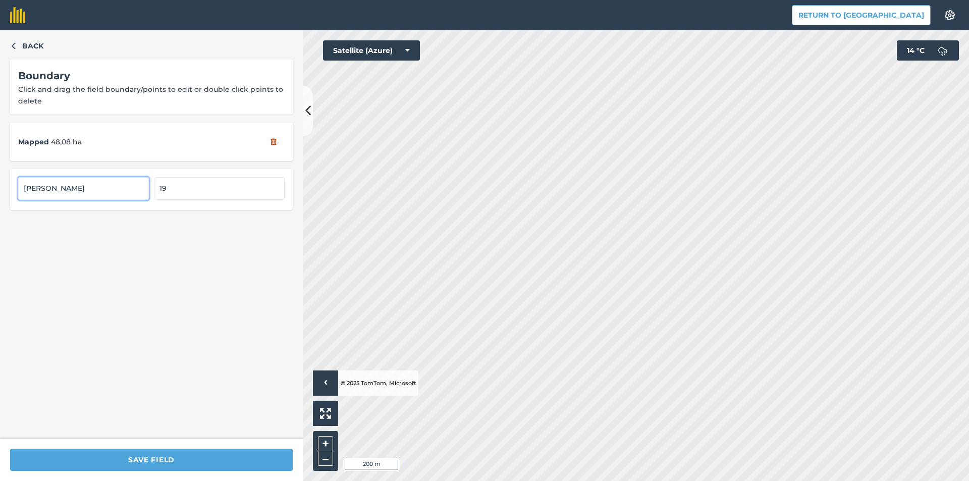
drag, startPoint x: 79, startPoint y: 191, endPoint x: 0, endPoint y: 193, distance: 79.2
click at [0, 193] on div "Back Boundary Click and drag the field boundary/points to edit or double click …" at bounding box center [151, 234] width 303 height 408
type input "Field 19"
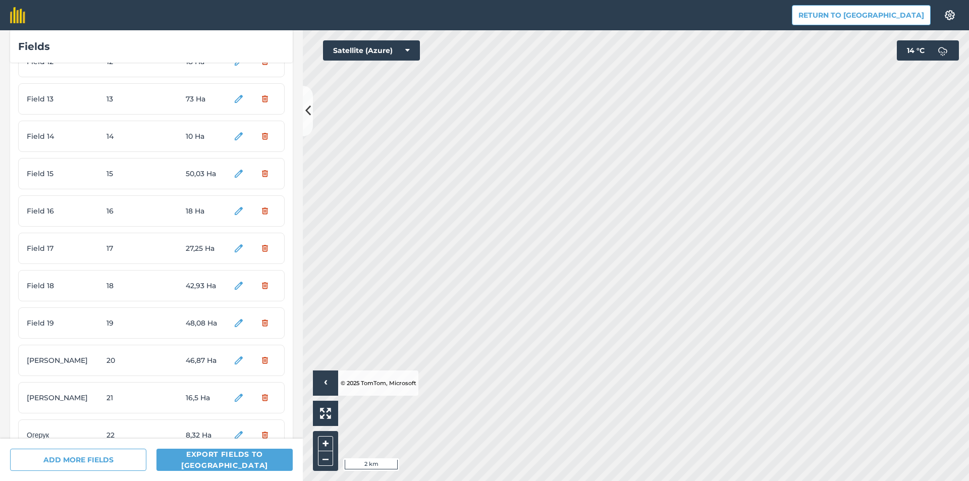
scroll to position [454, 0]
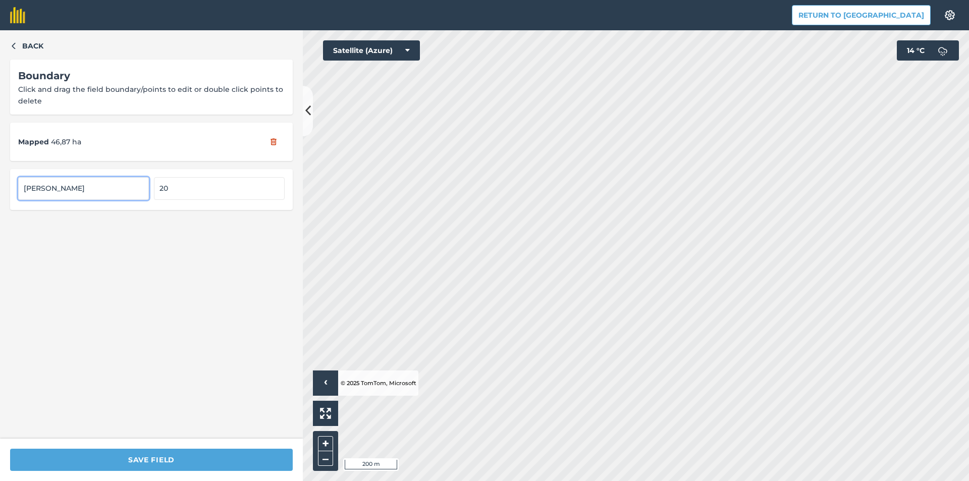
drag, startPoint x: 26, startPoint y: 187, endPoint x: 0, endPoint y: 184, distance: 26.5
click at [0, 184] on div "Back Boundary Click and drag the field boundary/points to edit or double click …" at bounding box center [151, 234] width 303 height 408
type input "Field 20"
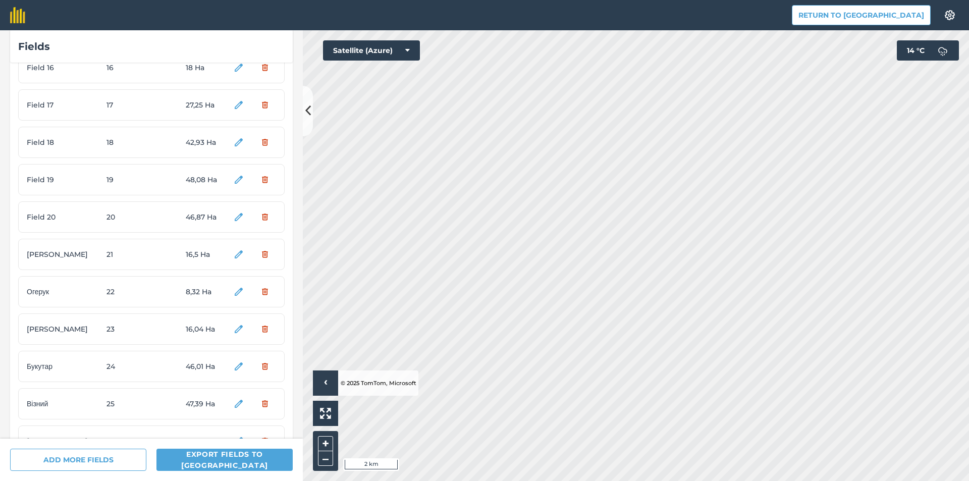
scroll to position [605, 0]
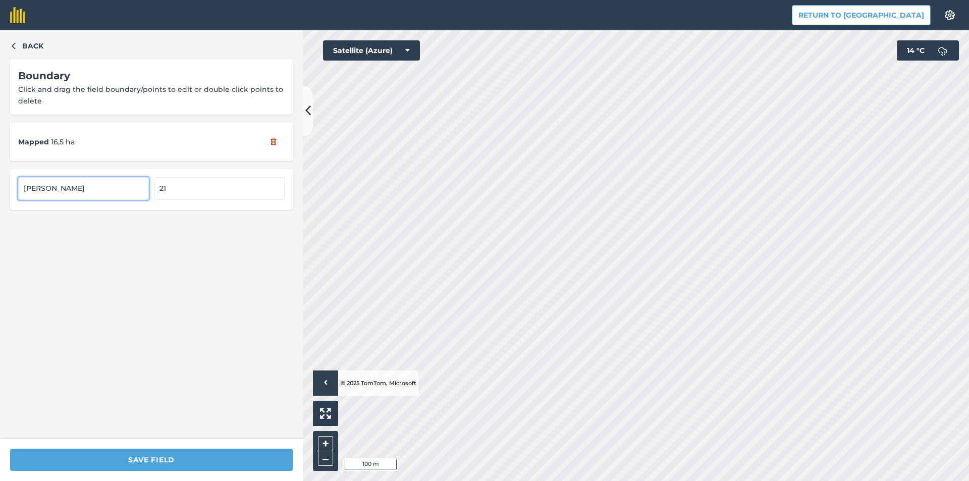
drag, startPoint x: 61, startPoint y: 184, endPoint x: 0, endPoint y: 186, distance: 60.6
click at [0, 186] on div "Back Boundary Click and drag the field boundary/points to edit or double click …" at bounding box center [151, 234] width 303 height 408
type input "Field 21"
click at [221, 447] on div "SAVE FIELD" at bounding box center [151, 459] width 303 height 42
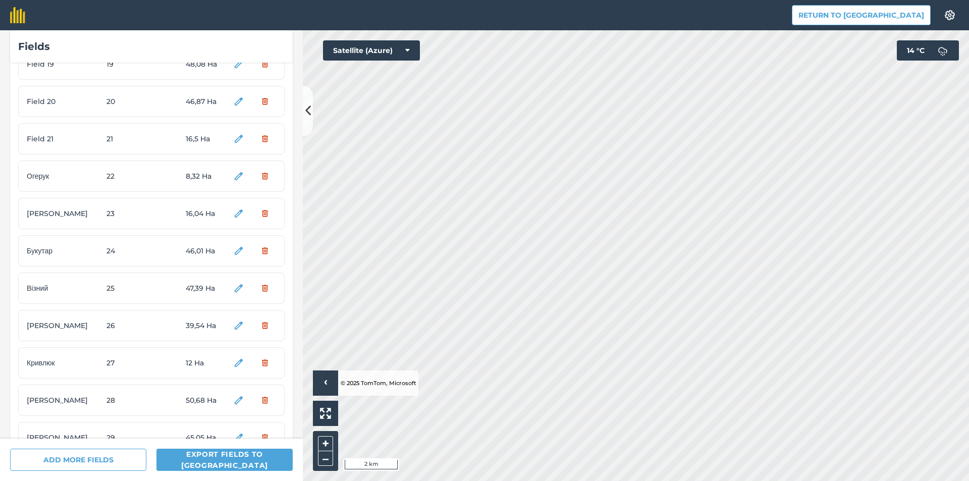
scroll to position [706, 0]
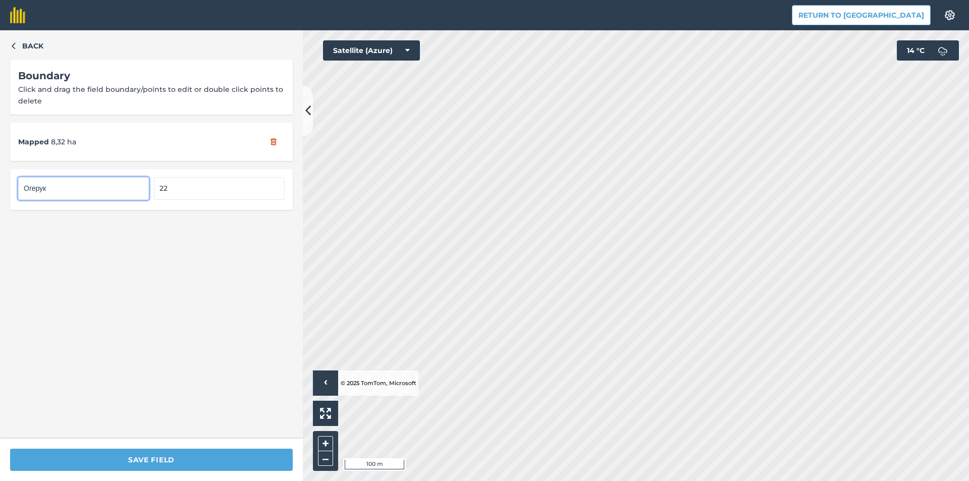
drag, startPoint x: 77, startPoint y: 191, endPoint x: 0, endPoint y: 196, distance: 76.9
click at [0, 196] on div "Back Boundary Click and drag the field boundary/points to edit or double click …" at bounding box center [151, 234] width 303 height 408
type input "Field 22"
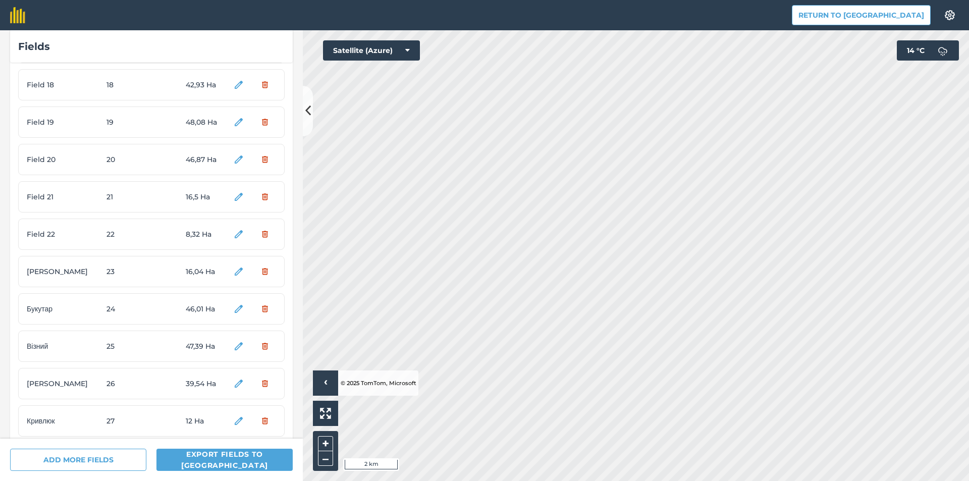
scroll to position [656, 0]
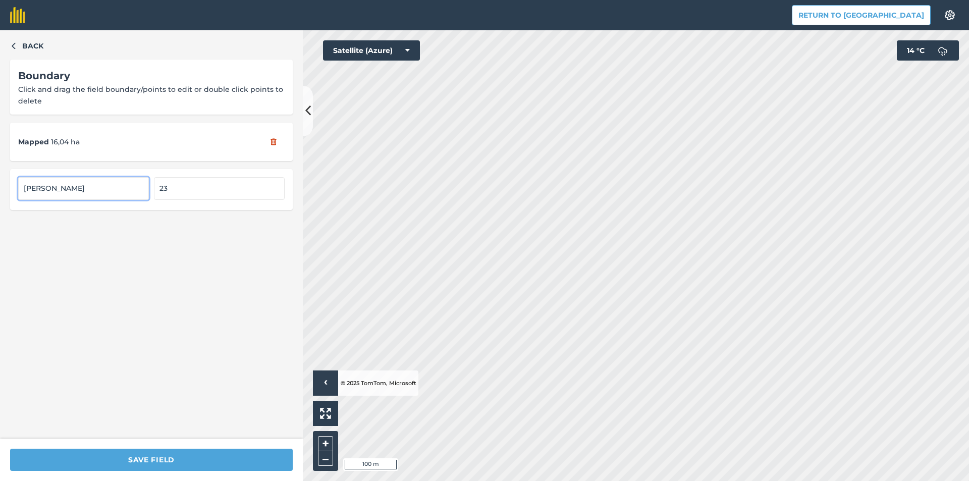
drag, startPoint x: 44, startPoint y: 187, endPoint x: 0, endPoint y: 190, distance: 44.5
click at [0, 190] on div "Back Boundary Click and drag the field boundary/points to edit or double click …" at bounding box center [151, 234] width 303 height 408
type input "Field 23"
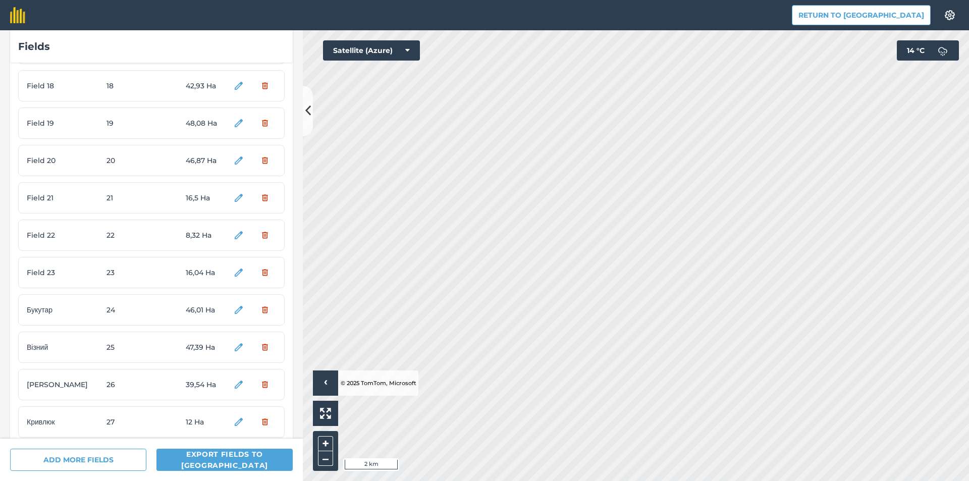
scroll to position [656, 0]
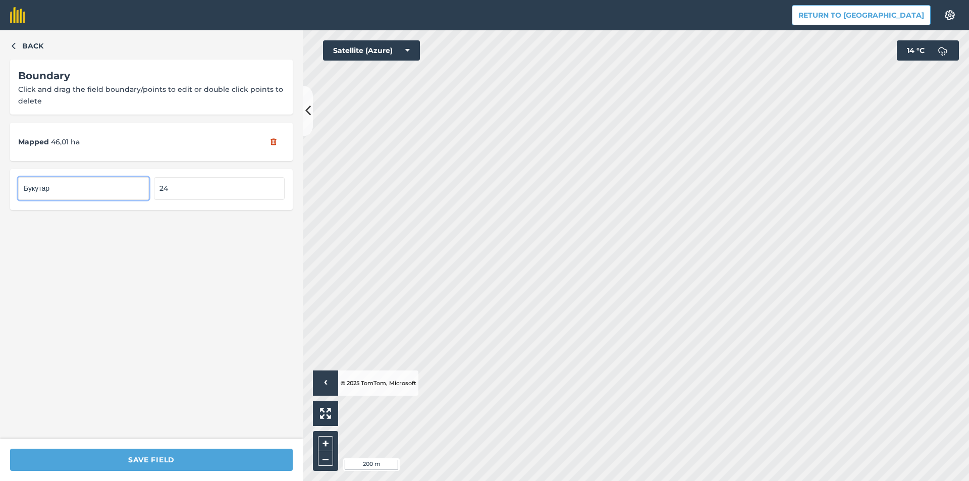
drag, startPoint x: 102, startPoint y: 192, endPoint x: 0, endPoint y: 193, distance: 102.4
click at [0, 193] on div "Back Boundary Click and drag the field boundary/points to edit or double click …" at bounding box center [151, 234] width 303 height 408
type input "Field 24"
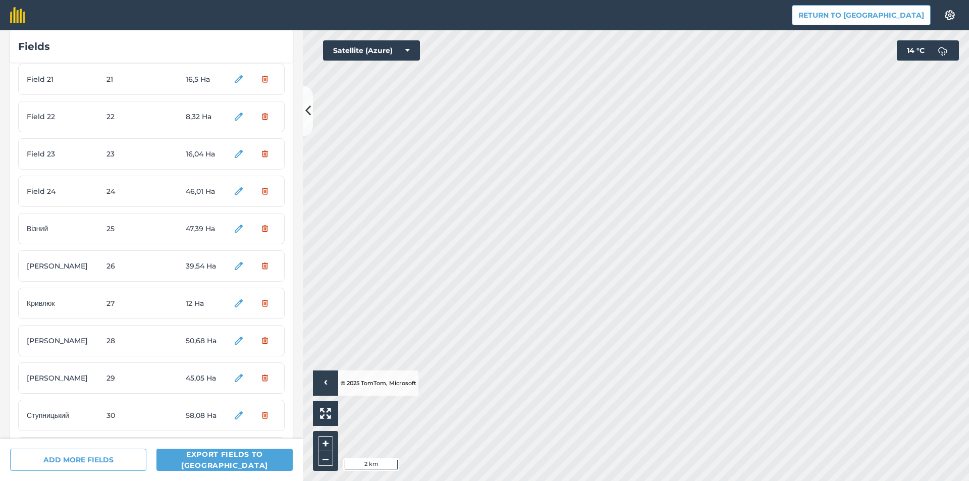
scroll to position [858, 0]
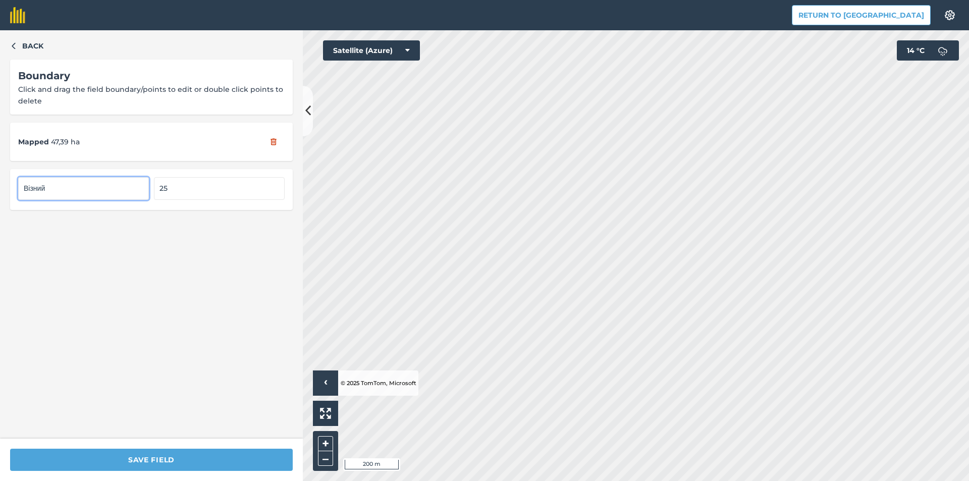
drag, startPoint x: 109, startPoint y: 189, endPoint x: 0, endPoint y: 193, distance: 109.6
click at [0, 193] on div "Back Boundary Click and drag the field boundary/points to edit or double click …" at bounding box center [151, 234] width 303 height 408
type input "Field 25"
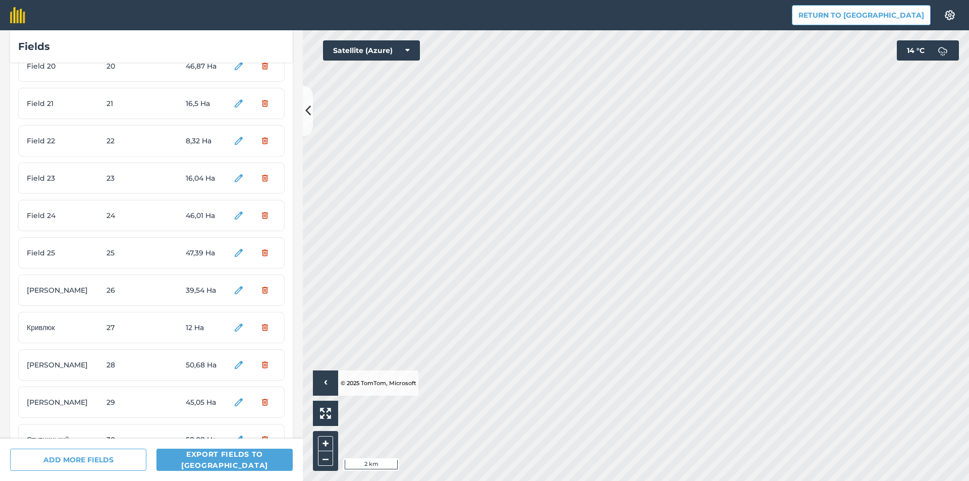
scroll to position [757, 0]
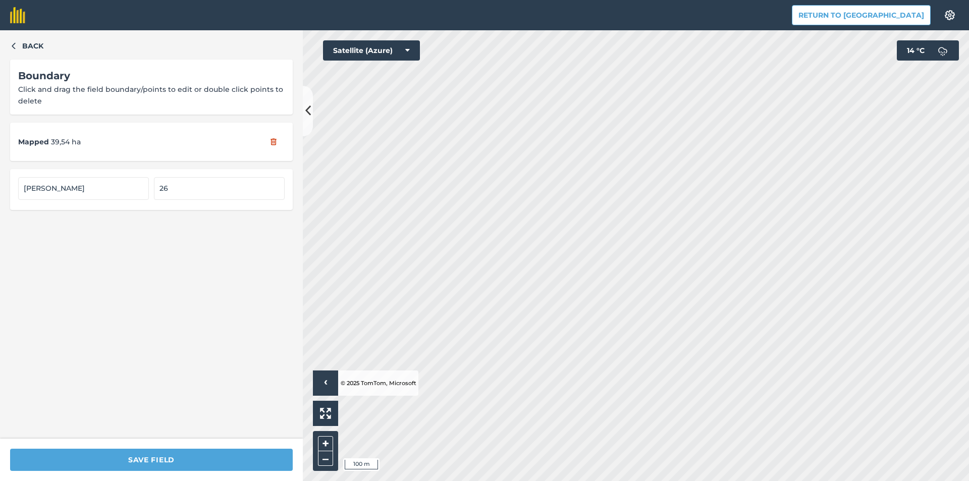
drag, startPoint x: 88, startPoint y: 202, endPoint x: 0, endPoint y: 183, distance: 90.3
click at [0, 183] on div "Back Boundary Click and drag the field boundary/points to edit or double click …" at bounding box center [151, 234] width 303 height 408
click at [75, 190] on input "Шандов" at bounding box center [83, 188] width 131 height 22
drag, startPoint x: 75, startPoint y: 190, endPoint x: 0, endPoint y: 183, distance: 75.6
click at [0, 183] on div "Back Boundary Click and drag the field boundary/points to edit or double click …" at bounding box center [151, 234] width 303 height 408
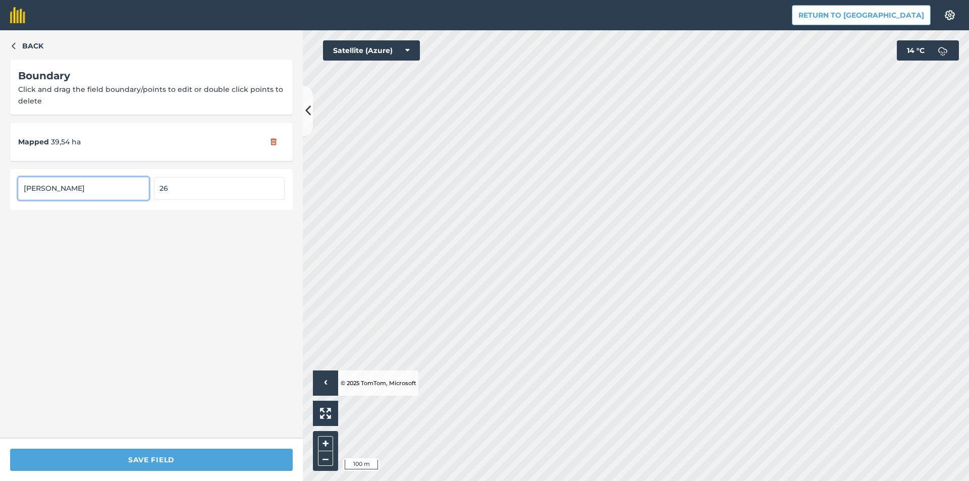
paste input "Field 1"
type input "Field 26"
click at [182, 448] on div "SAVE FIELD" at bounding box center [151, 459] width 303 height 42
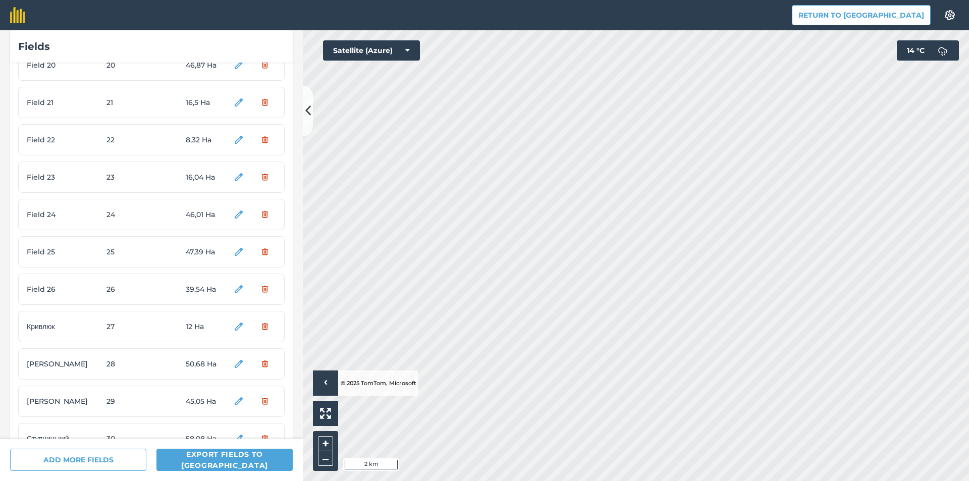
scroll to position [757, 0]
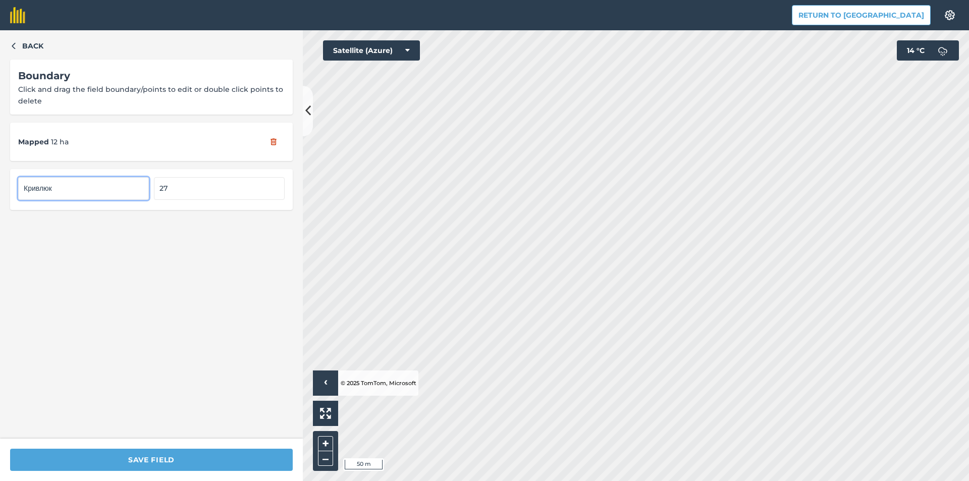
drag, startPoint x: 45, startPoint y: 190, endPoint x: 0, endPoint y: 190, distance: 45.4
click at [0, 190] on div "Back Boundary Click and drag the field boundary/points to edit or double click …" at bounding box center [151, 234] width 303 height 408
type input "Field 27"
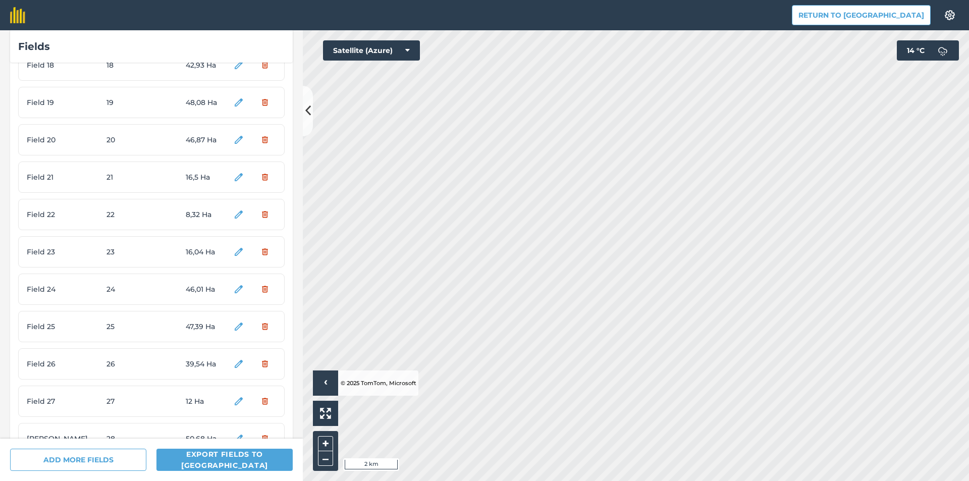
scroll to position [858, 0]
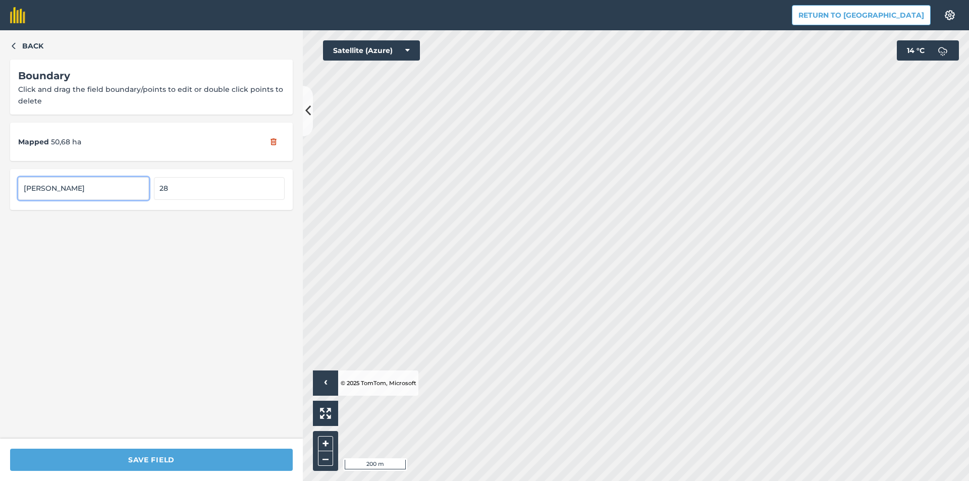
drag, startPoint x: 20, startPoint y: 188, endPoint x: 0, endPoint y: 187, distance: 20.2
click at [0, 188] on div "Back Boundary Click and drag the field boundary/points to edit or double click …" at bounding box center [151, 234] width 303 height 408
type input "Field 28"
click at [256, 446] on div "SAVE FIELD" at bounding box center [151, 459] width 303 height 42
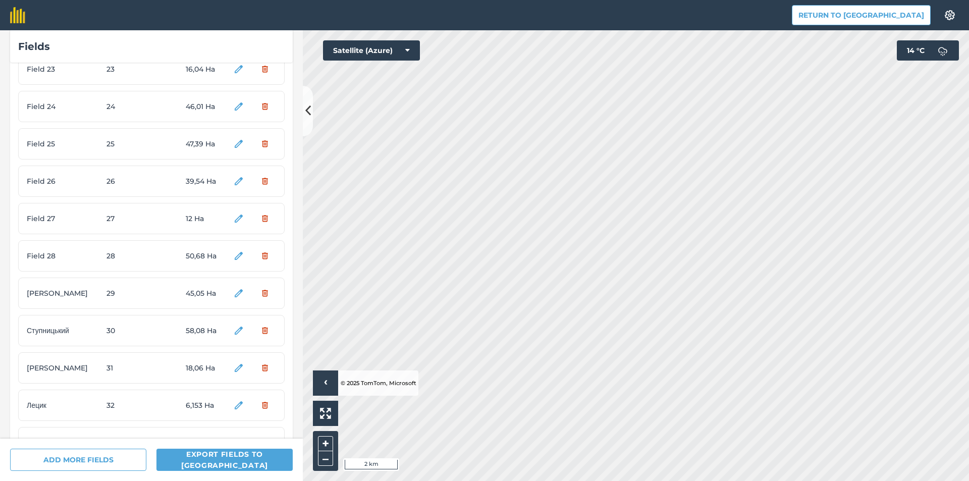
scroll to position [858, 0]
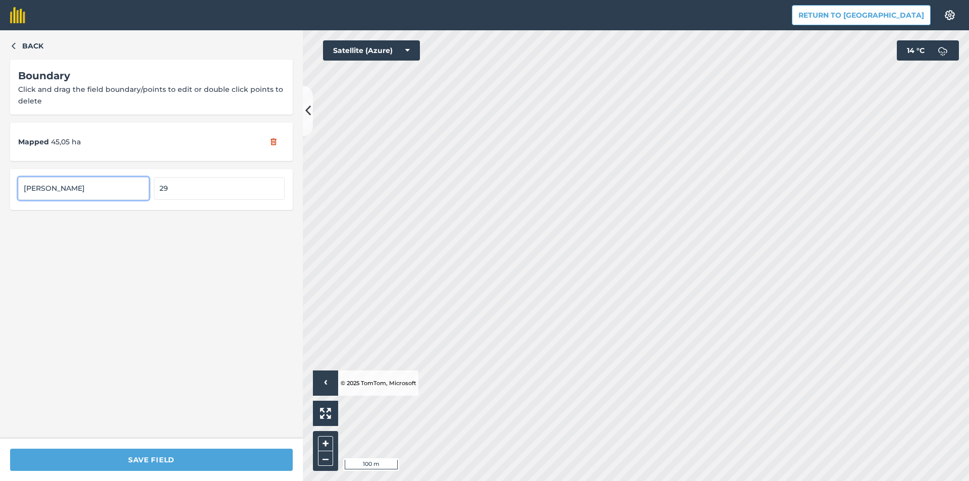
drag, startPoint x: 78, startPoint y: 186, endPoint x: 0, endPoint y: 187, distance: 78.2
click at [0, 187] on div "Back Boundary Click and drag the field boundary/points to edit or double click …" at bounding box center [151, 234] width 303 height 408
type input "Field 29"
click at [181, 448] on div "SAVE FIELD" at bounding box center [151, 459] width 303 height 42
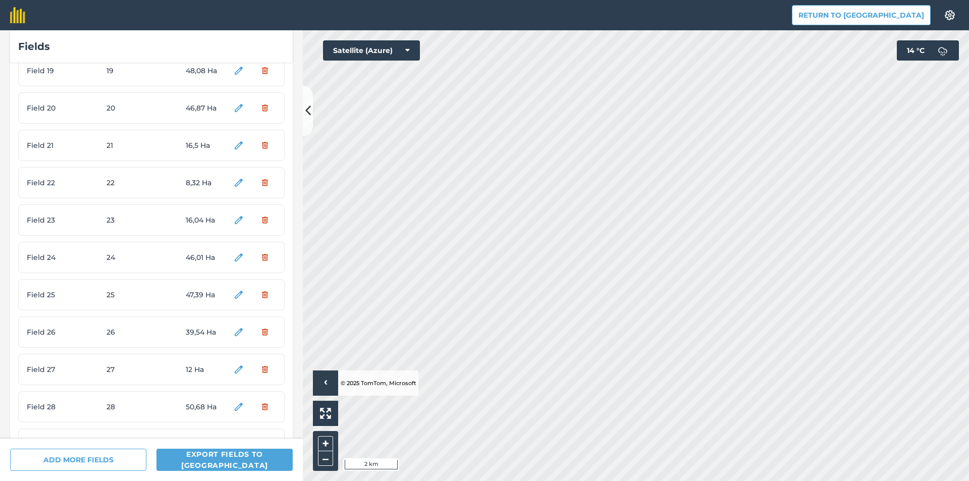
scroll to position [858, 0]
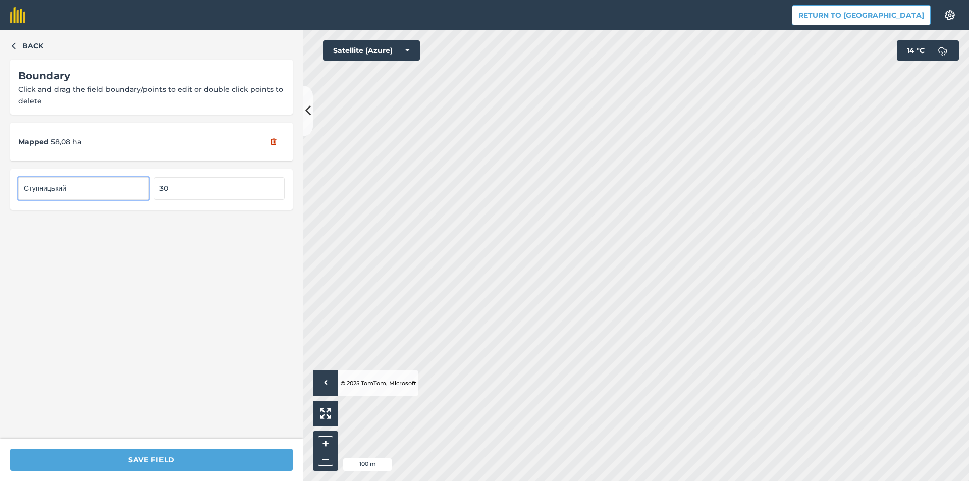
drag, startPoint x: 89, startPoint y: 194, endPoint x: 0, endPoint y: 184, distance: 89.8
click at [0, 184] on div "Back Boundary Click and drag the field boundary/points to edit or double click …" at bounding box center [151, 234] width 303 height 408
type input "Field 30"
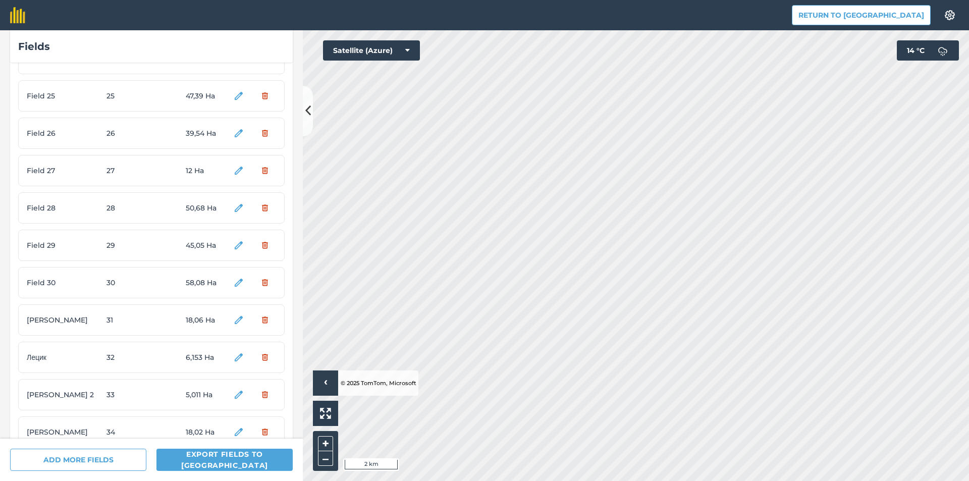
scroll to position [908, 0]
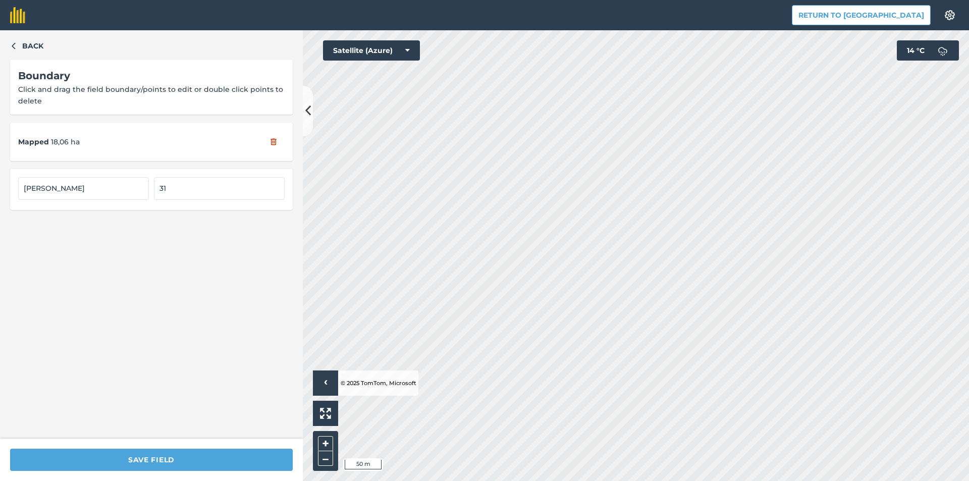
drag, startPoint x: 25, startPoint y: 191, endPoint x: 0, endPoint y: 186, distance: 25.7
click at [0, 186] on div "Back Boundary Click and drag the field boundary/points to edit or double click …" at bounding box center [151, 234] width 303 height 408
click at [88, 188] on input "Александрова" at bounding box center [83, 188] width 131 height 22
drag, startPoint x: 90, startPoint y: 191, endPoint x: 0, endPoint y: 180, distance: 90.4
click at [0, 180] on div "Back Boundary Click and drag the field boundary/points to edit or double click …" at bounding box center [151, 234] width 303 height 408
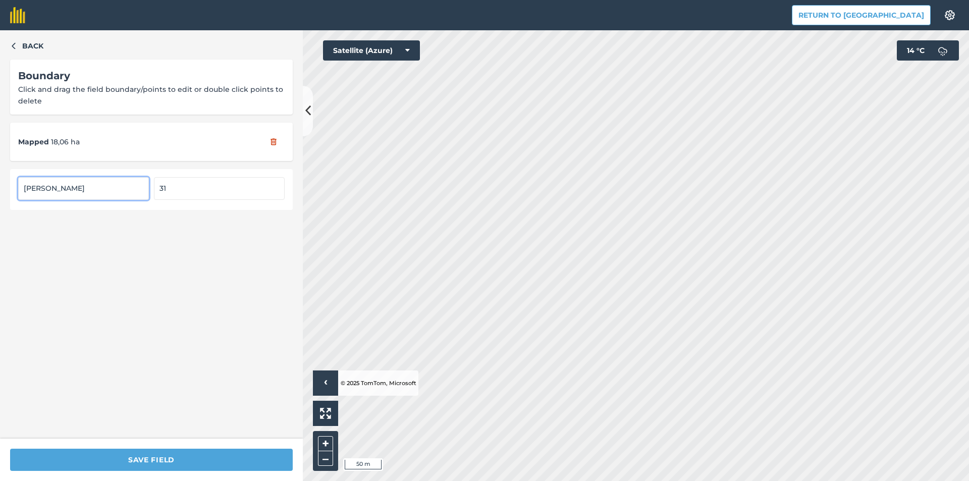
paste input "Field 1"
type input "Field 31"
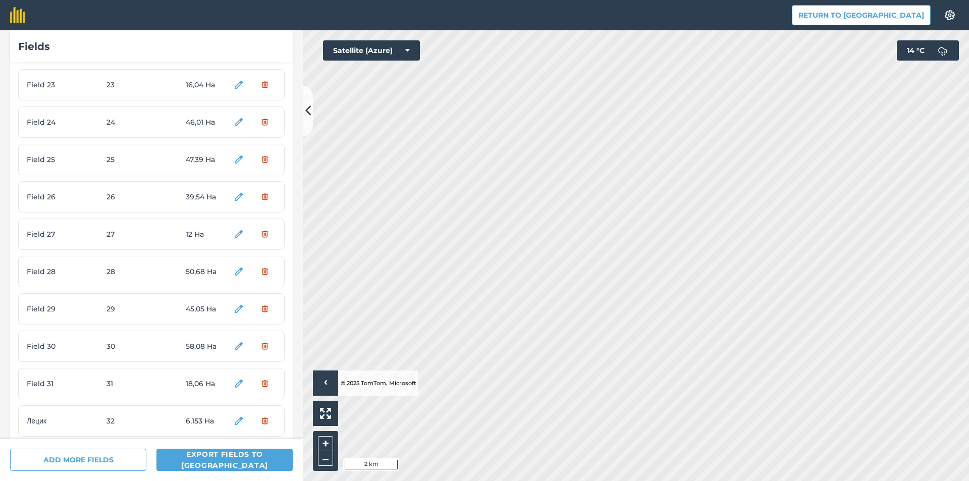
scroll to position [959, 0]
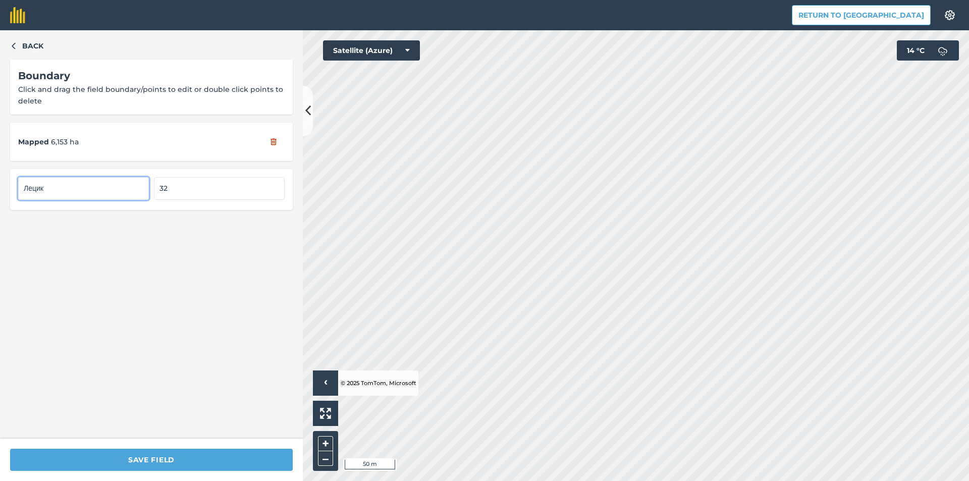
drag, startPoint x: 79, startPoint y: 195, endPoint x: 0, endPoint y: 196, distance: 79.2
click at [0, 196] on div "Back Boundary Click and drag the field boundary/points to edit or double click …" at bounding box center [151, 234] width 303 height 408
type input "Field 32"
click at [159, 478] on div "SAVE FIELD" at bounding box center [151, 459] width 303 height 42
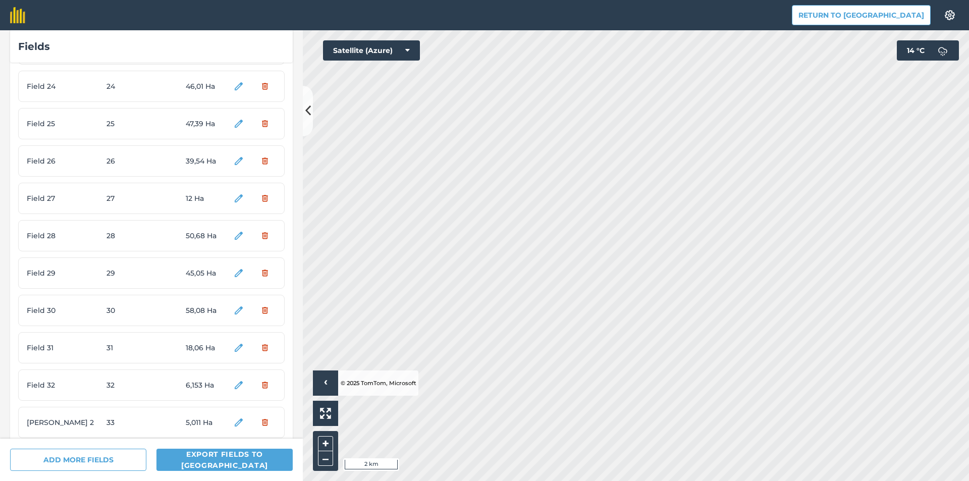
scroll to position [1009, 0]
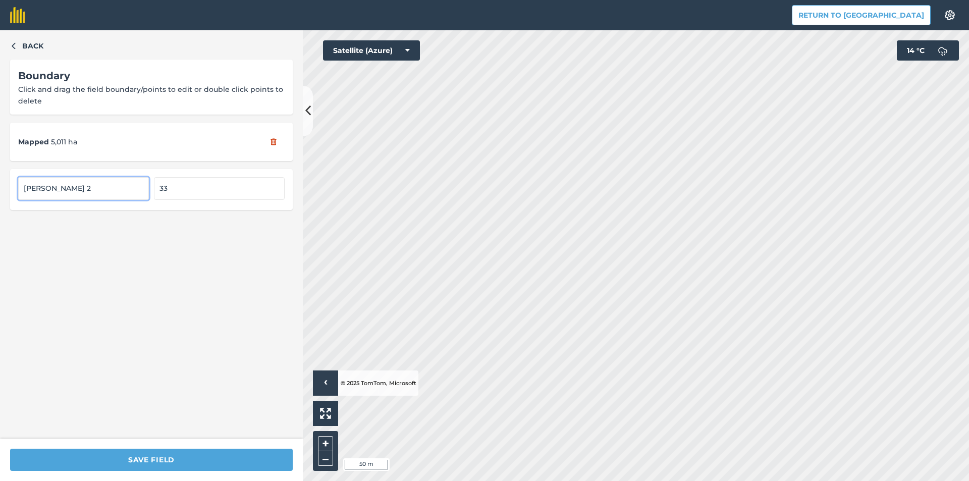
drag, startPoint x: 70, startPoint y: 187, endPoint x: 0, endPoint y: 186, distance: 69.6
click at [0, 186] on div "Back Boundary Click and drag the field boundary/points to edit or double click …" at bounding box center [151, 234] width 303 height 408
type input "Field 33"
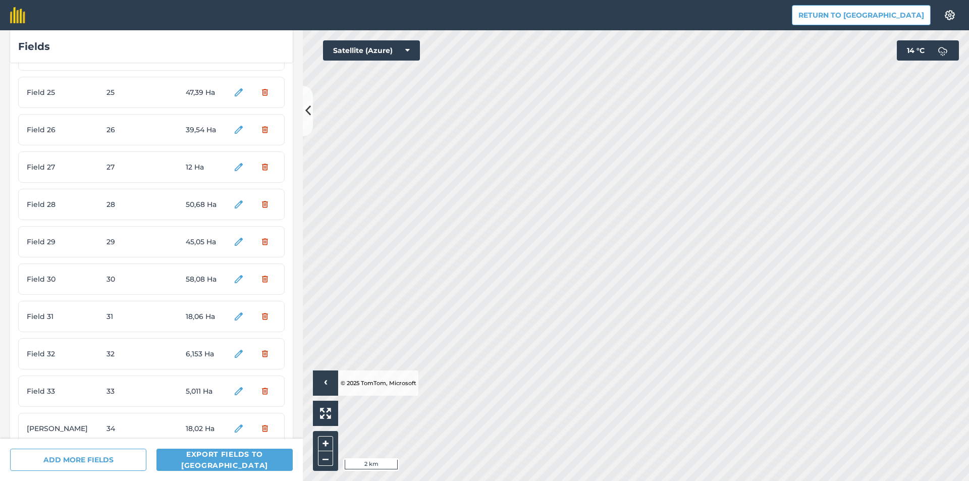
scroll to position [1059, 0]
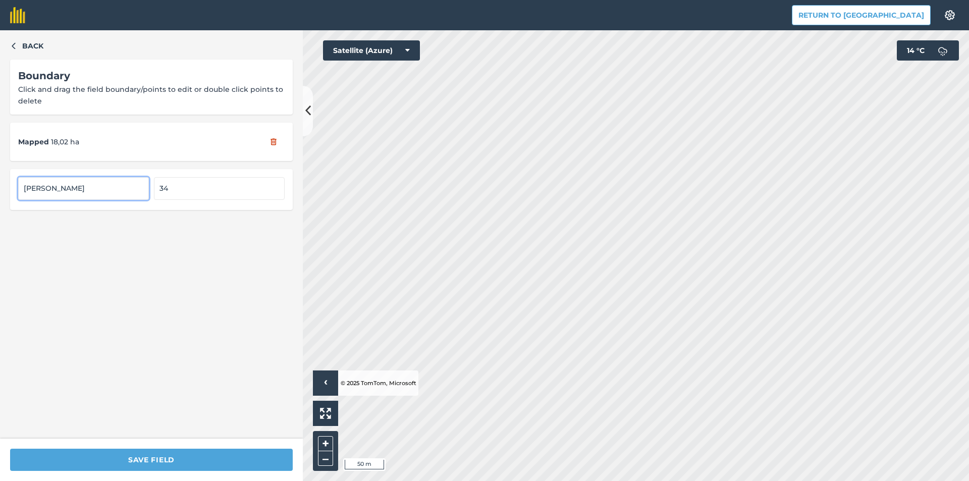
drag, startPoint x: 74, startPoint y: 192, endPoint x: 0, endPoint y: 186, distance: 73.9
click at [0, 186] on div "Back Boundary Click and drag the field boundary/points to edit or double click …" at bounding box center [151, 234] width 303 height 408
type input "Field 34"
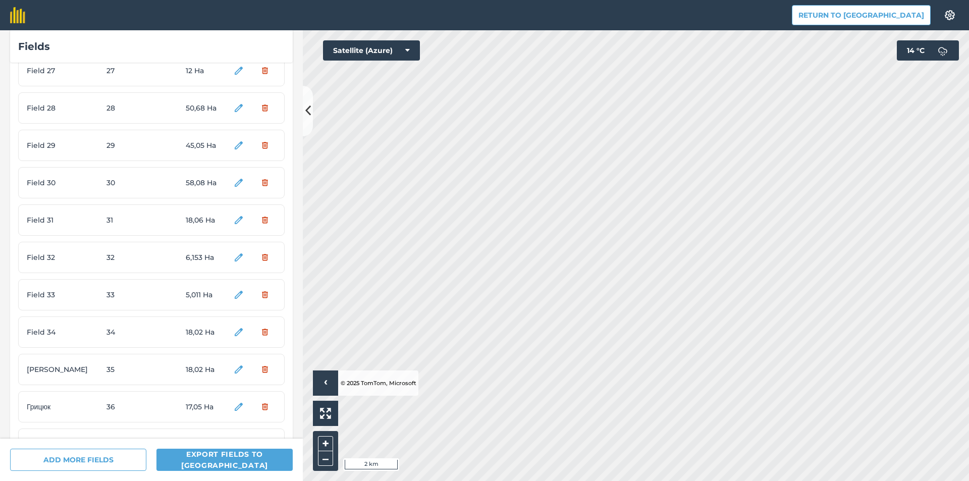
scroll to position [1059, 0]
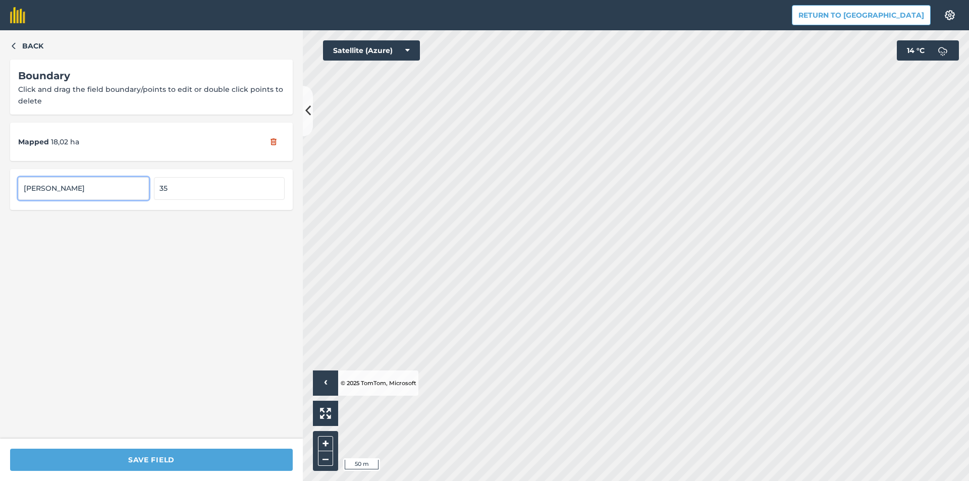
drag, startPoint x: 84, startPoint y: 184, endPoint x: 0, endPoint y: 194, distance: 84.4
click at [0, 194] on div "Back Boundary Click and drag the field boundary/points to edit or double click …" at bounding box center [151, 234] width 303 height 408
type input "Field 35"
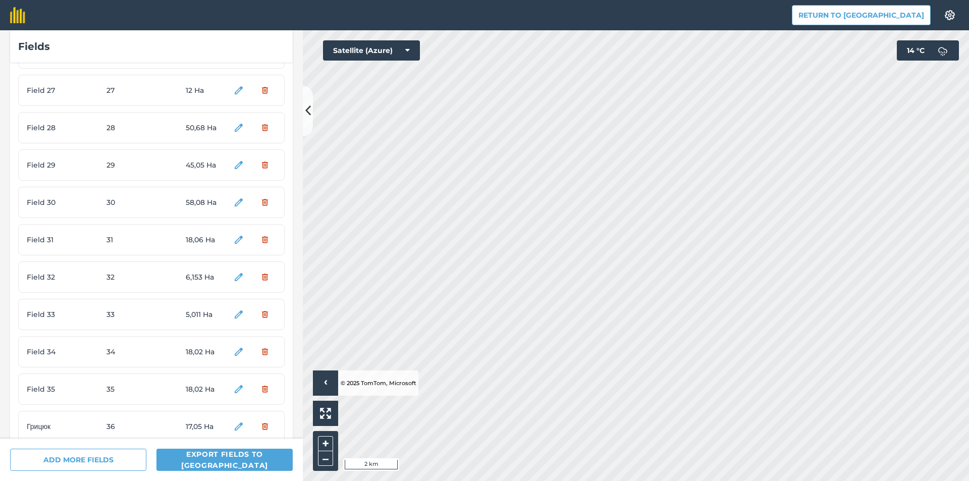
scroll to position [1160, 0]
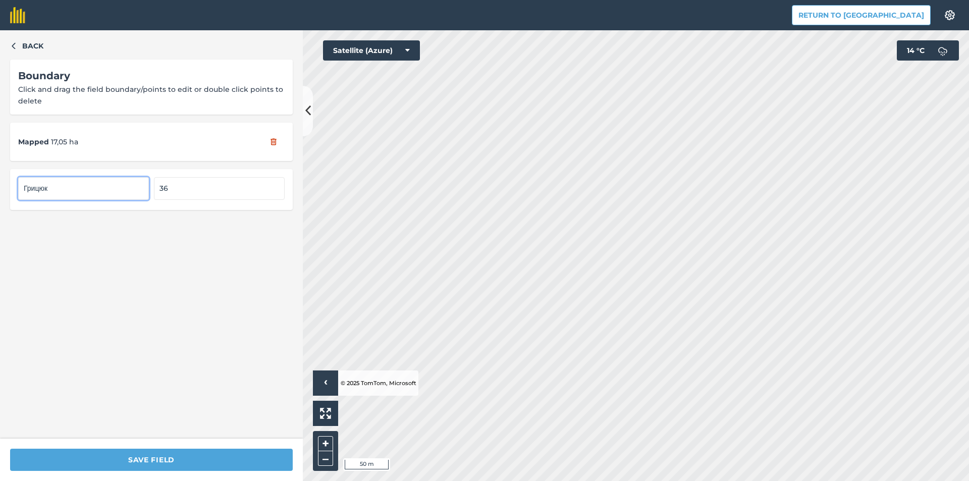
drag, startPoint x: 69, startPoint y: 186, endPoint x: 0, endPoint y: 188, distance: 68.6
click at [0, 188] on div "Back Boundary Click and drag the field boundary/points to edit or double click …" at bounding box center [151, 234] width 303 height 408
type input "Field 3"
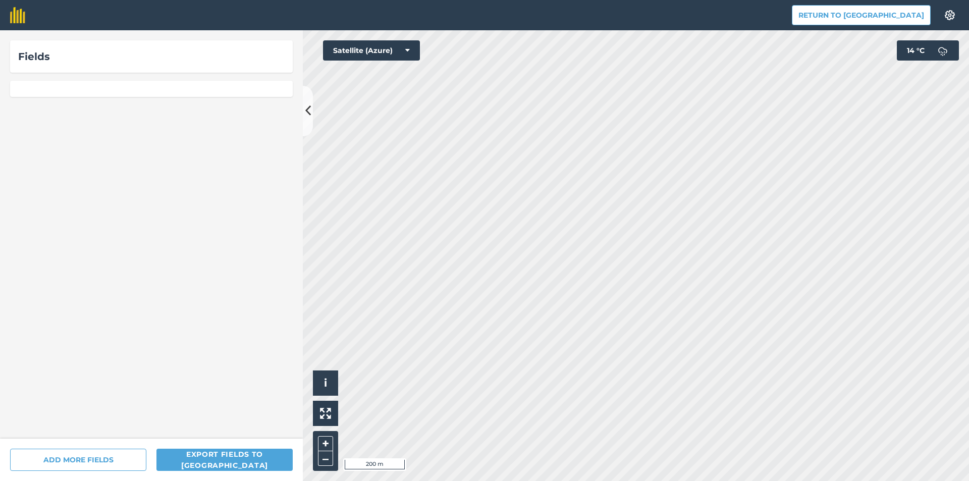
click at [245, 88] on div at bounding box center [151, 89] width 283 height 16
click at [185, 50] on div "Поля" at bounding box center [151, 56] width 266 height 16
click at [32, 54] on font "Поля" at bounding box center [30, 56] width 25 height 12
click at [304, 104] on button at bounding box center [308, 111] width 10 height 50
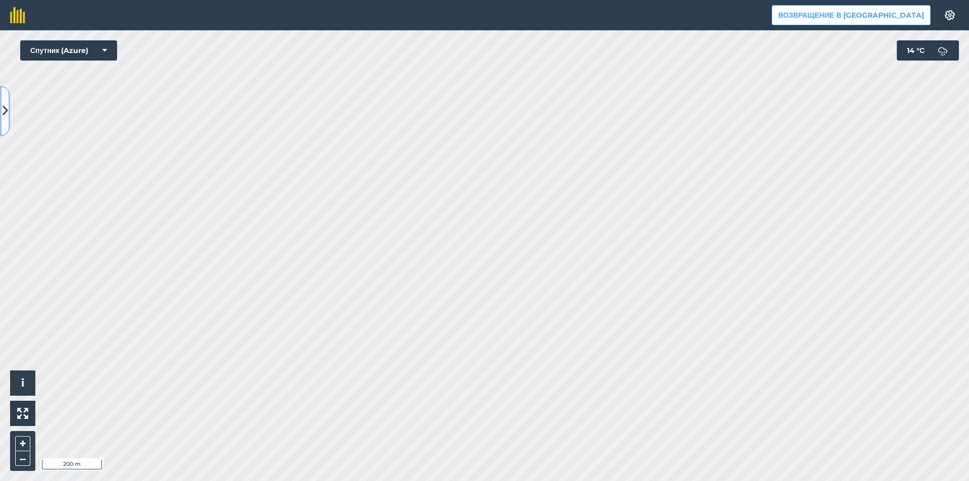
click at [1, 104] on button at bounding box center [5, 111] width 10 height 50
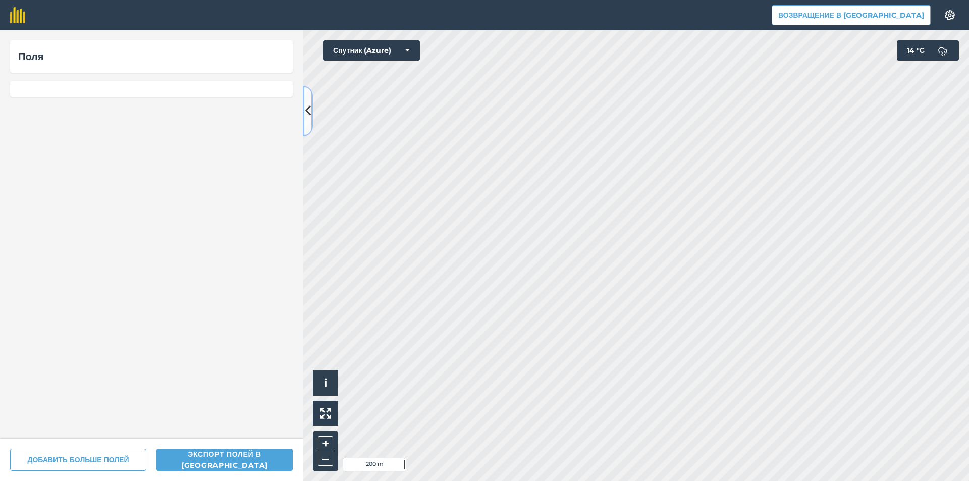
click at [305, 108] on icon at bounding box center [308, 111] width 6 height 18
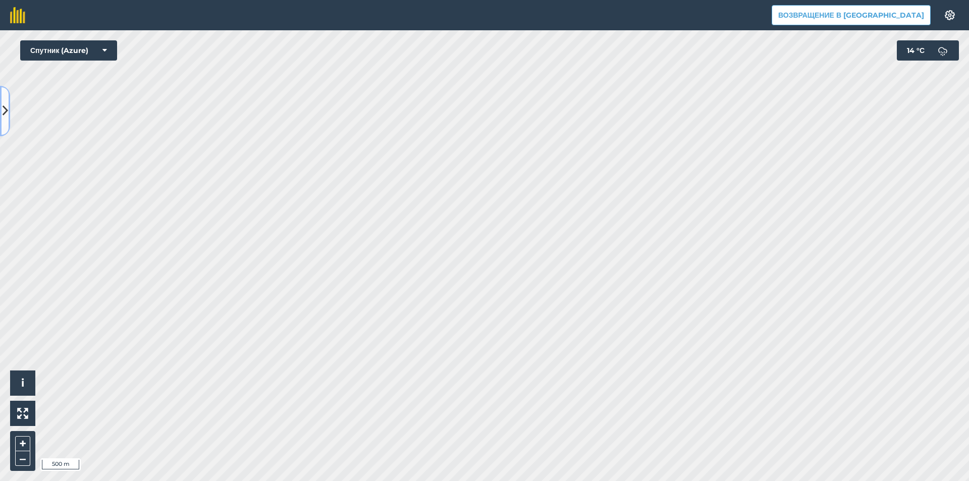
click at [2, 99] on button at bounding box center [5, 111] width 10 height 50
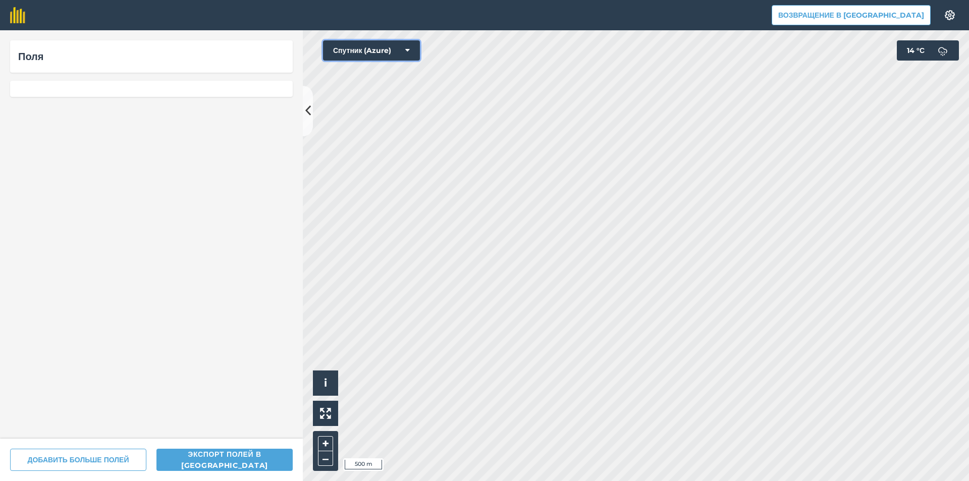
click at [380, 58] on button "Спутник (Azure)" at bounding box center [371, 50] width 97 height 20
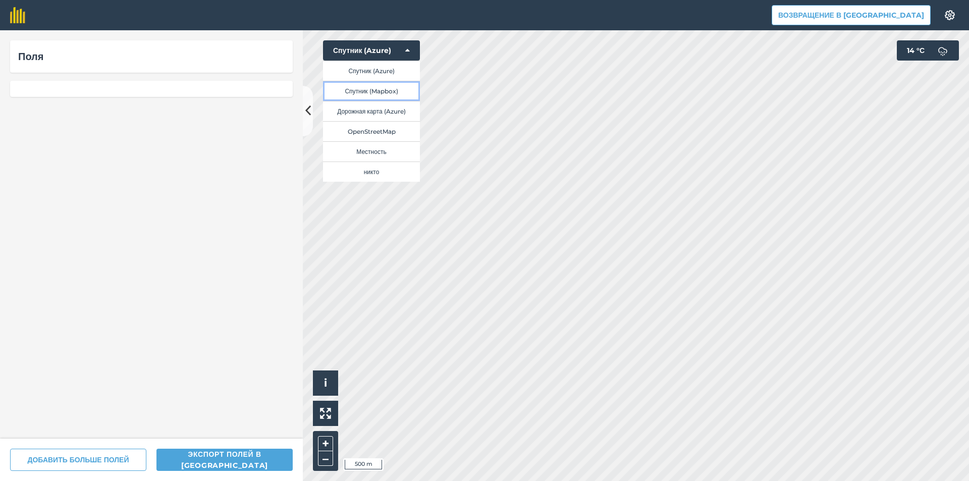
click at [392, 87] on font "Спутник (Mapbox)" at bounding box center [371, 91] width 53 height 8
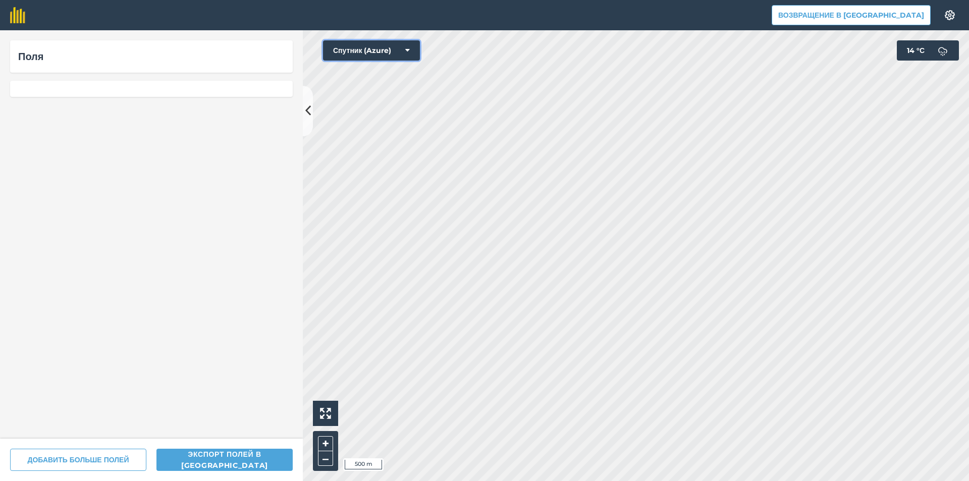
click at [391, 52] on font "Спутник (Azure)" at bounding box center [362, 50] width 58 height 9
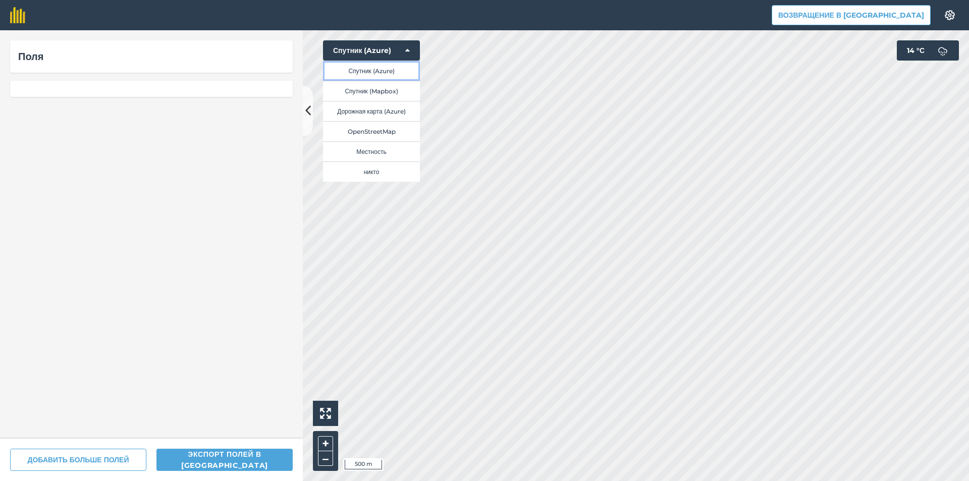
click at [377, 75] on font "Спутник (Azure)" at bounding box center [371, 71] width 46 height 8
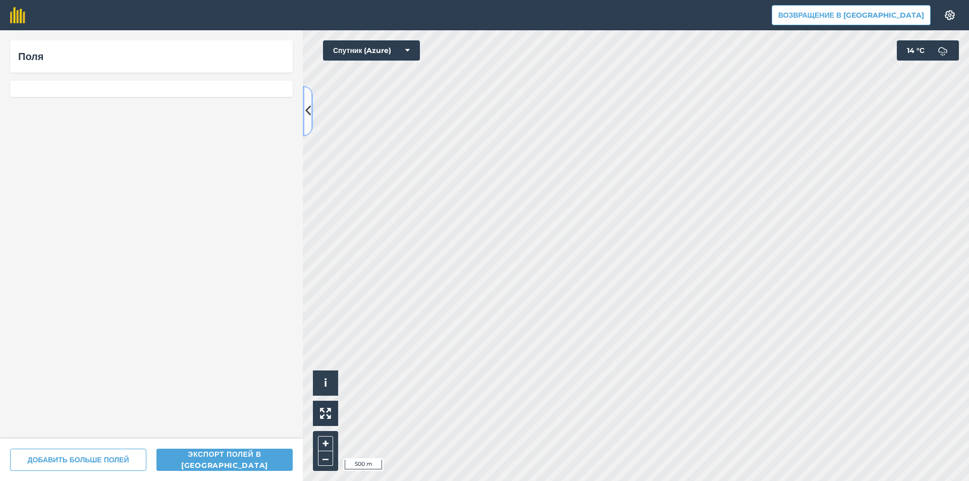
click at [304, 108] on button at bounding box center [308, 111] width 10 height 50
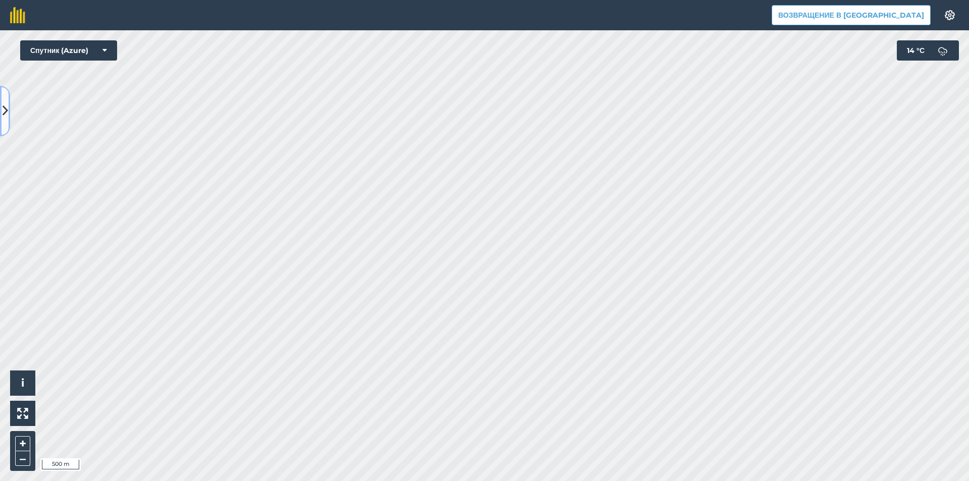
click at [0, 100] on button at bounding box center [5, 111] width 10 height 50
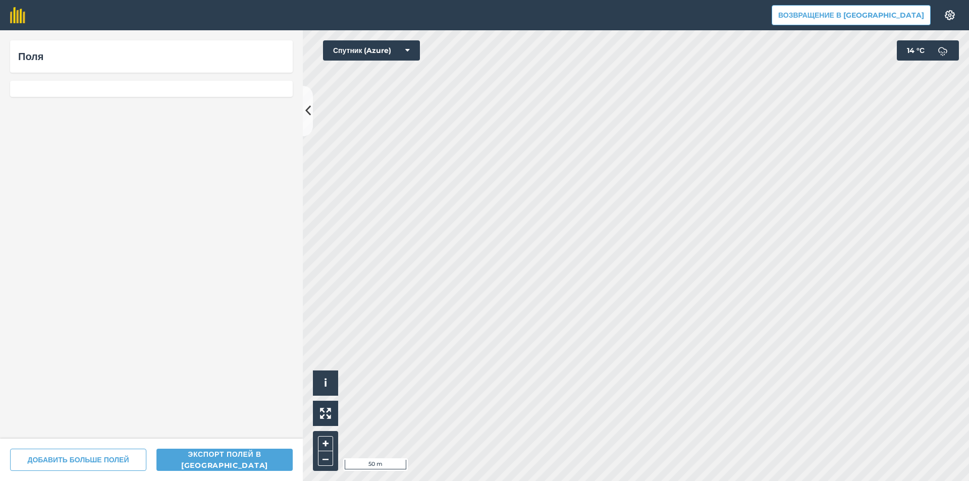
click at [77, 65] on div "Поля" at bounding box center [151, 56] width 283 height 32
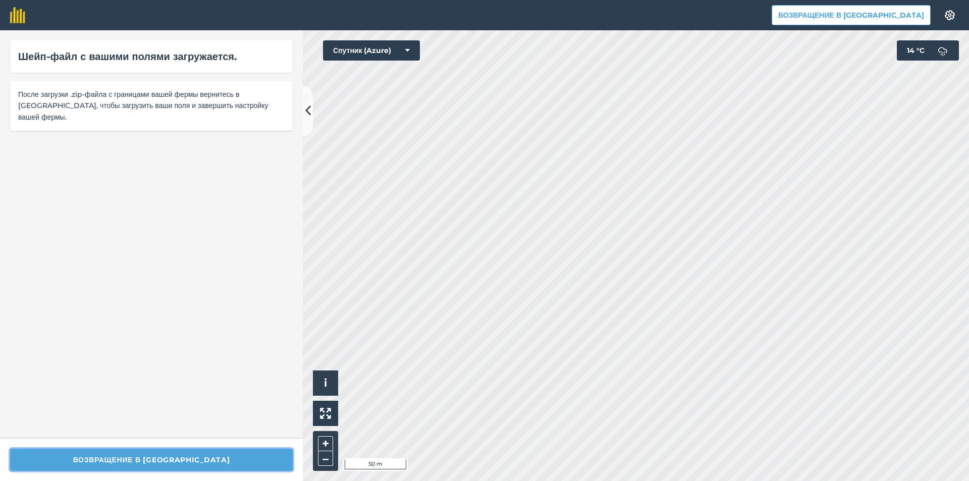
click at [226, 460] on button "Возвращение в [GEOGRAPHIC_DATA]" at bounding box center [151, 460] width 283 height 22
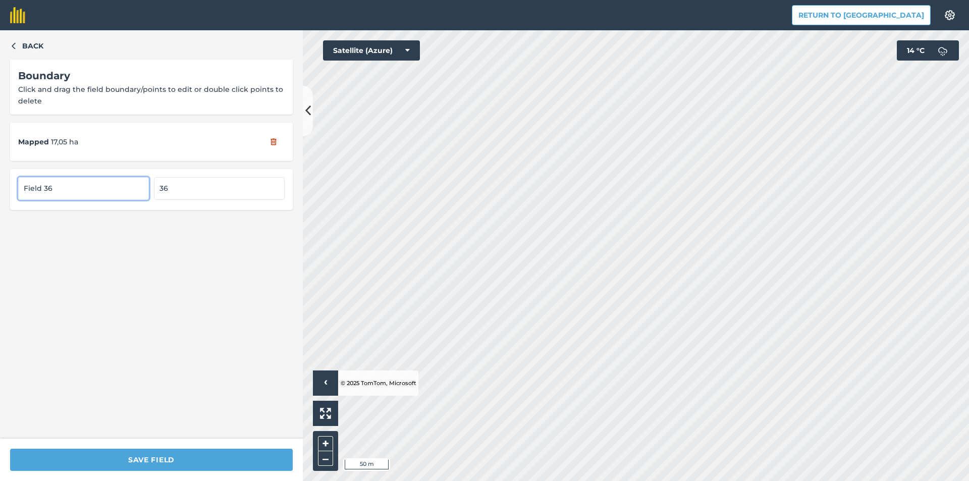
type input "Field 36"
click at [161, 443] on div "SAVE FIELD" at bounding box center [151, 459] width 303 height 42
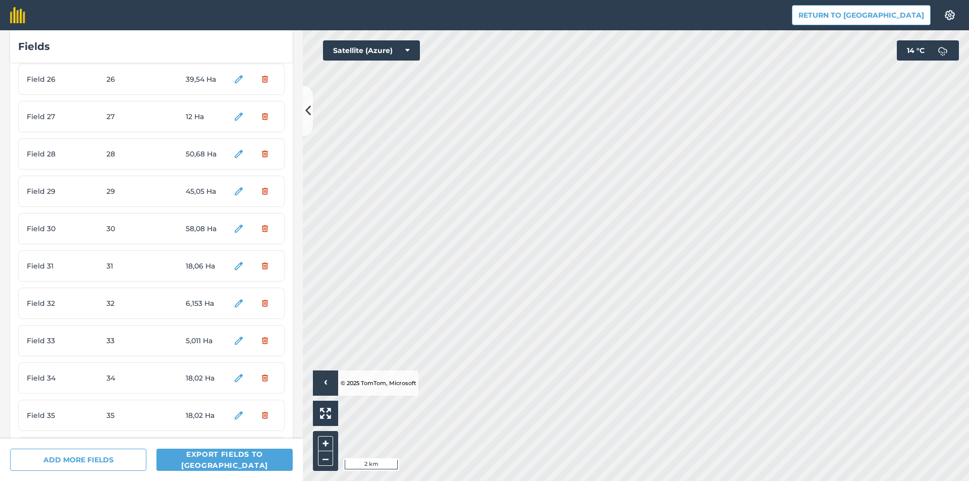
scroll to position [1160, 0]
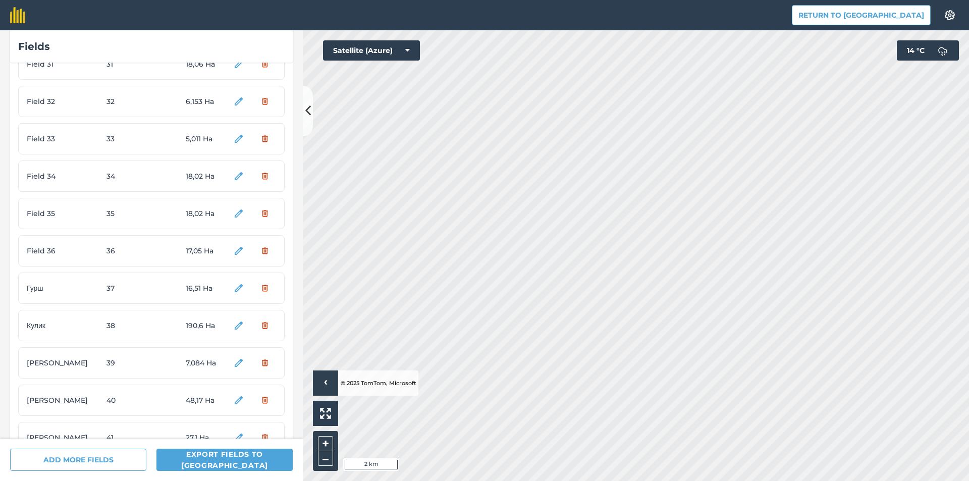
click at [199, 284] on span "16,51 Ha" at bounding box center [205, 288] width 38 height 11
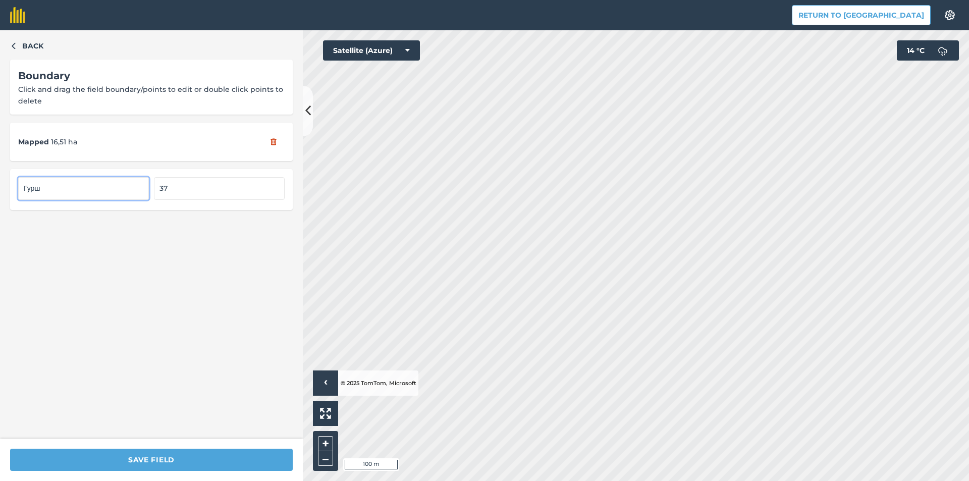
drag, startPoint x: 43, startPoint y: 187, endPoint x: 0, endPoint y: 189, distance: 43.5
click at [0, 189] on div "Back Boundary Click and drag the field boundary/points to edit or double click …" at bounding box center [151, 234] width 303 height 408
type input "Field 37"
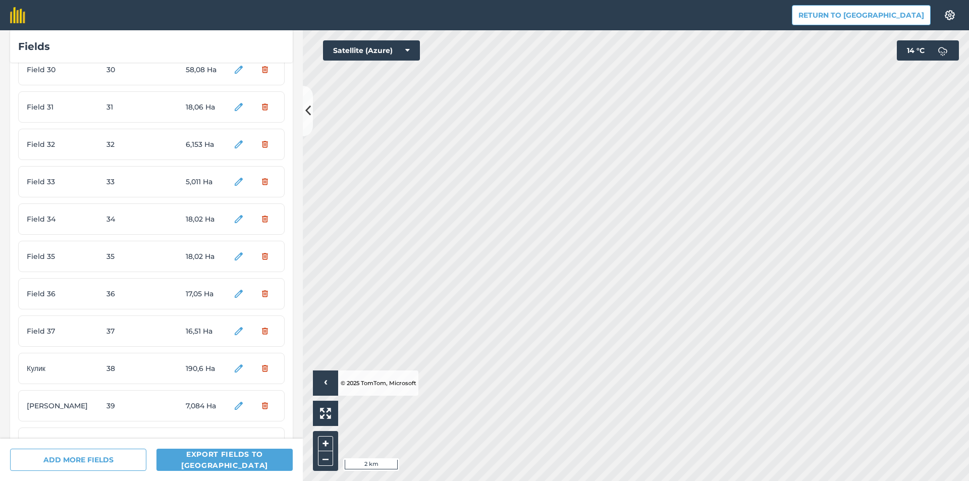
scroll to position [1261, 0]
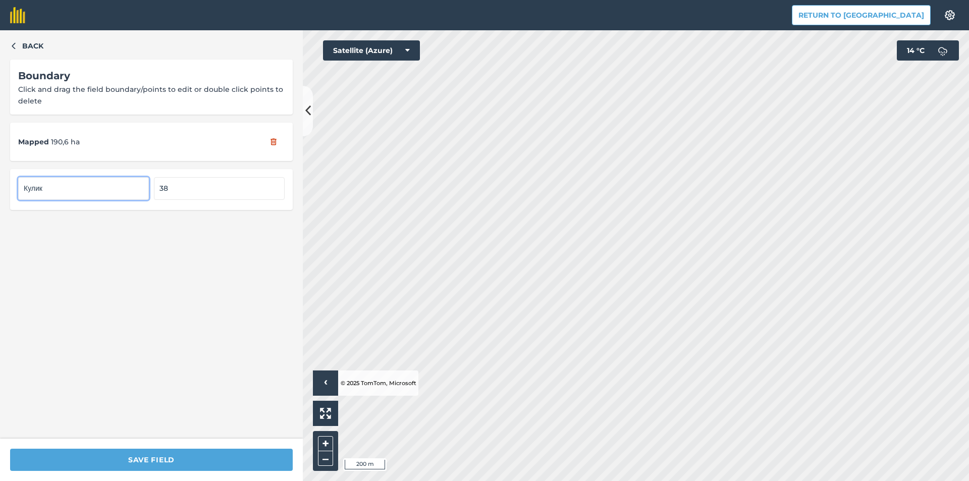
drag, startPoint x: 54, startPoint y: 188, endPoint x: 0, endPoint y: 192, distance: 54.6
click at [0, 192] on div "Back Boundary Click and drag the field boundary/points to edit or double click …" at bounding box center [151, 234] width 303 height 408
type input "Field 38"
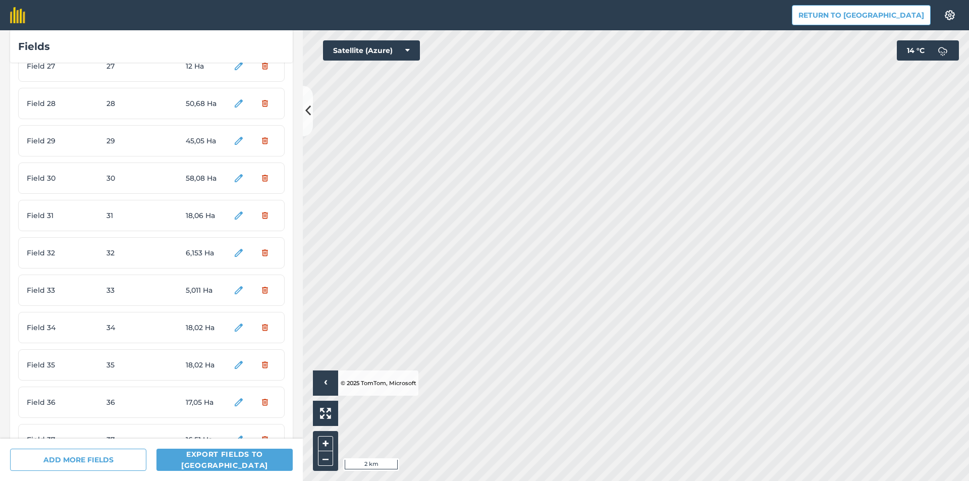
scroll to position [1312, 0]
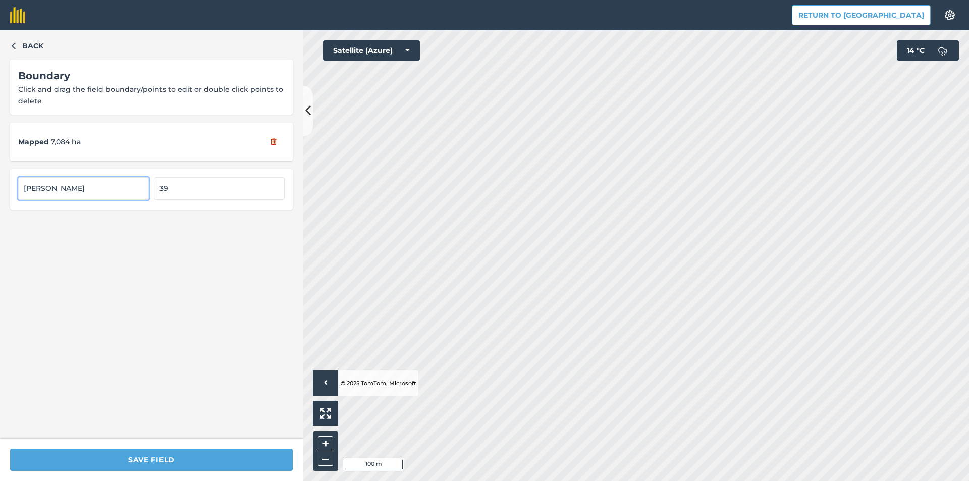
drag, startPoint x: 62, startPoint y: 184, endPoint x: 0, endPoint y: 192, distance: 62.1
click at [0, 192] on div "Back Boundary Click and drag the field boundary/points to edit or double click …" at bounding box center [151, 234] width 303 height 408
type input "Field 39"
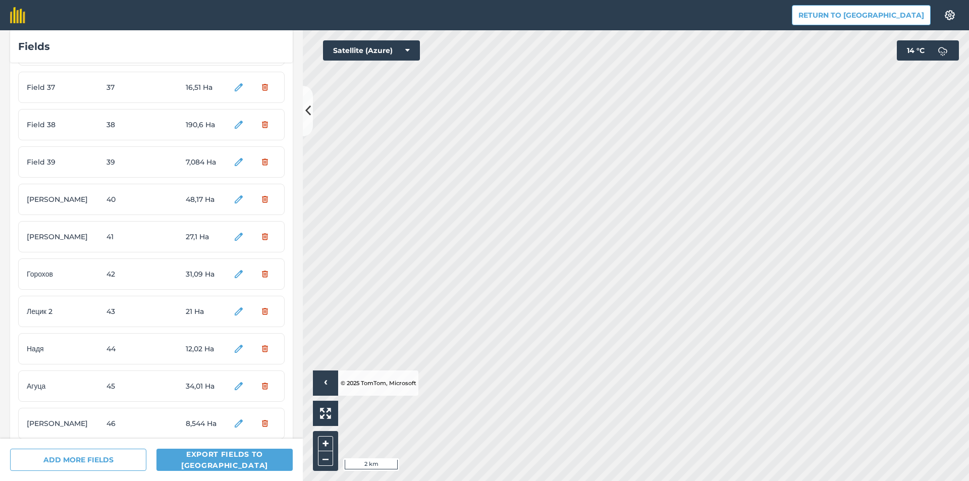
scroll to position [1362, 0]
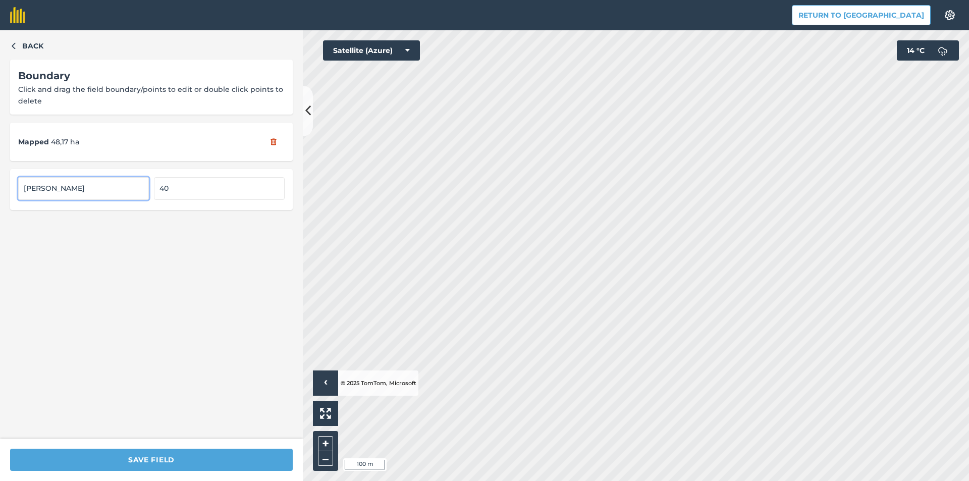
drag, startPoint x: 103, startPoint y: 194, endPoint x: 0, endPoint y: 191, distance: 103.0
click at [0, 191] on div "Back Boundary Click and drag the field boundary/points to edit or double click …" at bounding box center [151, 234] width 303 height 408
type input "Field 40"
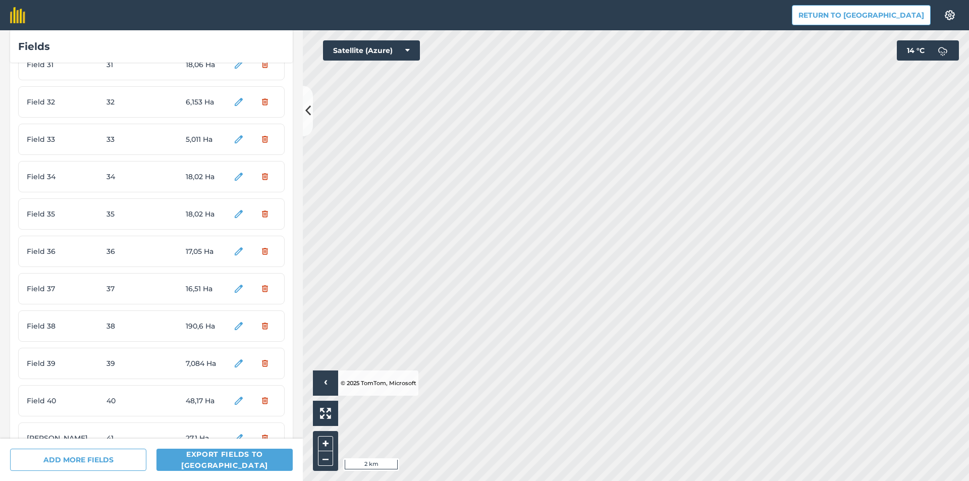
scroll to position [1261, 0]
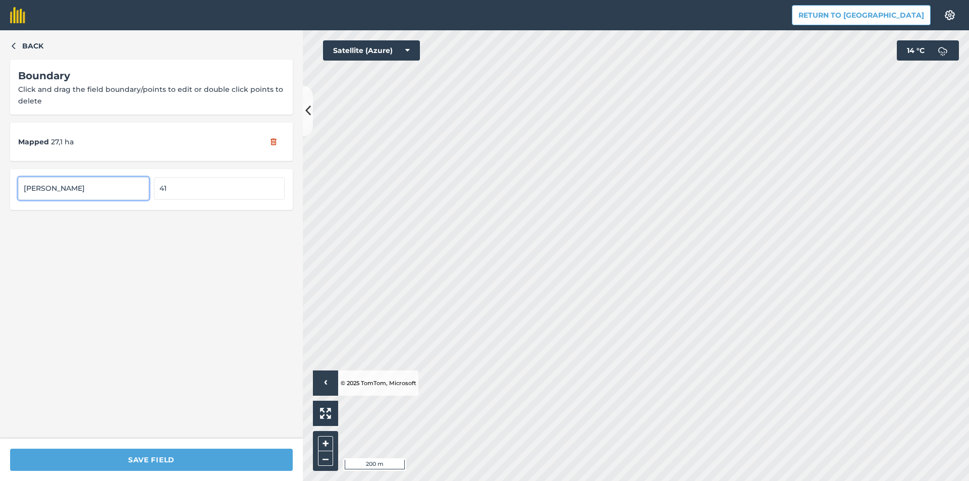
drag, startPoint x: 74, startPoint y: 192, endPoint x: 2, endPoint y: 192, distance: 71.6
click at [0, 192] on div "Back Boundary Click and drag the field boundary/points to edit or double click …" at bounding box center [151, 234] width 303 height 408
type input "Field 41"
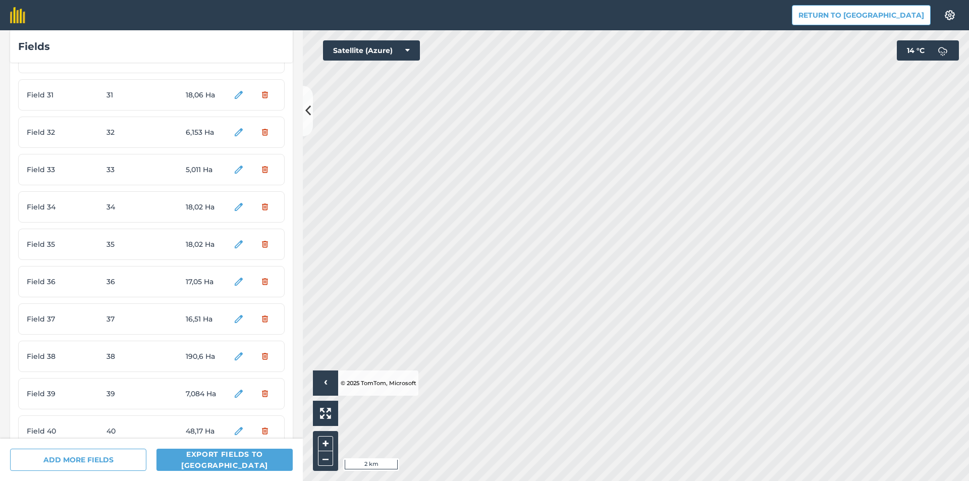
scroll to position [1312, 0]
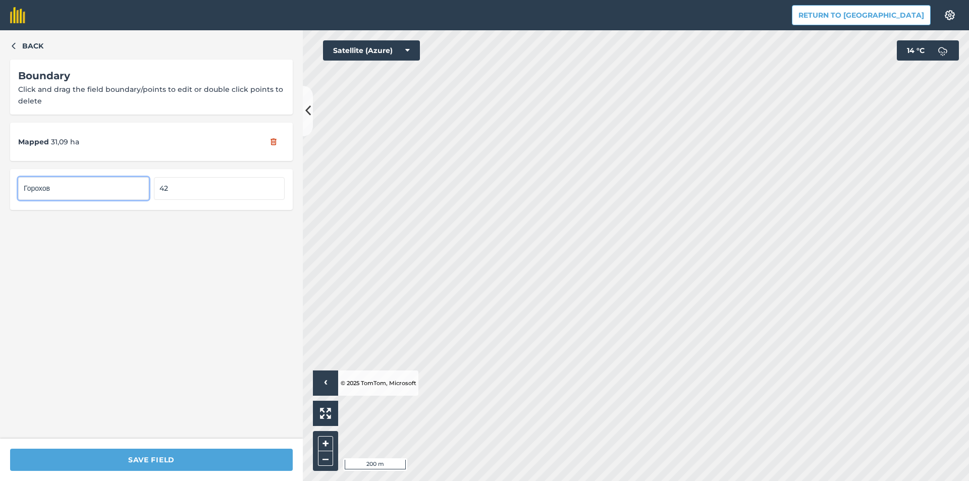
drag, startPoint x: 61, startPoint y: 190, endPoint x: 0, endPoint y: 192, distance: 61.1
click at [0, 192] on div "Back Boundary Click and drag the field boundary/points to edit or double click …" at bounding box center [151, 234] width 303 height 408
type input "Field 42"
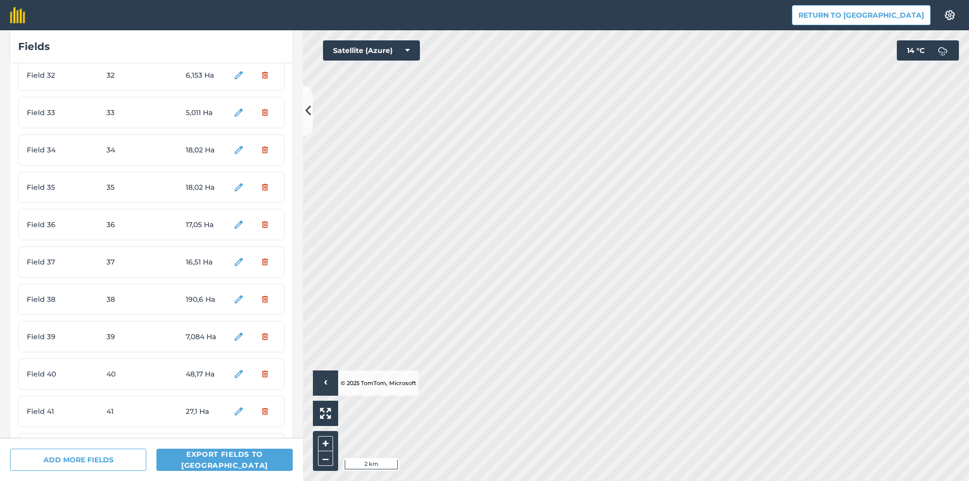
scroll to position [1413, 0]
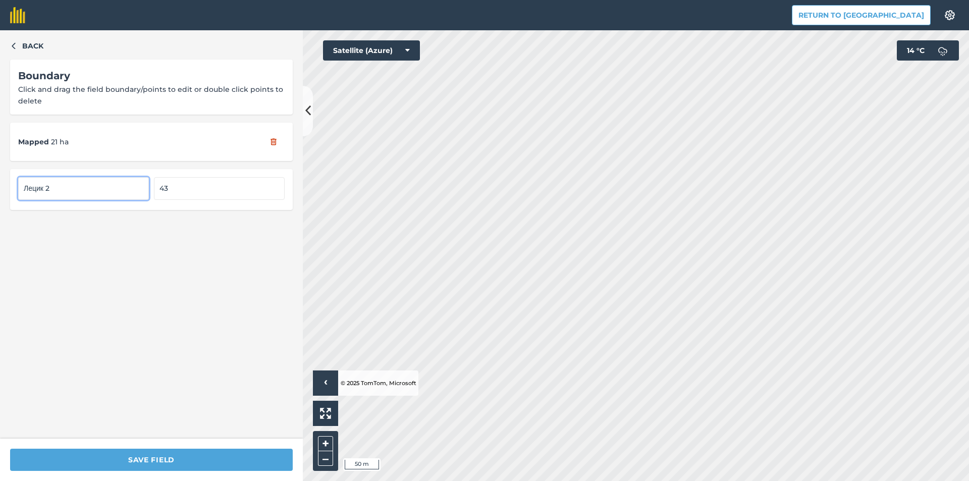
drag, startPoint x: 66, startPoint y: 196, endPoint x: 0, endPoint y: 195, distance: 66.1
click at [0, 195] on div "Back Boundary Click and drag the field boundary/points to edit or double click …" at bounding box center [151, 234] width 303 height 408
type input "Field 43"
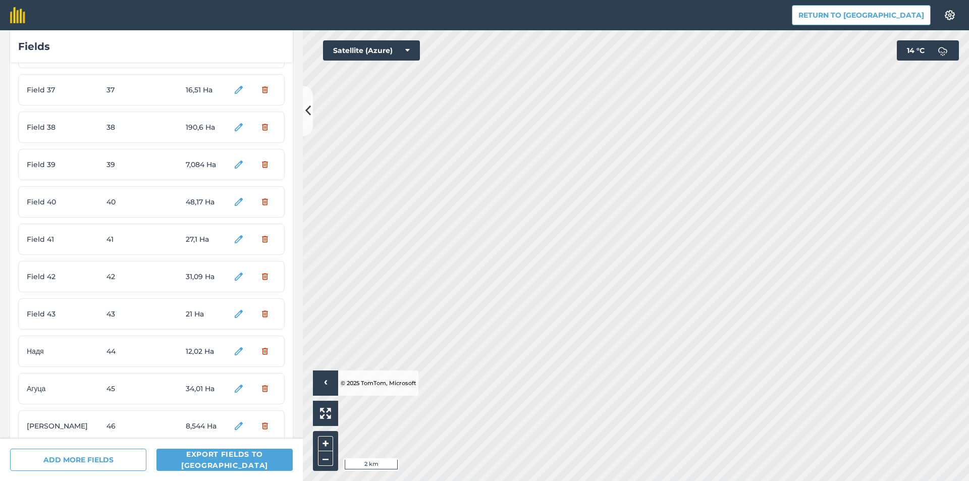
scroll to position [1362, 0]
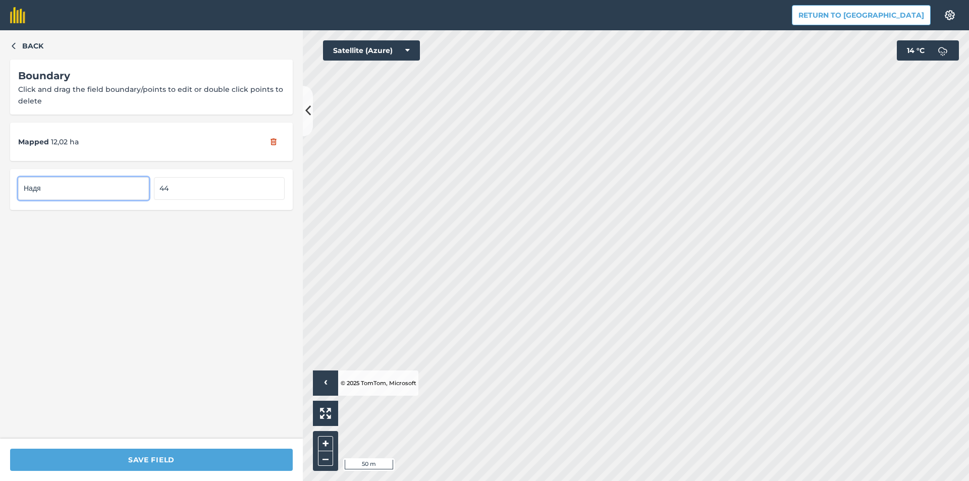
drag, startPoint x: 78, startPoint y: 192, endPoint x: 0, endPoint y: 190, distance: 77.7
click at [0, 190] on div "Back Boundary Click and drag the field boundary/points to edit or double click …" at bounding box center [151, 234] width 303 height 408
type input "Field 44"
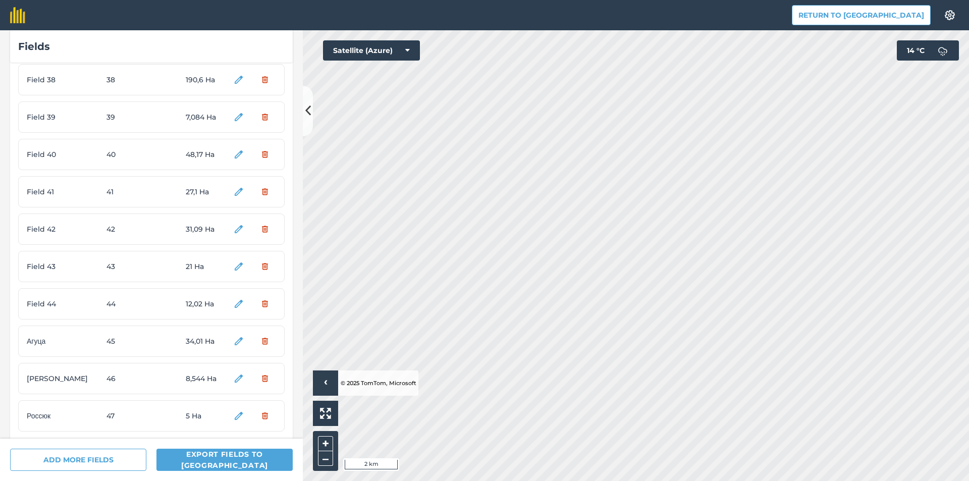
scroll to position [1417, 0]
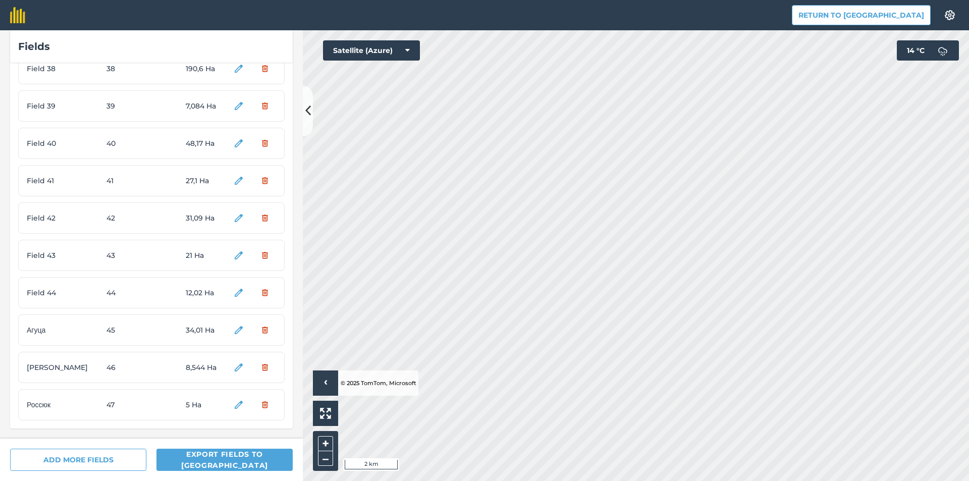
click at [217, 329] on div "Агуца 45 34,01 Ha" at bounding box center [151, 329] width 266 height 31
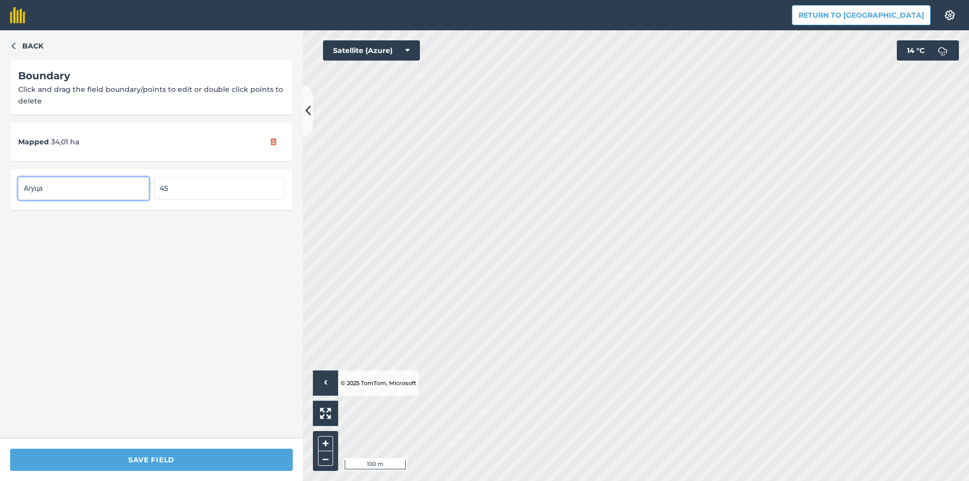
drag, startPoint x: 77, startPoint y: 196, endPoint x: 0, endPoint y: 191, distance: 77.3
click at [0, 191] on div "Back Boundary Click and drag the field boundary/points to edit or double click …" at bounding box center [151, 234] width 303 height 408
type input "Field 45"
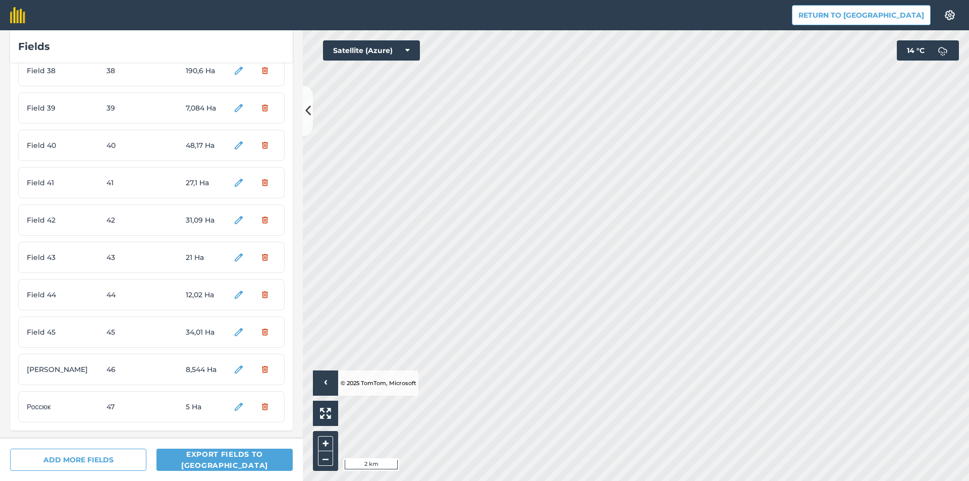
scroll to position [1417, 0]
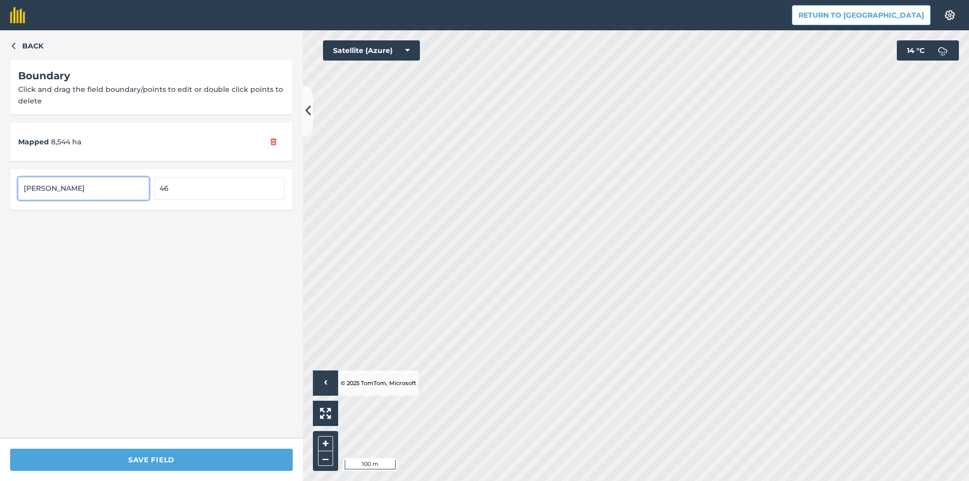
drag, startPoint x: 99, startPoint y: 198, endPoint x: 0, endPoint y: 189, distance: 99.3
click at [0, 189] on div "Back Boundary Click and drag the field boundary/points to edit or double click …" at bounding box center [151, 234] width 303 height 408
type input "Field 46"
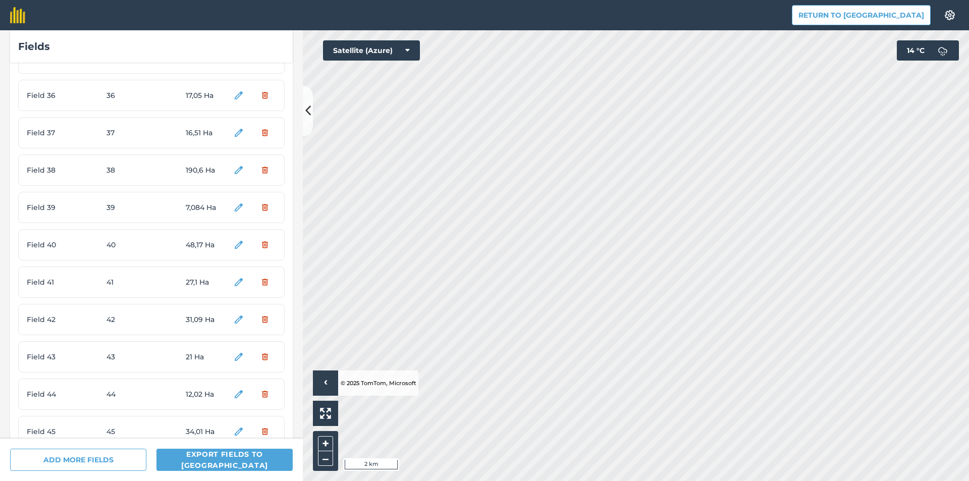
scroll to position [1417, 0]
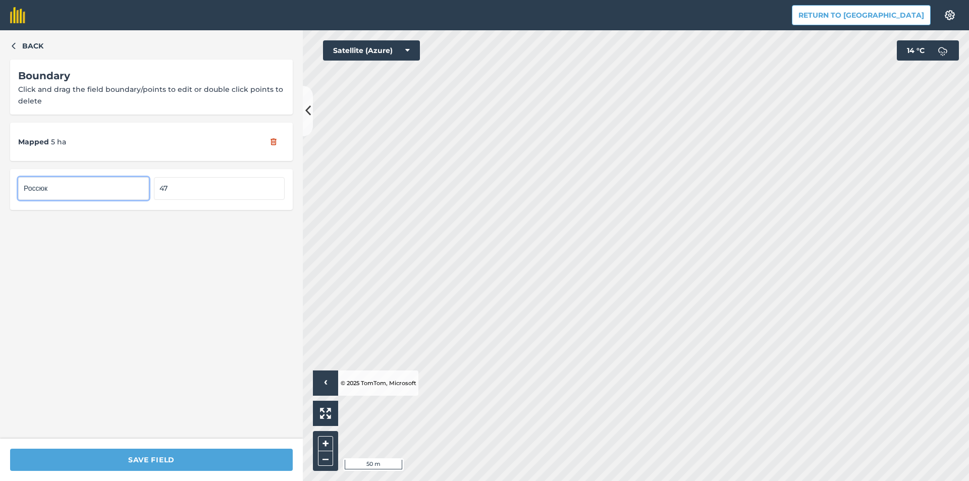
drag, startPoint x: 73, startPoint y: 195, endPoint x: 0, endPoint y: 192, distance: 73.2
click at [0, 192] on div "Back Boundary Click and drag the field boundary/points to edit or double click …" at bounding box center [151, 234] width 303 height 408
type input "Field 47"
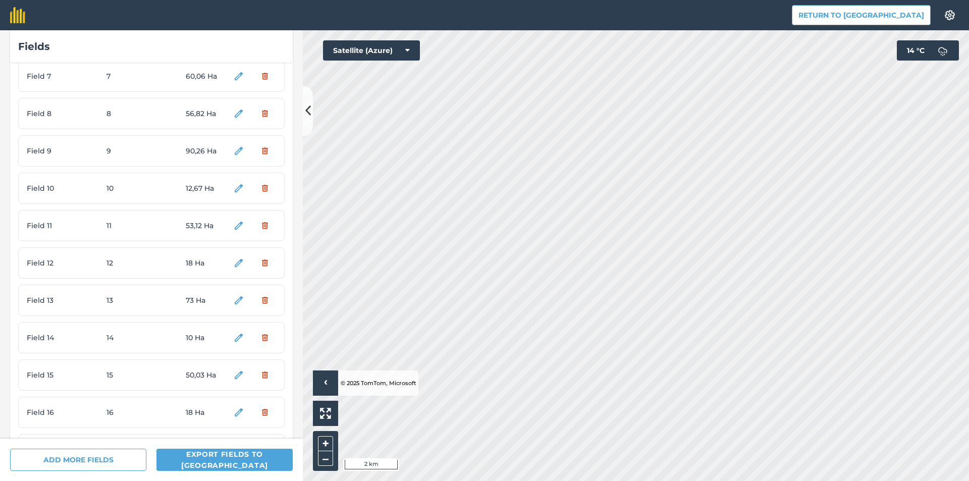
scroll to position [303, 0]
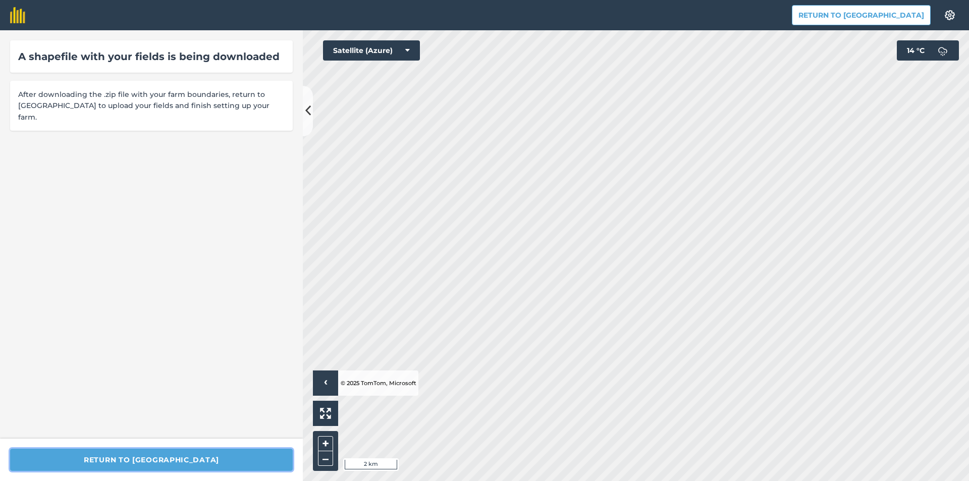
click at [174, 450] on button "Return to [GEOGRAPHIC_DATA]" at bounding box center [151, 460] width 283 height 22
